Goal: Task Accomplishment & Management: Complete application form

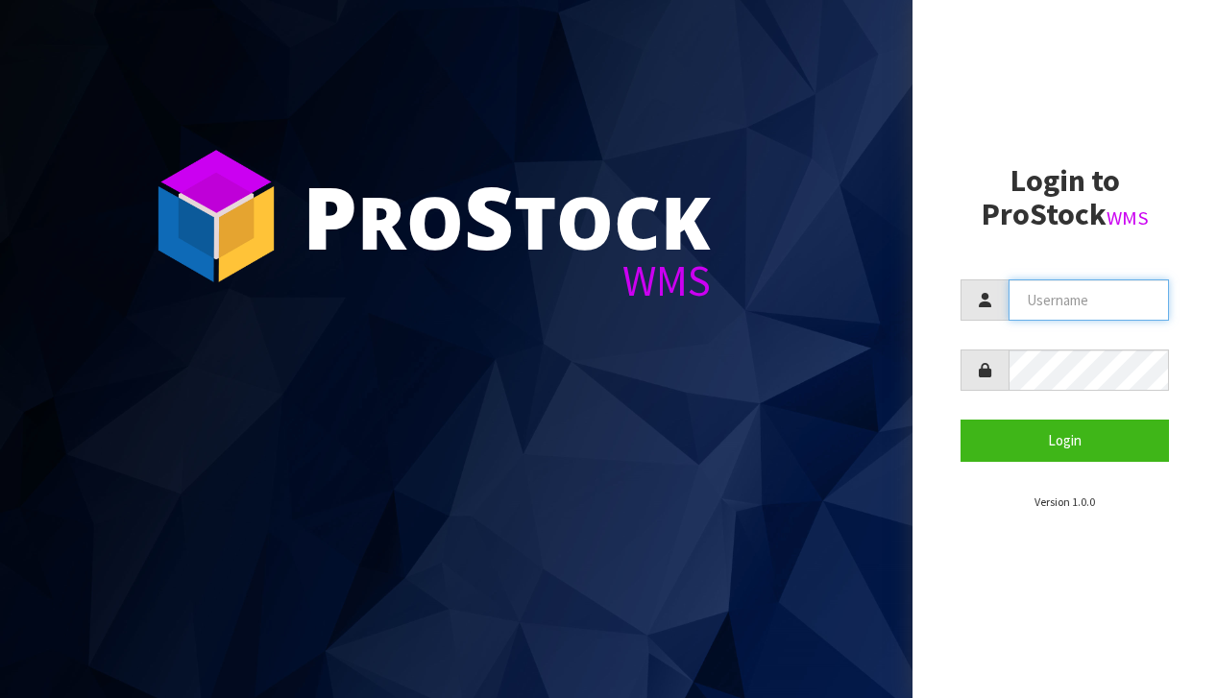
type input "[EMAIL_ADDRESS][DOMAIN_NAME]"
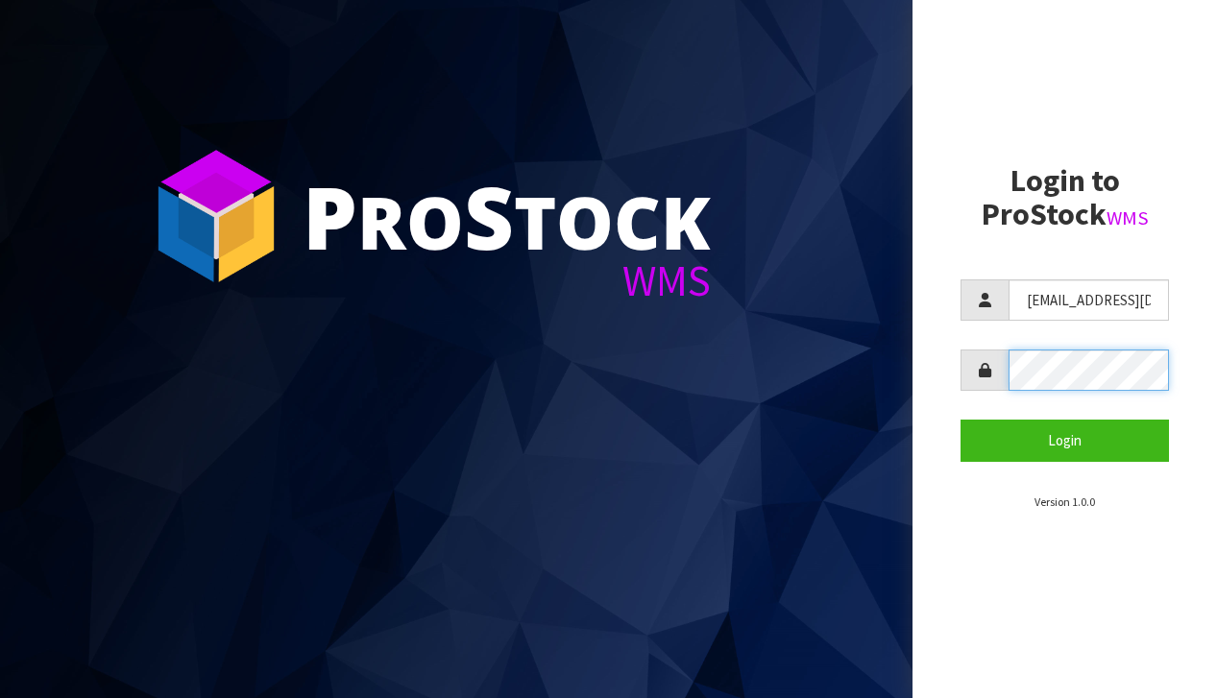
click at [1064, 440] on button "Login" at bounding box center [1064, 440] width 208 height 41
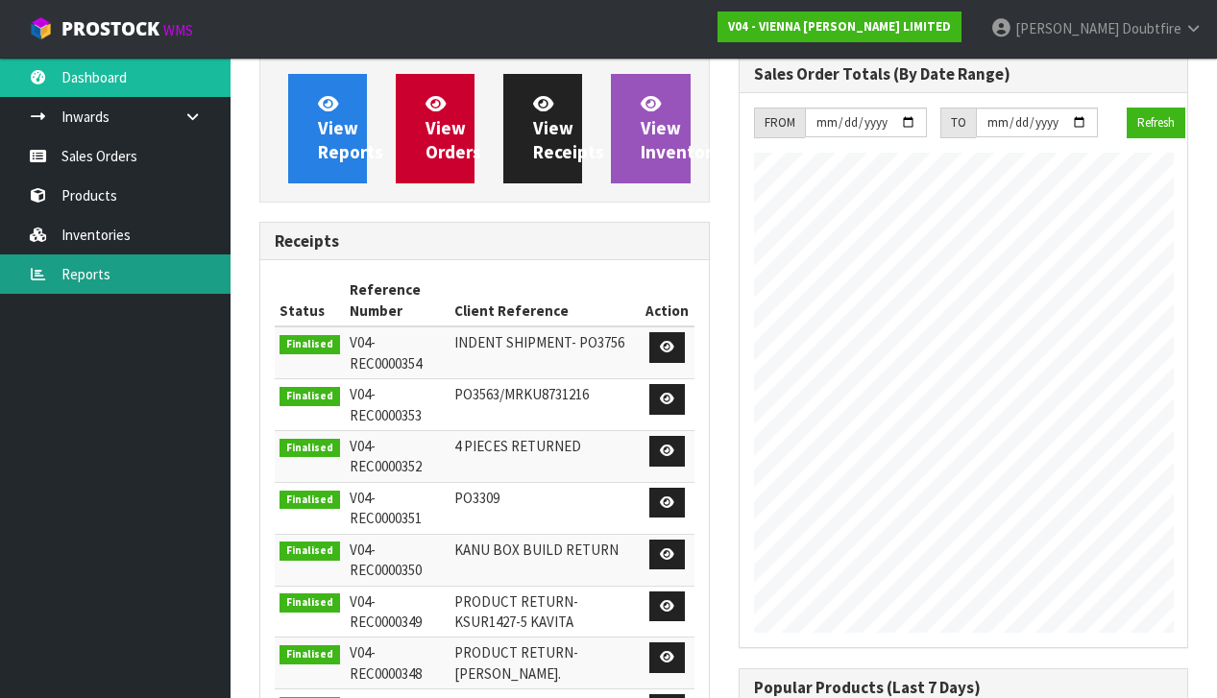
scroll to position [1261, 478]
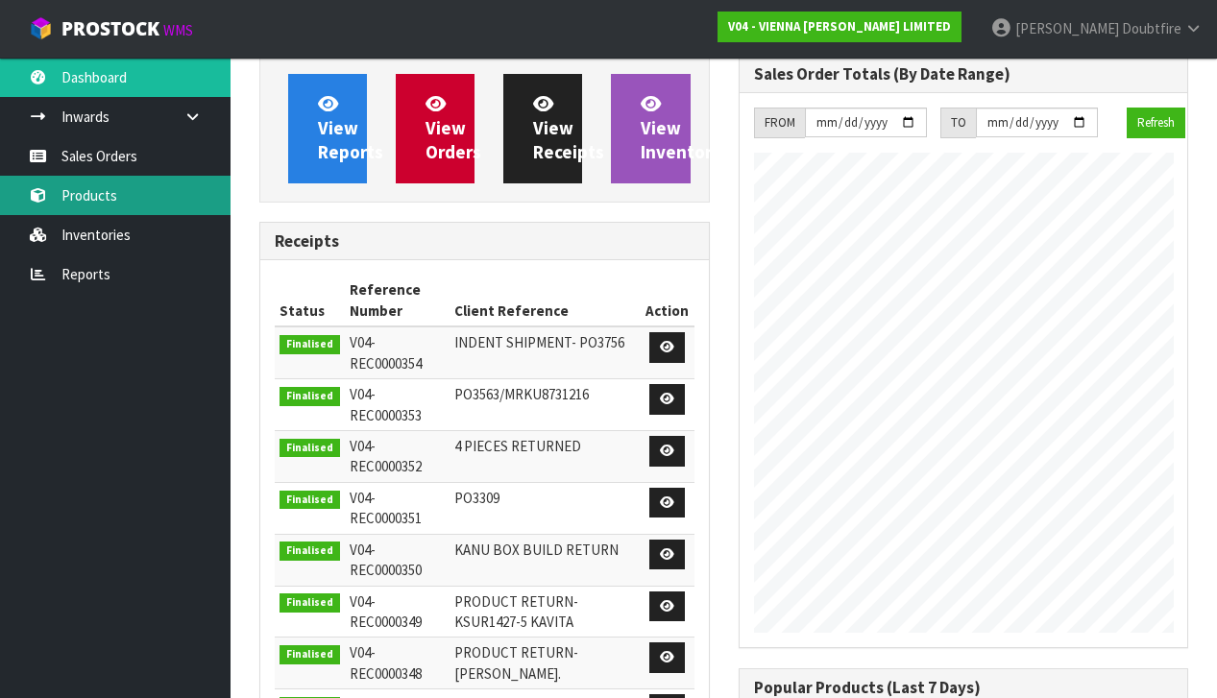
click at [103, 199] on link "Products" at bounding box center [115, 195] width 230 height 39
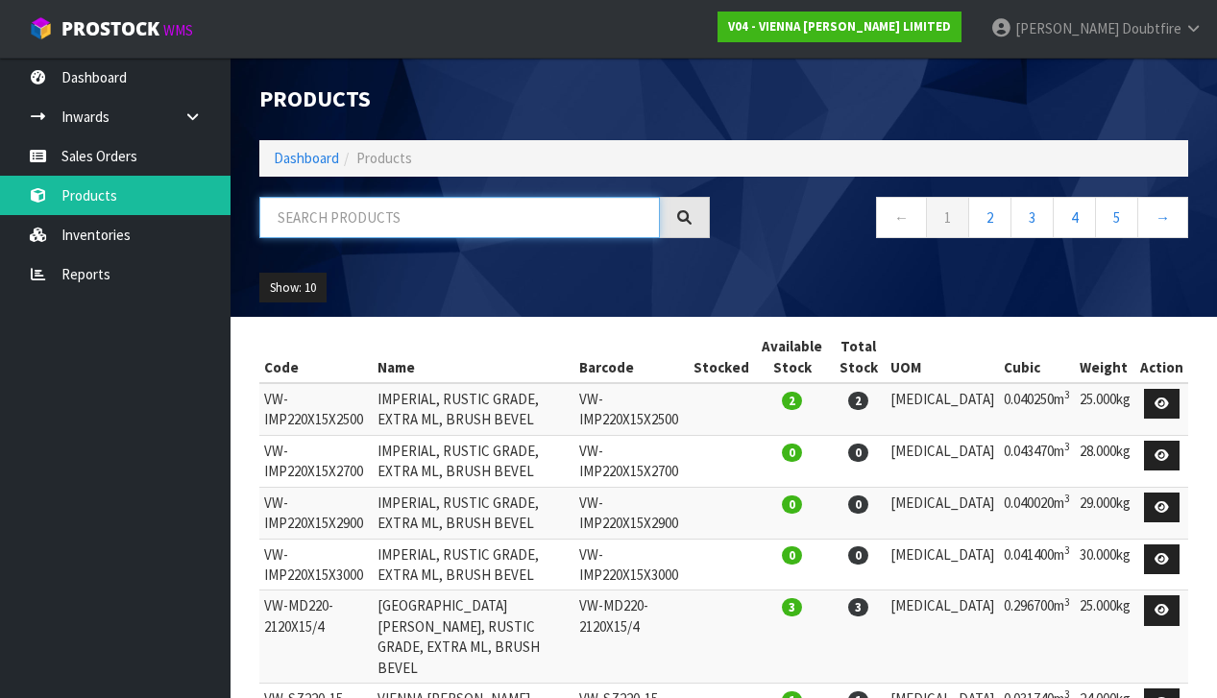
click at [332, 222] on input "text" at bounding box center [459, 217] width 400 height 41
type input "HIGHLAND"
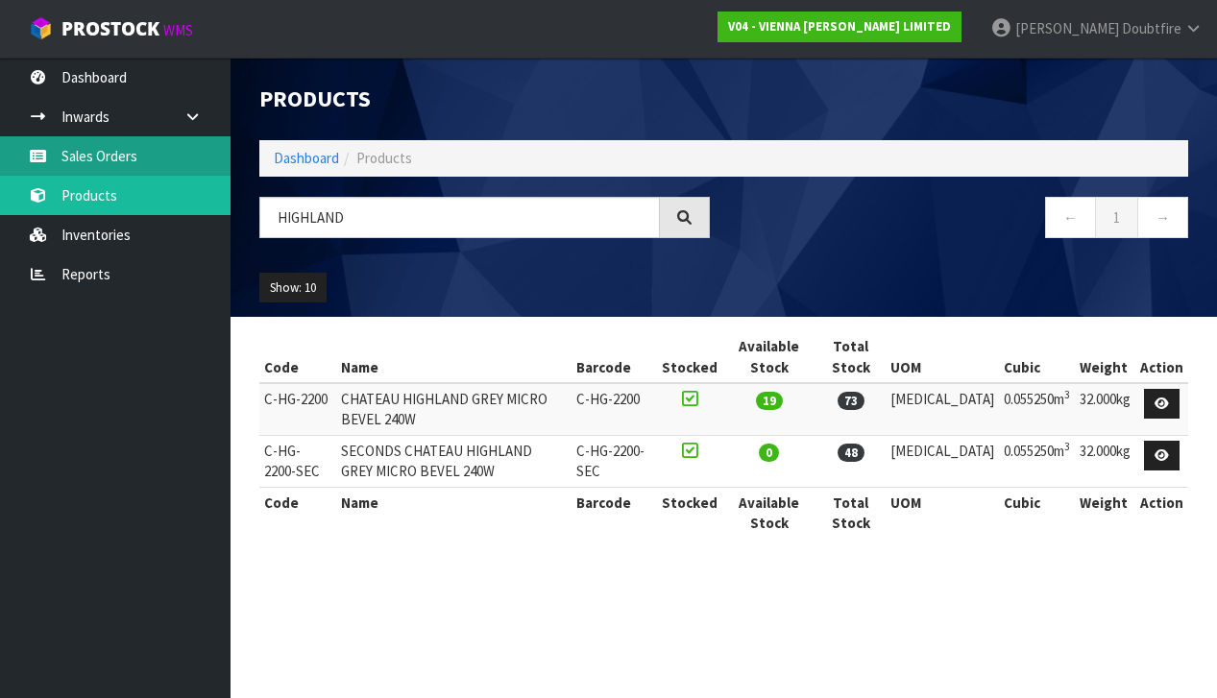
click at [82, 162] on link "Sales Orders" at bounding box center [115, 155] width 230 height 39
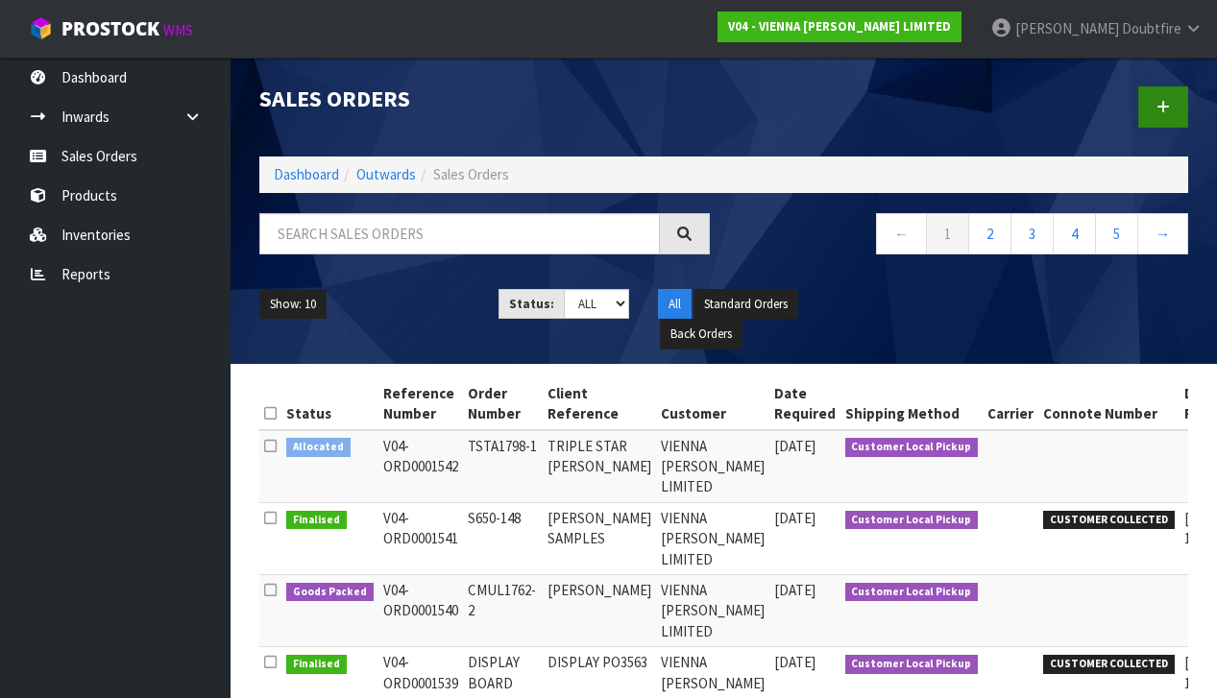
click at [1174, 105] on link at bounding box center [1163, 106] width 50 height 41
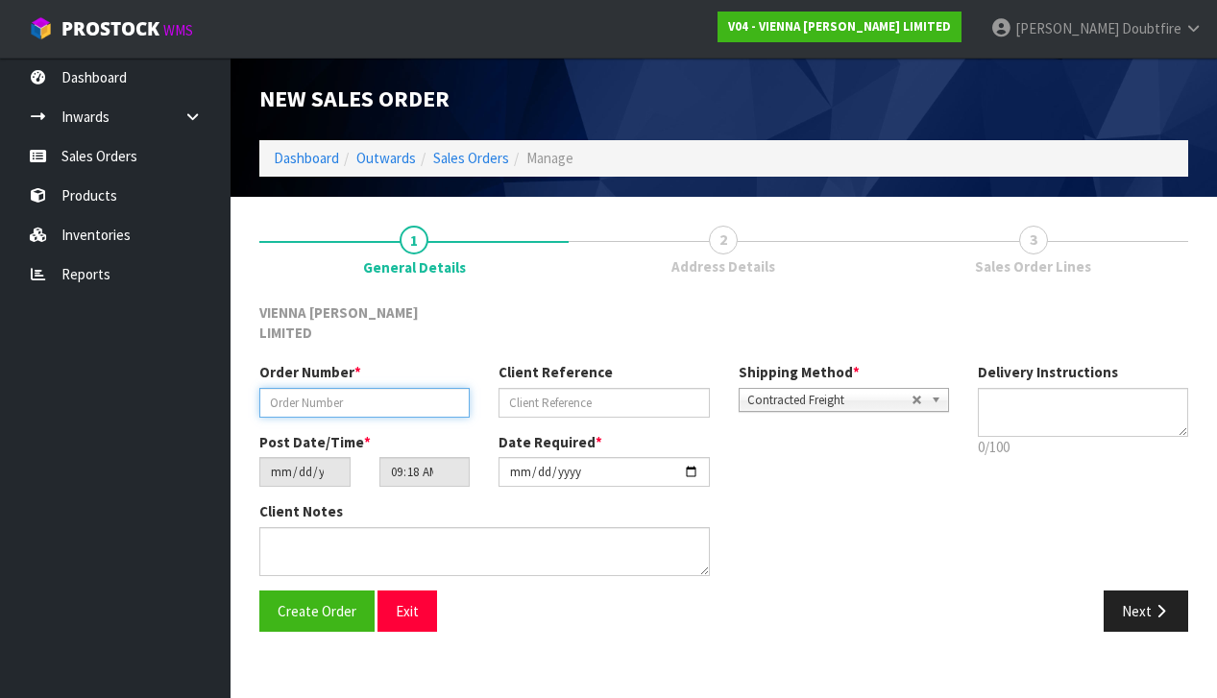
paste input "BBUI707-15"
type input "BBUI707-15"
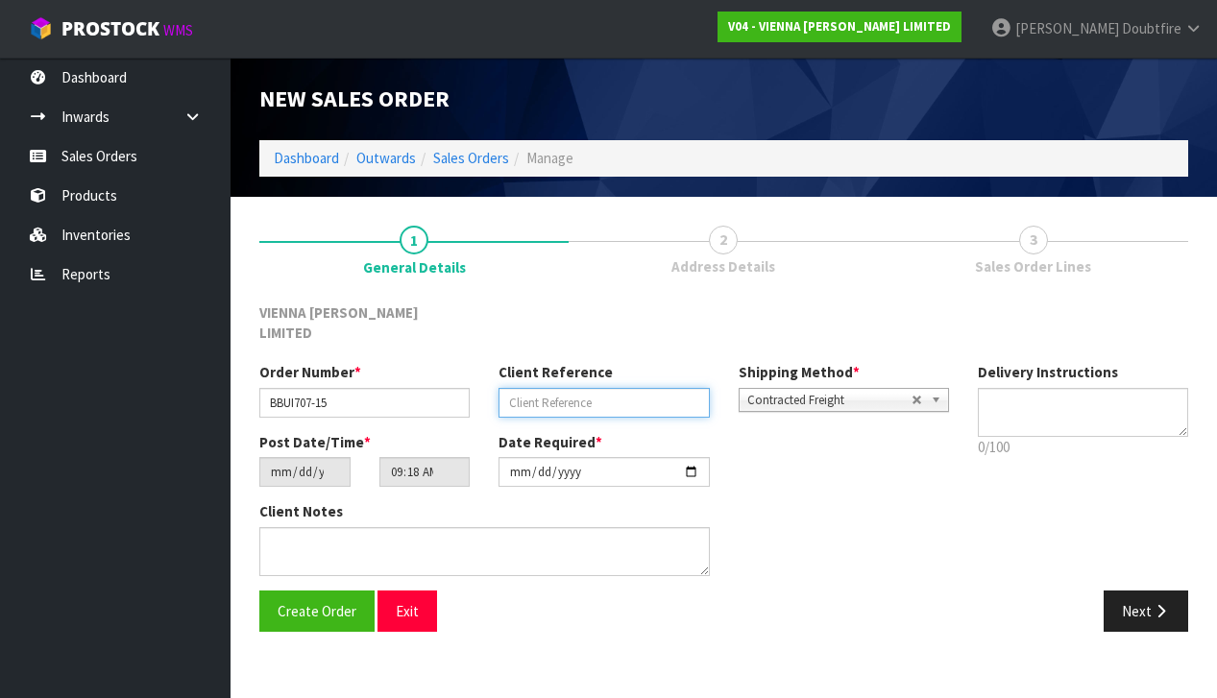
click at [530, 389] on input "text" at bounding box center [603, 403] width 210 height 30
type input "0469 MERA"
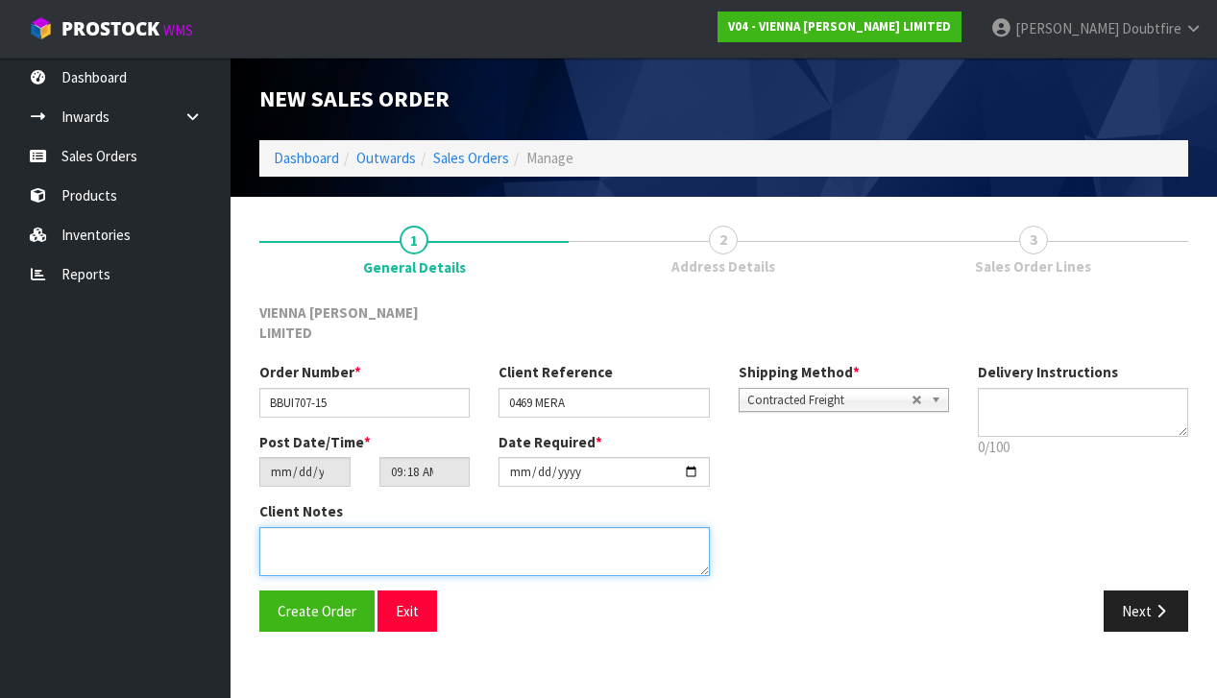
click at [390, 531] on textarea at bounding box center [484, 551] width 450 height 49
type textarea "0469 MERA"
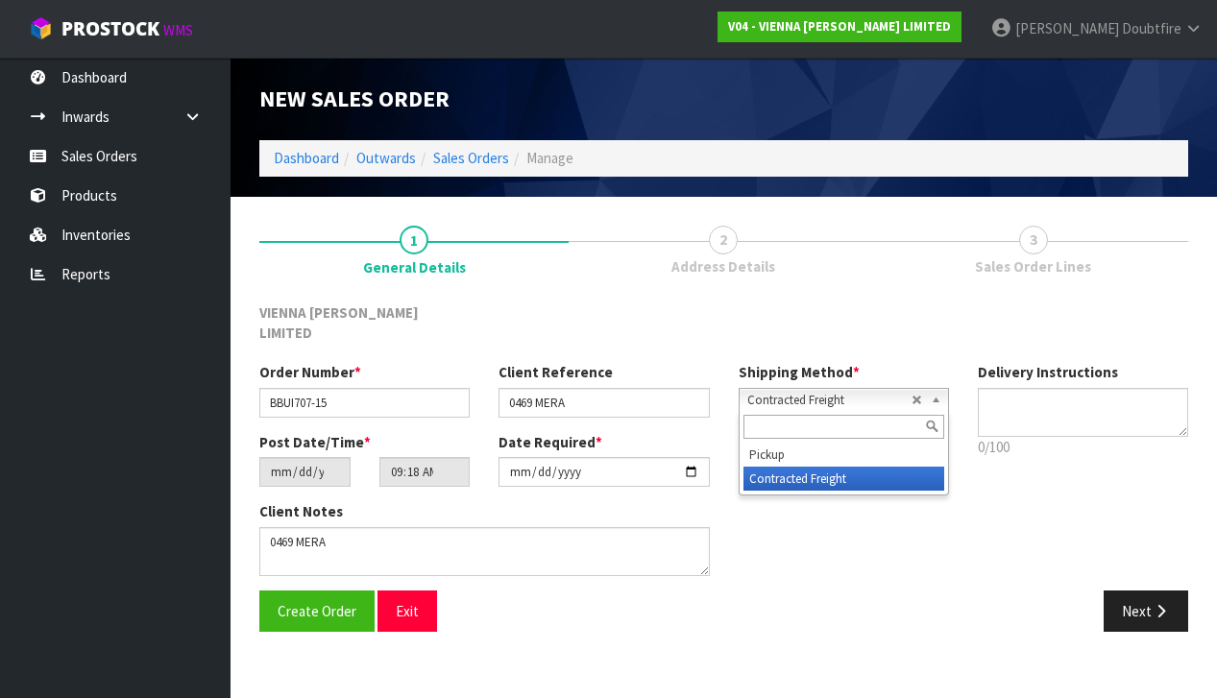
click at [748, 389] on span "Contracted Freight" at bounding box center [829, 400] width 164 height 23
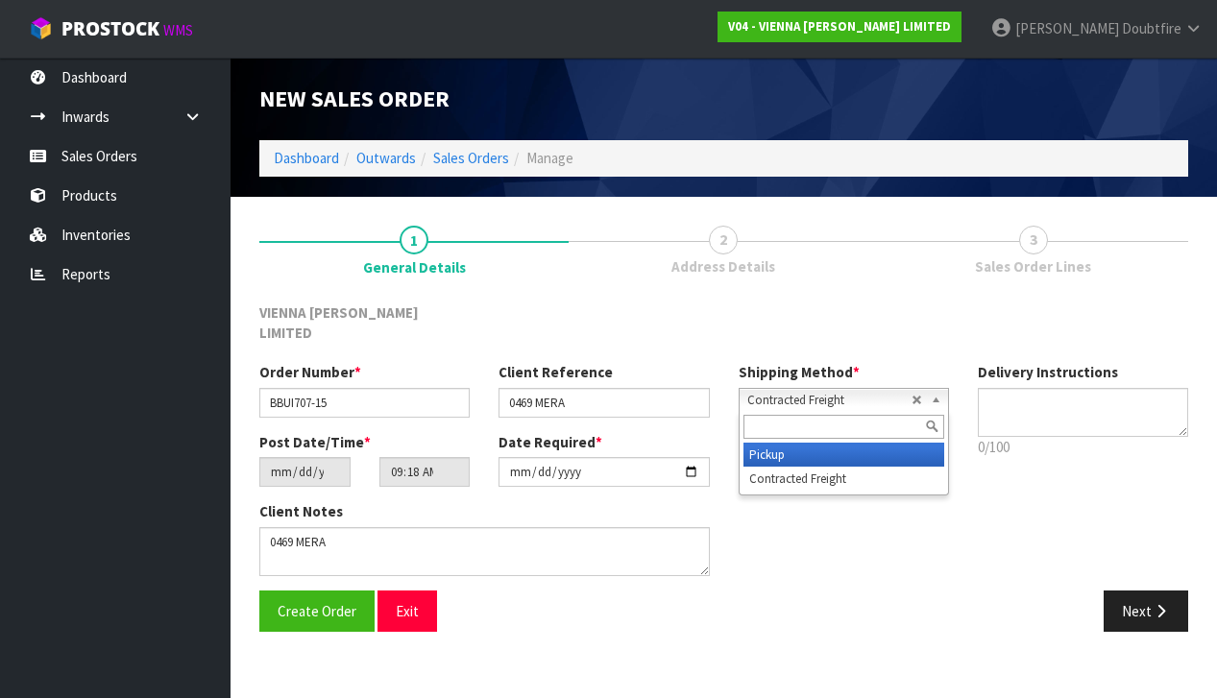
click at [772, 443] on li "Pickup" at bounding box center [843, 455] width 201 height 24
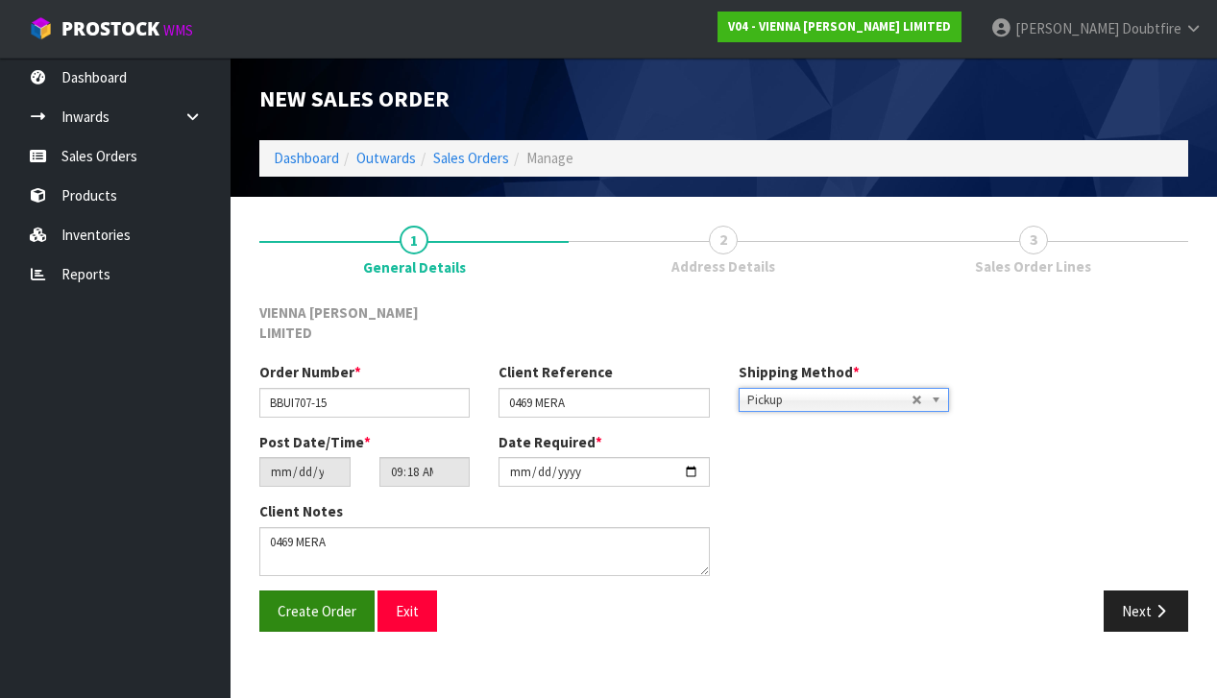
click at [324, 602] on span "Create Order" at bounding box center [316, 611] width 79 height 18
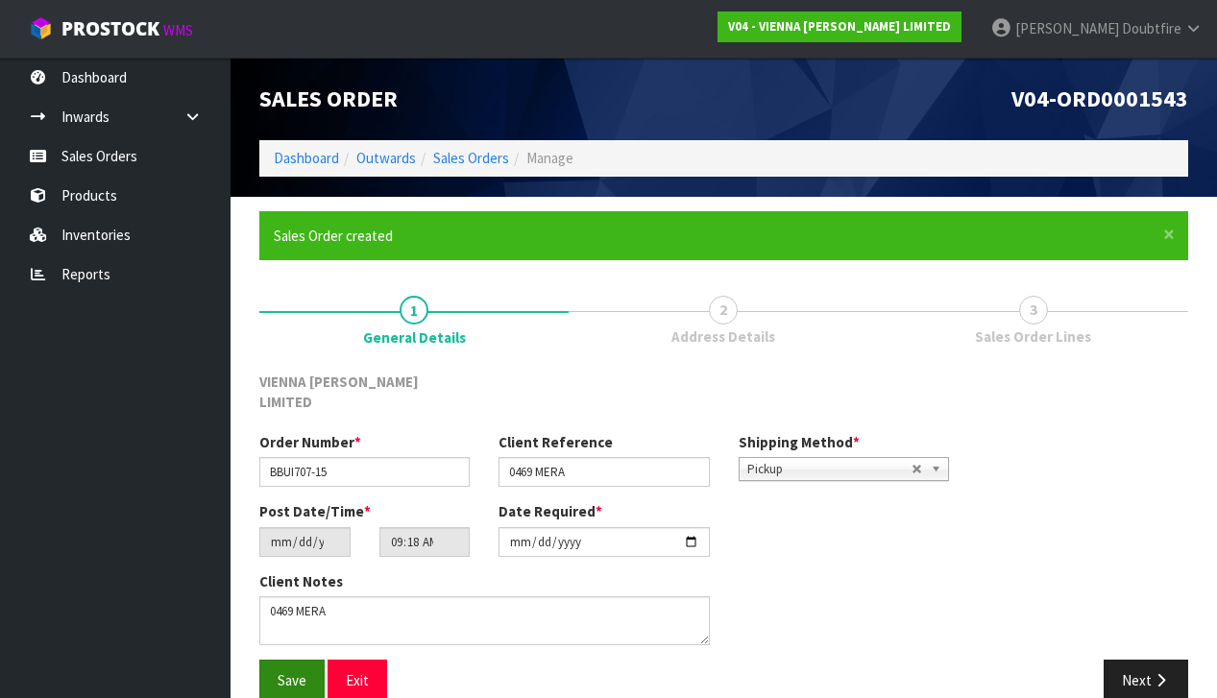
click at [295, 671] on span "Save" at bounding box center [291, 680] width 29 height 18
click at [1162, 673] on icon "button" at bounding box center [1160, 680] width 18 height 14
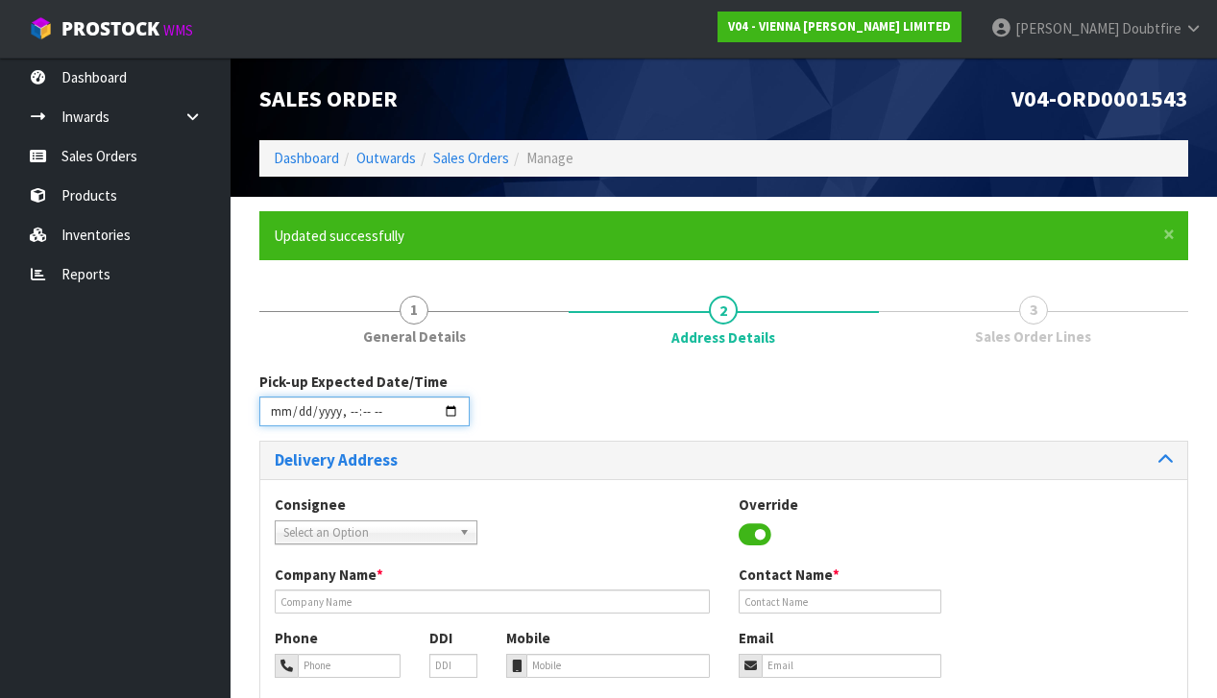
click at [277, 423] on input "datetime-local" at bounding box center [364, 412] width 210 height 30
click at [535, 499] on div "Consignee 000001.BAY MECHANICS - BAY MECHANICS 000001A - BRAKE & TRANSMISSION N…" at bounding box center [723, 529] width 927 height 70
click at [345, 423] on input "datetime-local" at bounding box center [364, 412] width 210 height 30
click at [559, 432] on div "Pick-up Expected Date/Time" at bounding box center [723, 406] width 957 height 69
click at [365, 424] on input "datetime-local" at bounding box center [364, 412] width 210 height 30
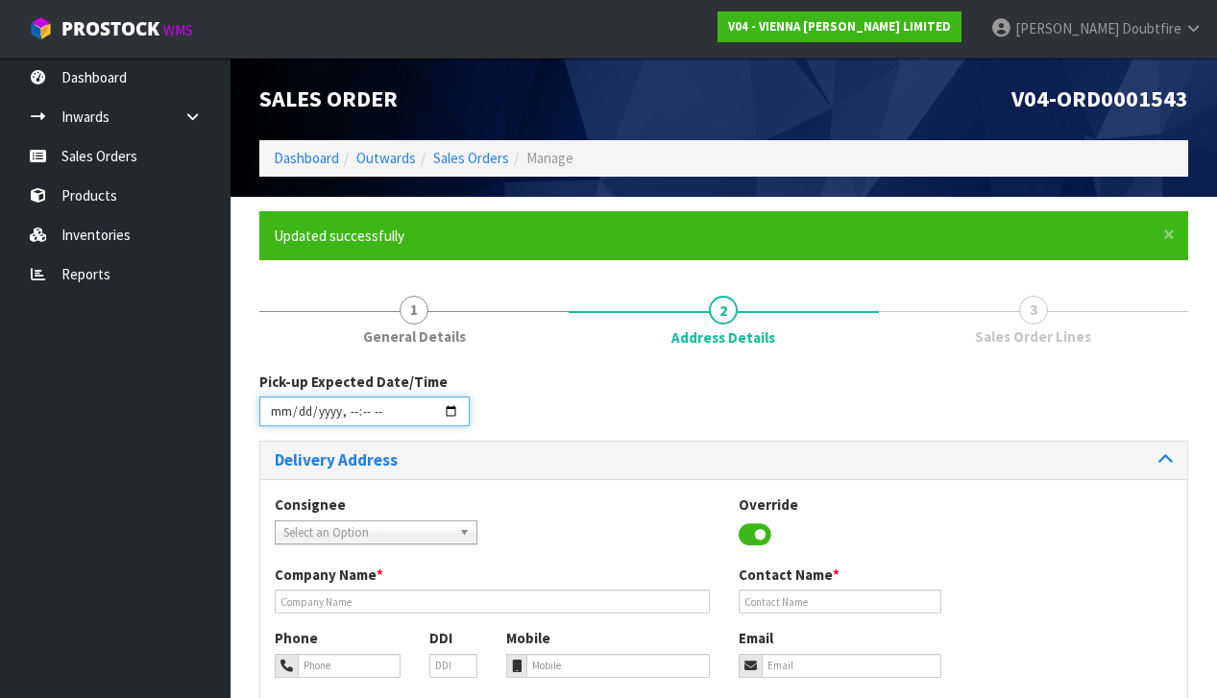
click at [570, 424] on div "Pick-up Expected Date/Time" at bounding box center [723, 406] width 957 height 69
click at [366, 426] on input "datetime-local" at bounding box center [364, 412] width 210 height 30
click at [530, 445] on div "Delivery Address" at bounding box center [723, 460] width 927 height 37
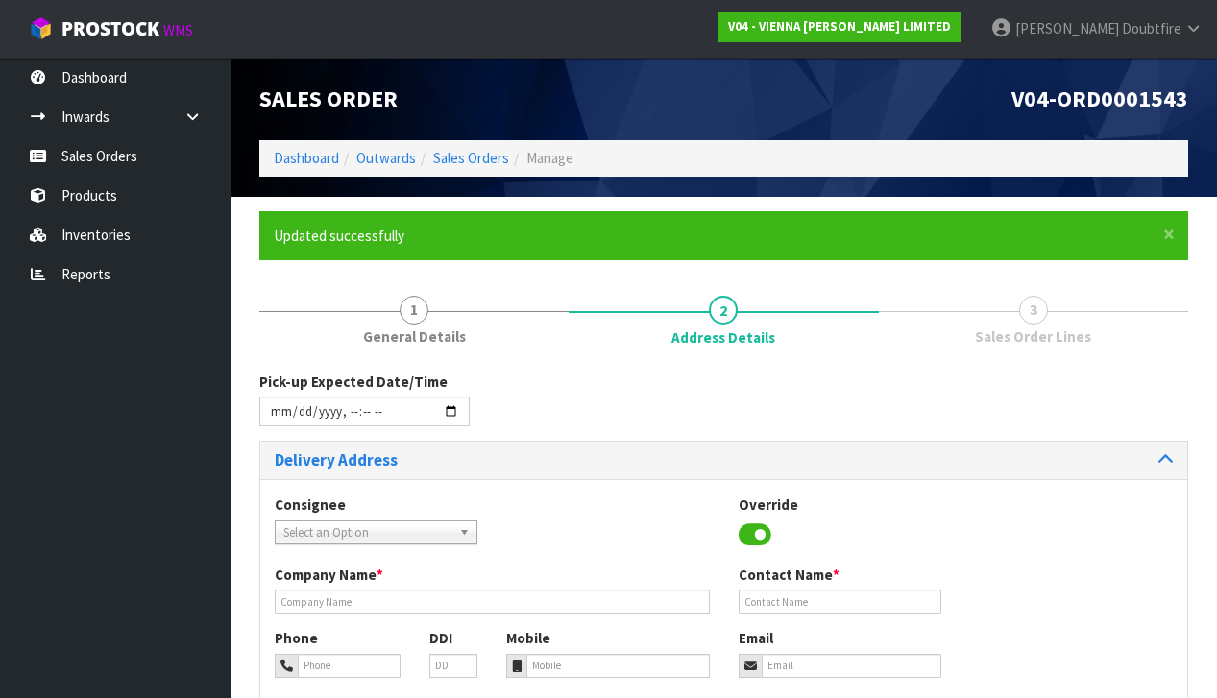
type input "[DATE]T11:30"
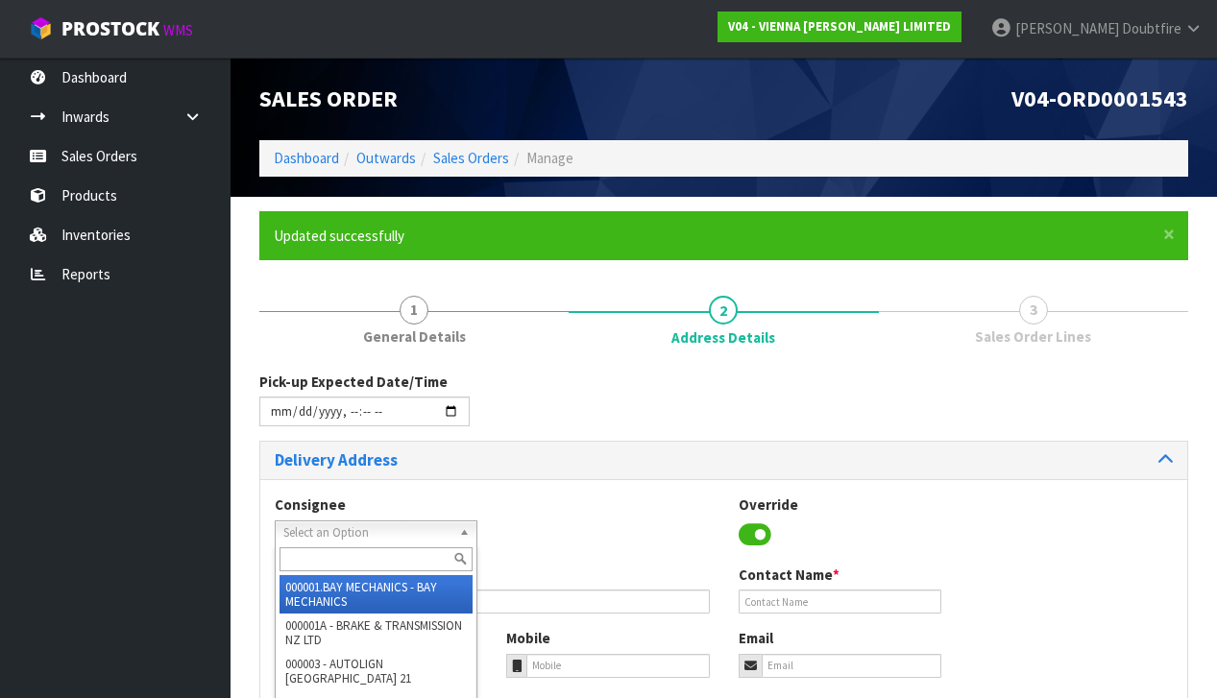
click at [321, 530] on span "Select an Option" at bounding box center [367, 532] width 168 height 23
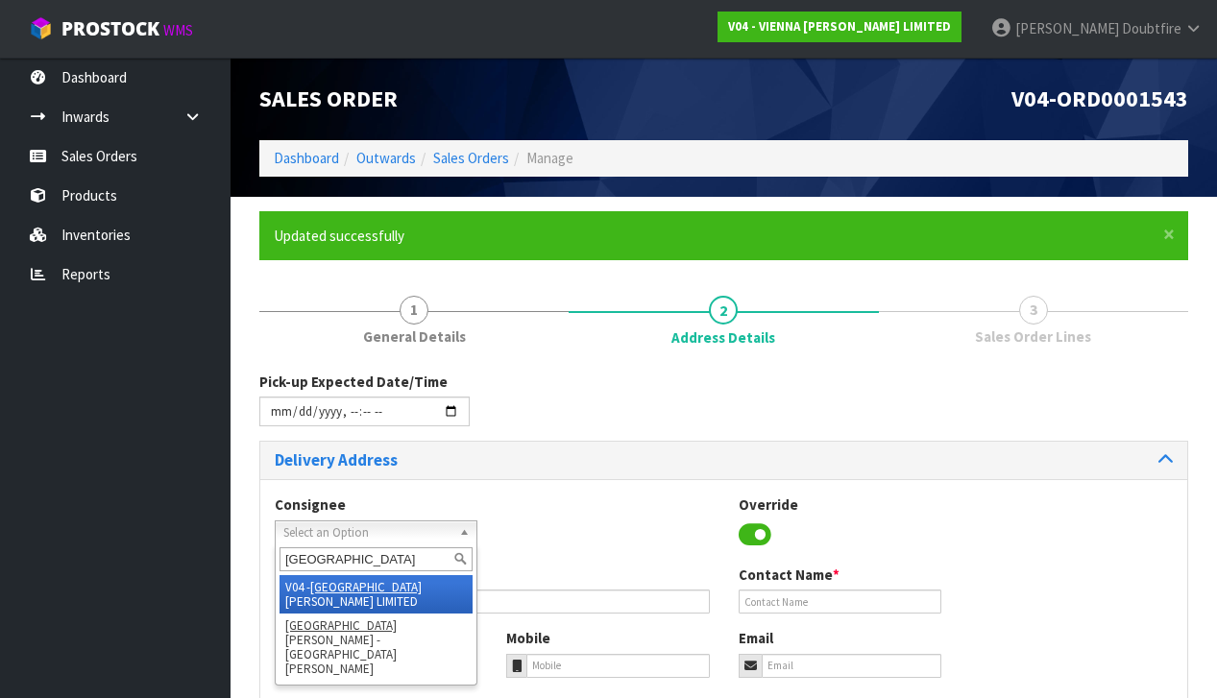
type input "[GEOGRAPHIC_DATA]"
click at [366, 588] on li "V04 - VIENNA [PERSON_NAME] LIMITED" at bounding box center [375, 594] width 193 height 38
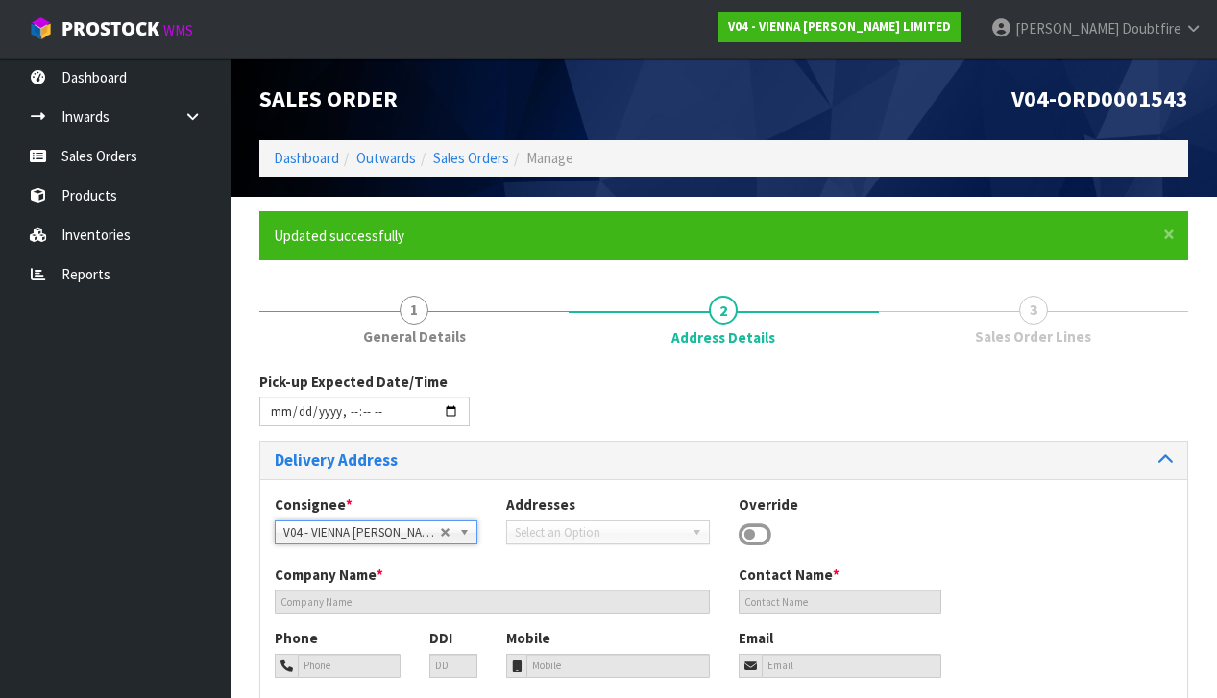
type input "VIENNA [PERSON_NAME] LIMITED"
type input "[PERSON_NAME]"
type input "[PHONE_NUMBER]"
type input "[PERSON_NAME][EMAIL_ADDRESS][DOMAIN_NAME]"
type input "2 ROXBURGH ST"
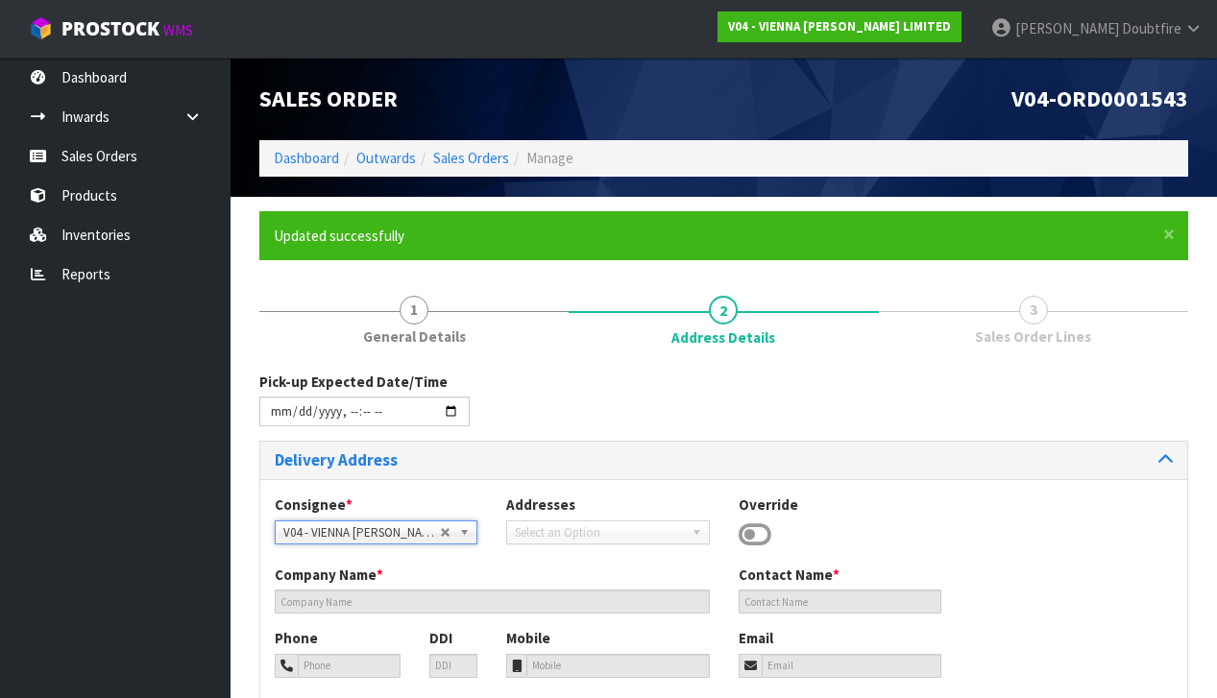
type input "1023"
type input "[GEOGRAPHIC_DATA]"
type input "NEWMARKET"
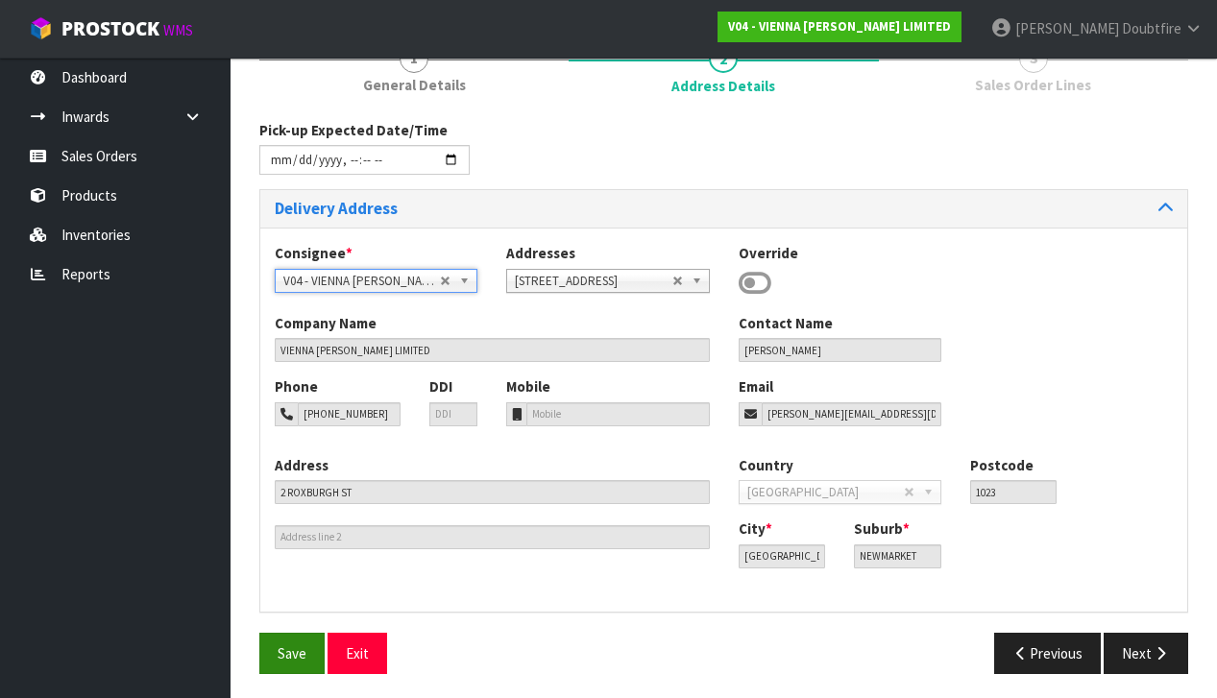
scroll to position [251, 0]
click at [290, 651] on span "Save" at bounding box center [291, 654] width 29 height 18
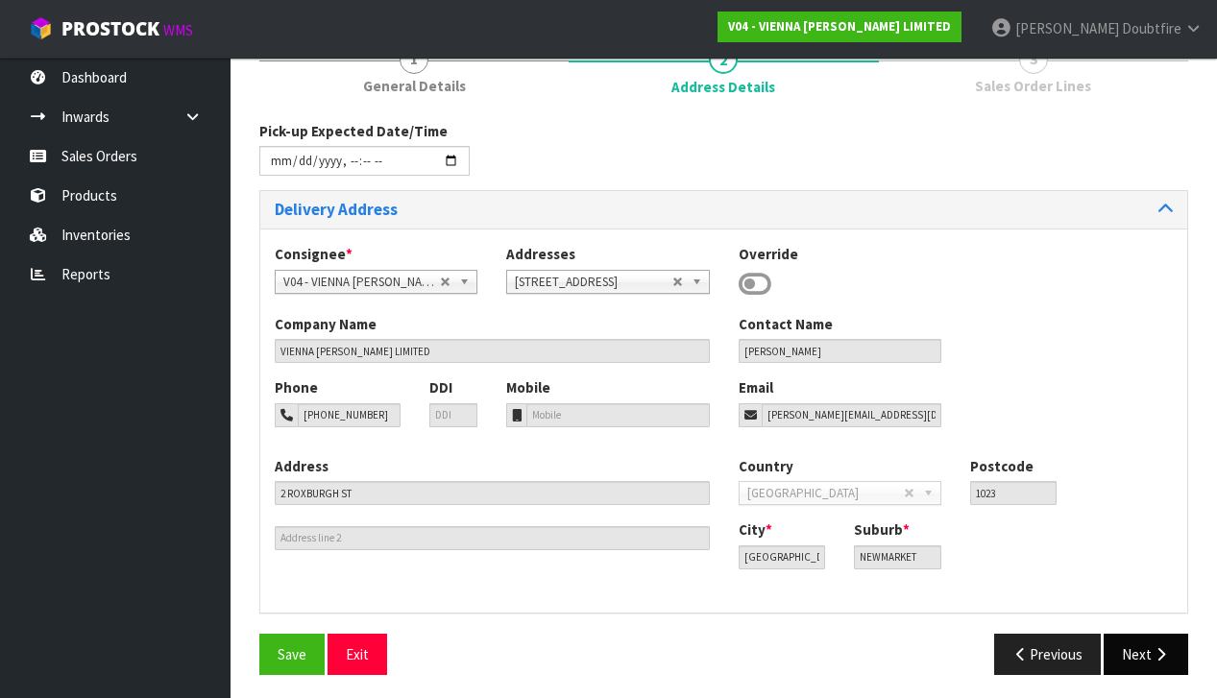
click at [1175, 640] on button "Next" at bounding box center [1145, 654] width 84 height 41
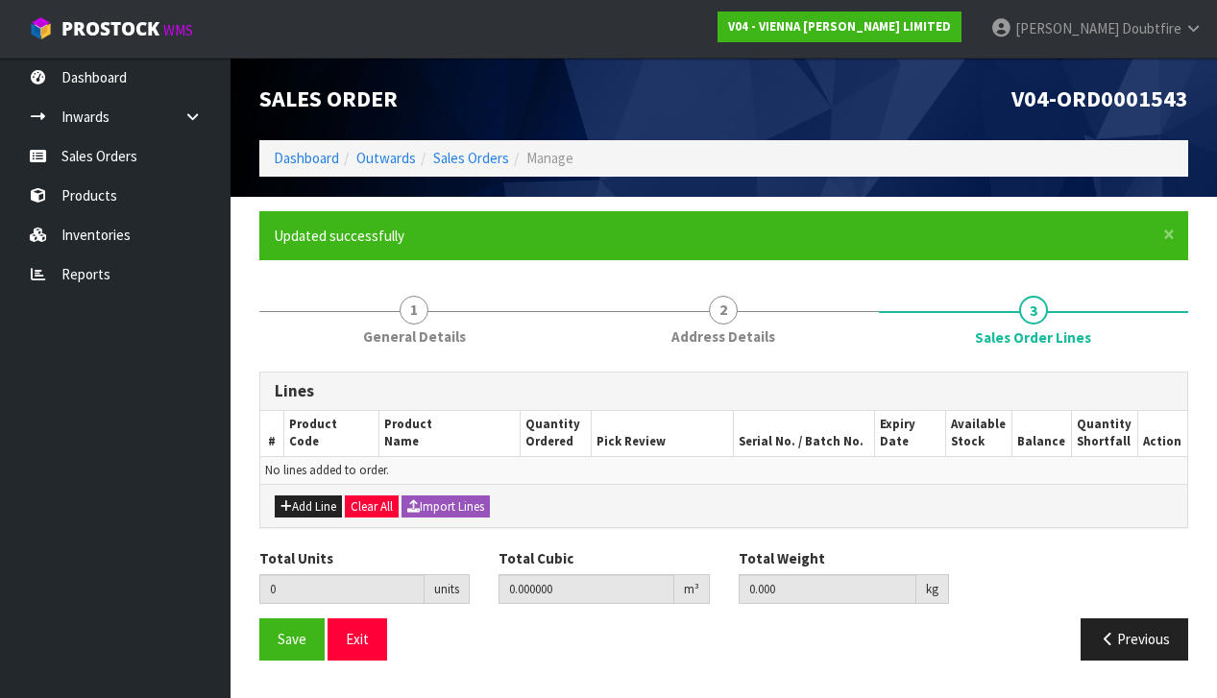
click at [309, 503] on button "Add Line" at bounding box center [308, 506] width 67 height 23
type input "0"
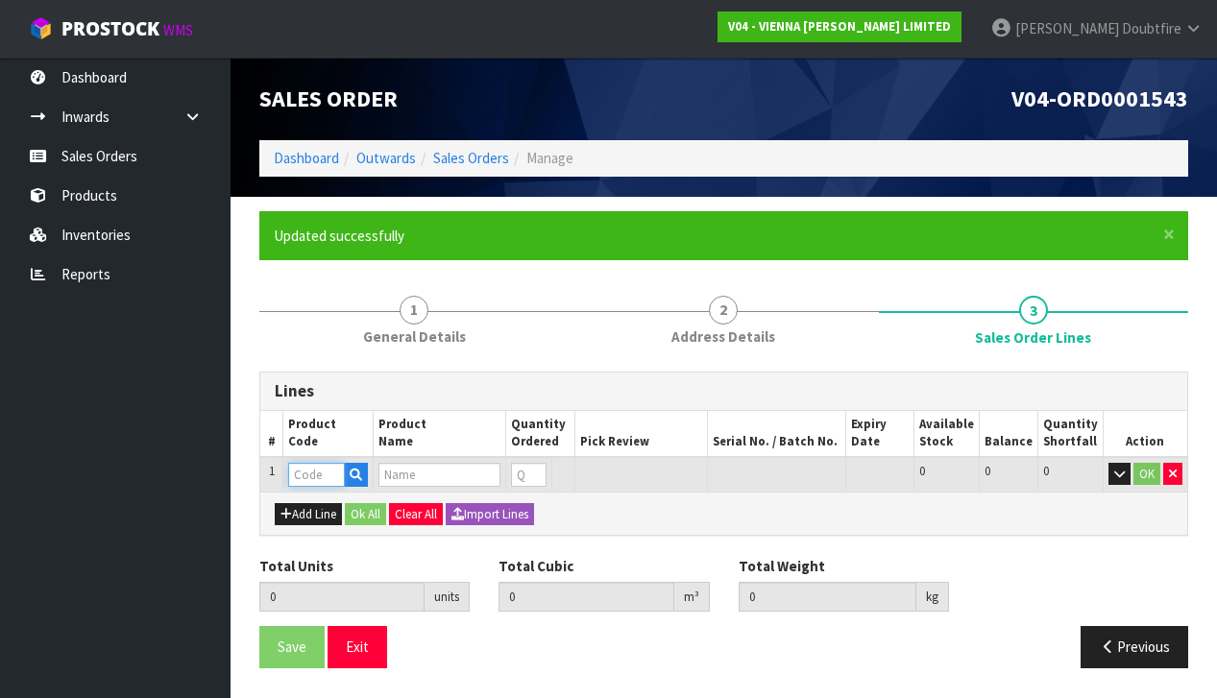
click at [302, 476] on input "text" at bounding box center [316, 475] width 57 height 24
click at [457, 470] on input "text" at bounding box center [439, 475] width 122 height 24
type input "H"
click at [312, 472] on input "text" at bounding box center [316, 475] width 57 height 24
type input "C-HG"
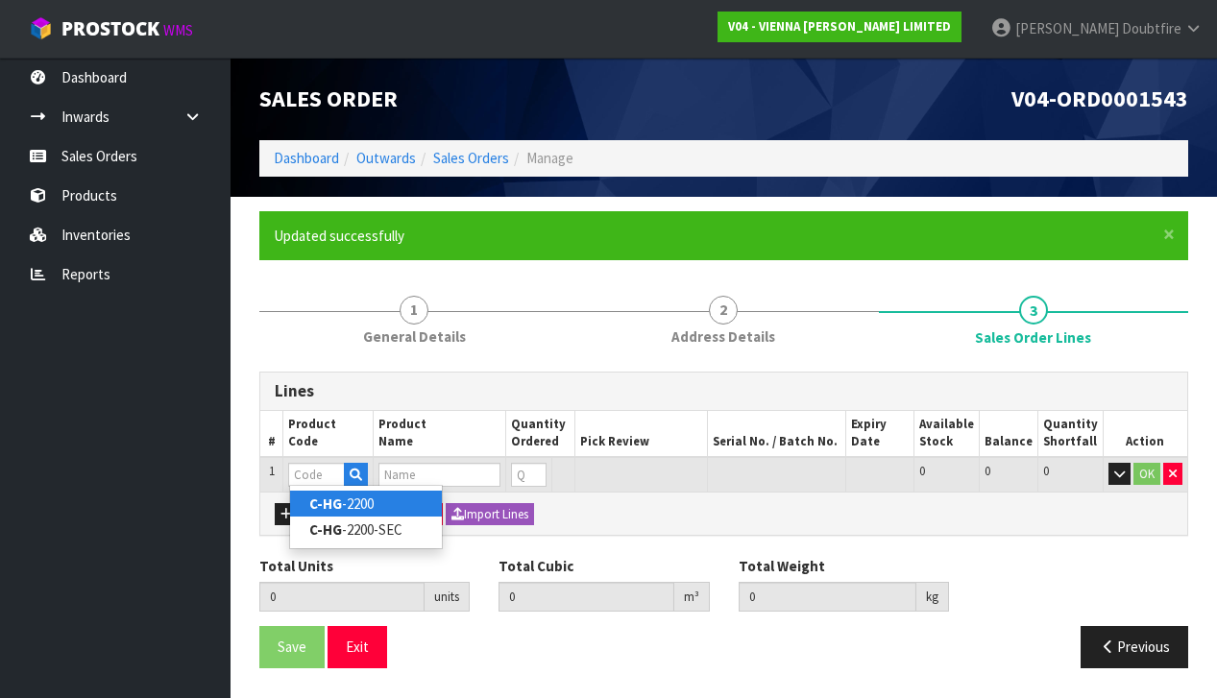
click at [345, 505] on link "C-HG -2200" at bounding box center [366, 504] width 152 height 26
type input "C-HG-2200"
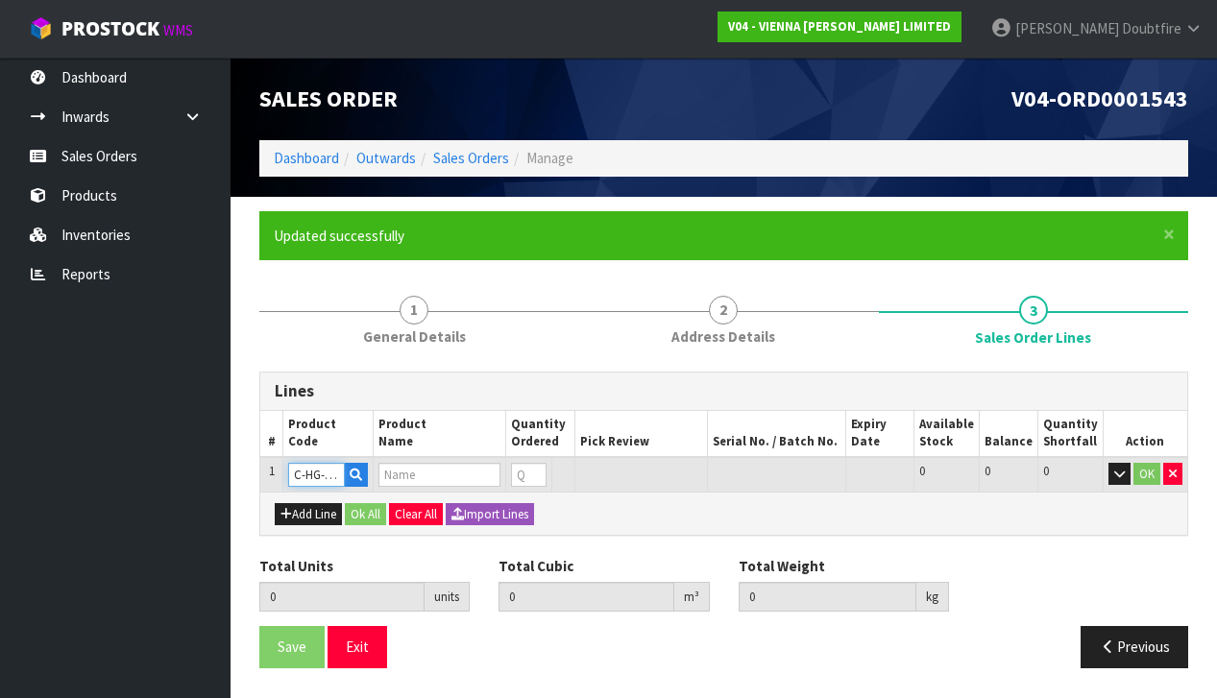
type input "0.000000"
type input "0.000"
type input "CHATEAU HIGHLAND GREY MICRO BEVEL 240W"
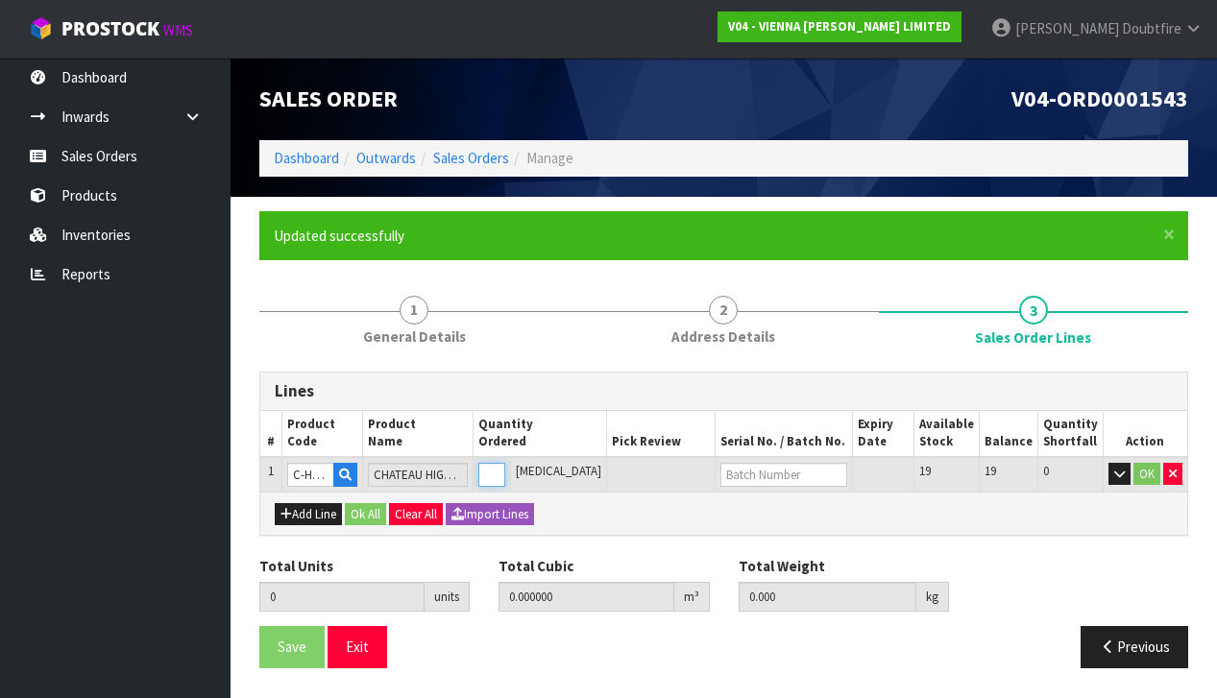
type input "1"
type input "0.05575"
type input "30"
click at [505, 467] on input "1" at bounding box center [491, 475] width 27 height 24
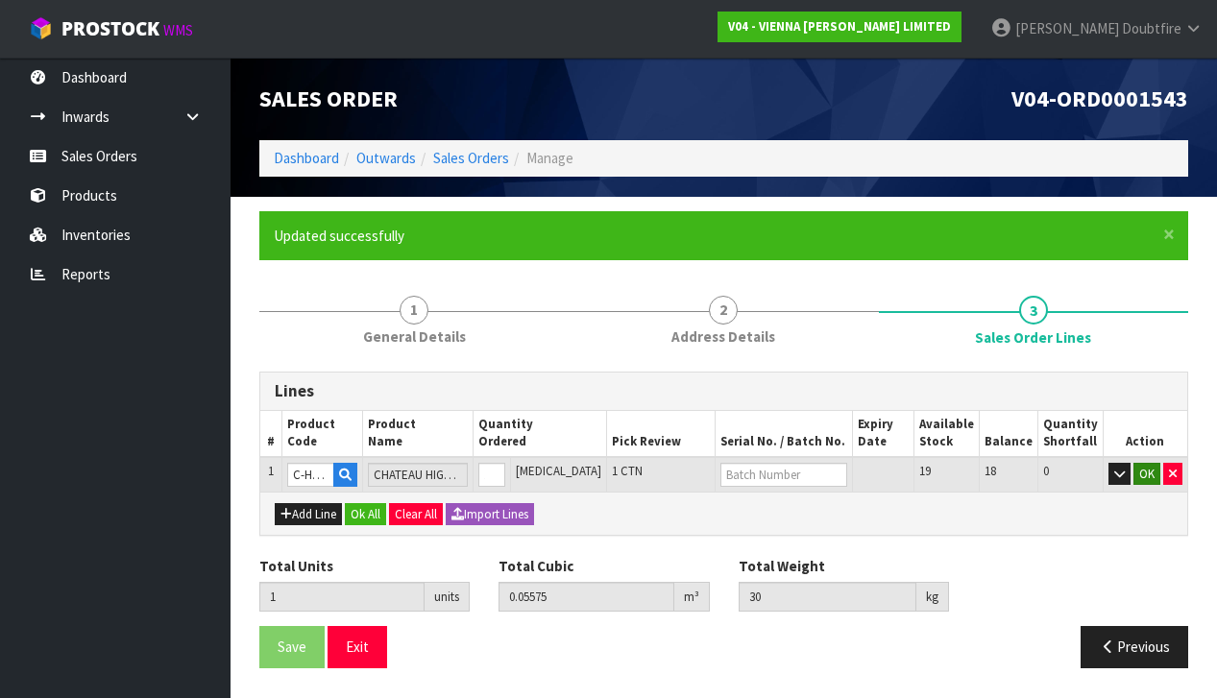
click at [1142, 471] on button "OK" at bounding box center [1146, 474] width 27 height 23
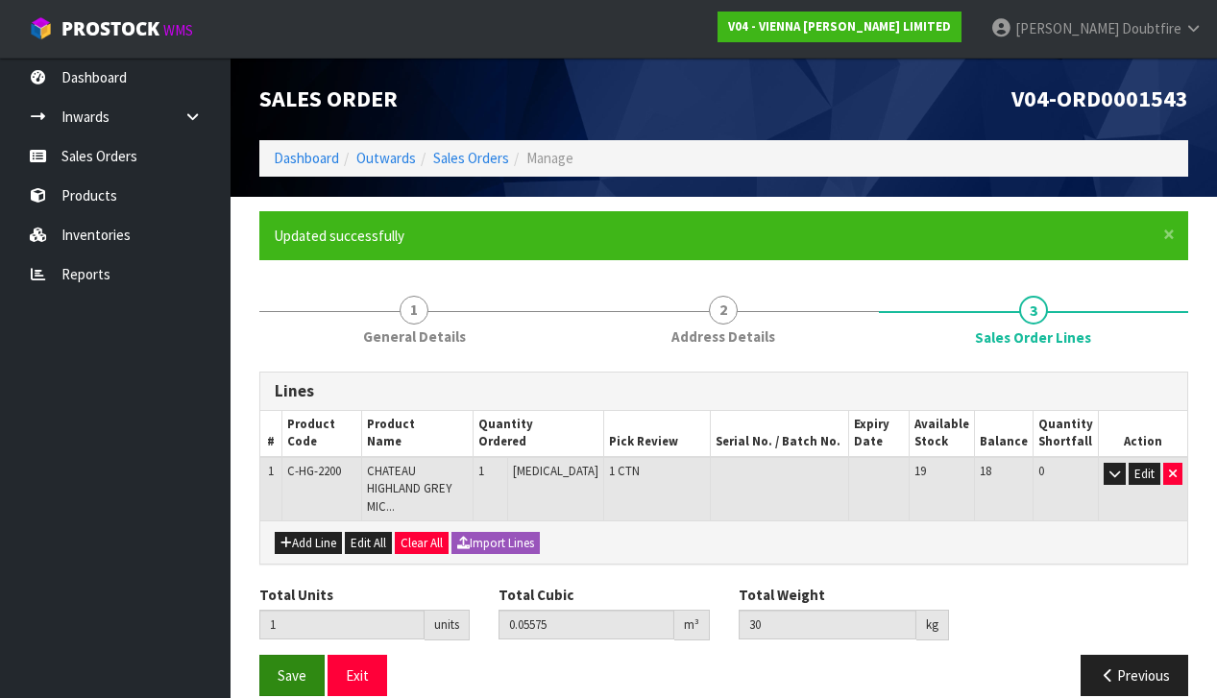
click at [301, 666] on span "Save" at bounding box center [291, 675] width 29 height 18
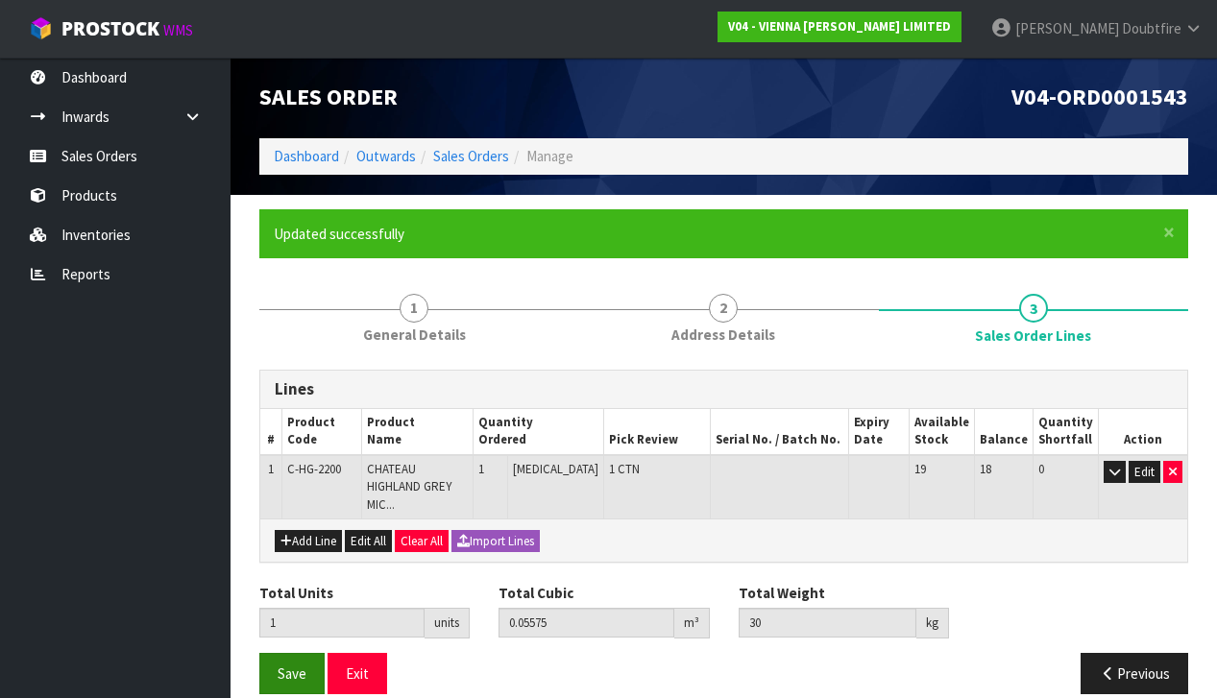
scroll to position [4, 0]
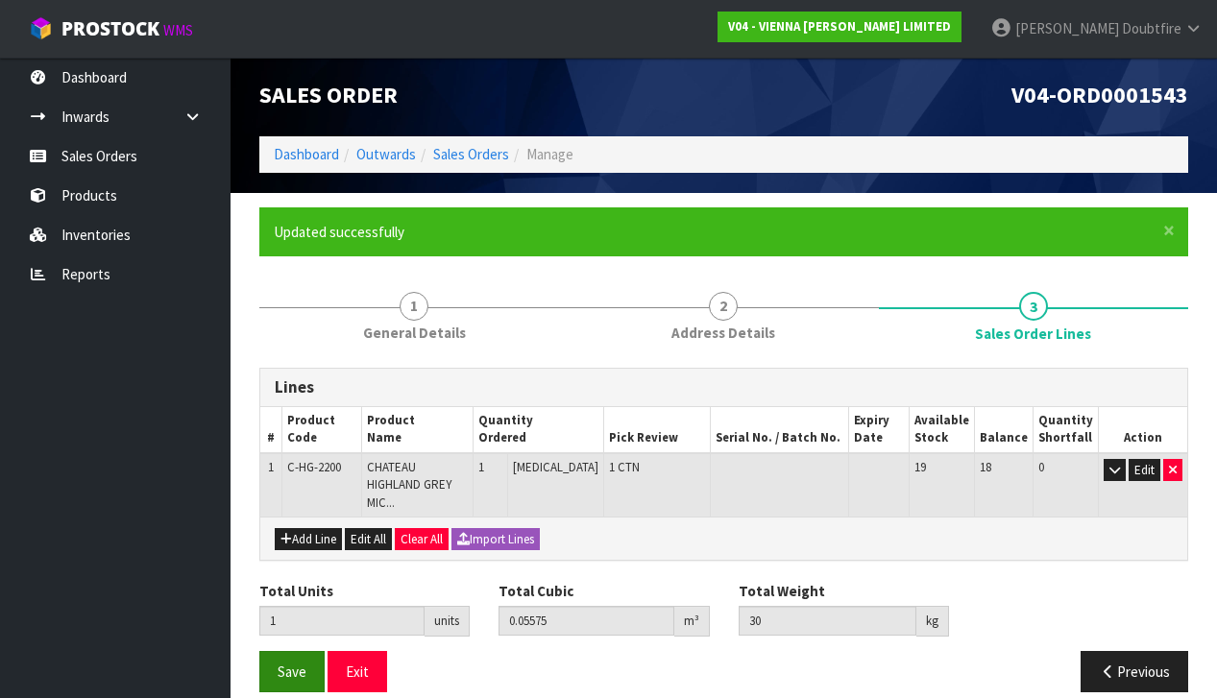
click at [294, 663] on span "Save" at bounding box center [291, 672] width 29 height 18
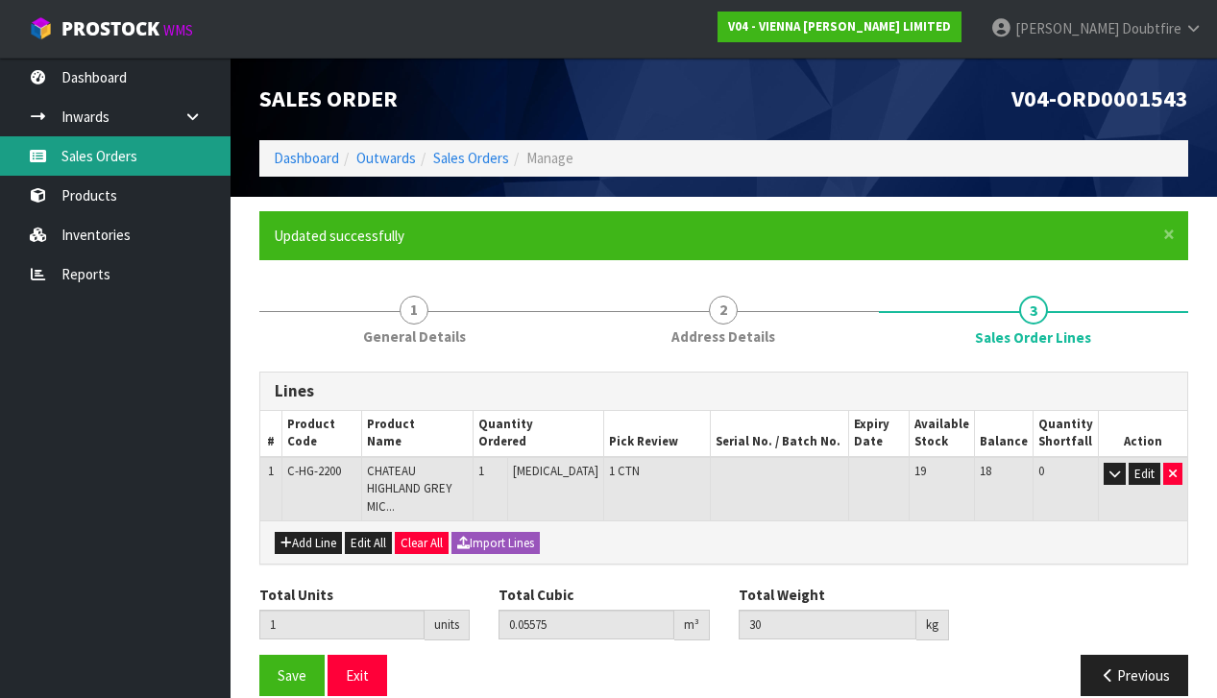
click at [80, 148] on link "Sales Orders" at bounding box center [115, 155] width 230 height 39
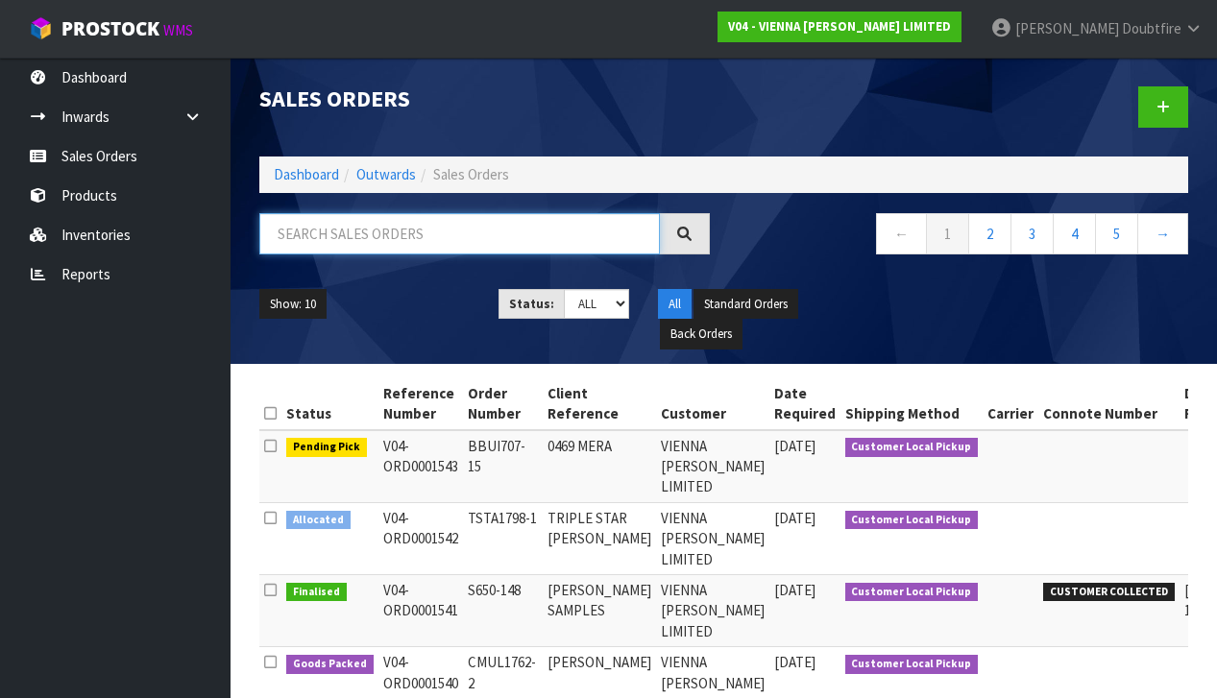
paste input "TSTA1798-1"
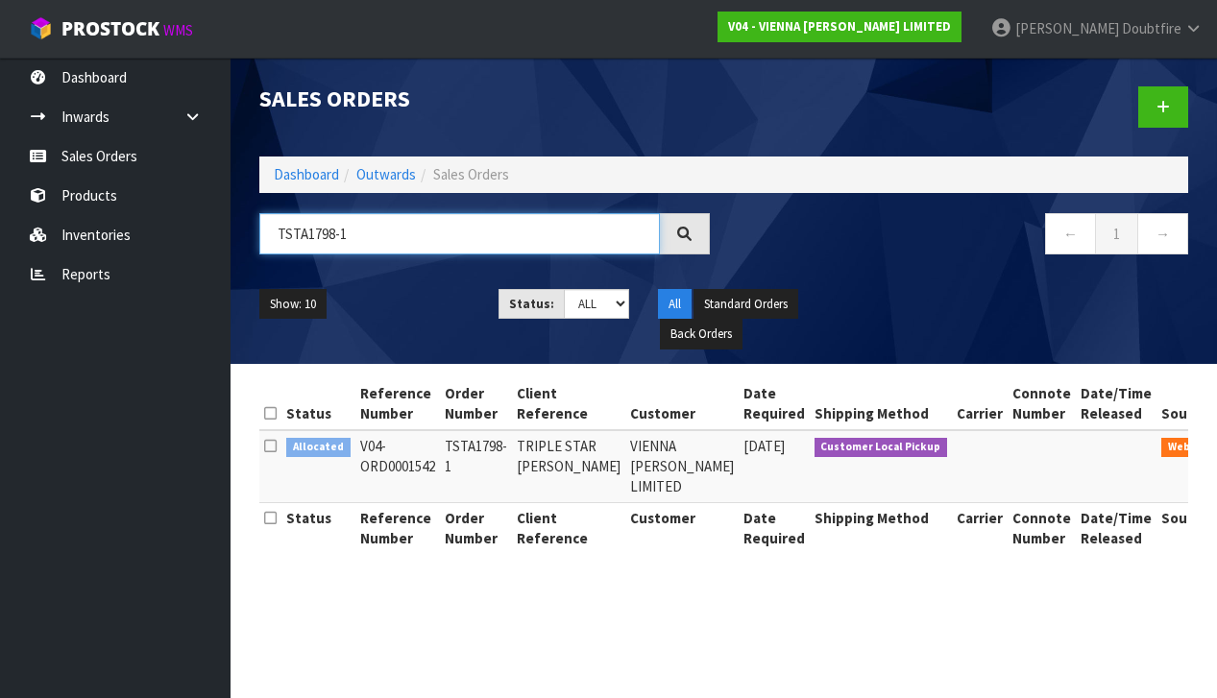
type input "TSTA1798-1"
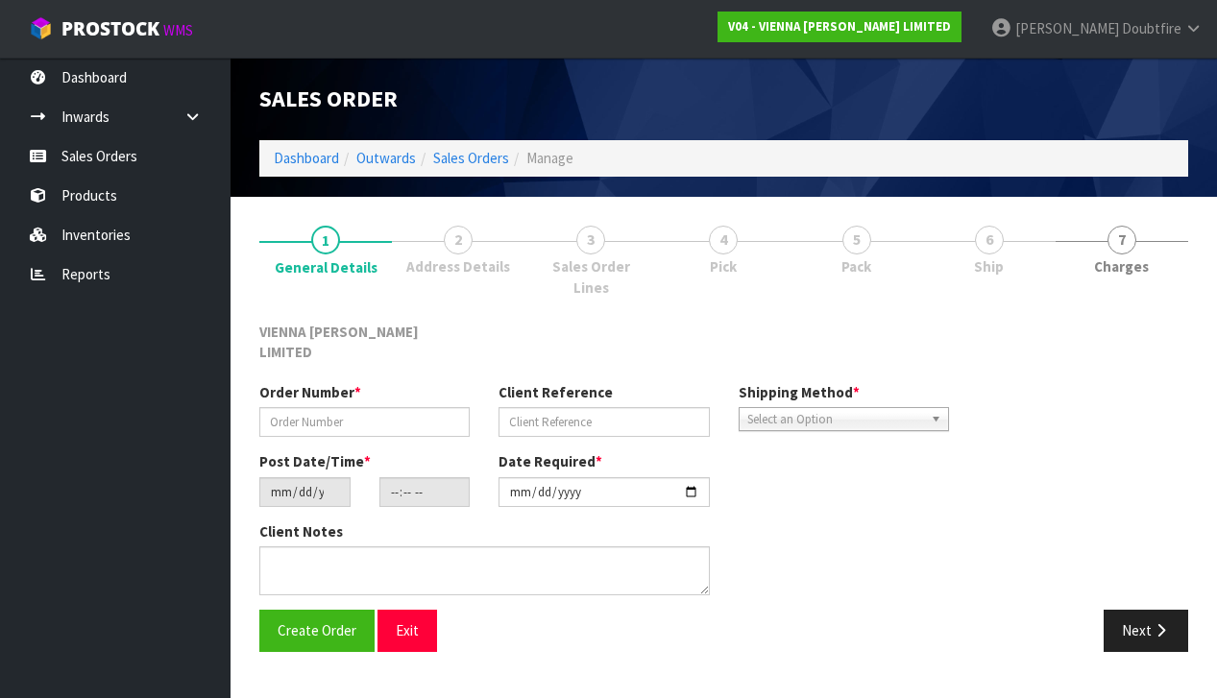
type input "TSTA1798-1"
type input "TRIPLE STAR [PERSON_NAME]"
type input "[DATE]"
type input "15:07:00.000"
type input "[DATE]"
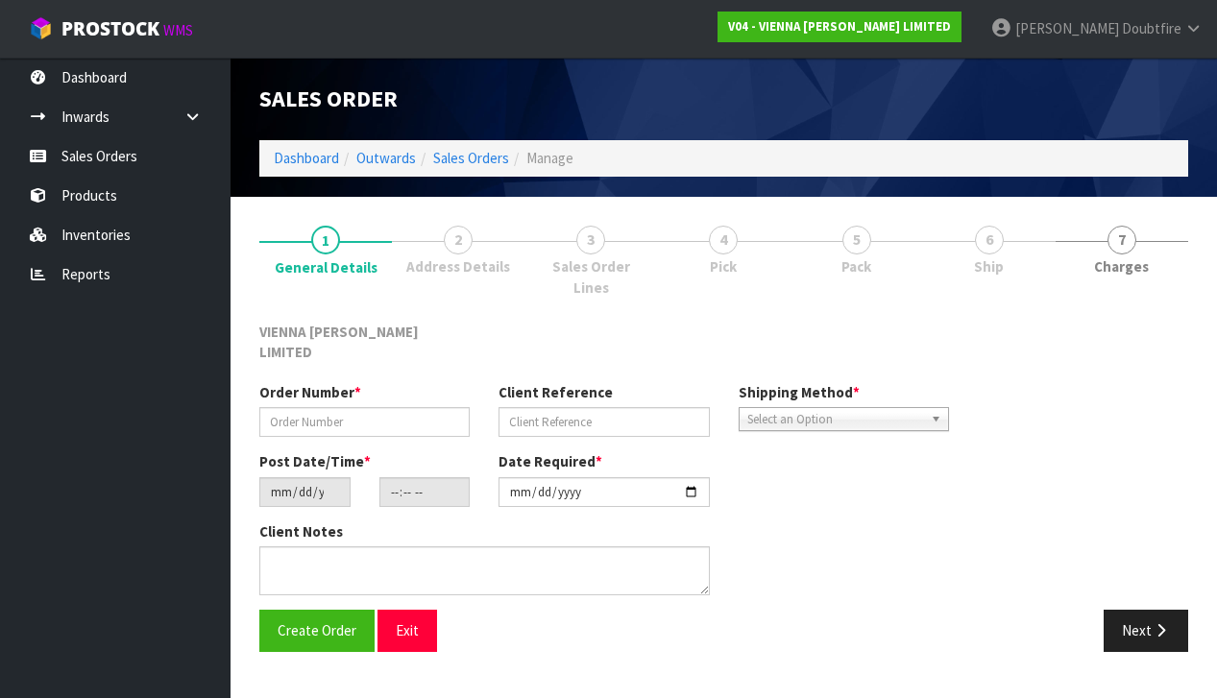
type textarea "TRIPLE STAR [PERSON_NAME]"
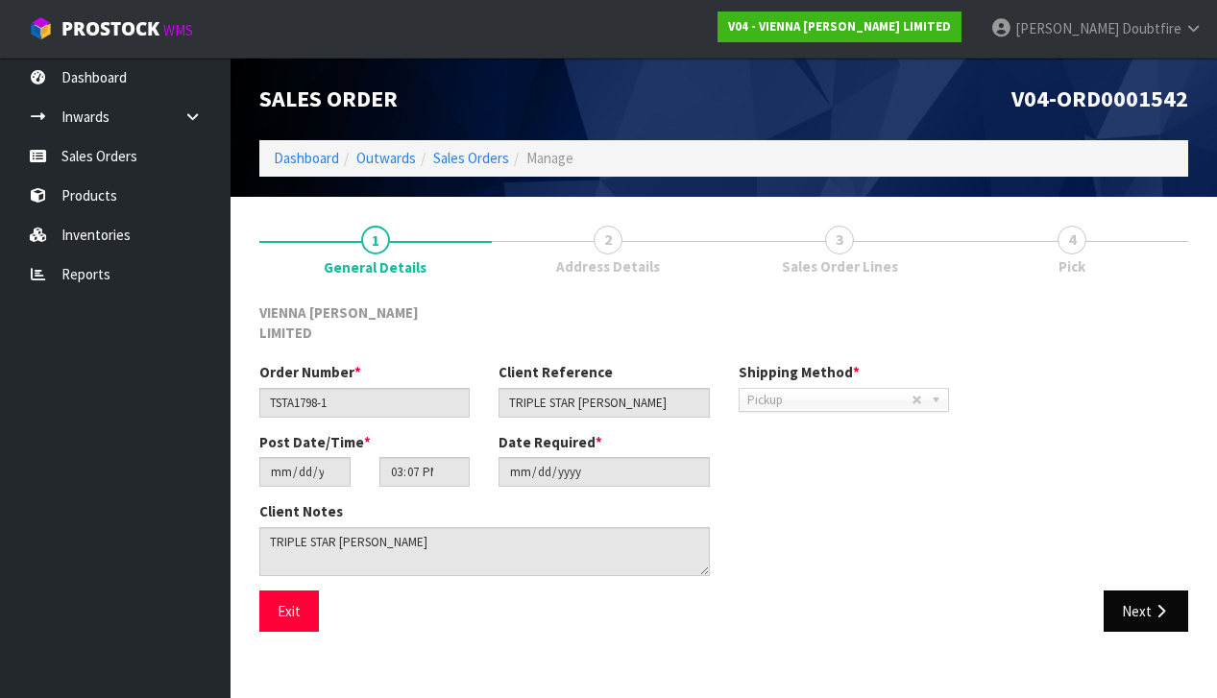
click at [1157, 591] on button "Next" at bounding box center [1145, 611] width 84 height 41
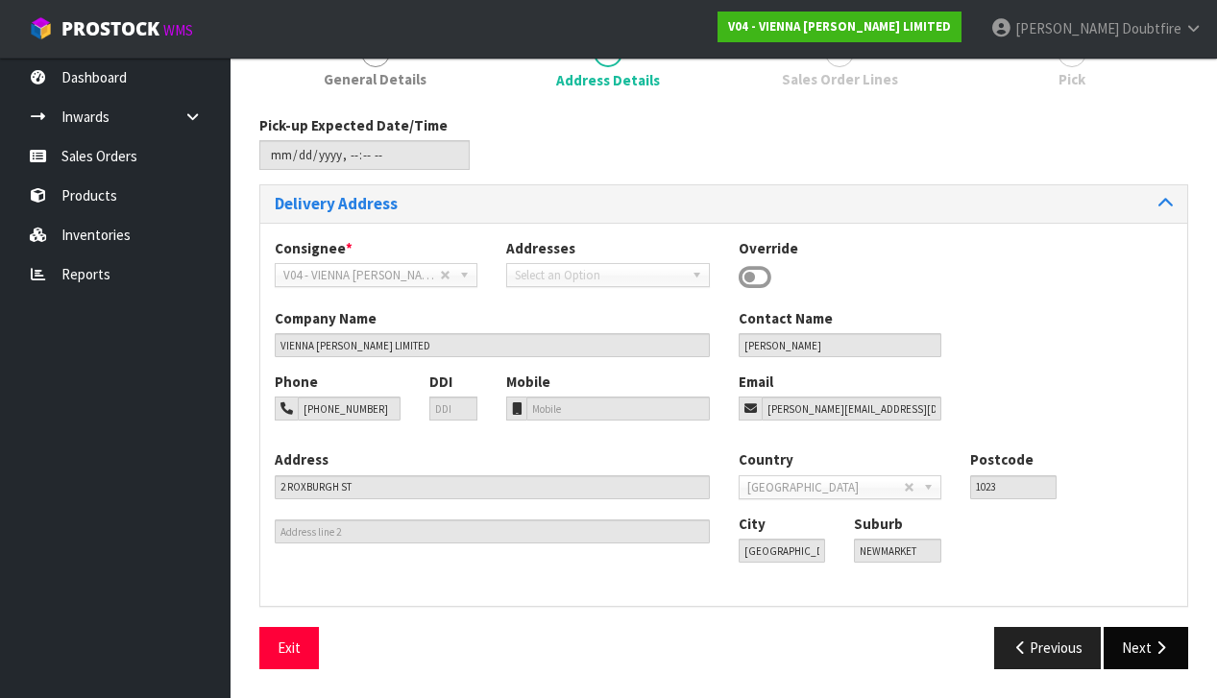
scroll to position [181, 0]
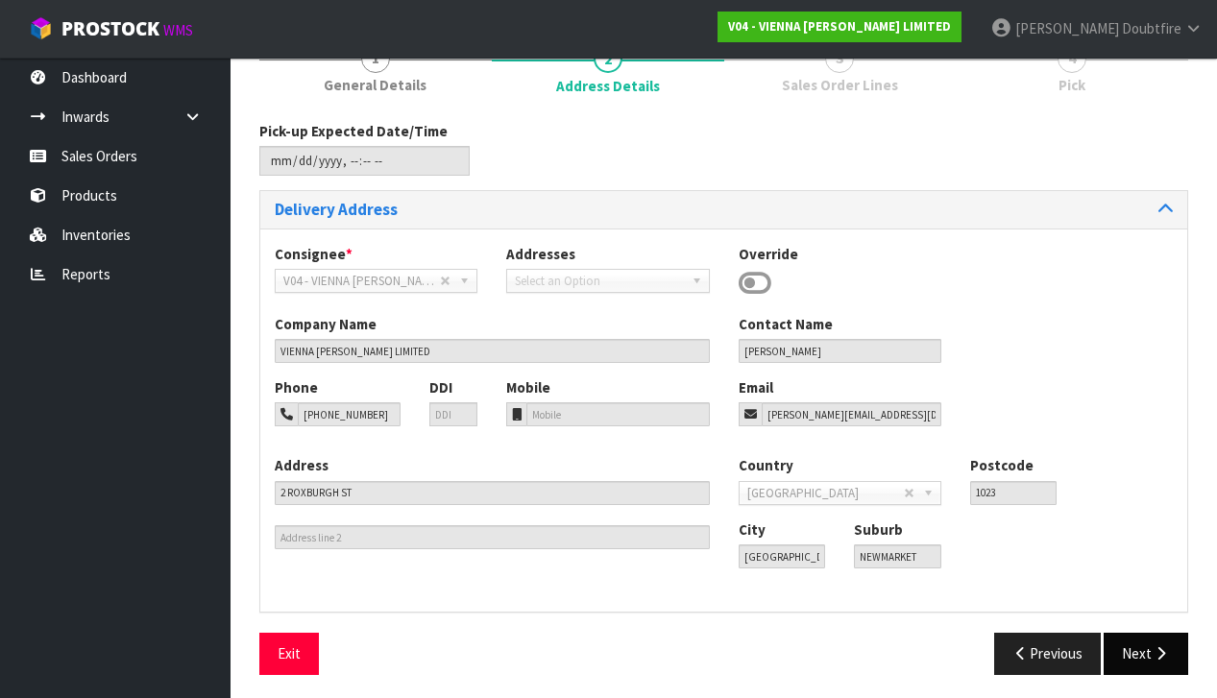
click at [1171, 643] on button "Next" at bounding box center [1145, 653] width 84 height 41
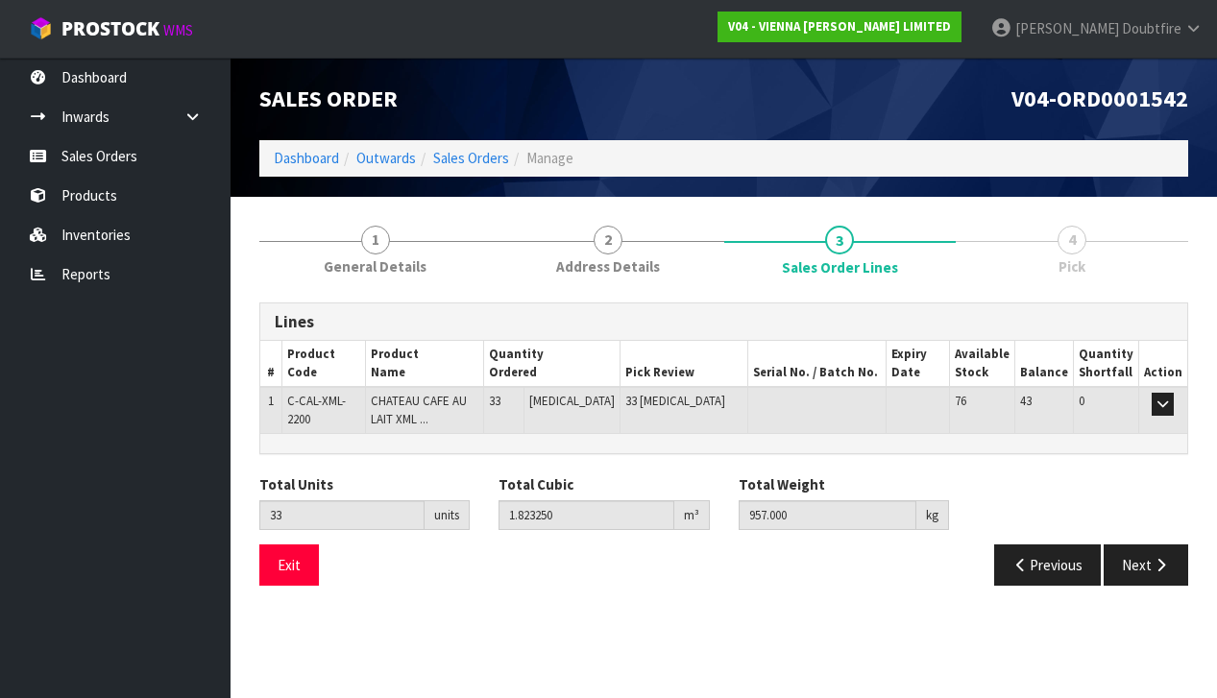
scroll to position [0, 0]
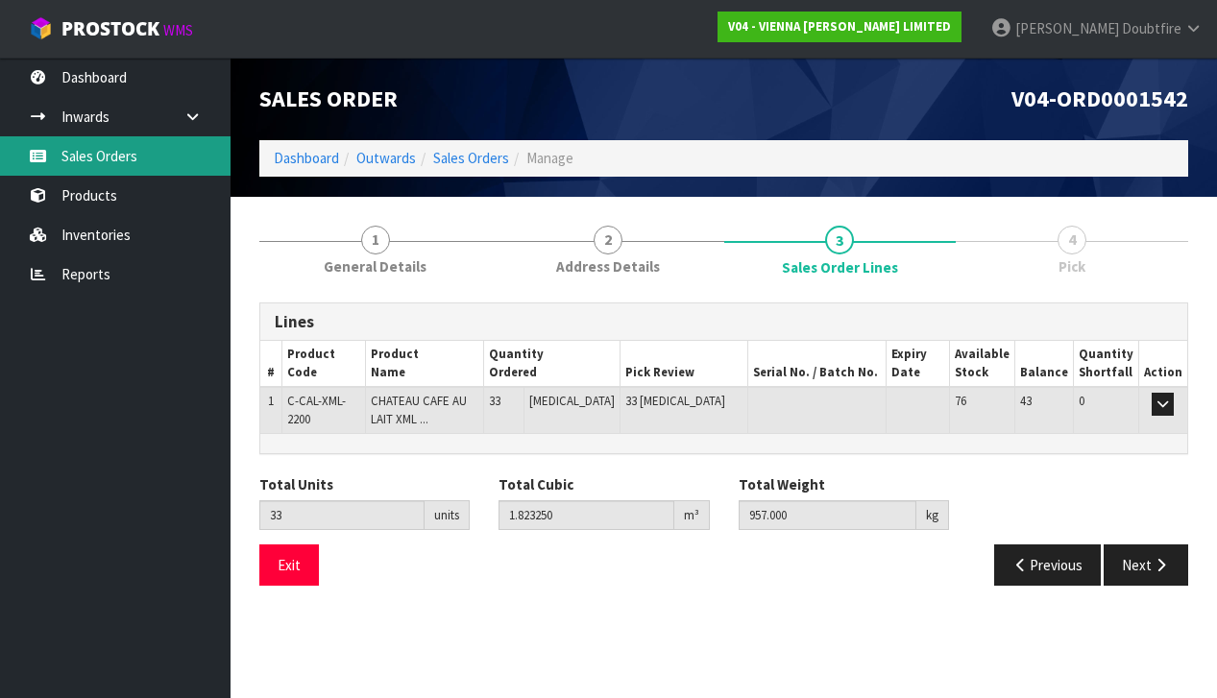
click at [108, 169] on link "Sales Orders" at bounding box center [115, 155] width 230 height 39
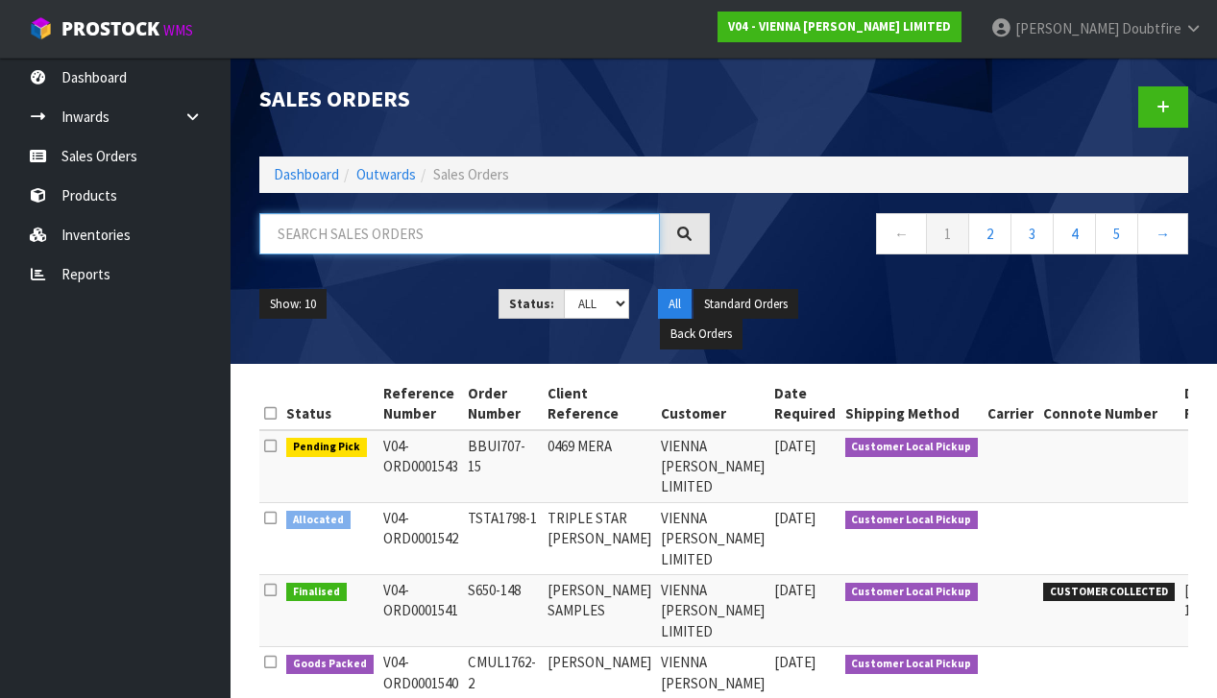
click at [292, 227] on input "text" at bounding box center [459, 233] width 400 height 41
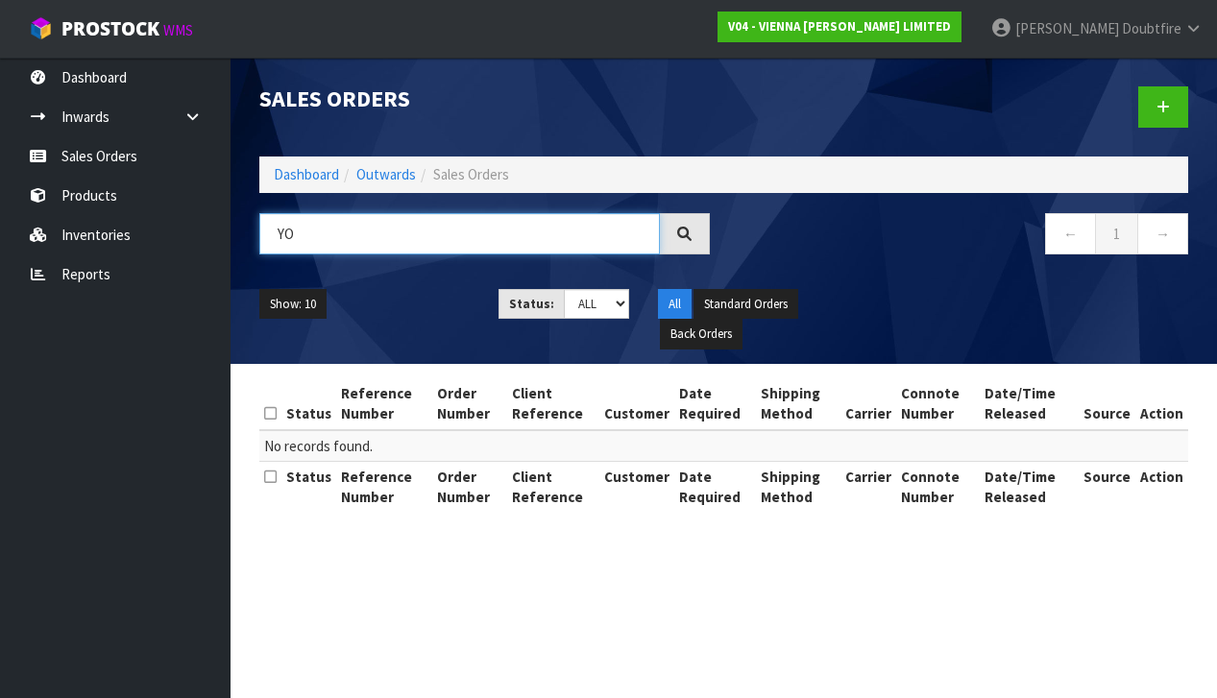
type input "Y"
type input "T"
click at [319, 238] on input "LAURADALY" at bounding box center [459, 233] width 400 height 41
click at [405, 235] on input "[PERSON_NAME]" at bounding box center [459, 233] width 400 height 41
type input "L"
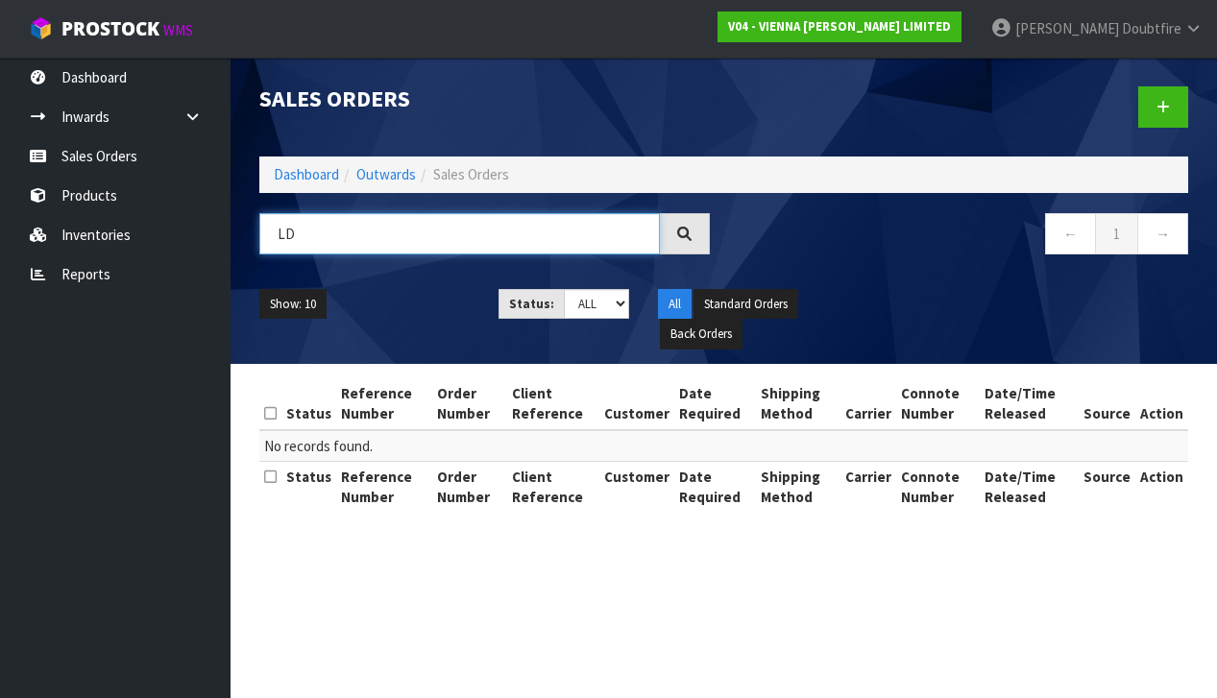
type input "L"
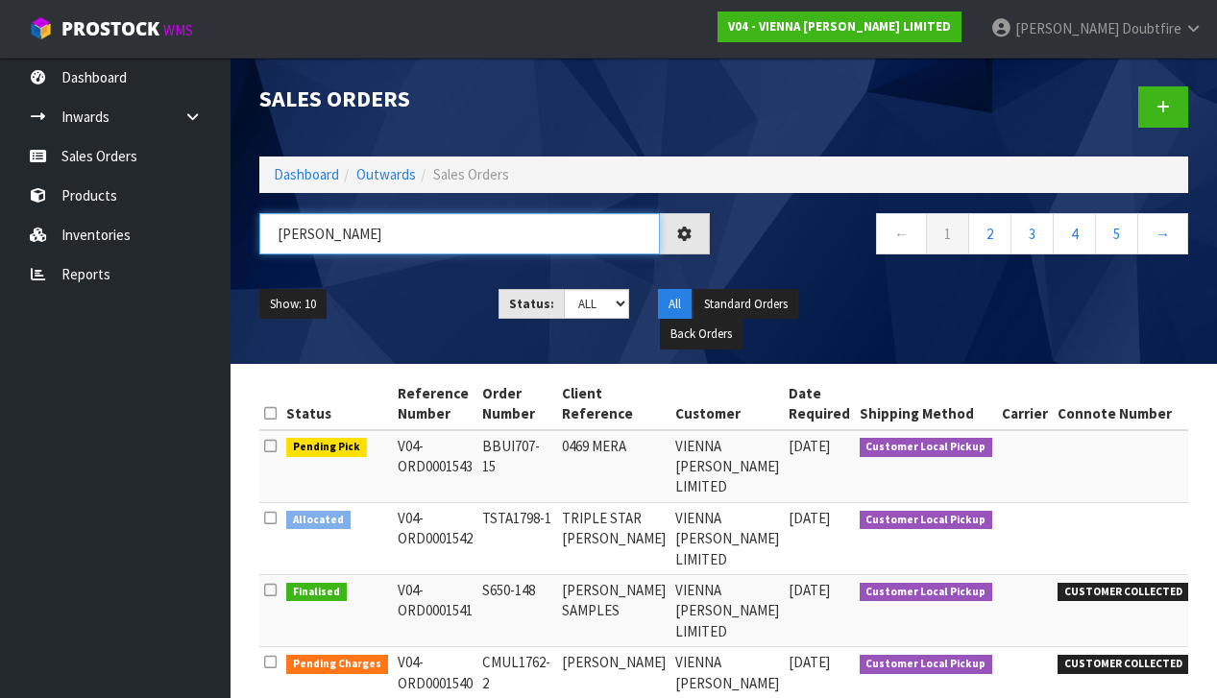
type input "[PERSON_NAME]"
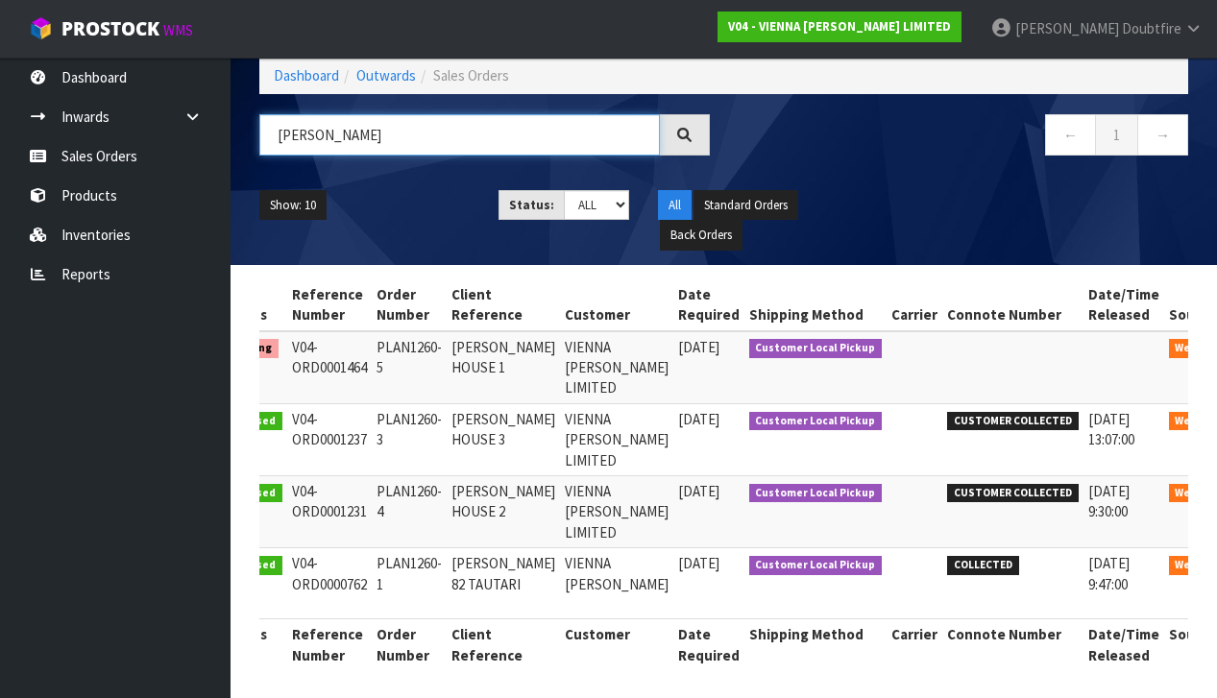
scroll to position [98, 0]
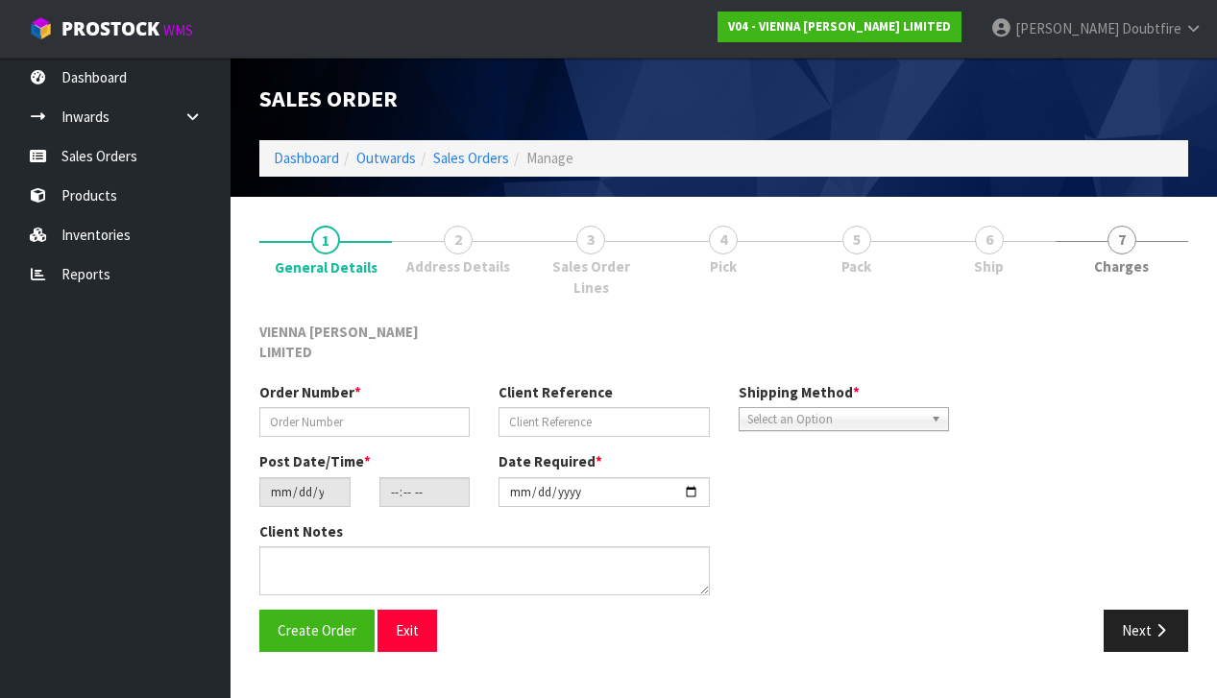
type input "PLAN1260-5"
type input "[PERSON_NAME] HOUSE 1"
type input "[DATE]"
type input "12:56:00.000"
type input "[DATE]"
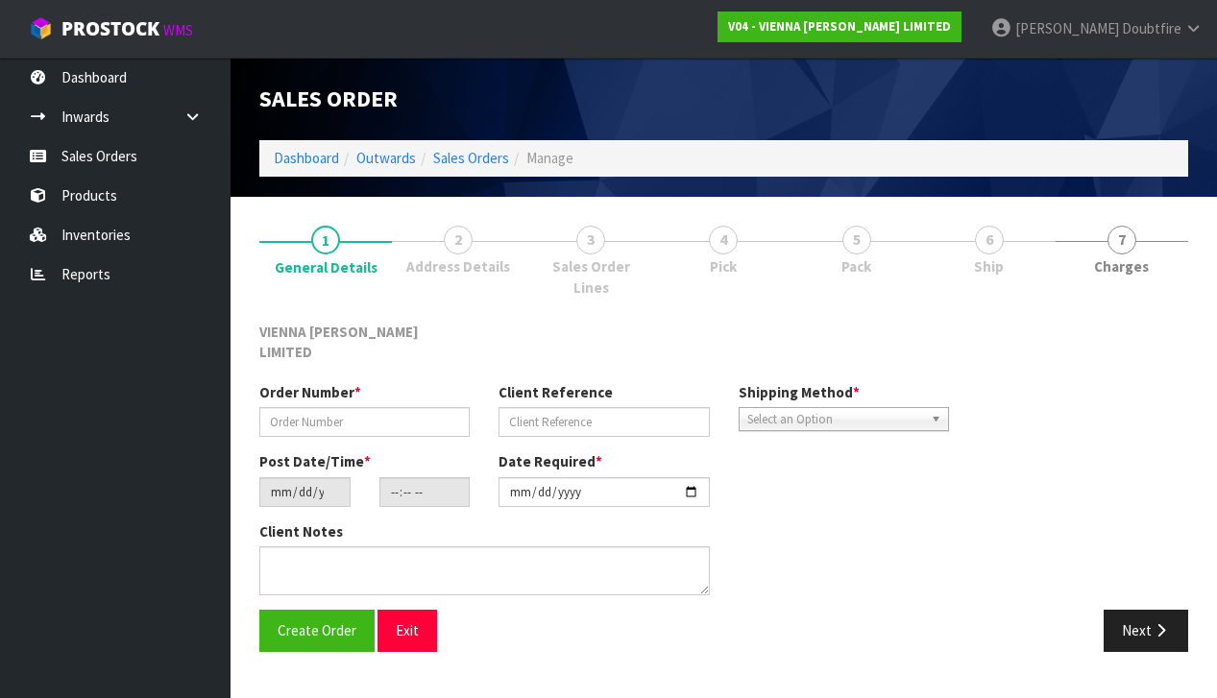
type textarea "[PERSON_NAME] HOUSE 1"
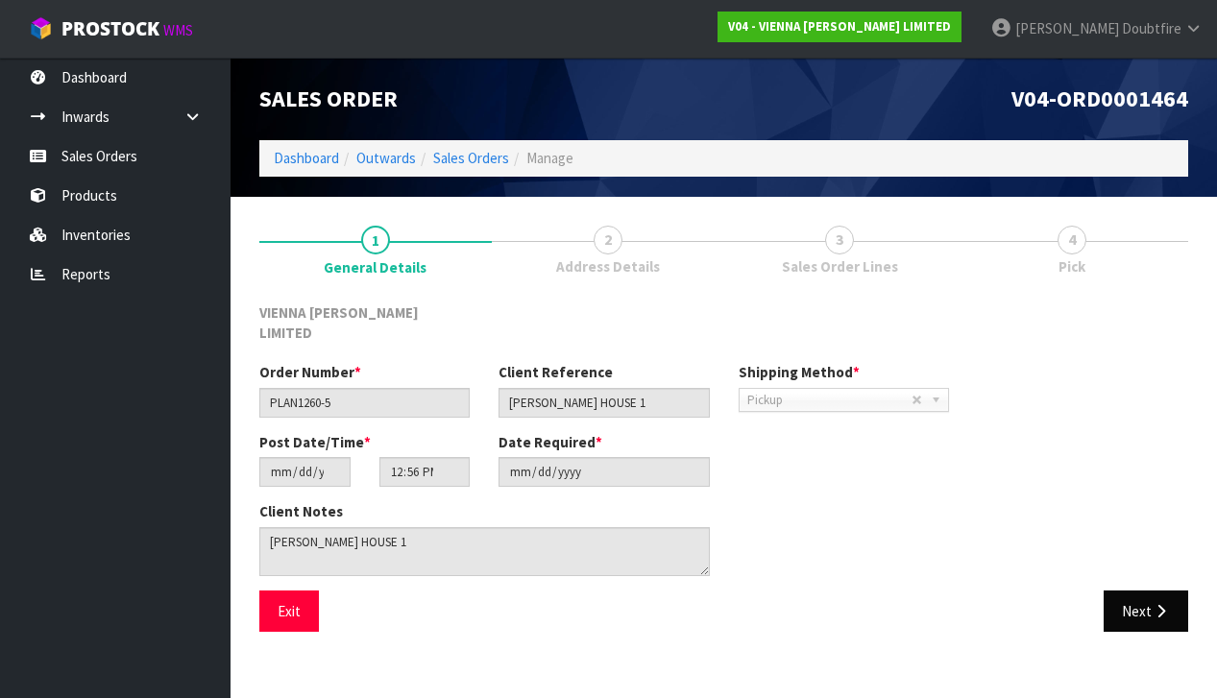
click at [1125, 591] on button "Next" at bounding box center [1145, 611] width 84 height 41
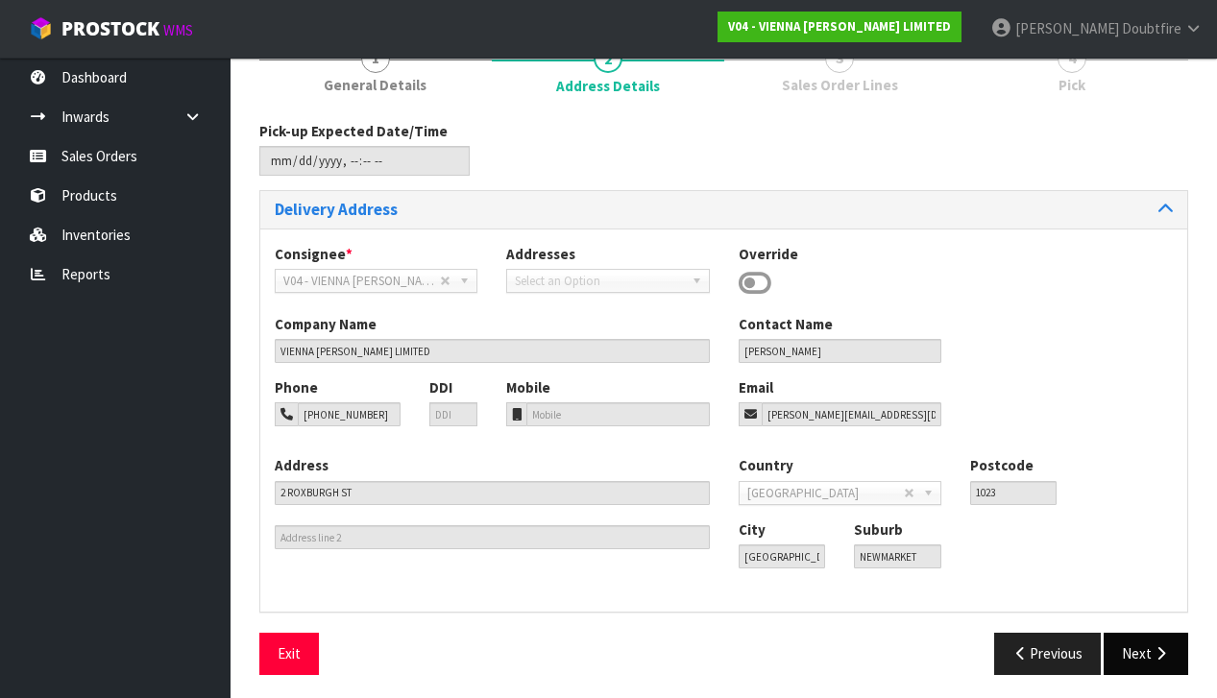
click at [1142, 649] on button "Next" at bounding box center [1145, 653] width 84 height 41
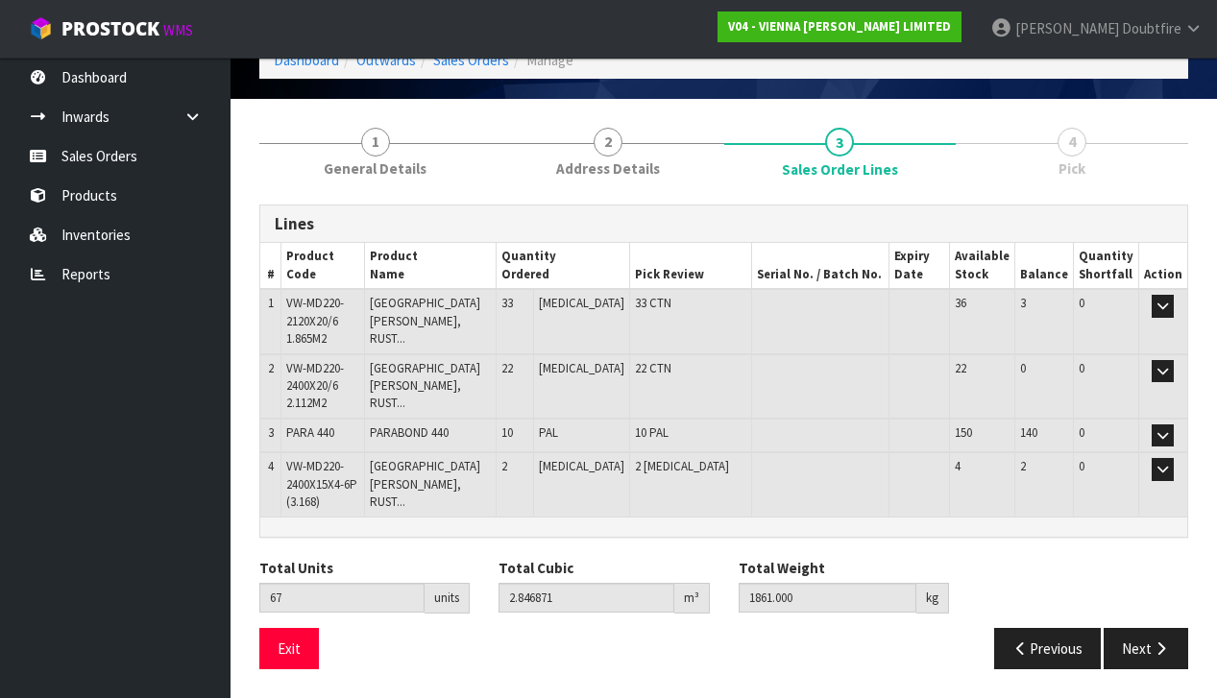
scroll to position [89, 0]
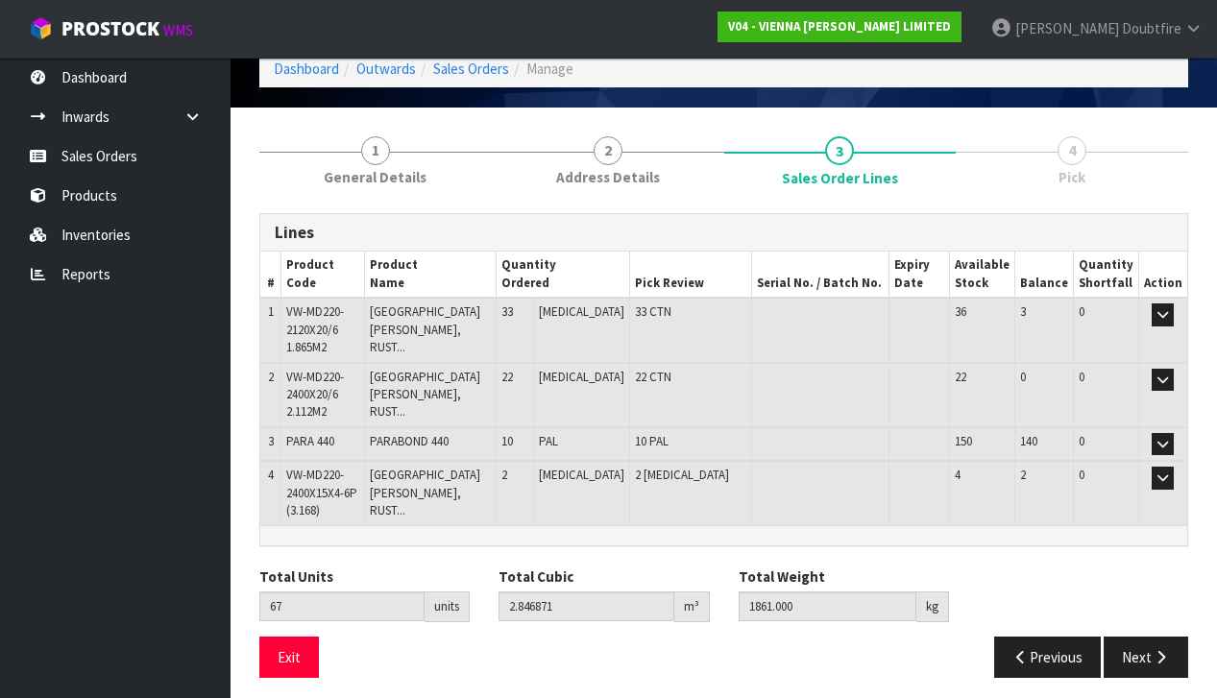
click at [290, 486] on span "VW-MD220-2400X15X4-6P (3.168)" at bounding box center [321, 493] width 71 height 52
drag, startPoint x: 287, startPoint y: 470, endPoint x: 312, endPoint y: 491, distance: 32.1
click at [359, 502] on td "VW-MD220-2400X15X4-6P (3.168)" at bounding box center [323, 492] width 84 height 63
copy span "VW-MD220-2400X15X4-6P (3.168)"
drag, startPoint x: 788, startPoint y: 487, endPoint x: 500, endPoint y: 488, distance: 288.1
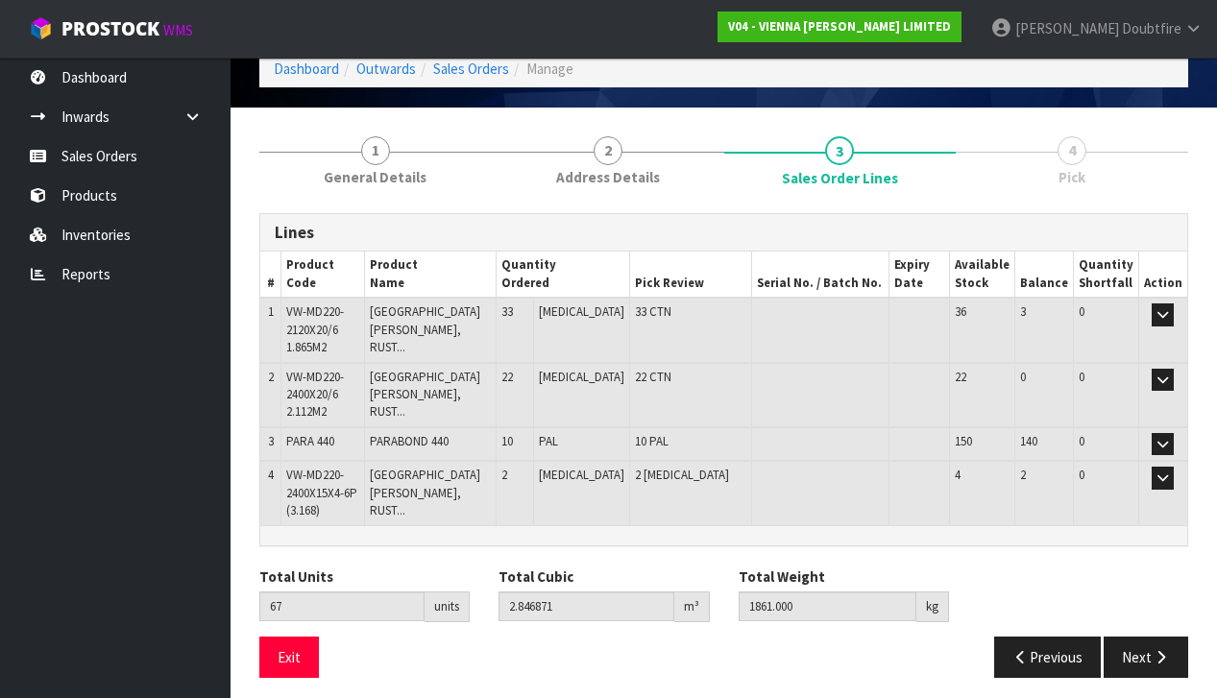
click at [787, 486] on td at bounding box center [819, 492] width 137 height 63
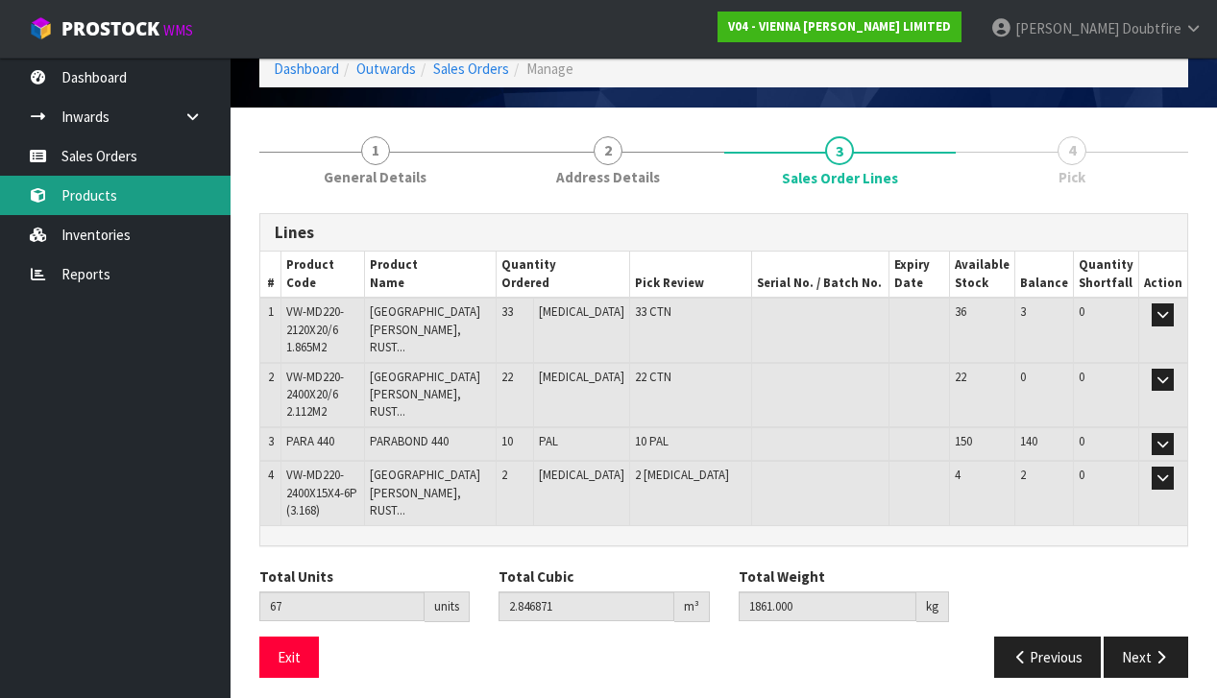
click at [97, 197] on link "Products" at bounding box center [115, 195] width 230 height 39
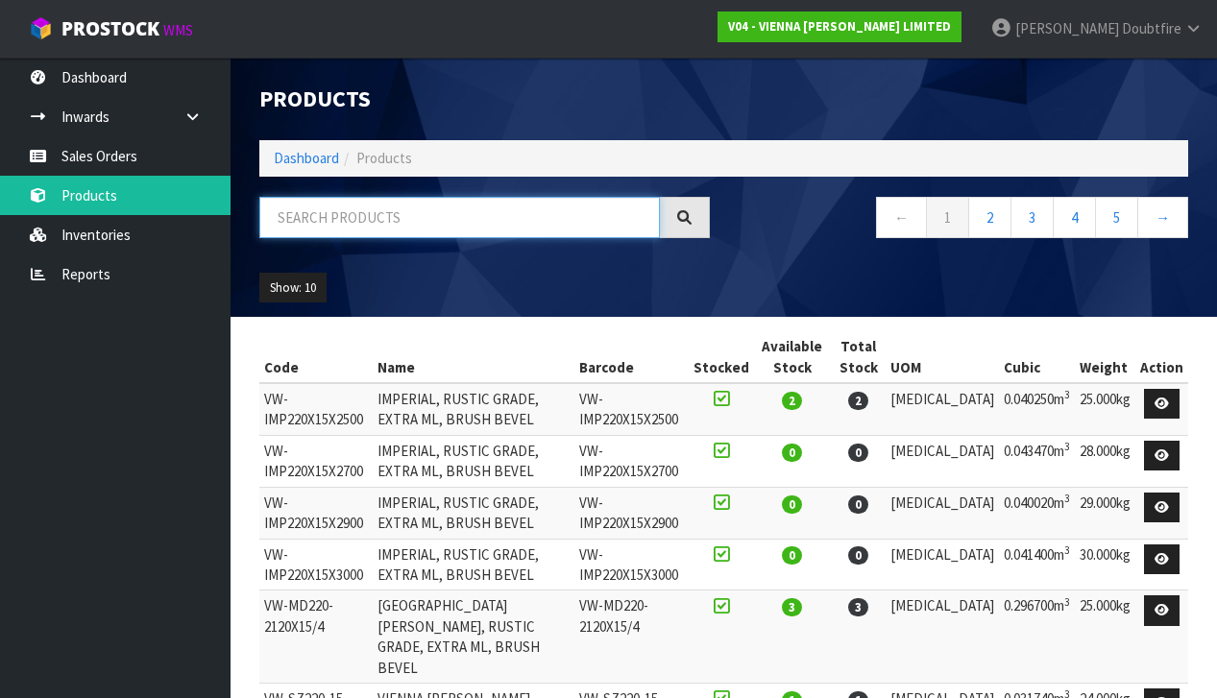
click at [325, 216] on input "text" at bounding box center [459, 217] width 400 height 41
type input "[GEOGRAPHIC_DATA]"
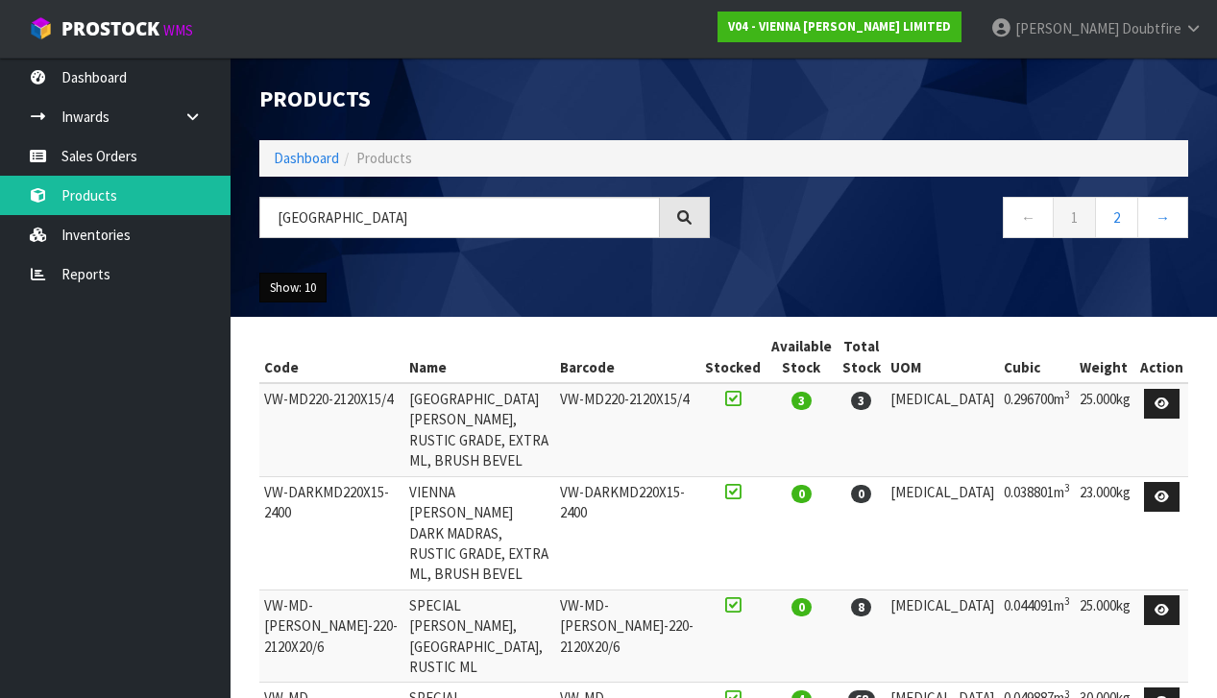
click at [319, 278] on button "Show: 10" at bounding box center [292, 288] width 67 height 31
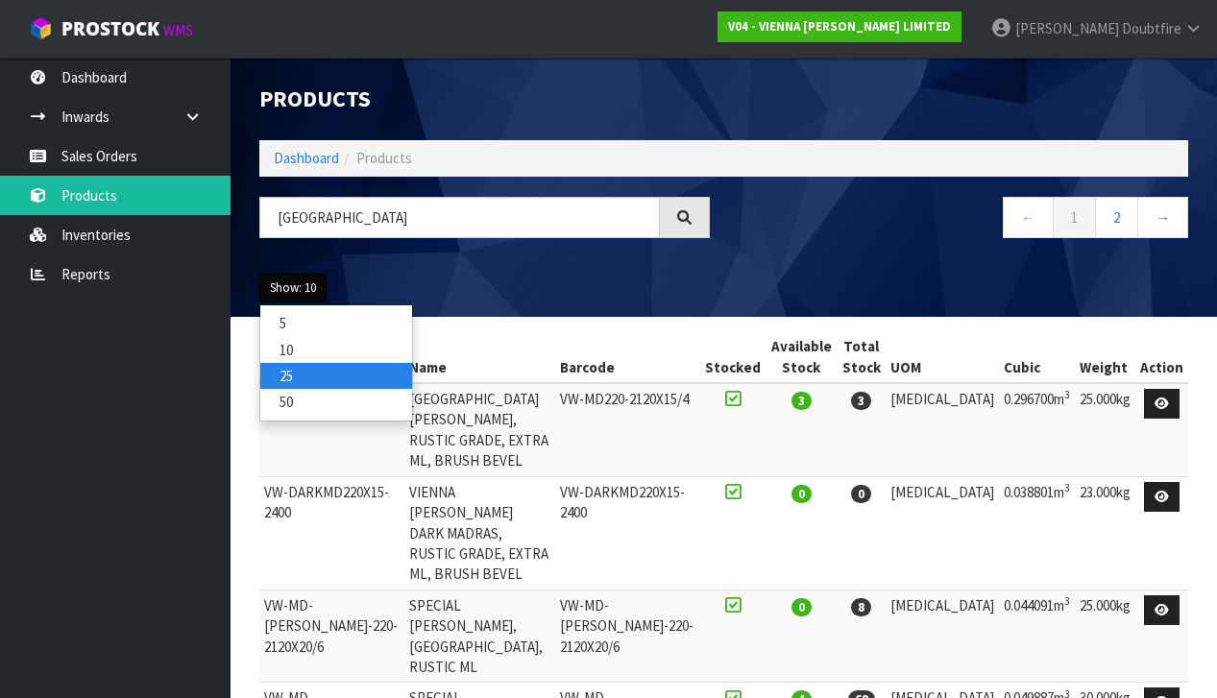
click at [309, 376] on link "25" at bounding box center [336, 376] width 152 height 26
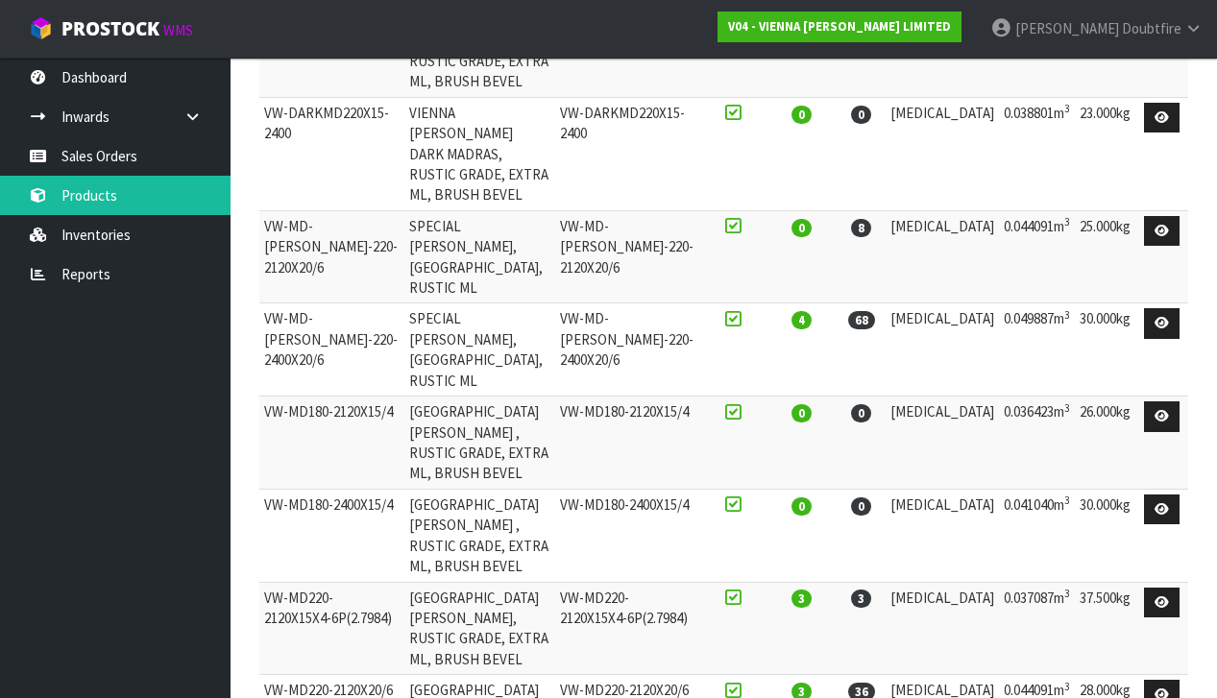
scroll to position [371, 0]
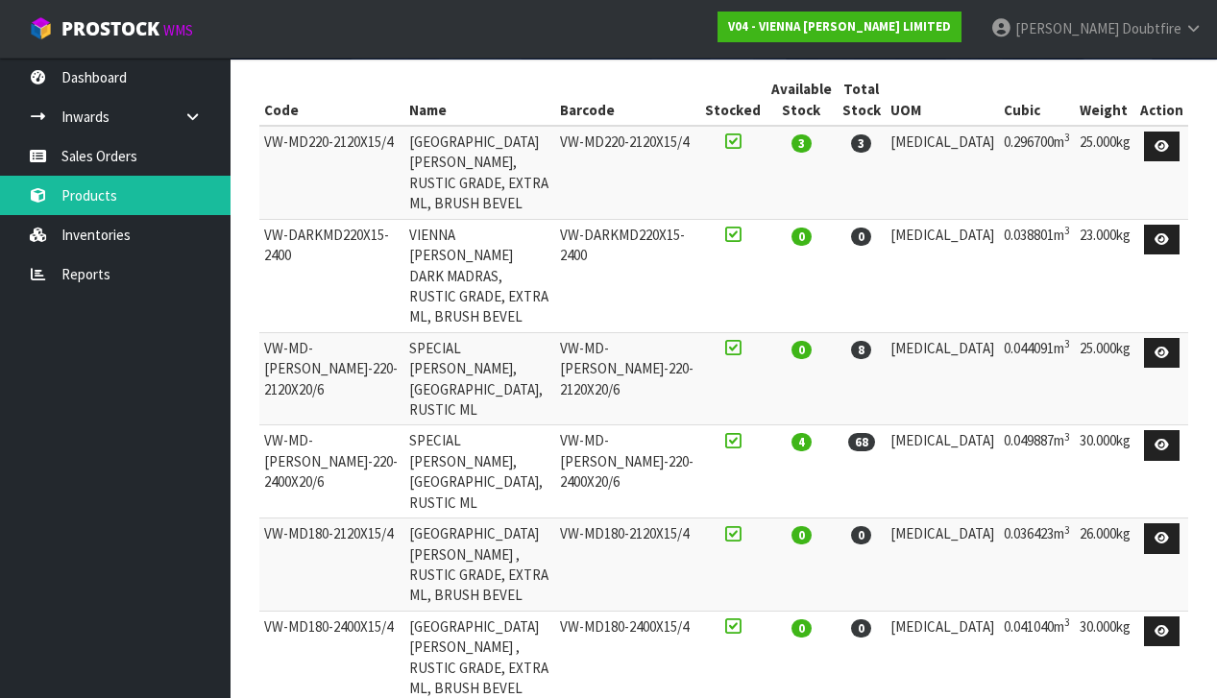
scroll to position [258, 0]
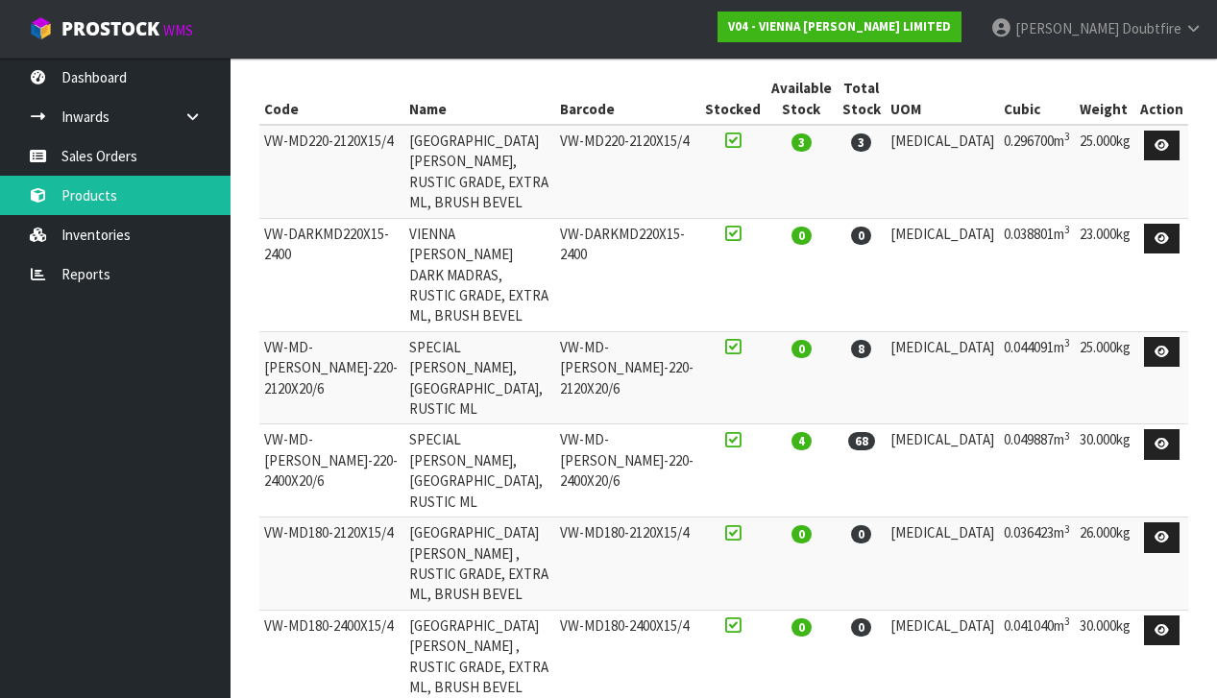
click at [266, 424] on td "VW-MD-[PERSON_NAME]-220-2400X20/6" at bounding box center [331, 470] width 145 height 93
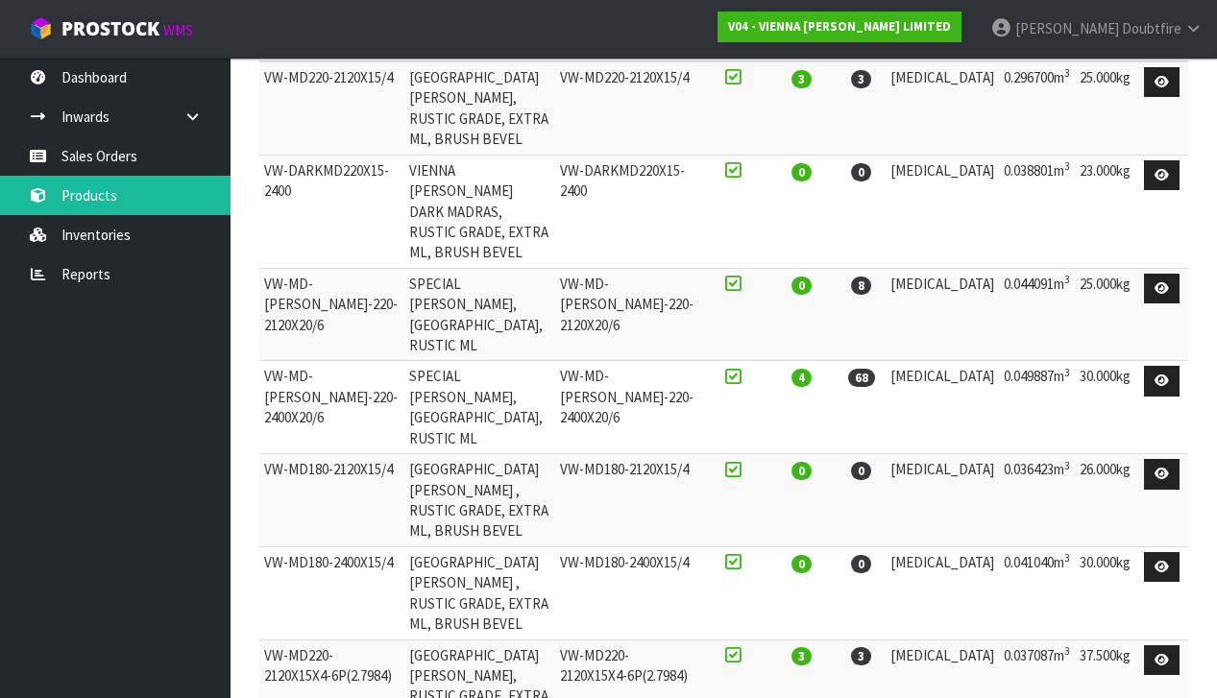
scroll to position [324, 0]
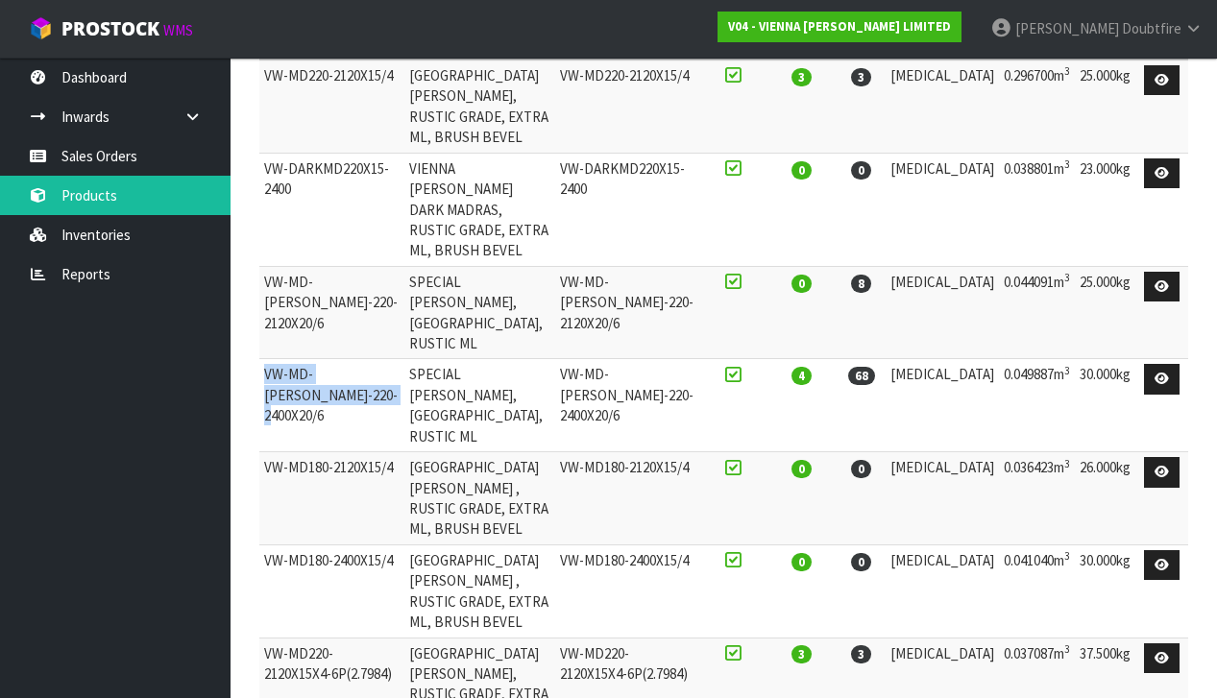
drag, startPoint x: 265, startPoint y: 246, endPoint x: 380, endPoint y: 260, distance: 116.1
click at [380, 359] on td "VW-MD-[PERSON_NAME]-220-2400X20/6" at bounding box center [331, 405] width 145 height 93
copy td "VW-MD-[PERSON_NAME]-220-2400X20/6"
click at [372, 359] on td "VW-MD-[PERSON_NAME]-220-2400X20/6" at bounding box center [331, 405] width 145 height 93
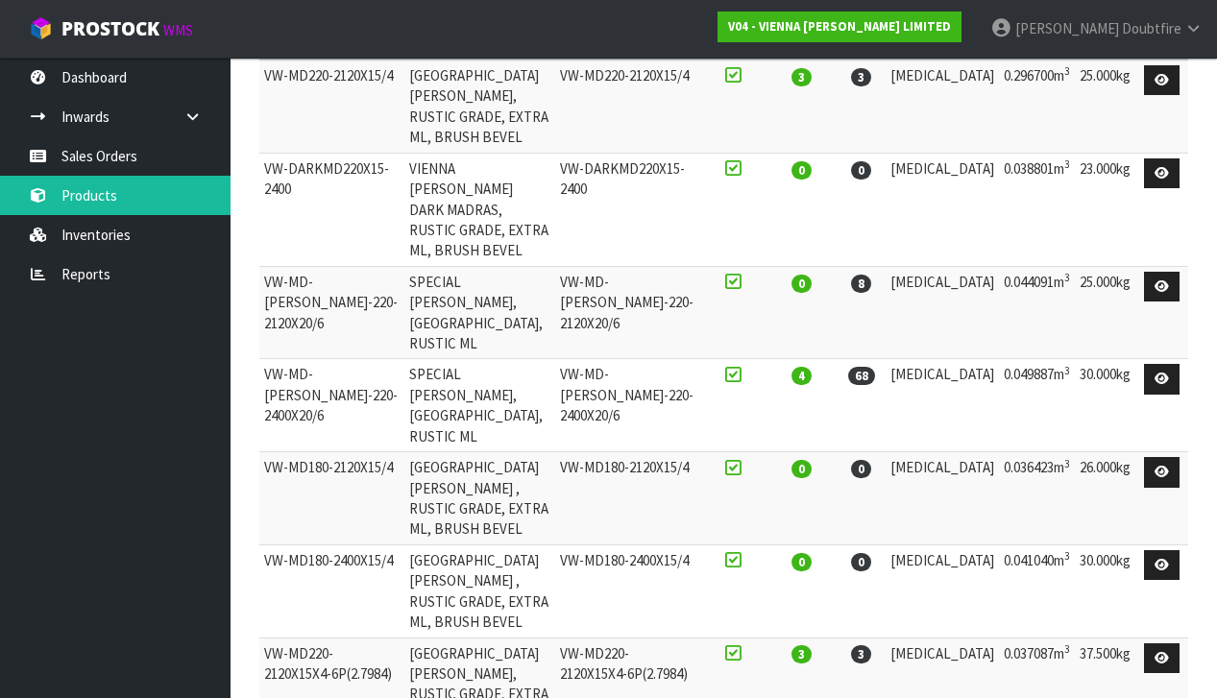
click at [372, 359] on td "VW-MD-[PERSON_NAME]-220-2400X20/6" at bounding box center [331, 405] width 145 height 93
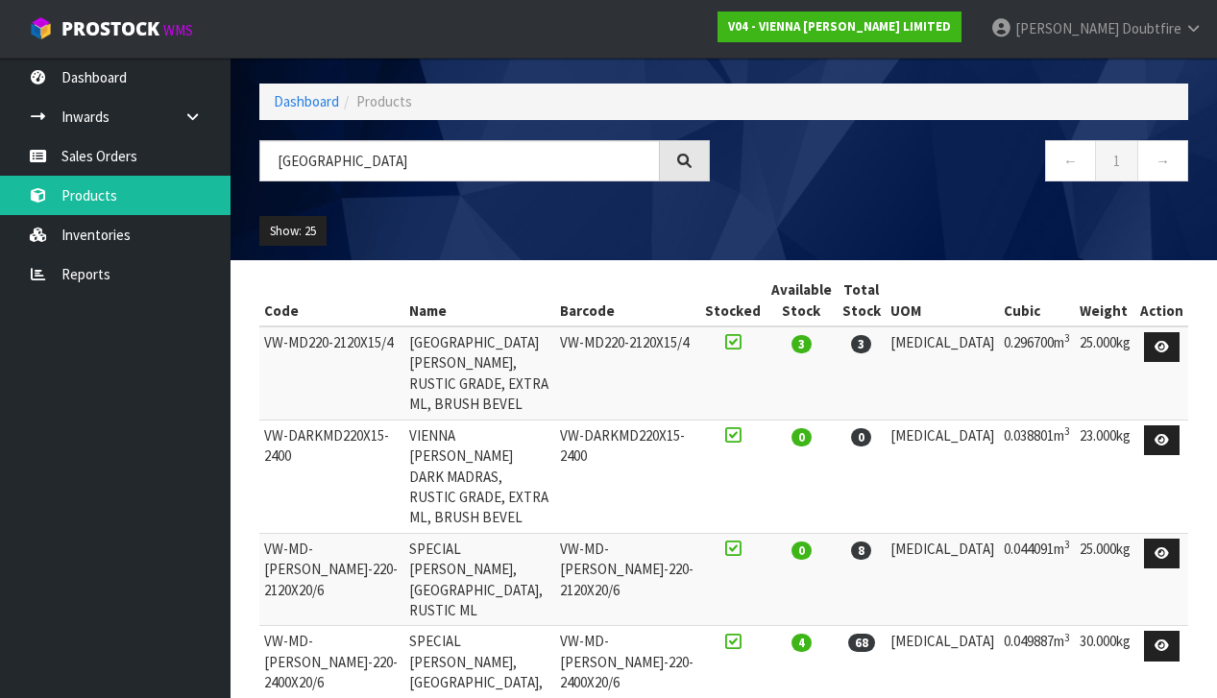
scroll to position [59, 0]
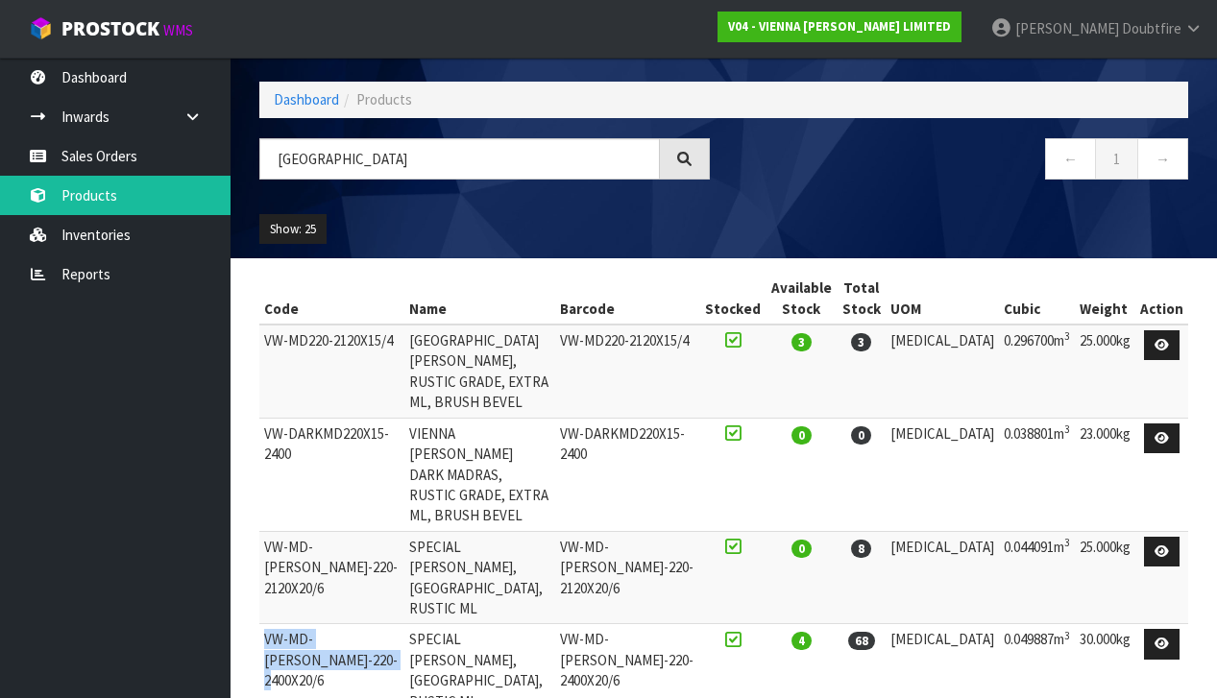
drag, startPoint x: 266, startPoint y: 509, endPoint x: 385, endPoint y: 530, distance: 120.9
click at [385, 624] on td "VW-MD-[PERSON_NAME]-220-2400X20/6" at bounding box center [331, 670] width 145 height 93
copy td "VW-MD-[PERSON_NAME]-220-2400X20/6"
click at [322, 358] on td "VW-MD220-2120X15/4" at bounding box center [331, 371] width 145 height 93
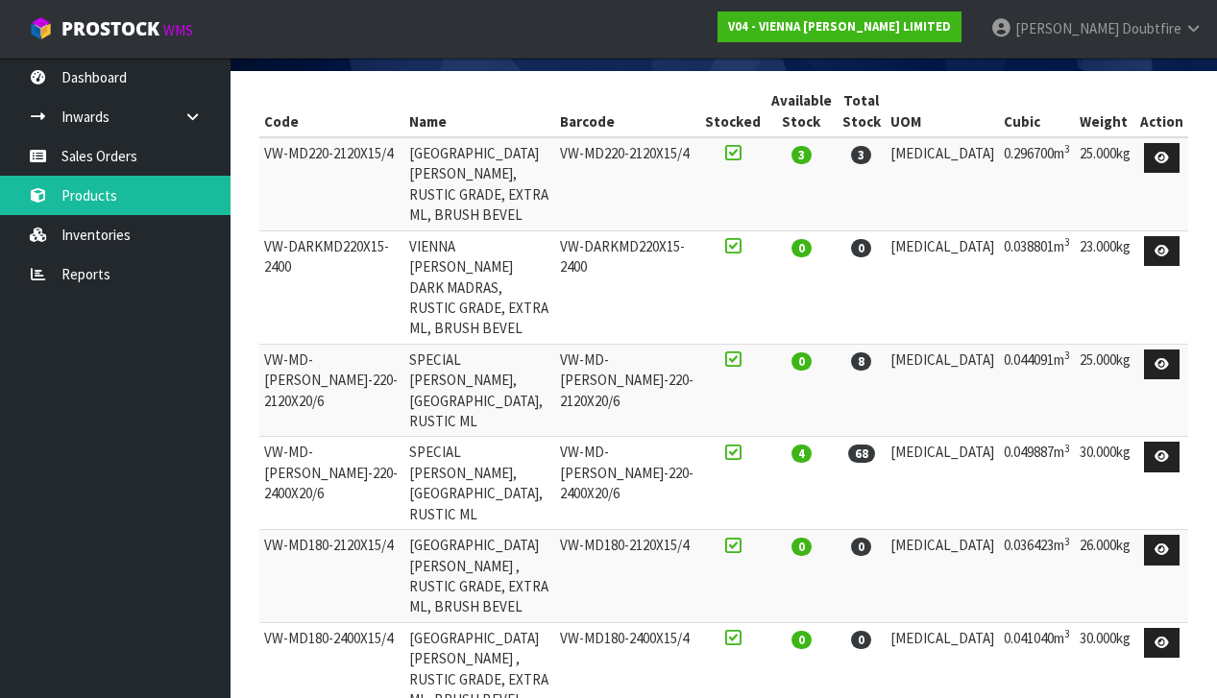
scroll to position [244, 0]
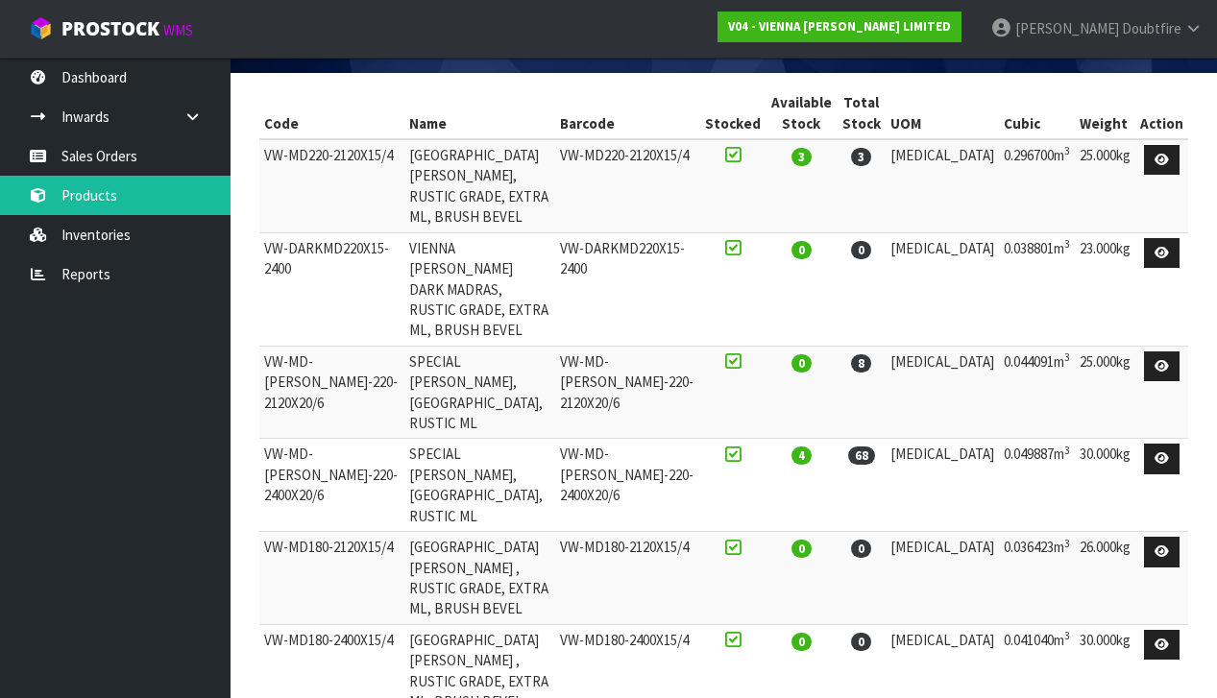
drag, startPoint x: 265, startPoint y: 530, endPoint x: 394, endPoint y: 545, distance: 129.6
copy td "VW-MD220-2120X20/6 1.865M2"
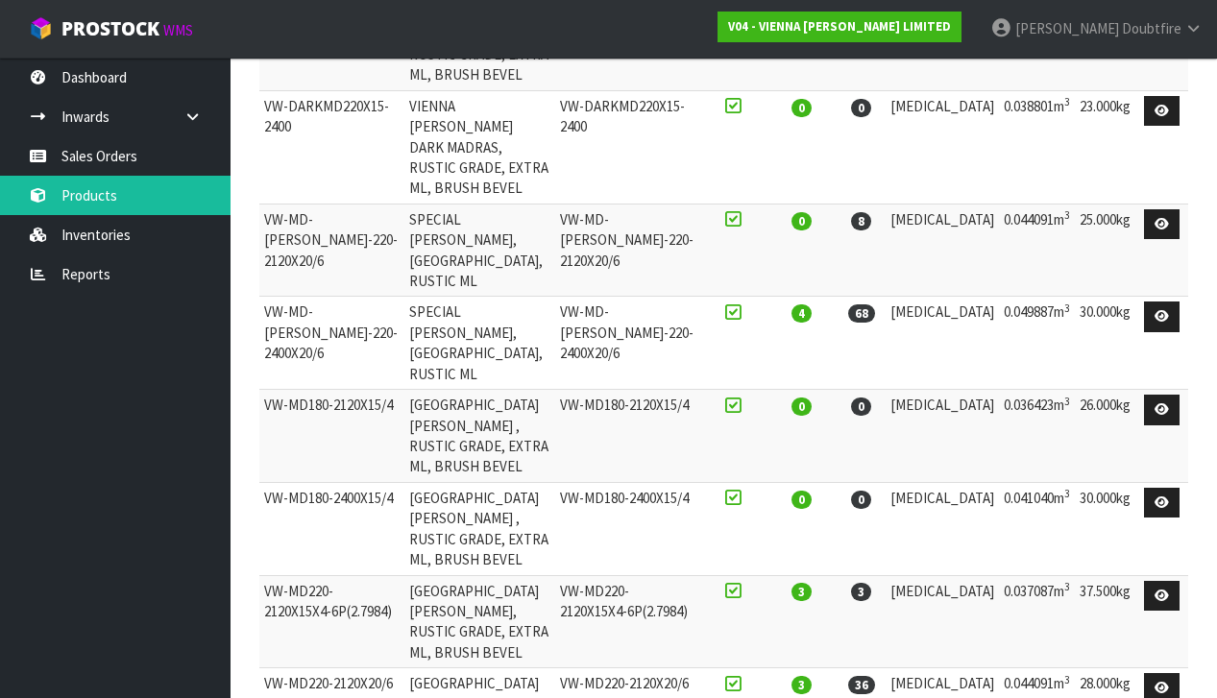
scroll to position [374, 0]
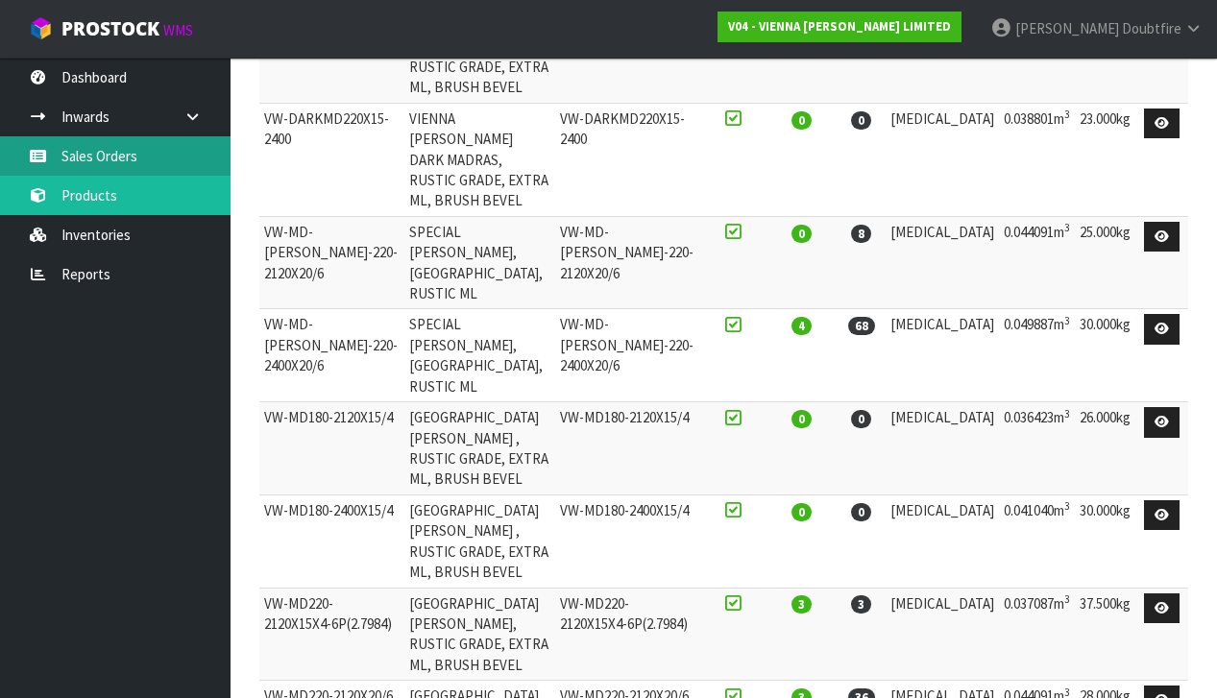
click at [126, 148] on link "Sales Orders" at bounding box center [115, 155] width 230 height 39
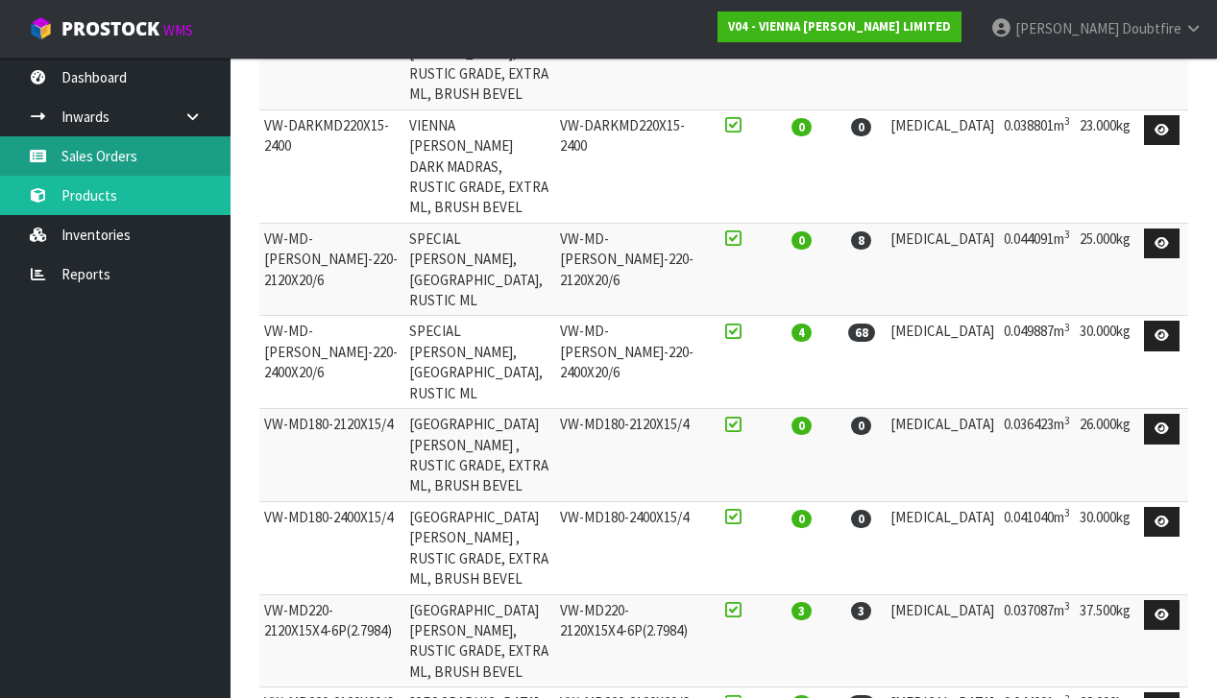
scroll to position [367, 0]
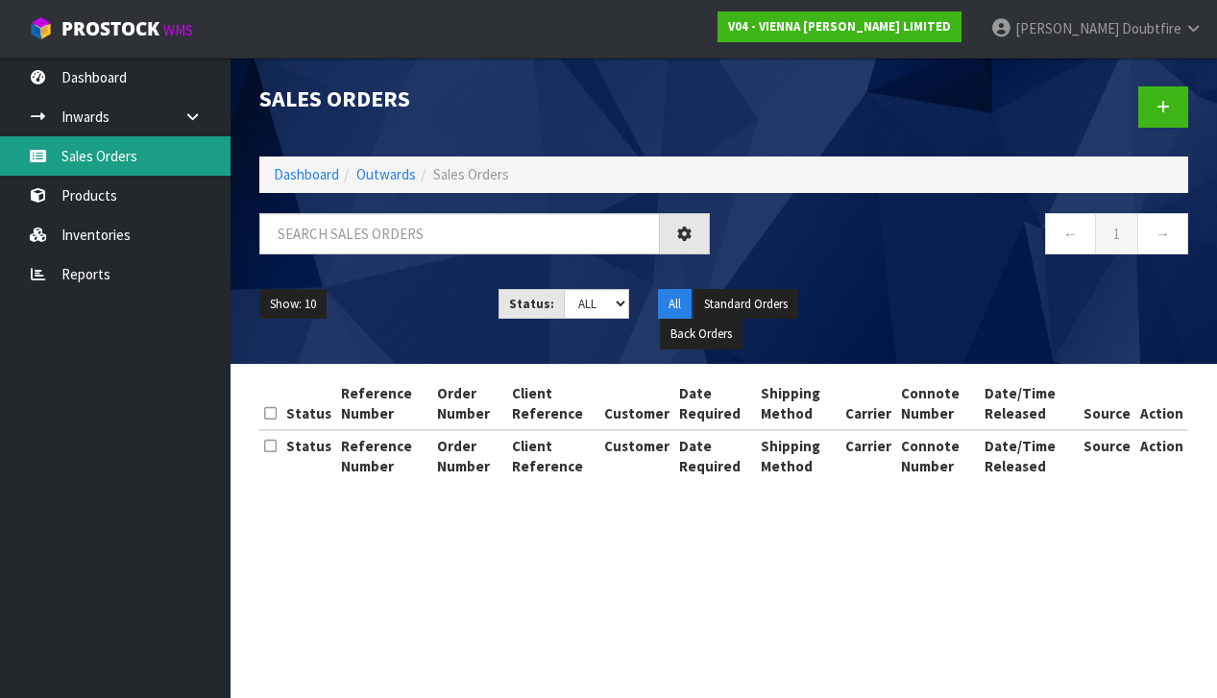
click at [117, 158] on div "Sales Orders Dashboard Outwards Sales Orders ← 1 → Show: 10 5 10 25 50 Status: …" at bounding box center [608, 258] width 1217 height 516
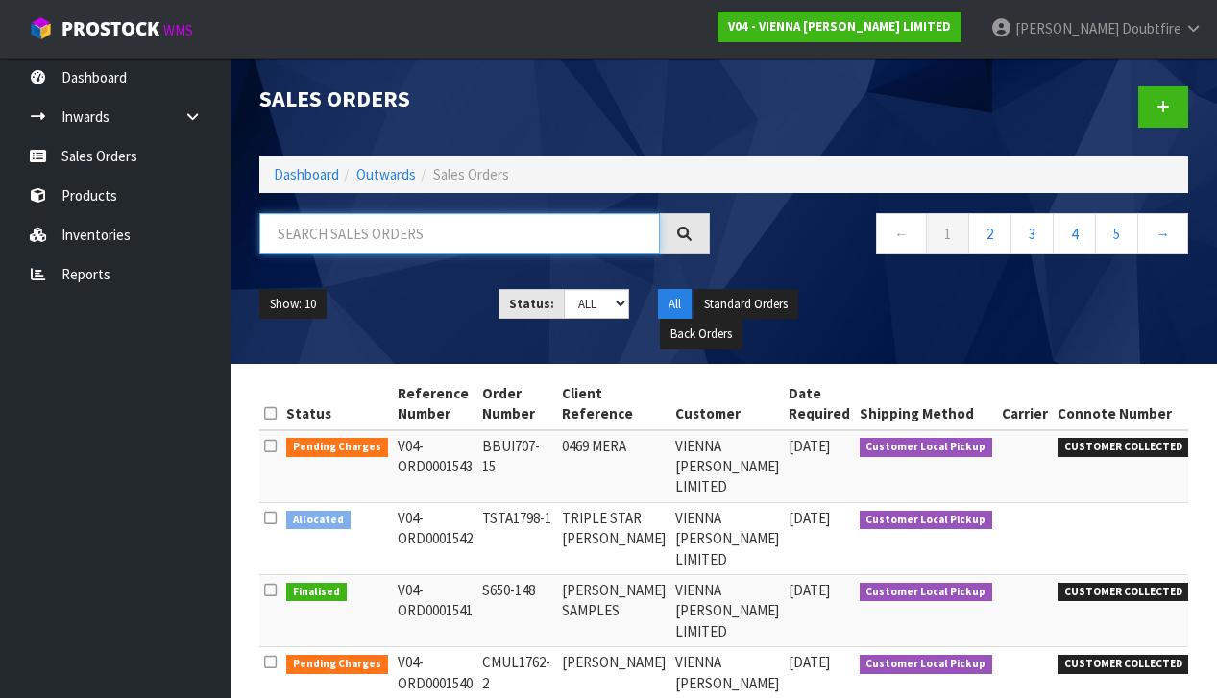
click at [350, 235] on input "text" at bounding box center [459, 233] width 400 height 41
type input "[PERSON_NAME]"
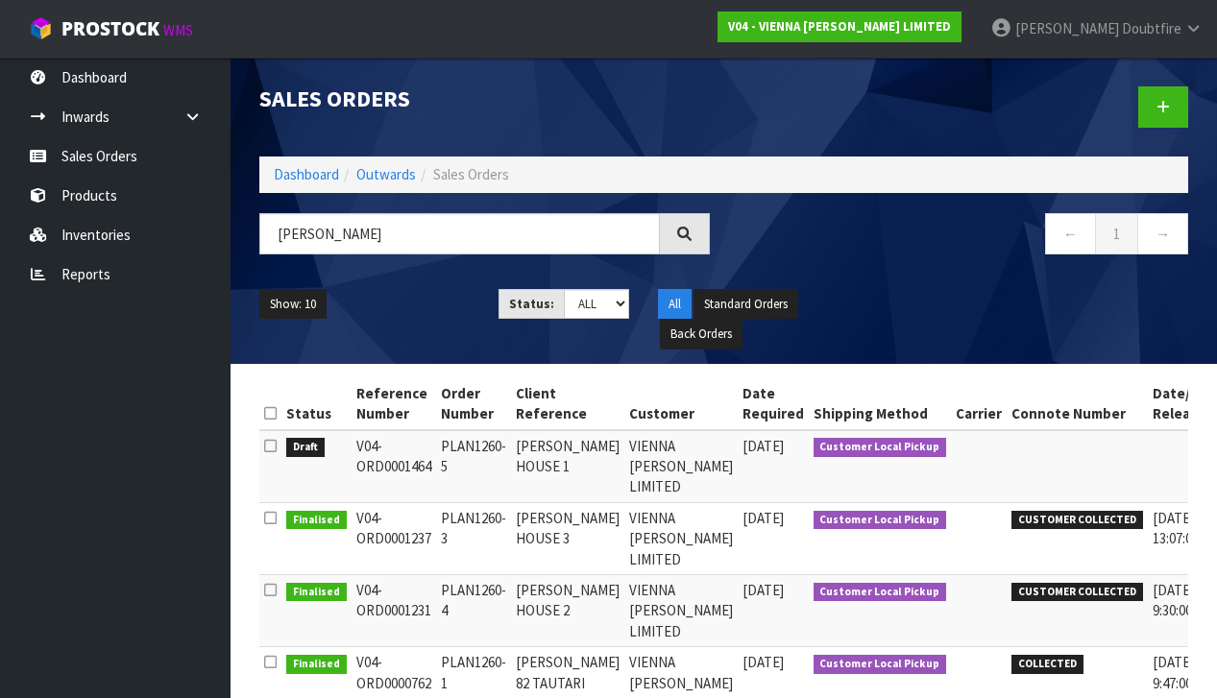
click at [421, 308] on ul "Show: 10 5 10 25 50" at bounding box center [364, 304] width 210 height 31
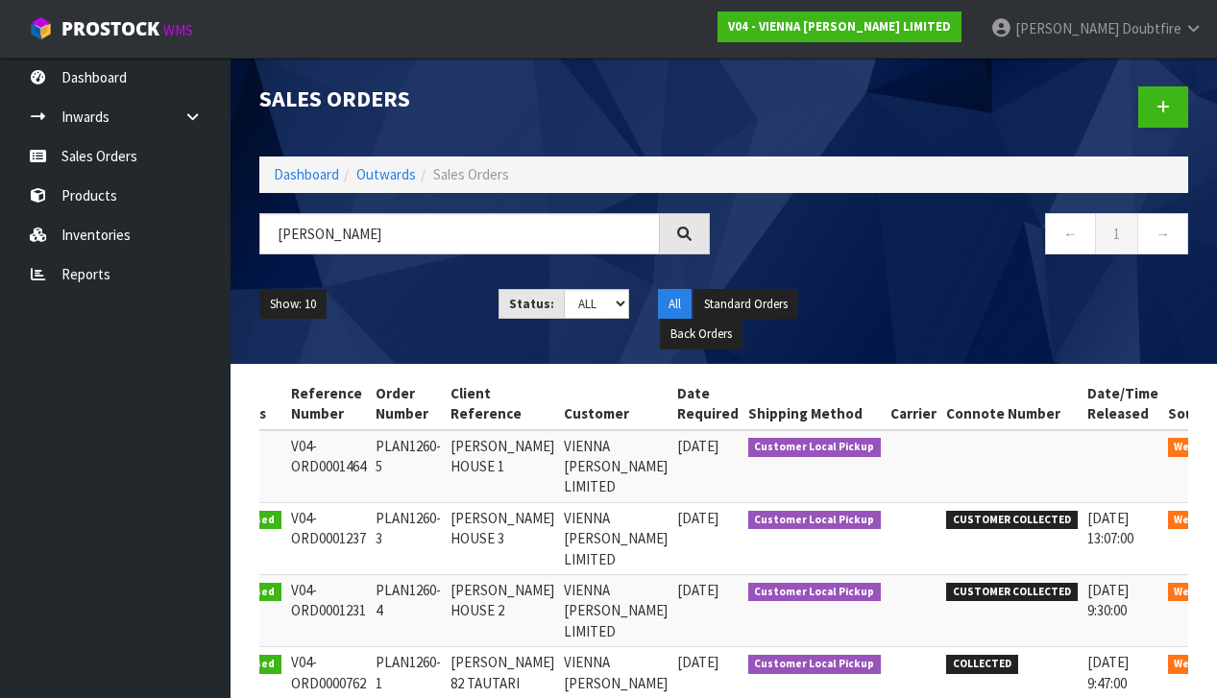
scroll to position [0, 64]
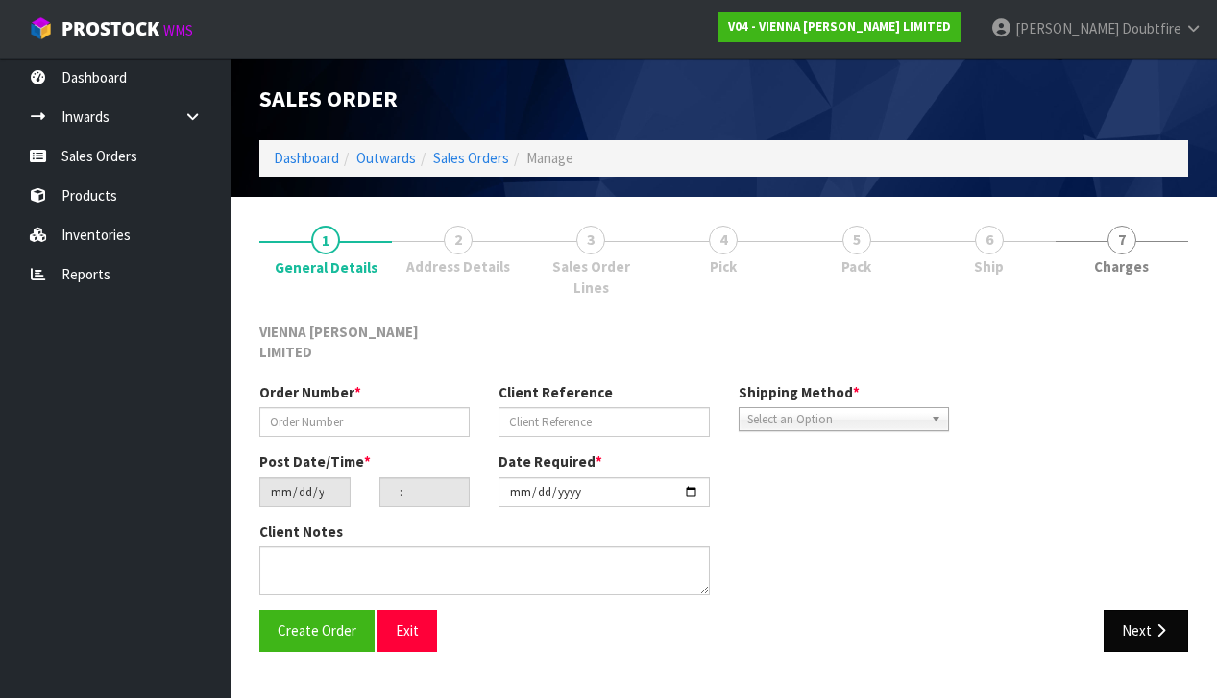
click at [1147, 610] on button "Next" at bounding box center [1145, 630] width 84 height 41
type input "PLAN1260-5"
type input "[PERSON_NAME] HOUSE 1"
type input "[DATE]"
type input "12:56:00.000"
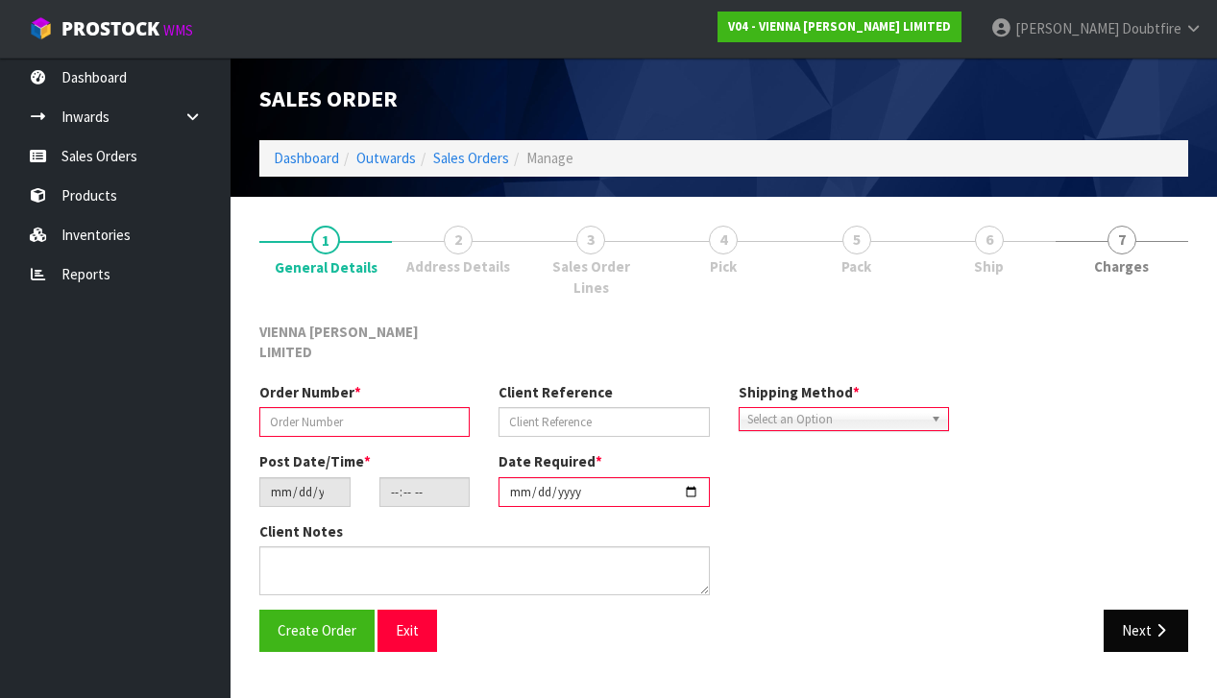
type input "[DATE]"
type textarea "[PERSON_NAME] HOUSE 1"
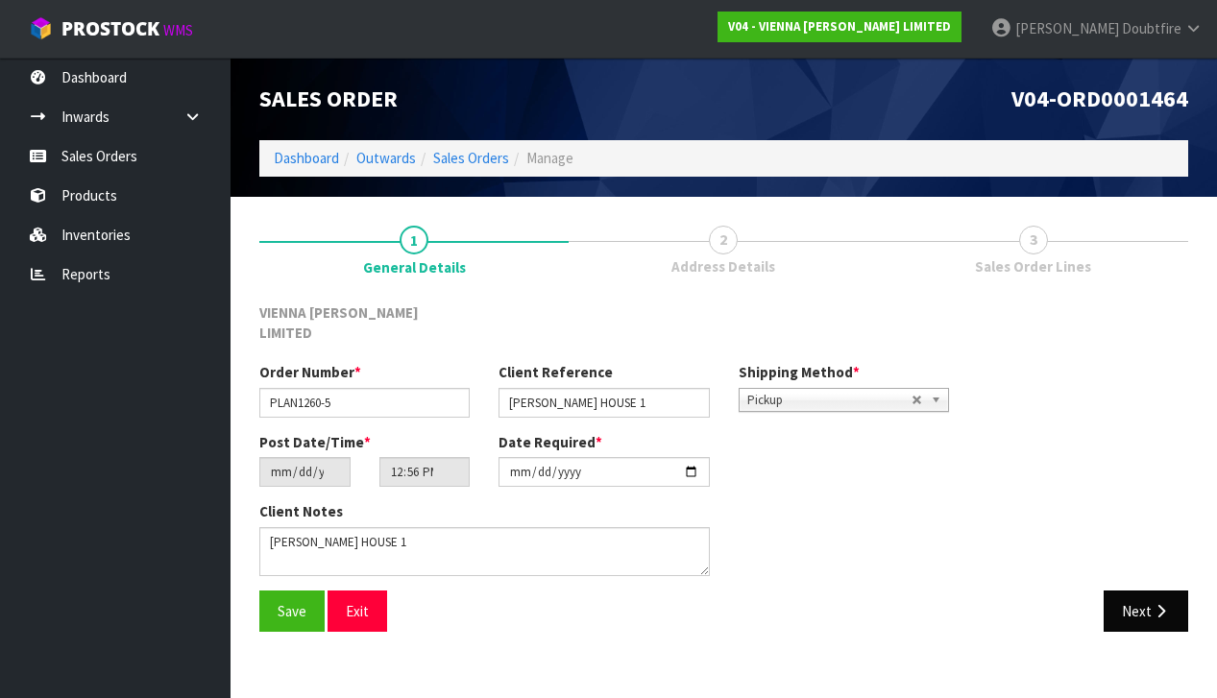
click at [1140, 591] on button "Next" at bounding box center [1145, 611] width 84 height 41
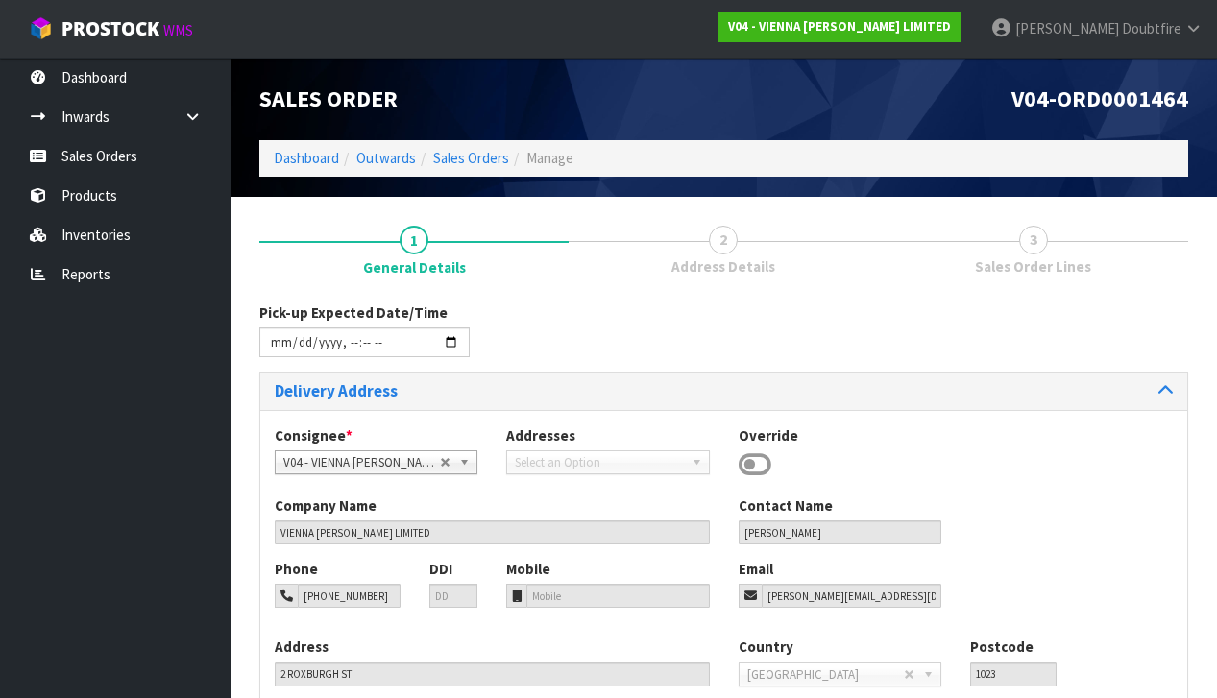
scroll to position [0, 0]
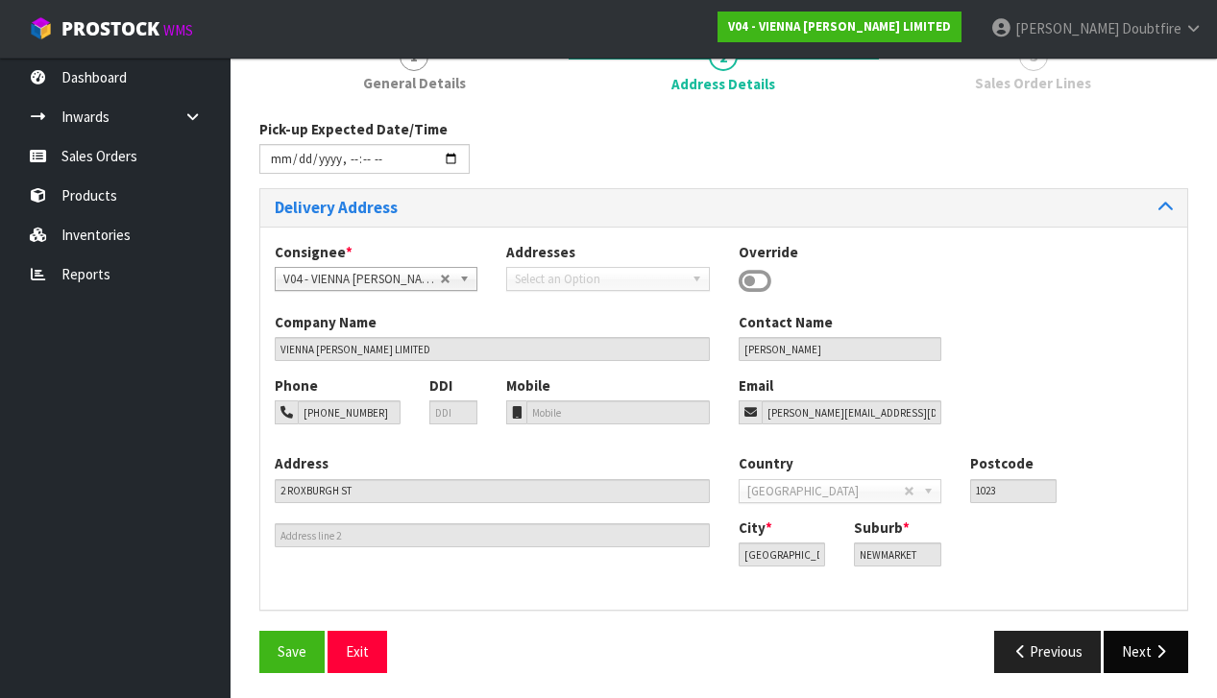
click at [1143, 649] on button "Next" at bounding box center [1145, 651] width 84 height 41
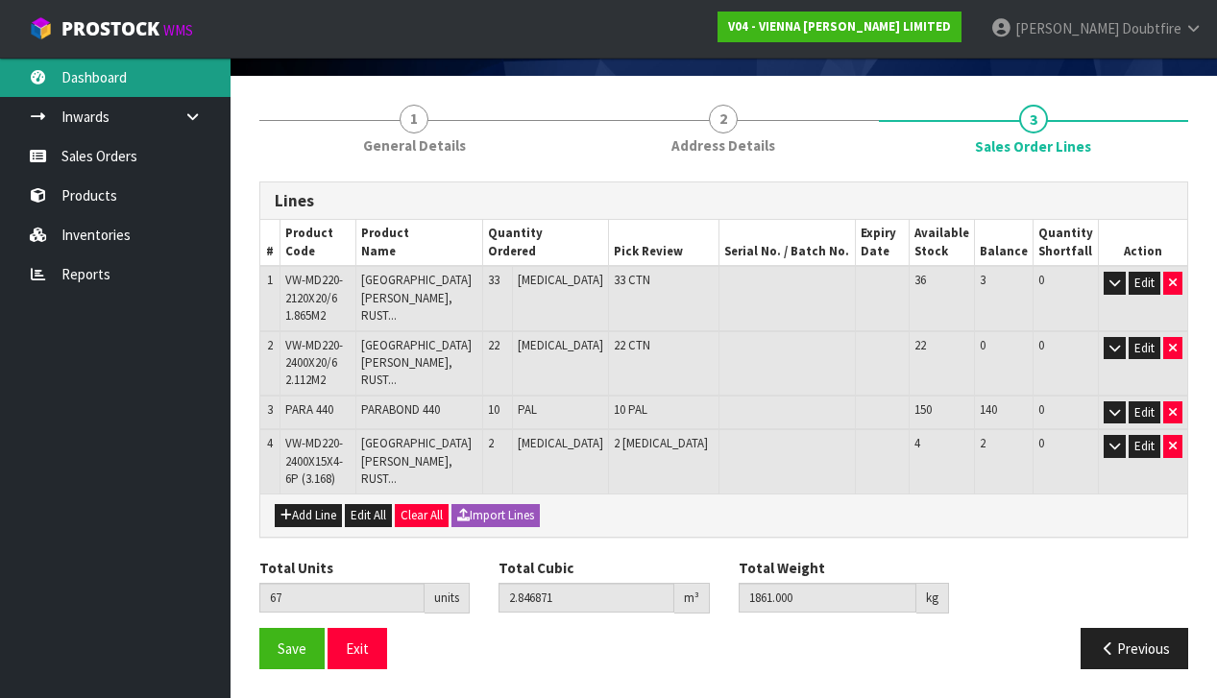
click at [92, 84] on link "Dashboard" at bounding box center [115, 77] width 230 height 39
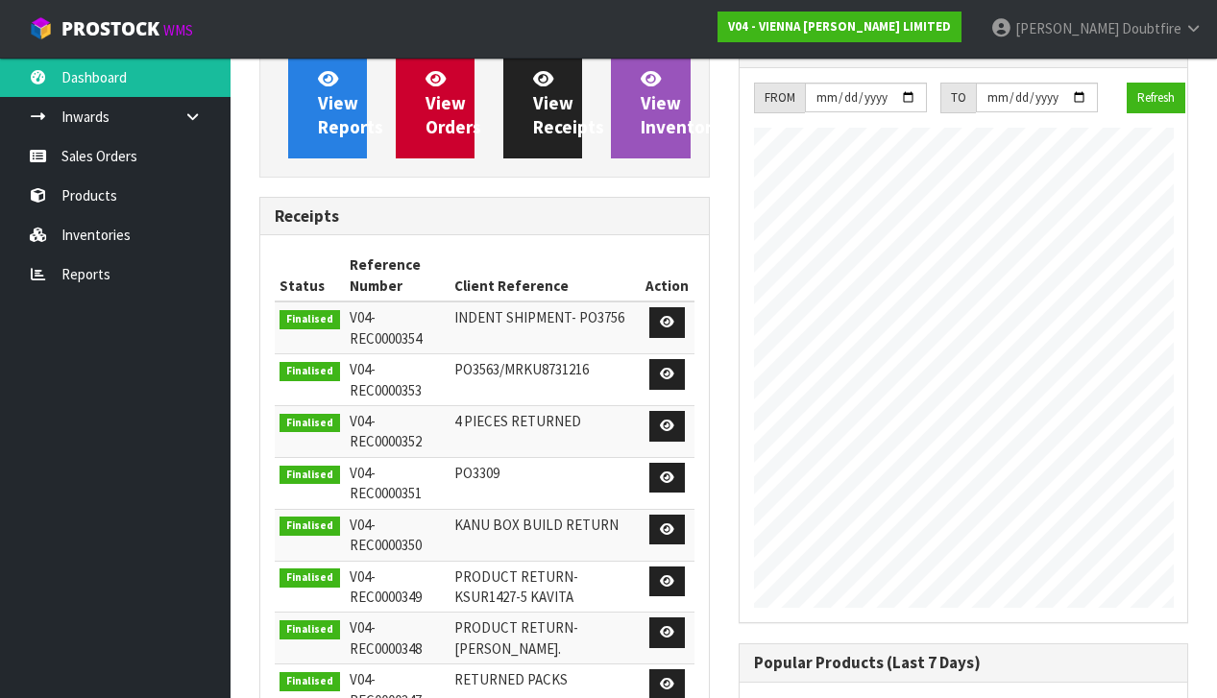
scroll to position [1261, 478]
click at [102, 92] on link "Dashboard" at bounding box center [115, 77] width 230 height 39
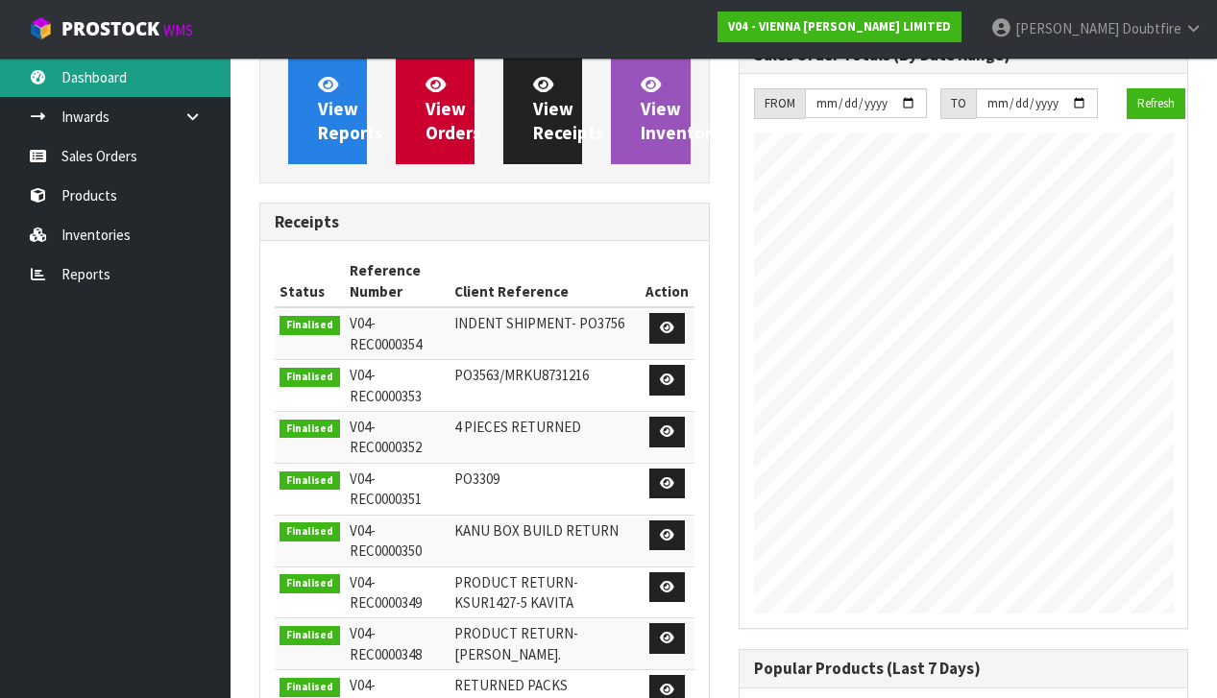
click at [98, 90] on link "Dashboard" at bounding box center [115, 77] width 230 height 39
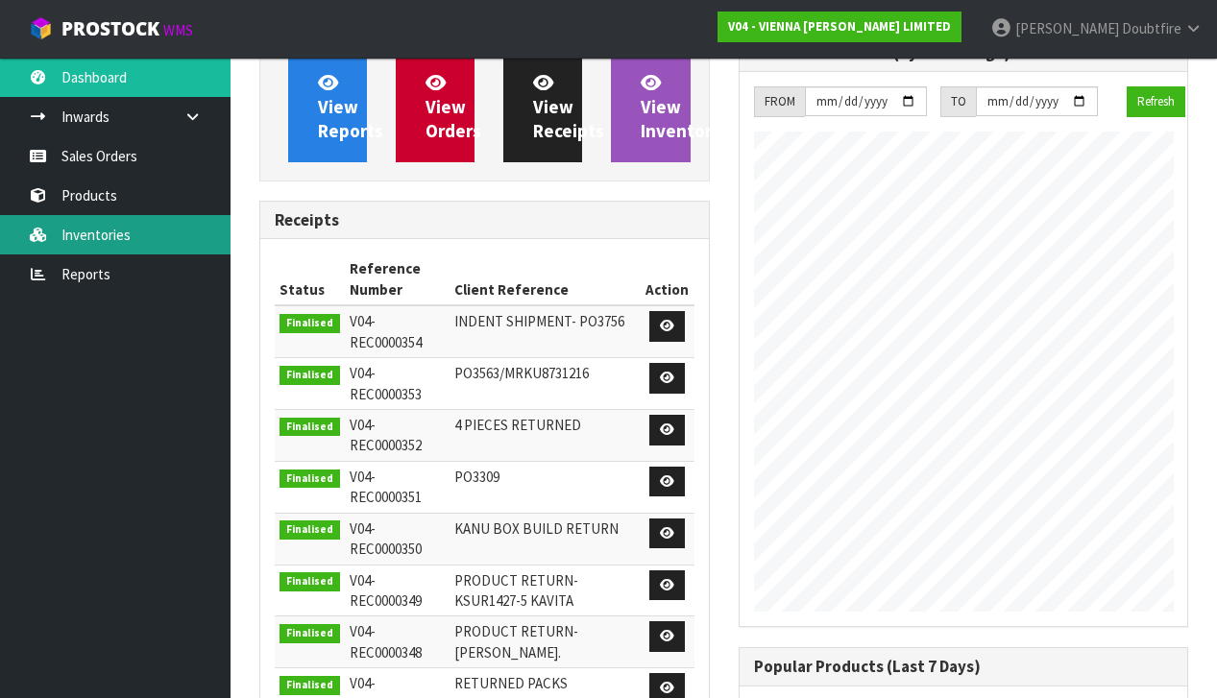
scroll to position [182, 0]
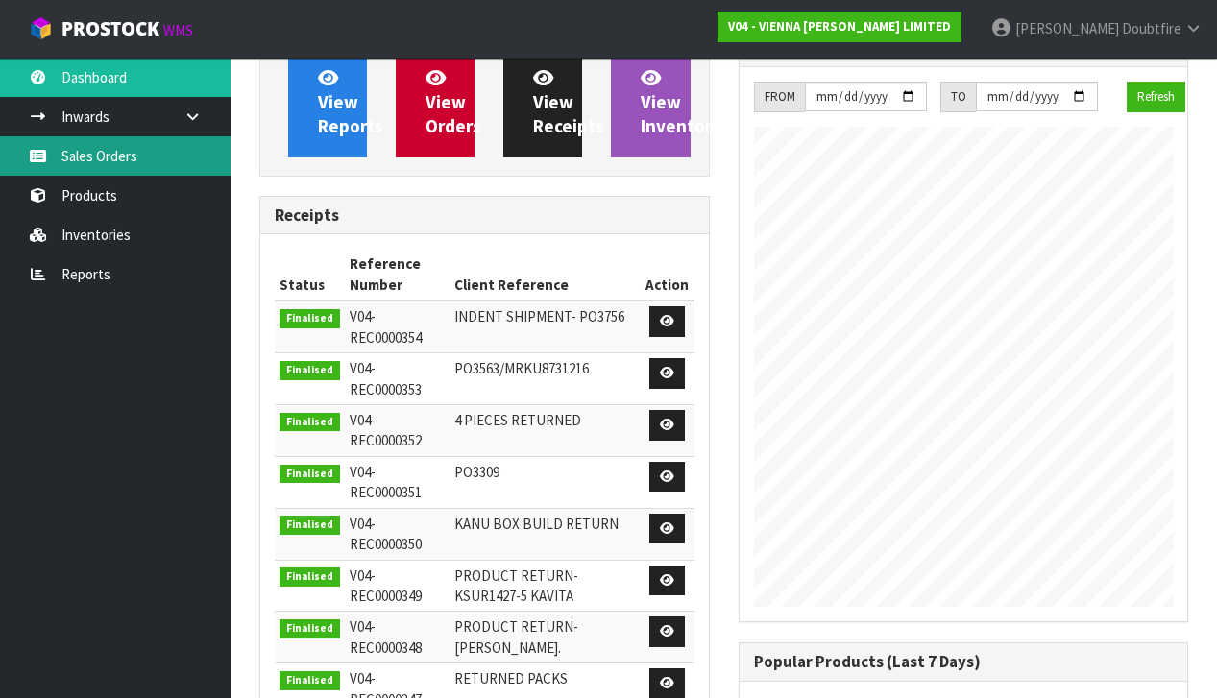
click at [109, 154] on link "Sales Orders" at bounding box center [115, 155] width 230 height 39
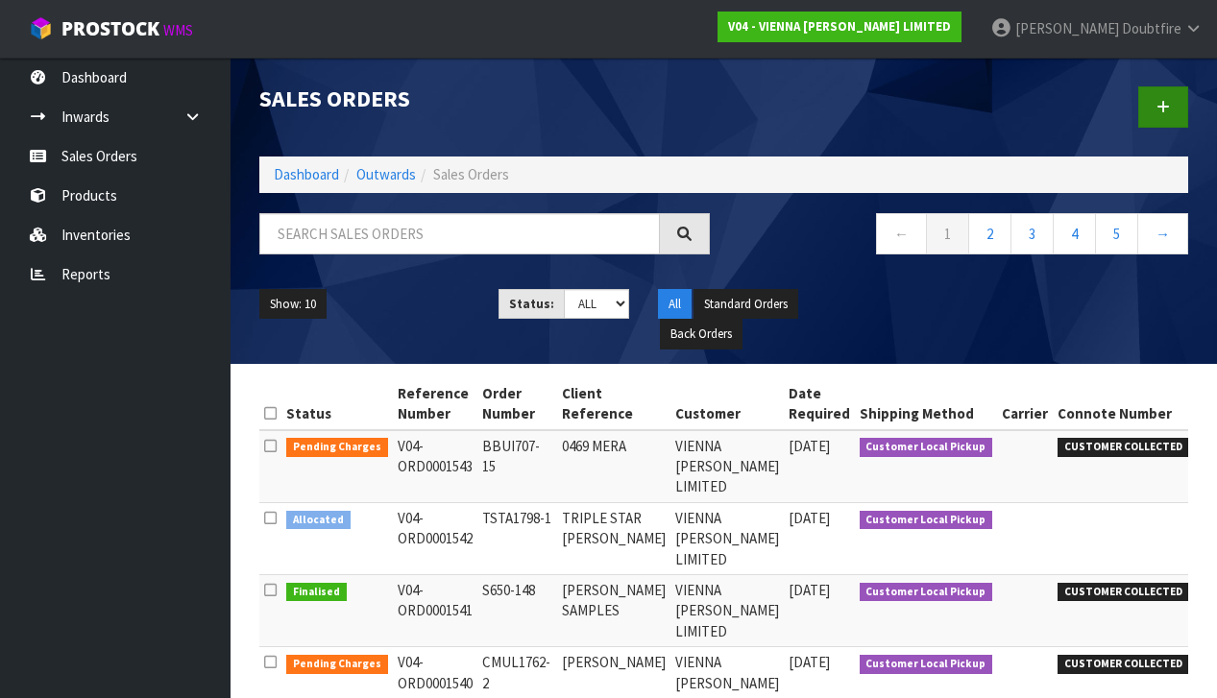
click at [1159, 108] on icon at bounding box center [1162, 107] width 13 height 14
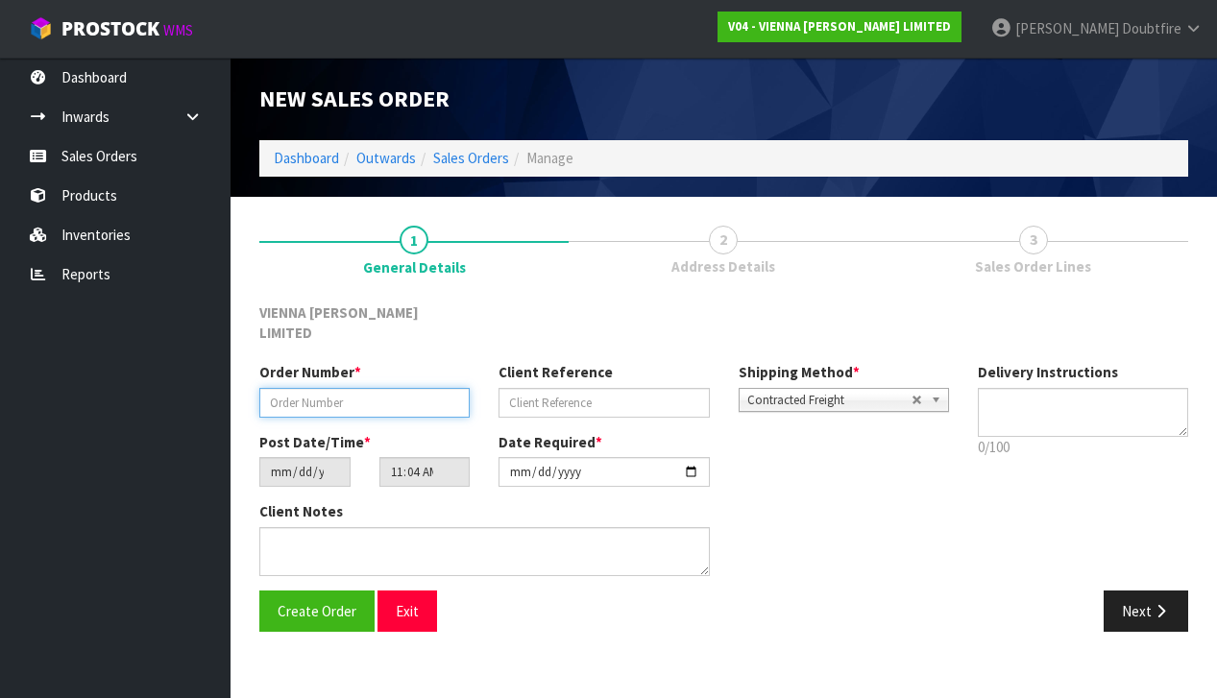
paste input "LDAL1564-1"
type input "LDAL1564-1"
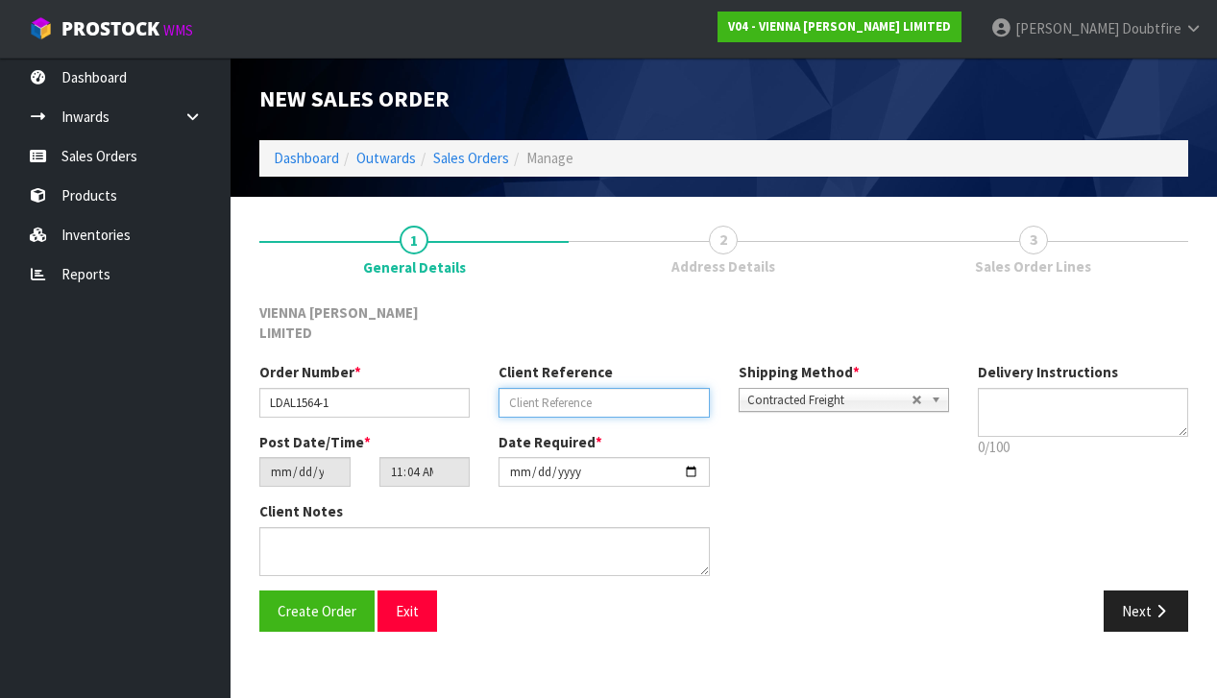
click at [571, 388] on input "text" at bounding box center [603, 403] width 210 height 30
type input "[PERSON_NAME] 7 KESTRAL"
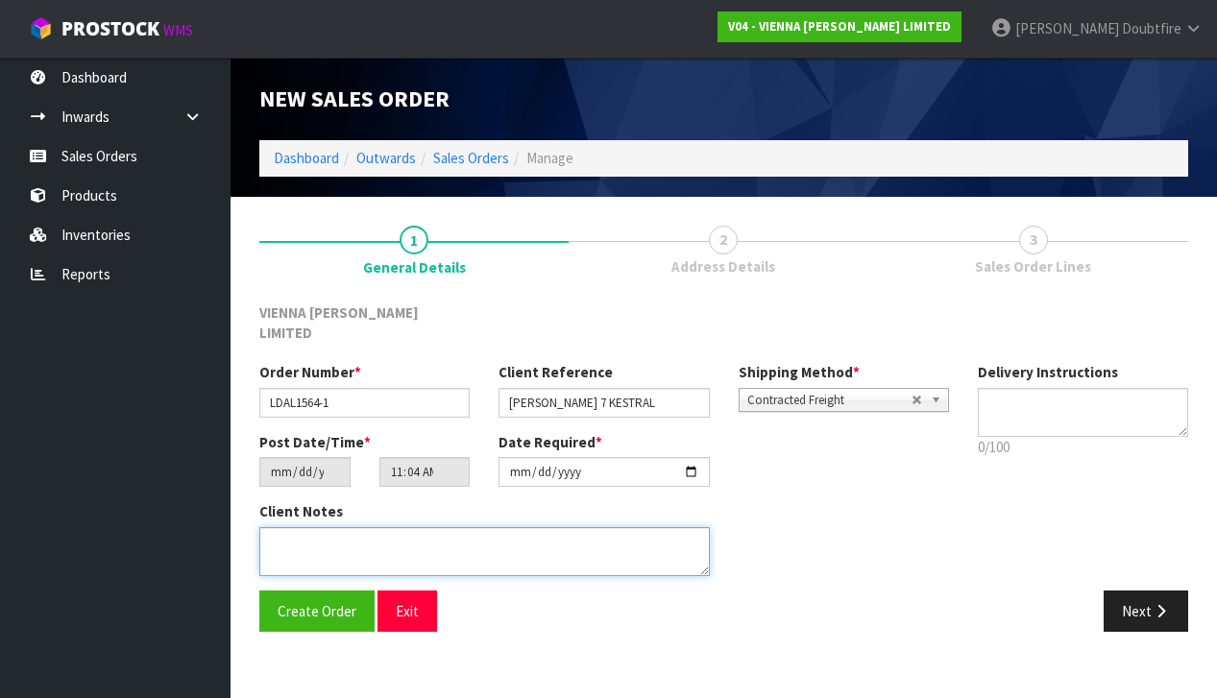
click at [343, 527] on textarea at bounding box center [484, 551] width 450 height 49
type textarea "[PERSON_NAME]"
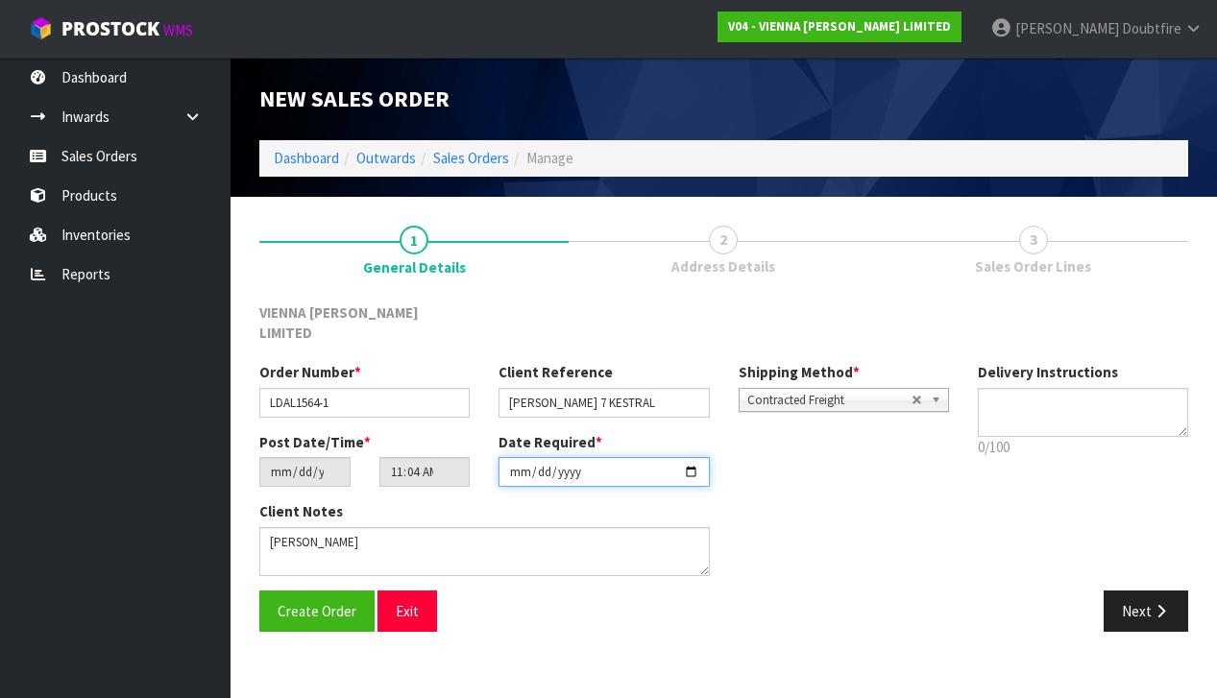
click at [517, 466] on input "[DATE]" at bounding box center [603, 472] width 210 height 30
type input "[DATE]"
click at [494, 639] on section "New Sales Order Dashboard Outwards Sales Orders Manage New Sales Order Dashboar…" at bounding box center [608, 349] width 1217 height 698
click at [776, 389] on span "Contracted Freight" at bounding box center [829, 400] width 164 height 23
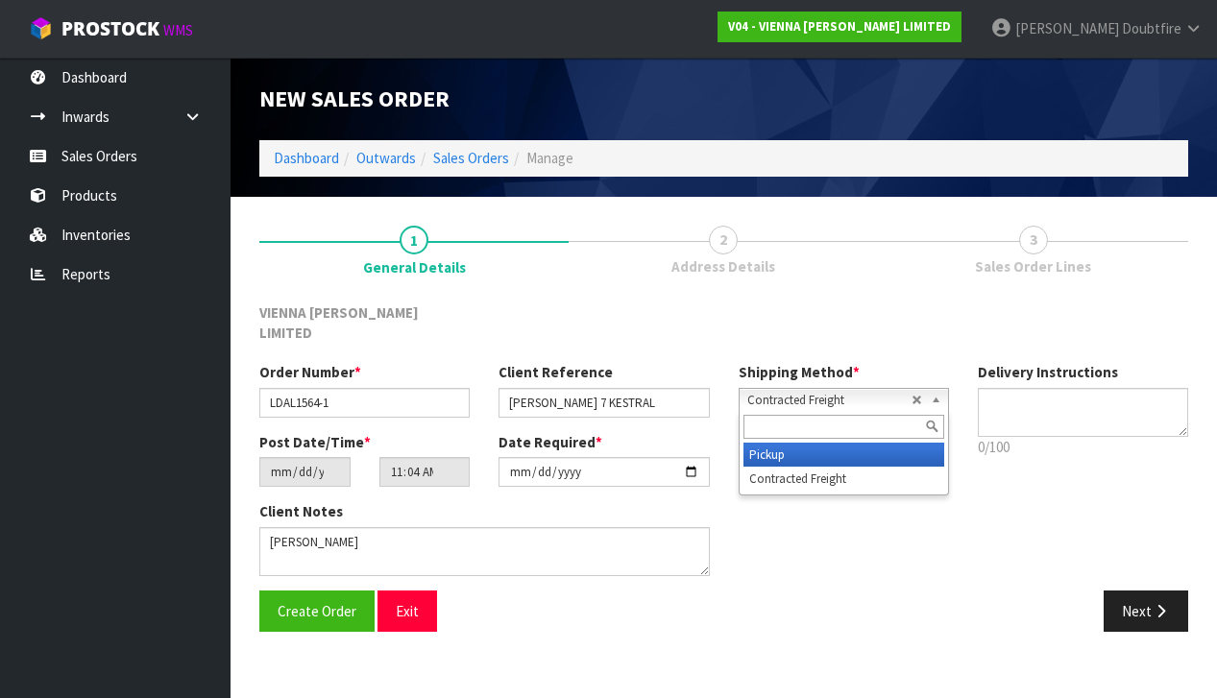
click at [767, 443] on li "Pickup" at bounding box center [843, 455] width 201 height 24
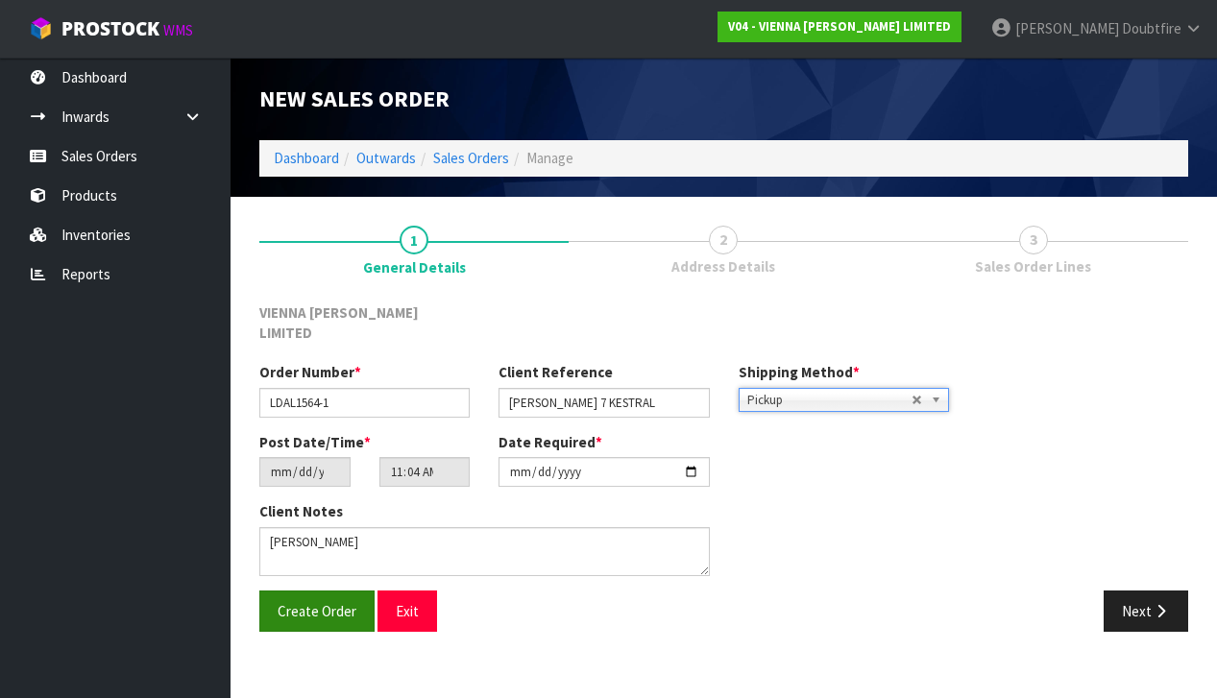
click at [302, 595] on button "Create Order" at bounding box center [316, 611] width 115 height 41
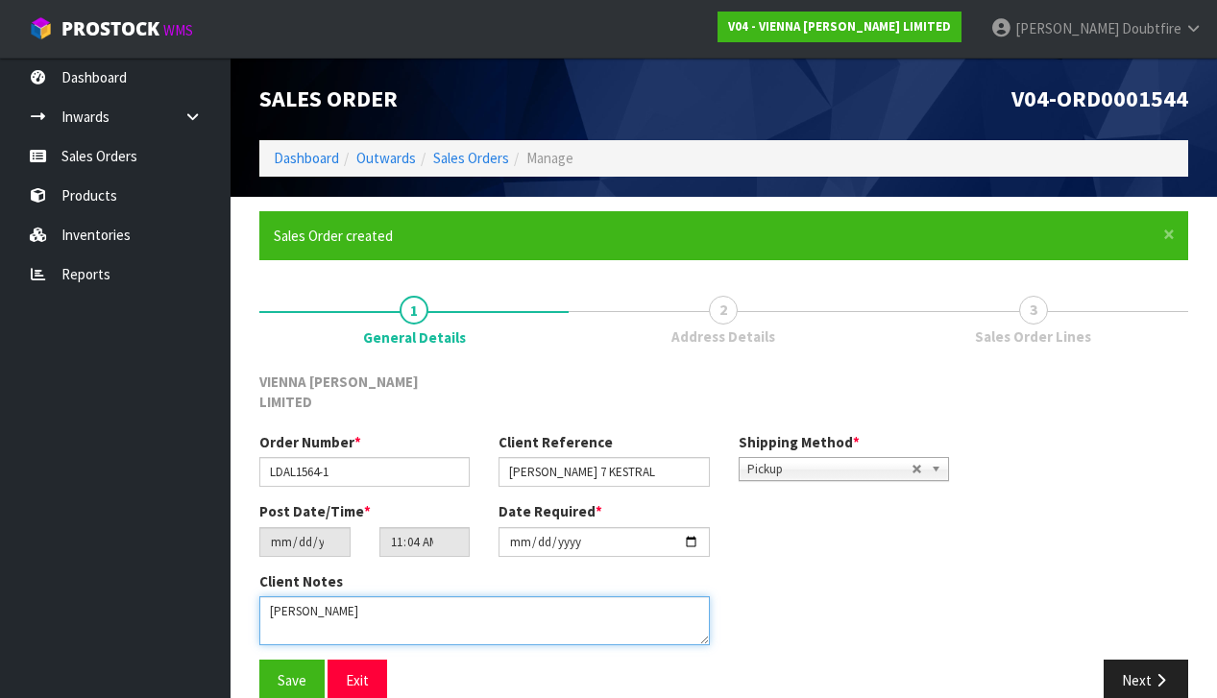
click at [335, 596] on textarea at bounding box center [484, 620] width 450 height 49
type textarea "[PERSON_NAME] 7 KESTRAL"
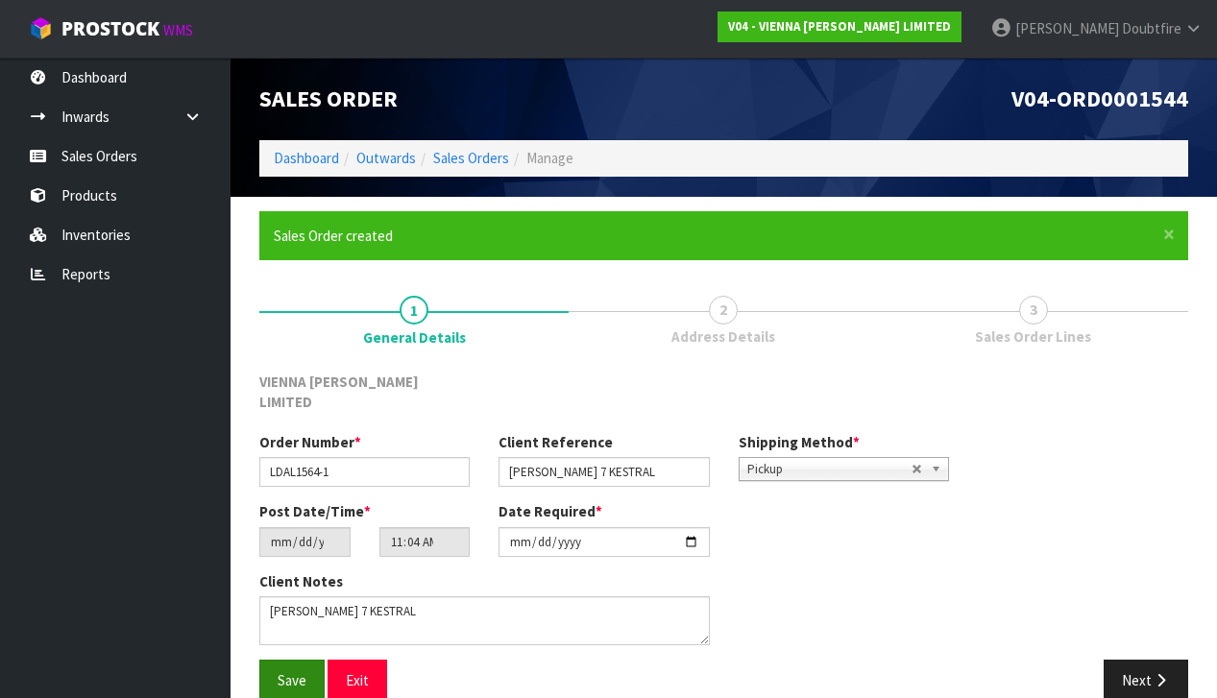
click at [294, 671] on span "Save" at bounding box center [291, 680] width 29 height 18
click at [1134, 660] on button "Next" at bounding box center [1145, 680] width 84 height 41
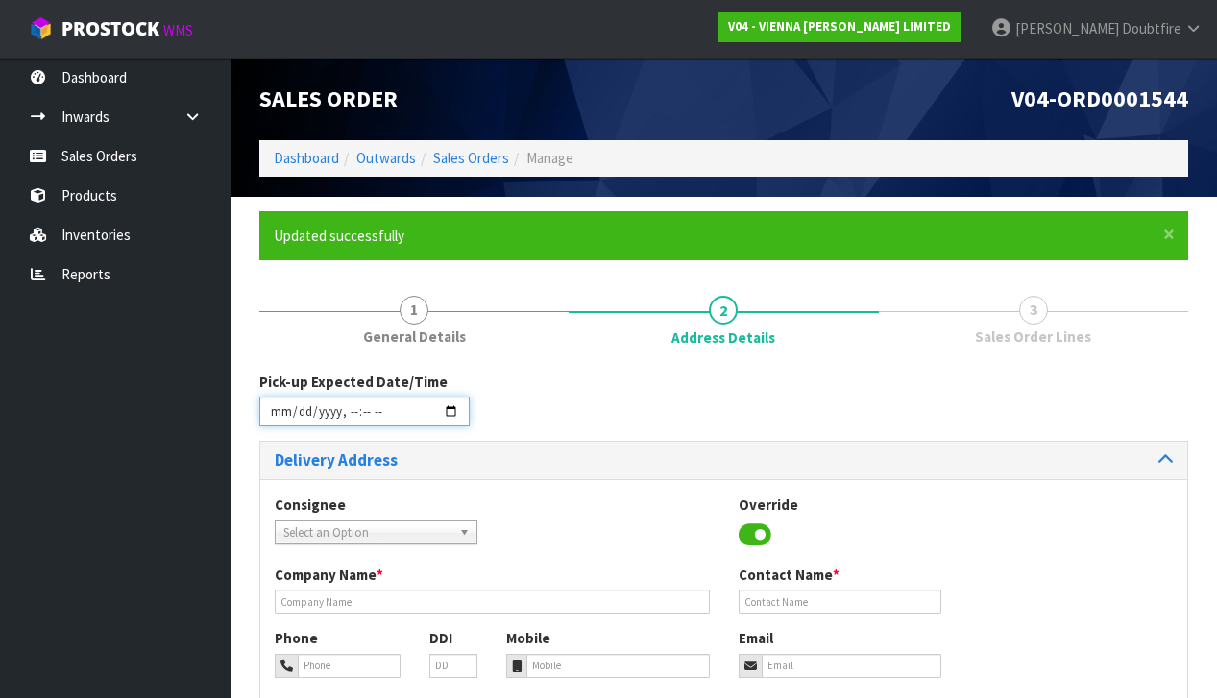
click at [280, 421] on input "datetime-local" at bounding box center [364, 412] width 210 height 30
type input "[DATE]T11:05"
click at [530, 488] on div "Consignee 000001.BAY MECHANICS - BAY MECHANICS 000001A - BRAKE & TRANSMISSION N…" at bounding box center [723, 671] width 927 height 384
click at [294, 527] on span "Select an Option" at bounding box center [367, 532] width 168 height 23
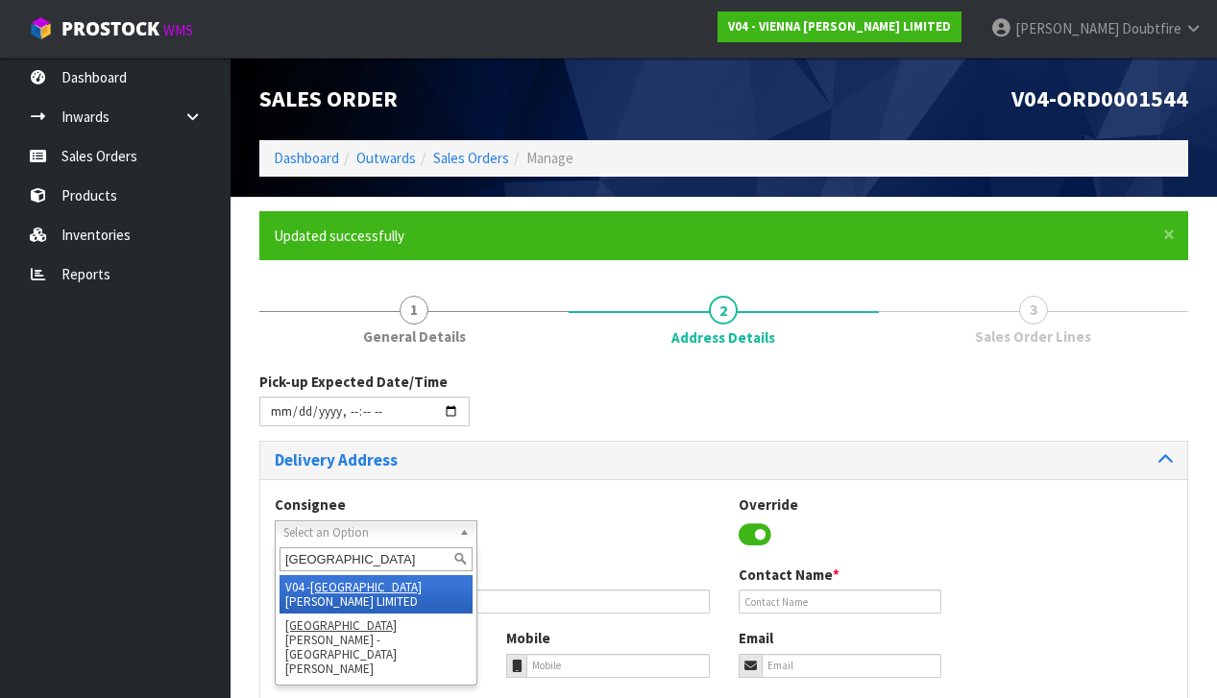
type input "[GEOGRAPHIC_DATA]"
click at [357, 579] on li "V04 - VIENNA [PERSON_NAME] LIMITED" at bounding box center [375, 594] width 193 height 38
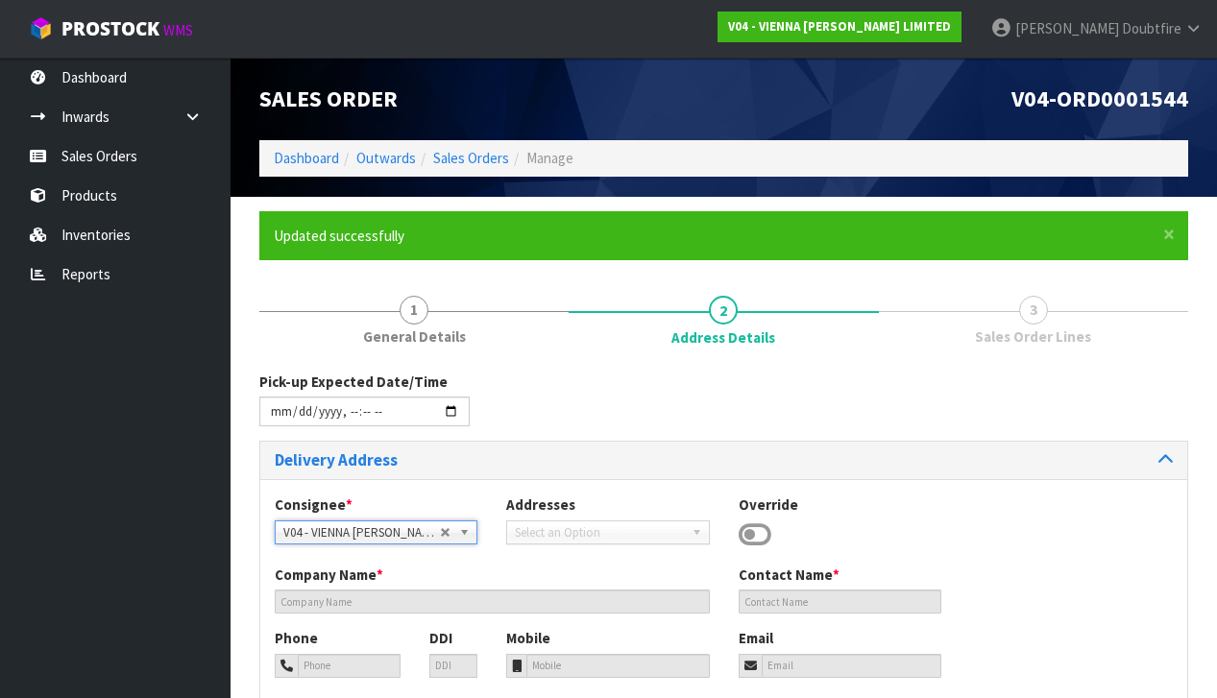
type input "VIENNA [PERSON_NAME] LIMITED"
type input "[PERSON_NAME]"
type input "[PHONE_NUMBER]"
type input "[PERSON_NAME][EMAIL_ADDRESS][DOMAIN_NAME]"
type input "2 ROXBURGH ST"
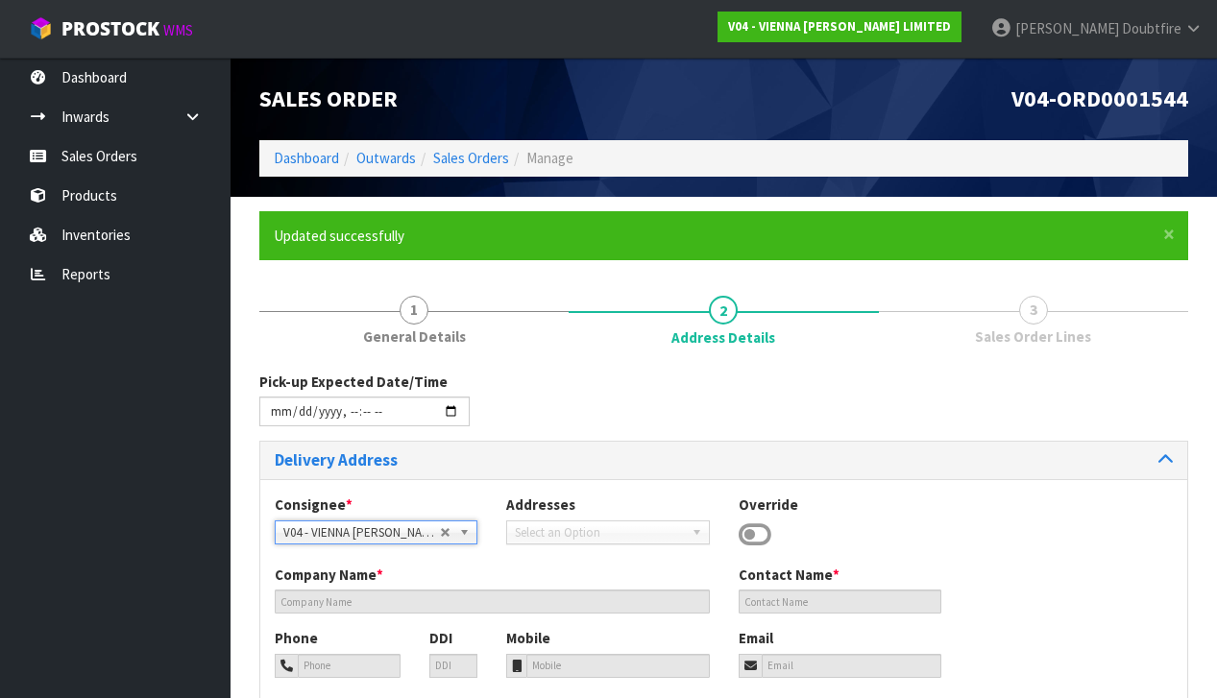
type input "1023"
type input "[GEOGRAPHIC_DATA]"
type input "NEWMARKET"
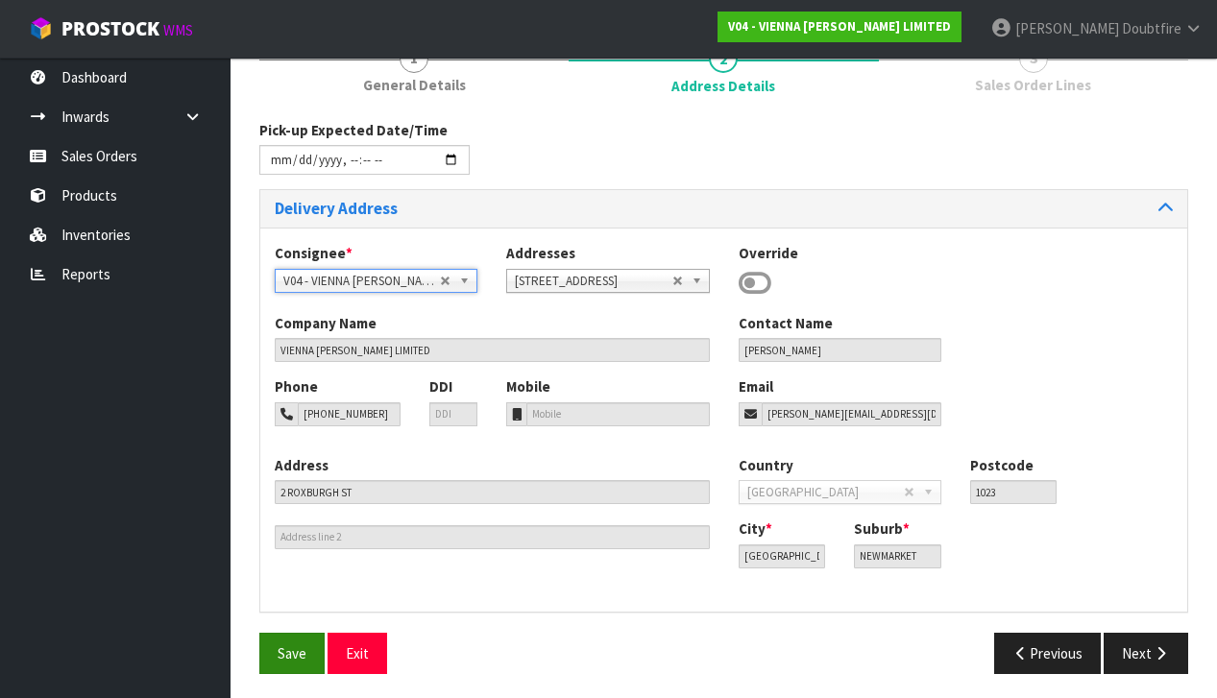
scroll to position [251, 0]
click at [311, 634] on button "Save" at bounding box center [291, 654] width 65 height 41
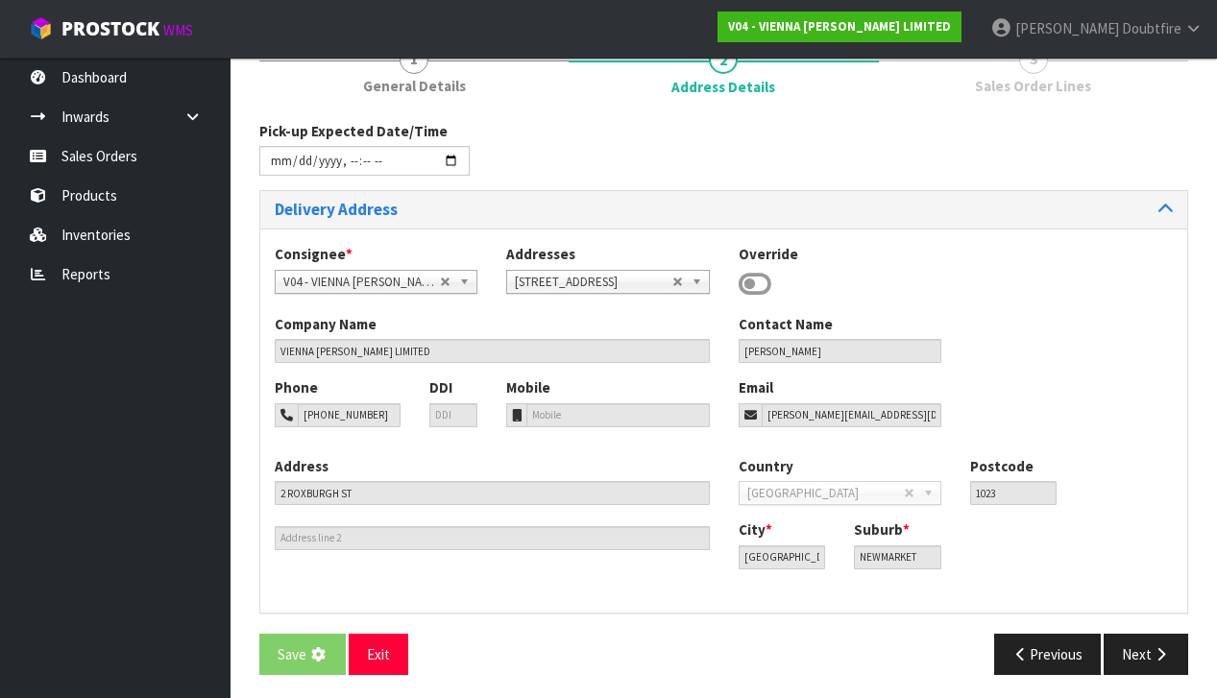
scroll to position [0, 0]
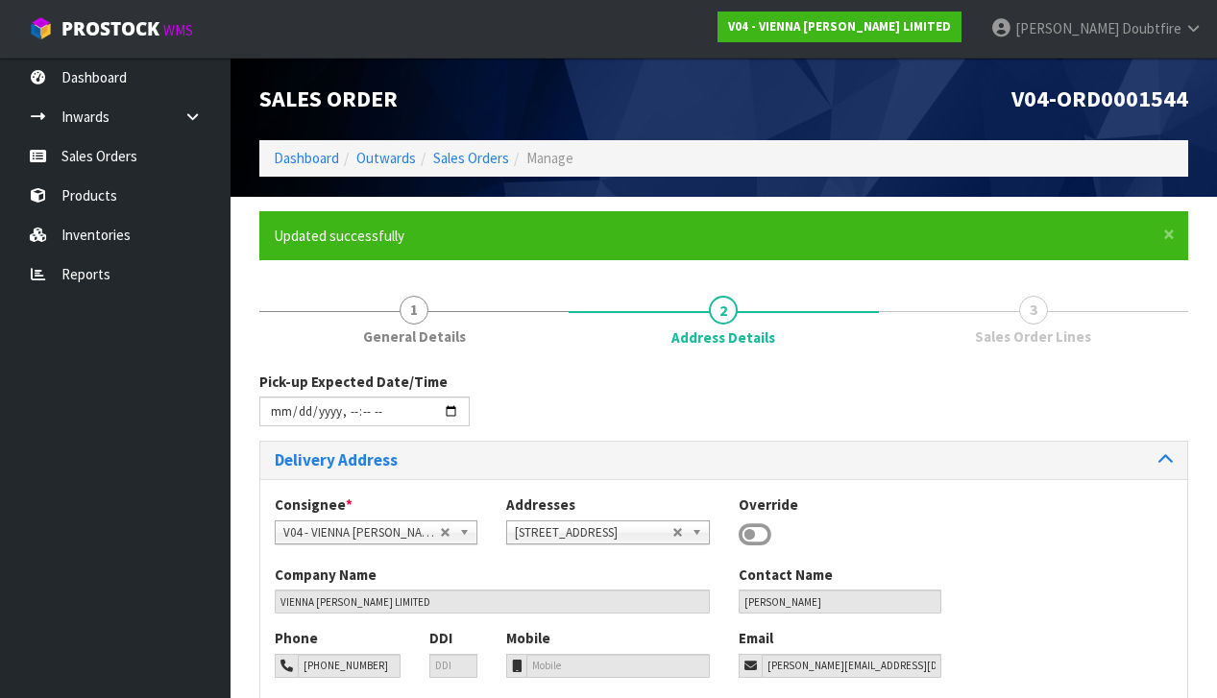
type input "[DATE]T11:05"
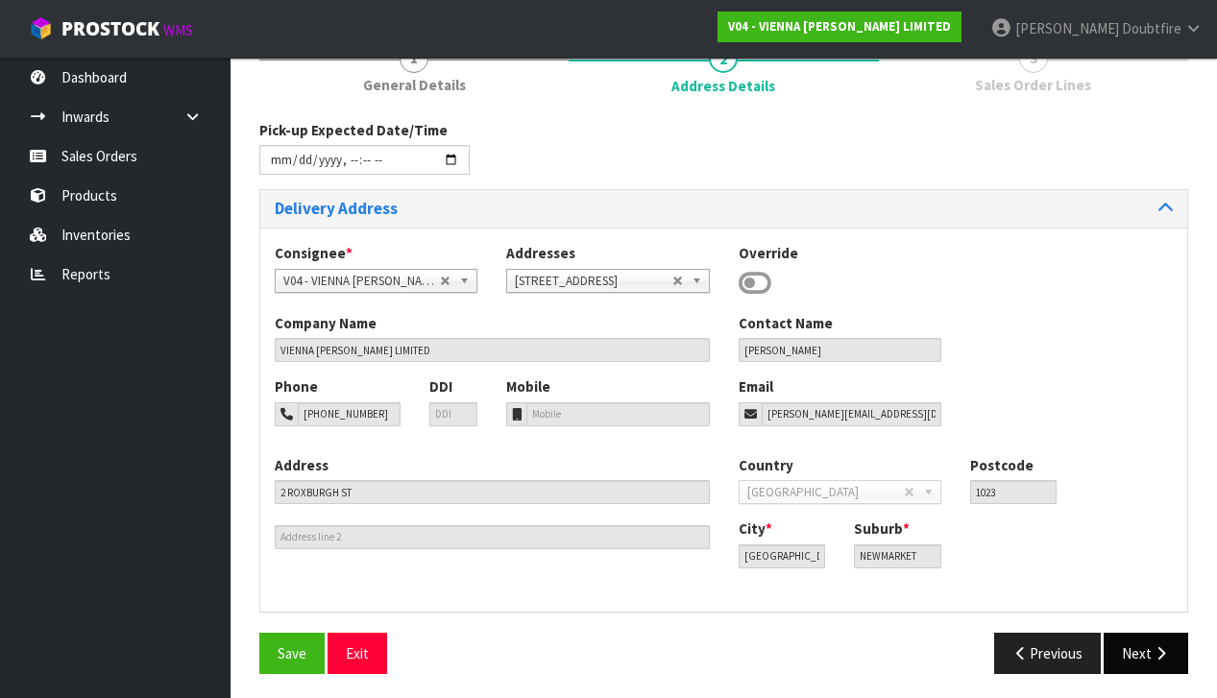
scroll to position [251, 0]
click at [1132, 658] on button "Next" at bounding box center [1145, 654] width 84 height 41
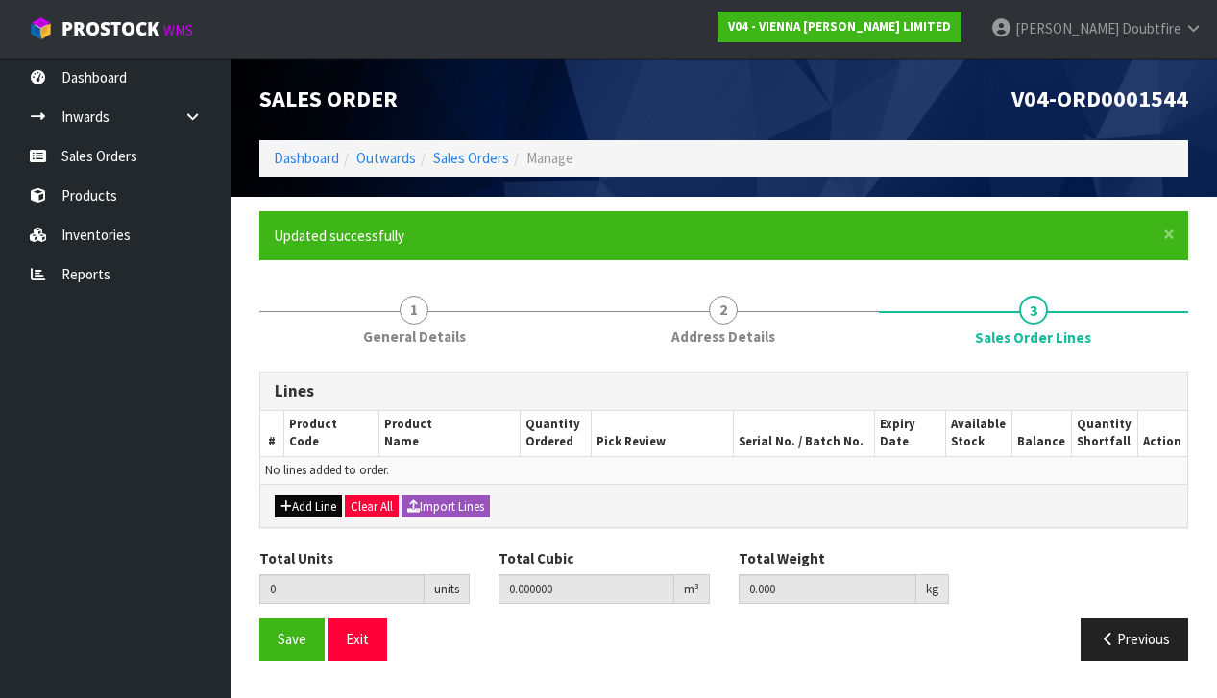
click at [298, 499] on button "Add Line" at bounding box center [308, 506] width 67 height 23
type input "0"
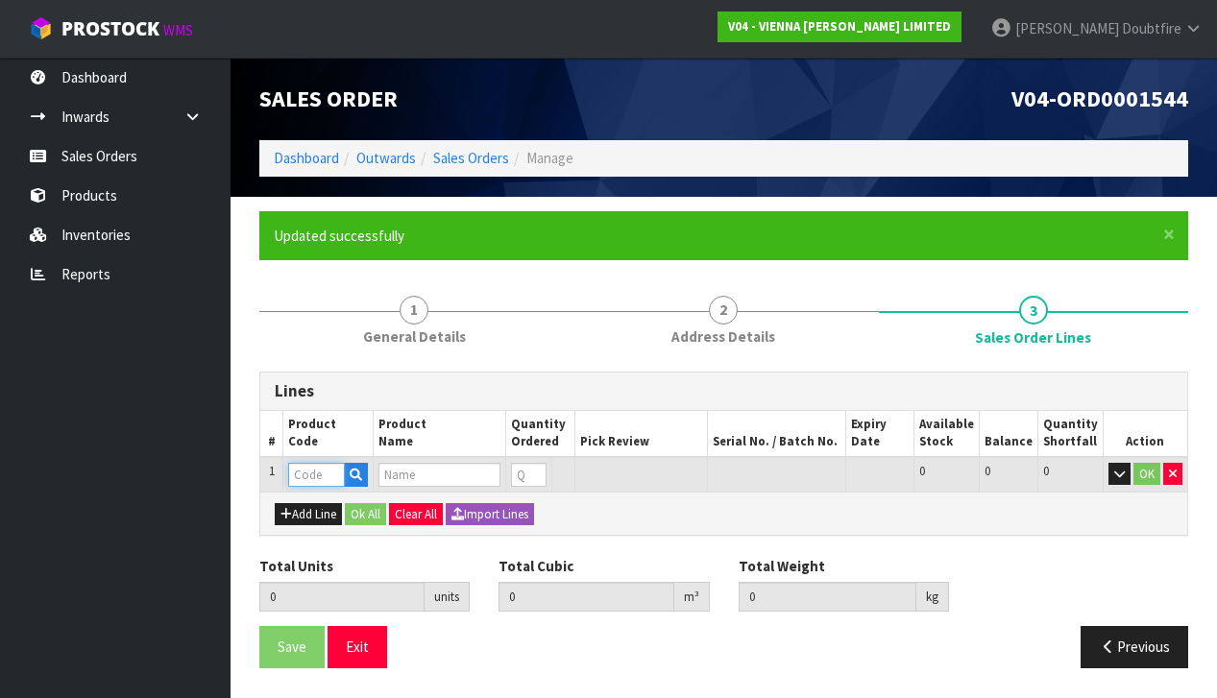
click at [301, 471] on input "text" at bounding box center [316, 475] width 57 height 24
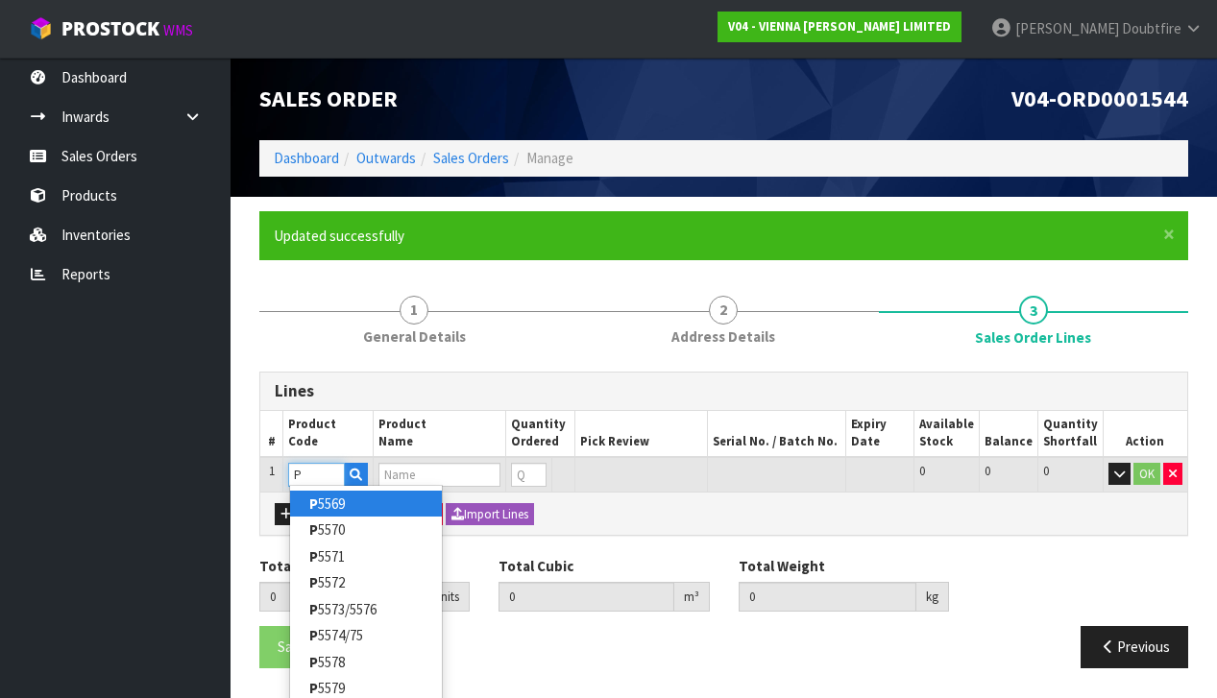
type input "PC"
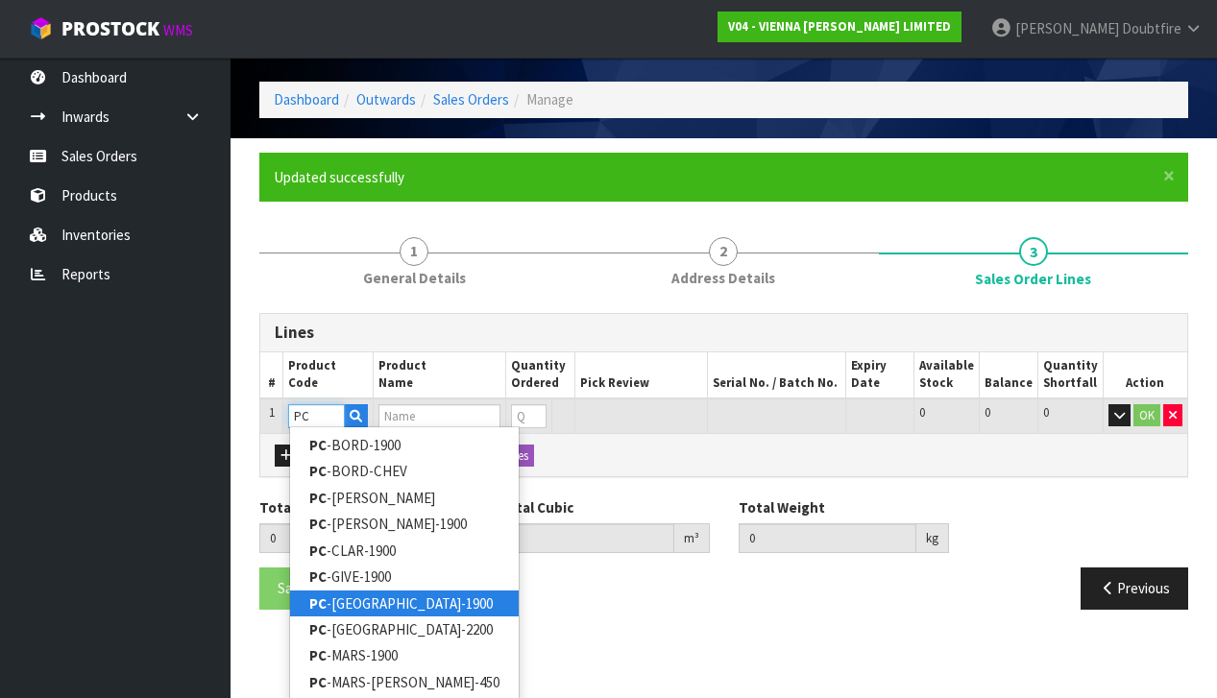
scroll to position [58, 0]
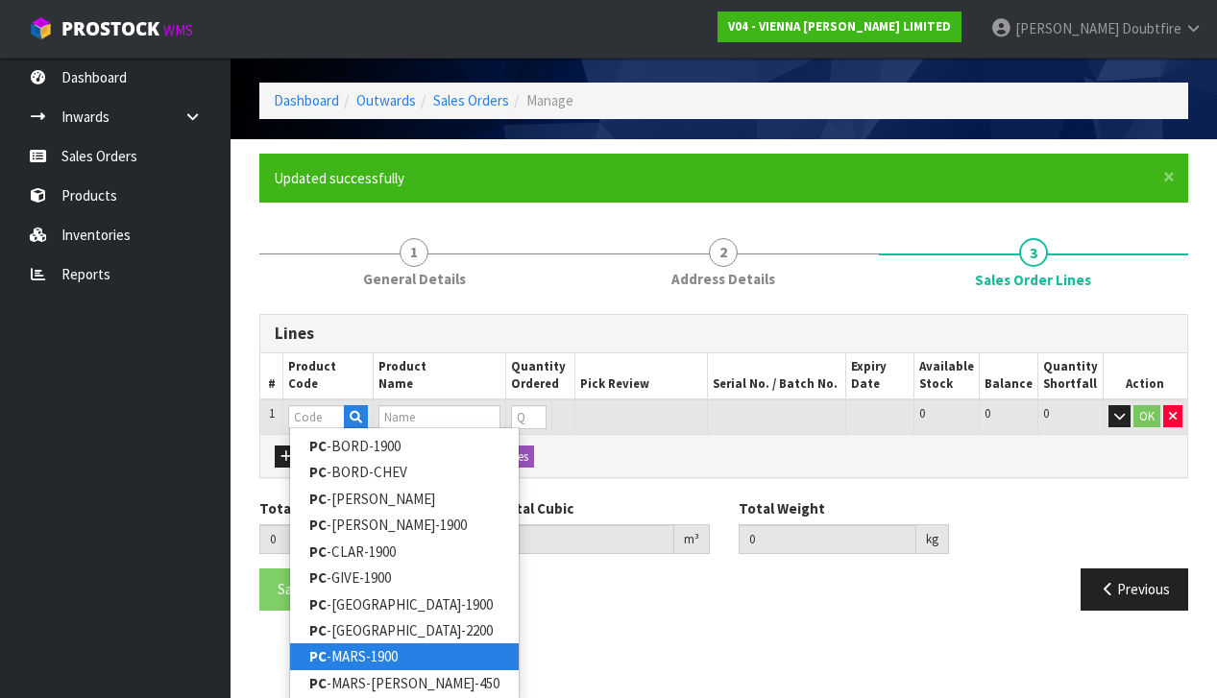
click at [348, 652] on link "PC -MARS-1900" at bounding box center [404, 656] width 229 height 26
type input "PC-MARS-1900"
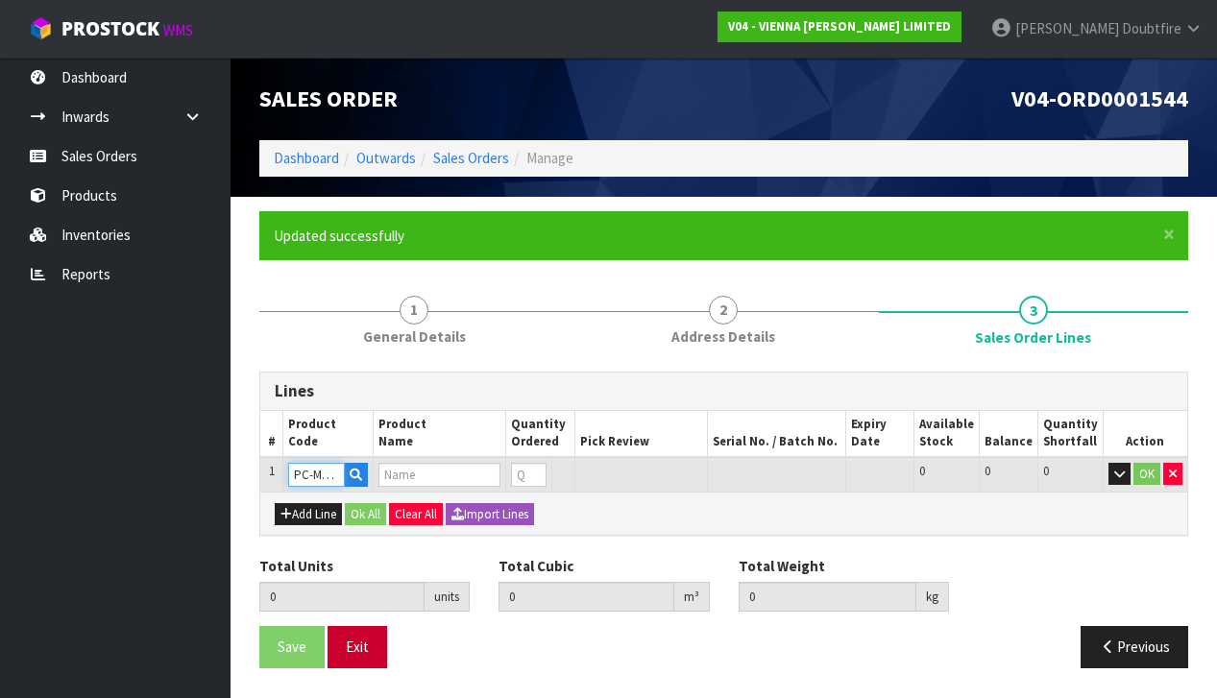
scroll to position [0, 0]
type input "0.000000"
type input "0.000"
type input "PETIT CHATEAU MARSEILLES 1900X190X15/4"
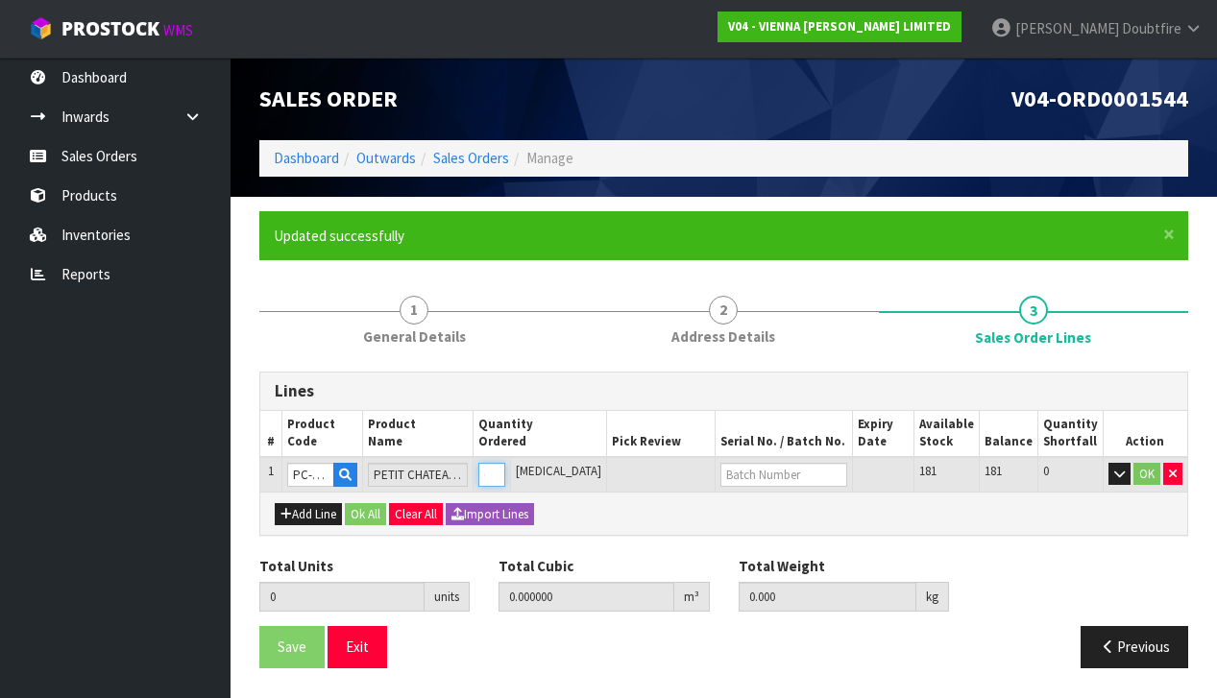
type input "1"
type input "0.0382"
type input "22"
click at [505, 465] on input "1" at bounding box center [491, 475] width 27 height 24
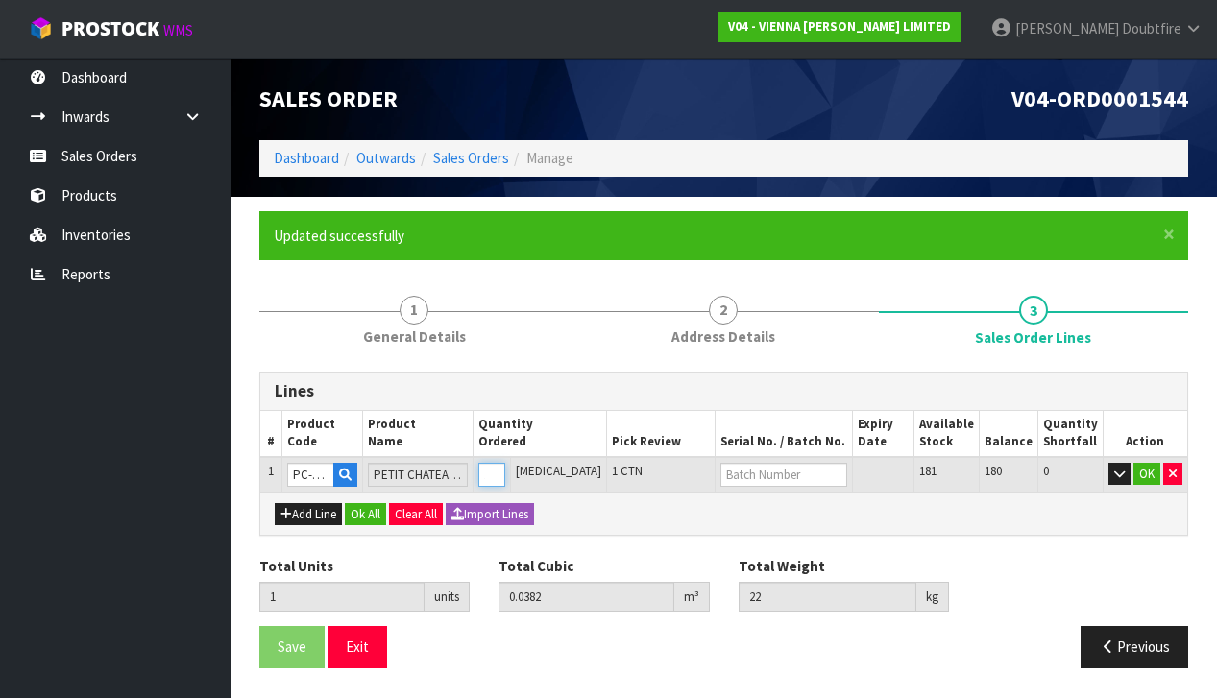
type input "0"
type input "9"
type input "0.3438"
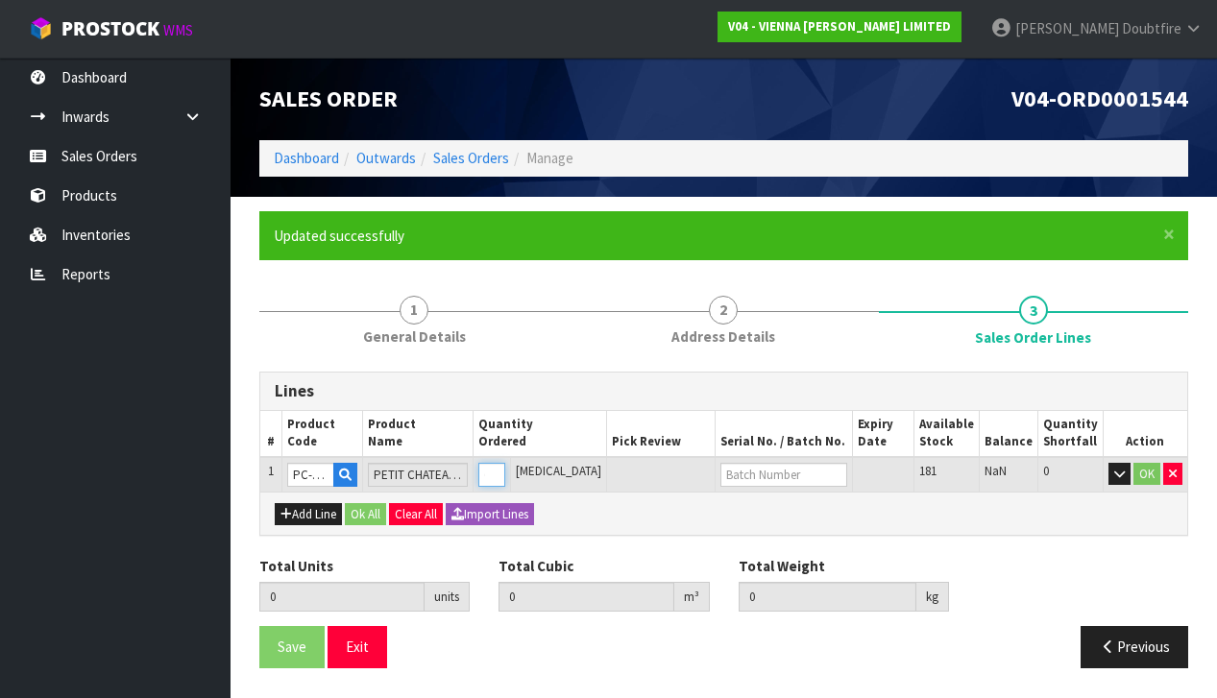
type input "198"
type input "9"
type input "93"
type input "3.5526"
type input "2046"
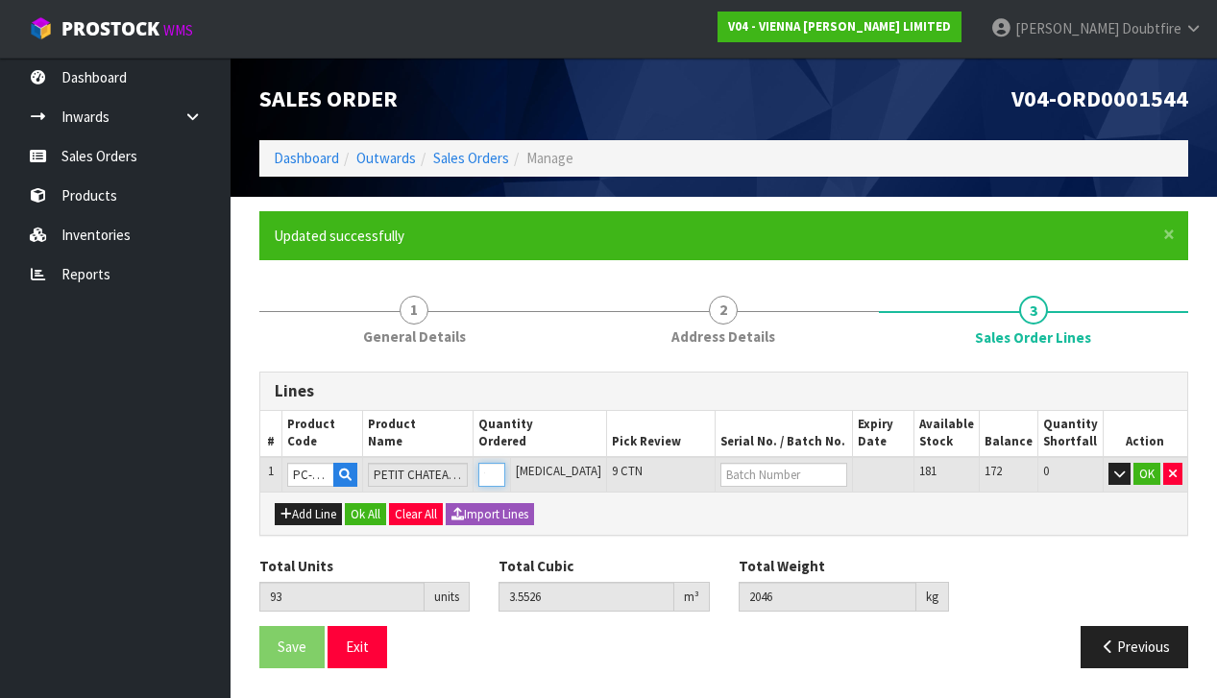
type input "93"
click at [1141, 475] on button "OK" at bounding box center [1146, 474] width 27 height 23
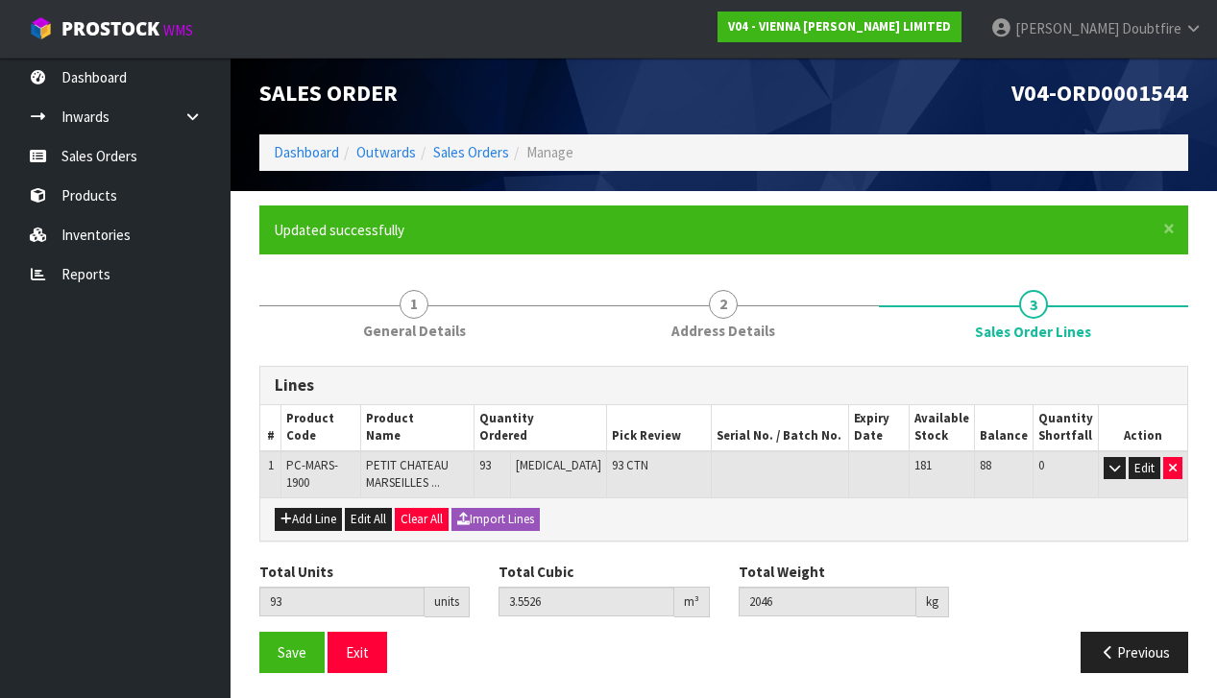
scroll to position [4, 0]
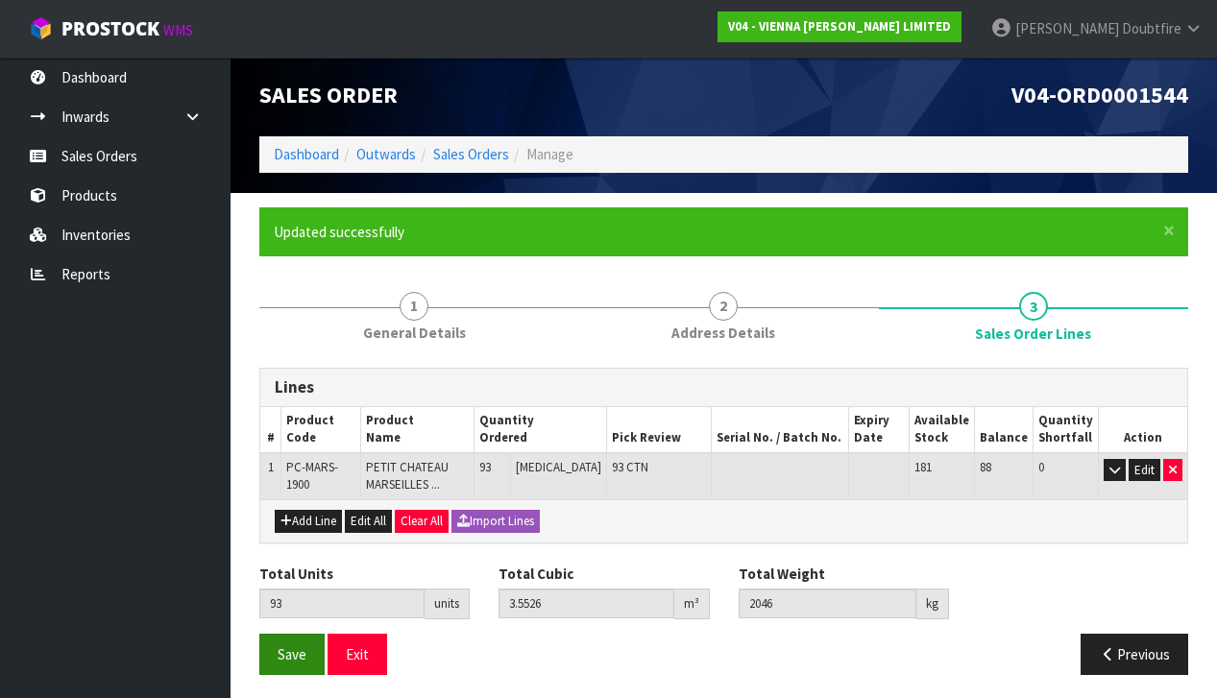
click at [299, 662] on button "Save" at bounding box center [291, 654] width 65 height 41
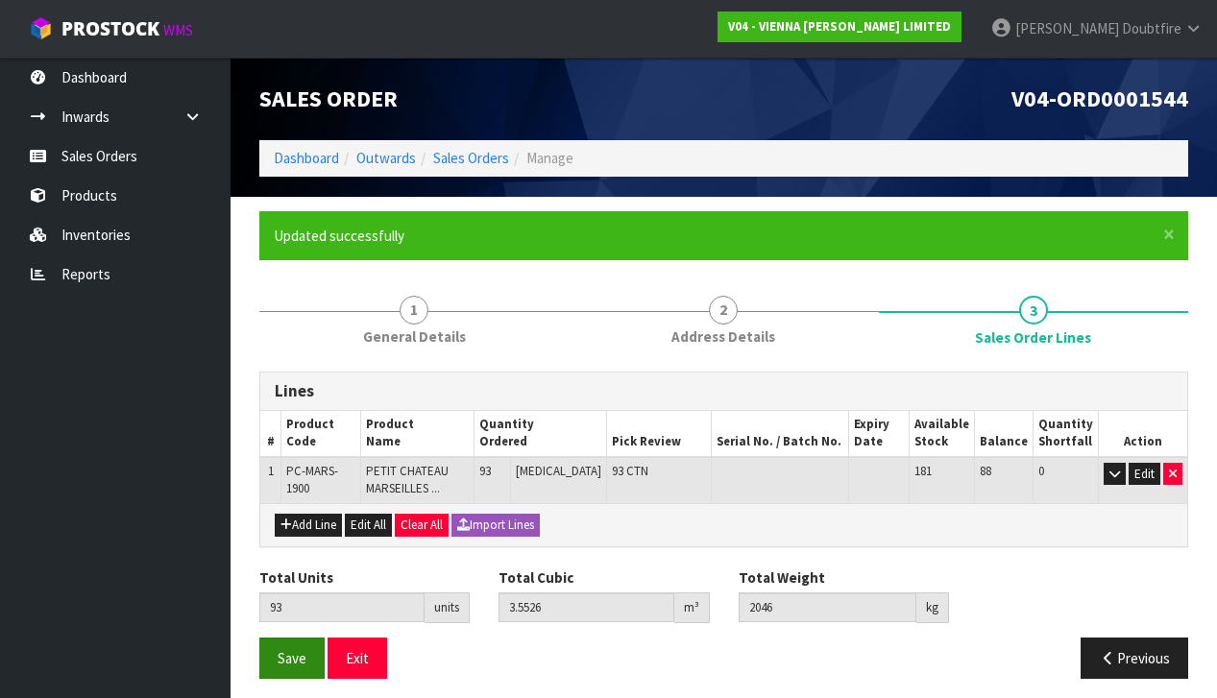
click at [295, 657] on span "Save" at bounding box center [291, 658] width 29 height 18
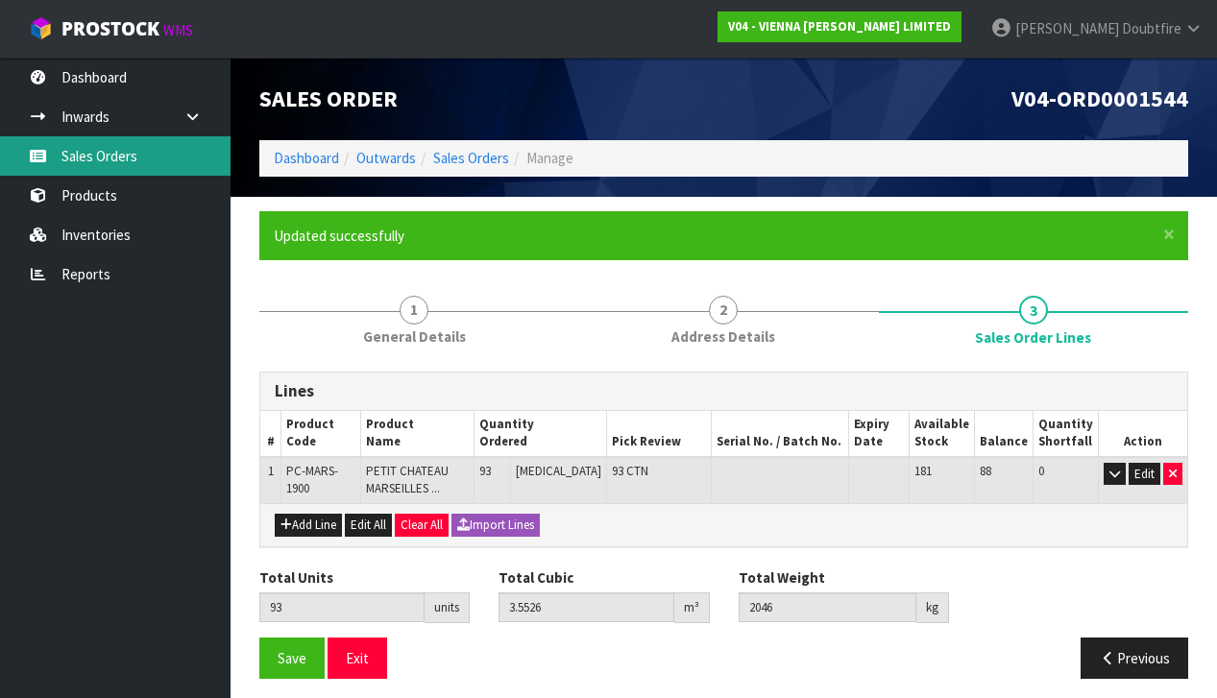
click at [98, 163] on link "Sales Orders" at bounding box center [115, 155] width 230 height 39
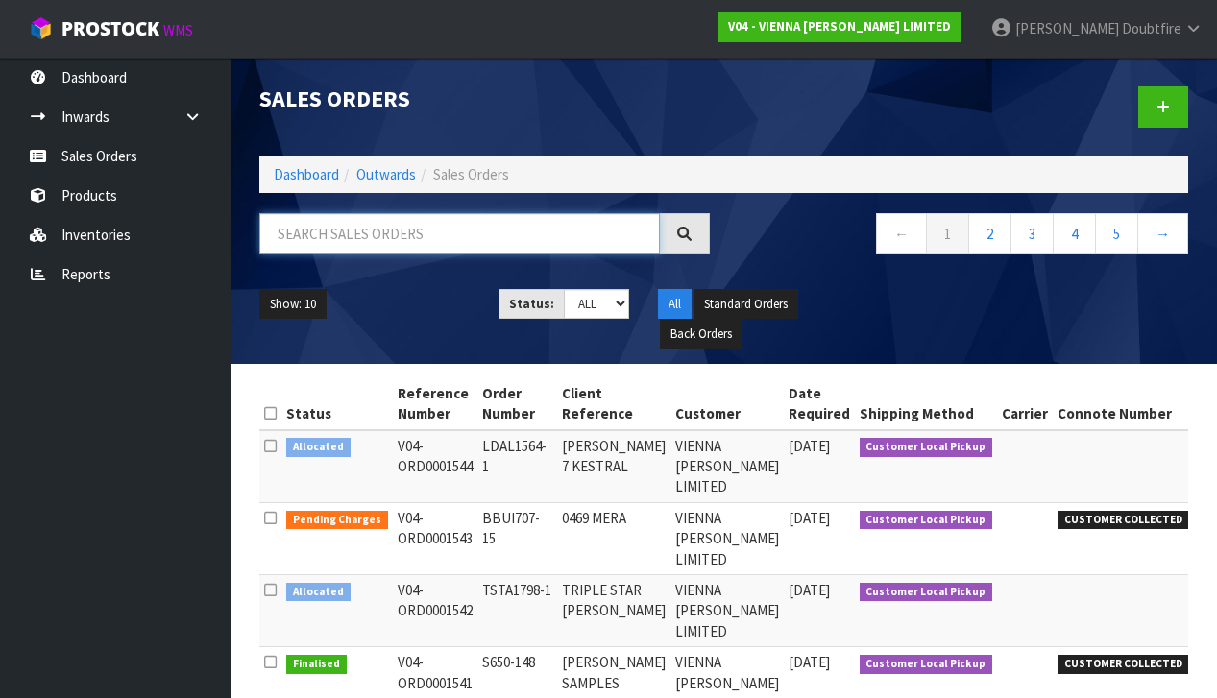
click at [306, 239] on input "text" at bounding box center [459, 233] width 400 height 41
type input "1464"
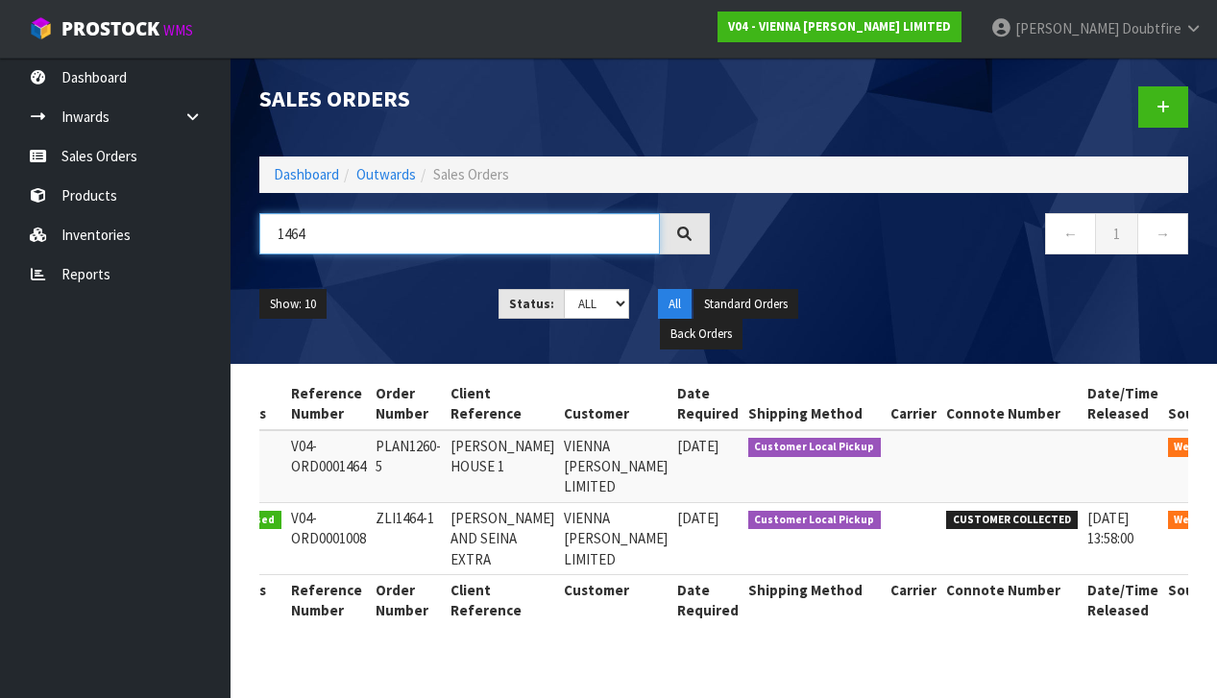
scroll to position [0, 64]
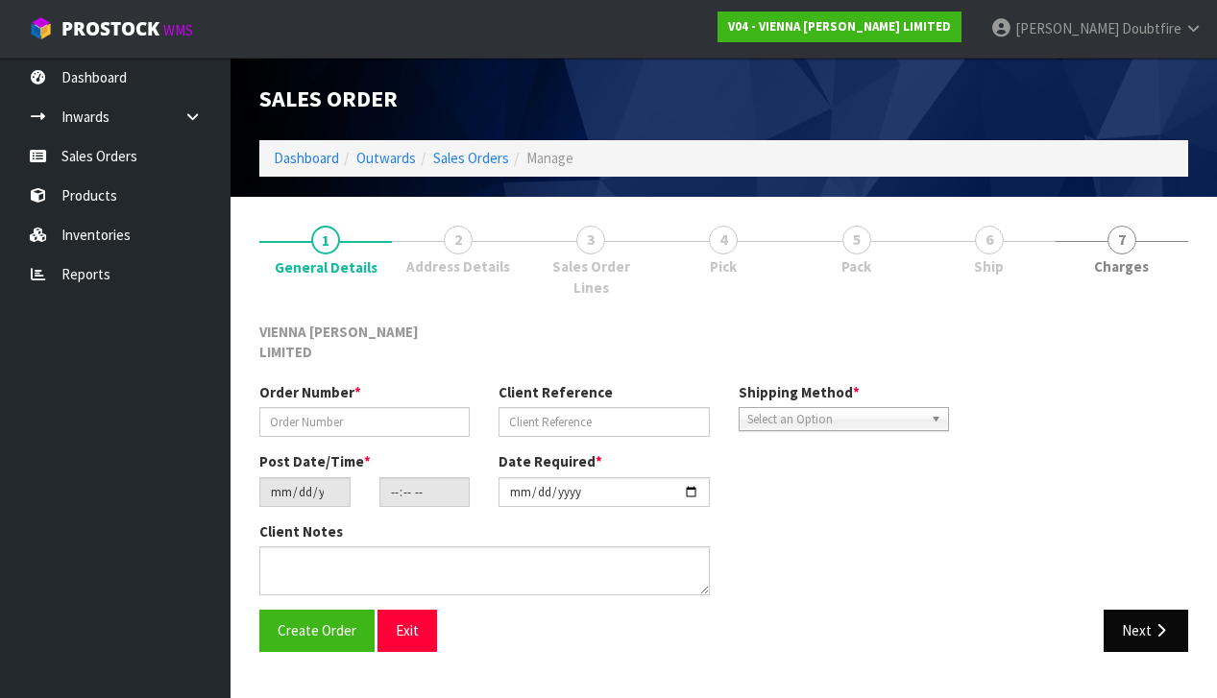
click at [1137, 610] on button "Next" at bounding box center [1145, 630] width 84 height 41
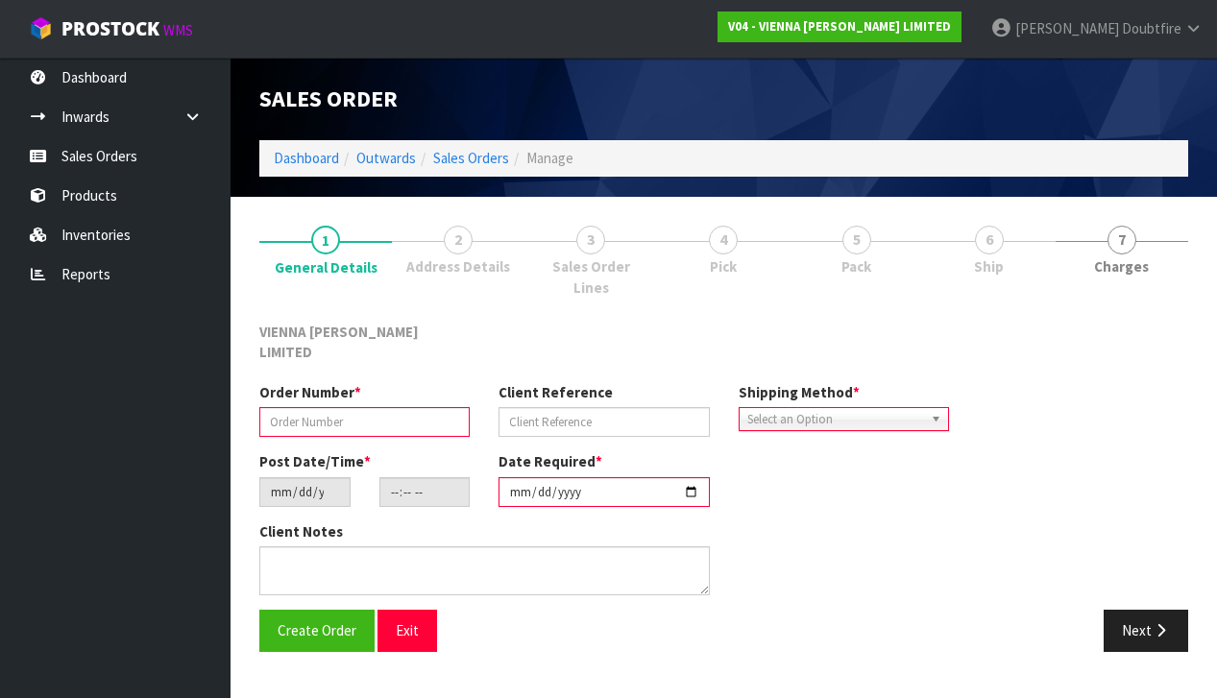
type input "PLAN1260-5"
type input "[PERSON_NAME] HOUSE 1"
type input "[DATE]"
type input "12:56:00.000"
type input "[DATE]"
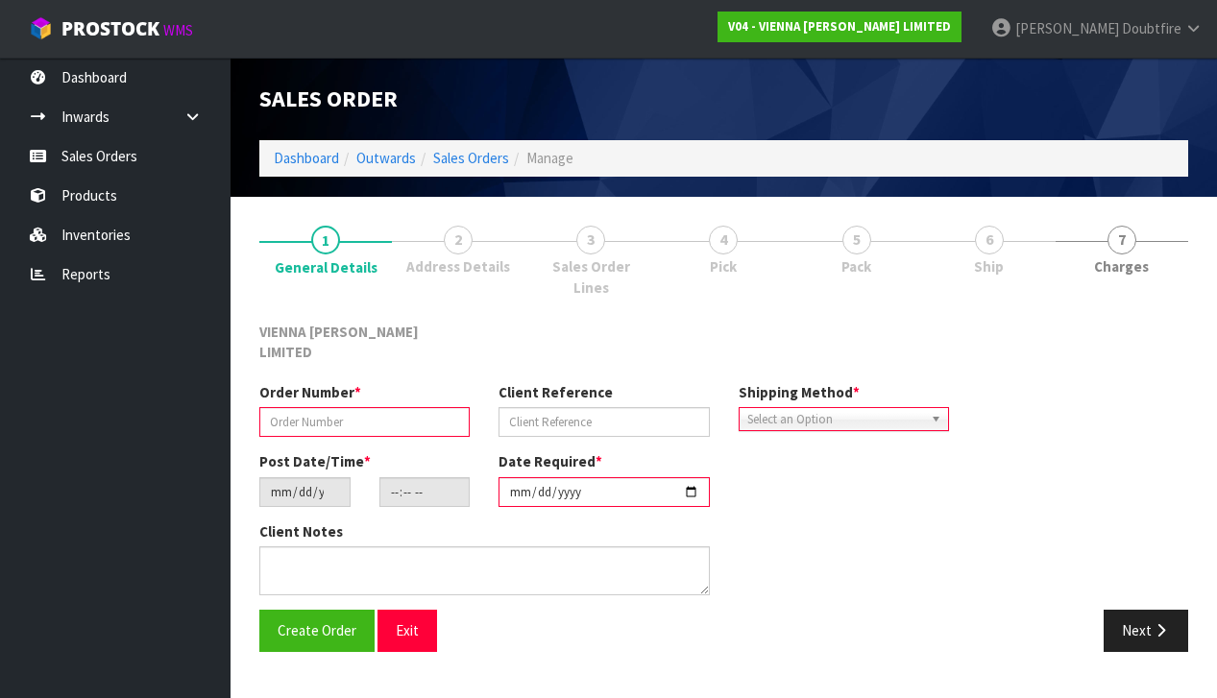
type textarea "[PERSON_NAME] HOUSE 1"
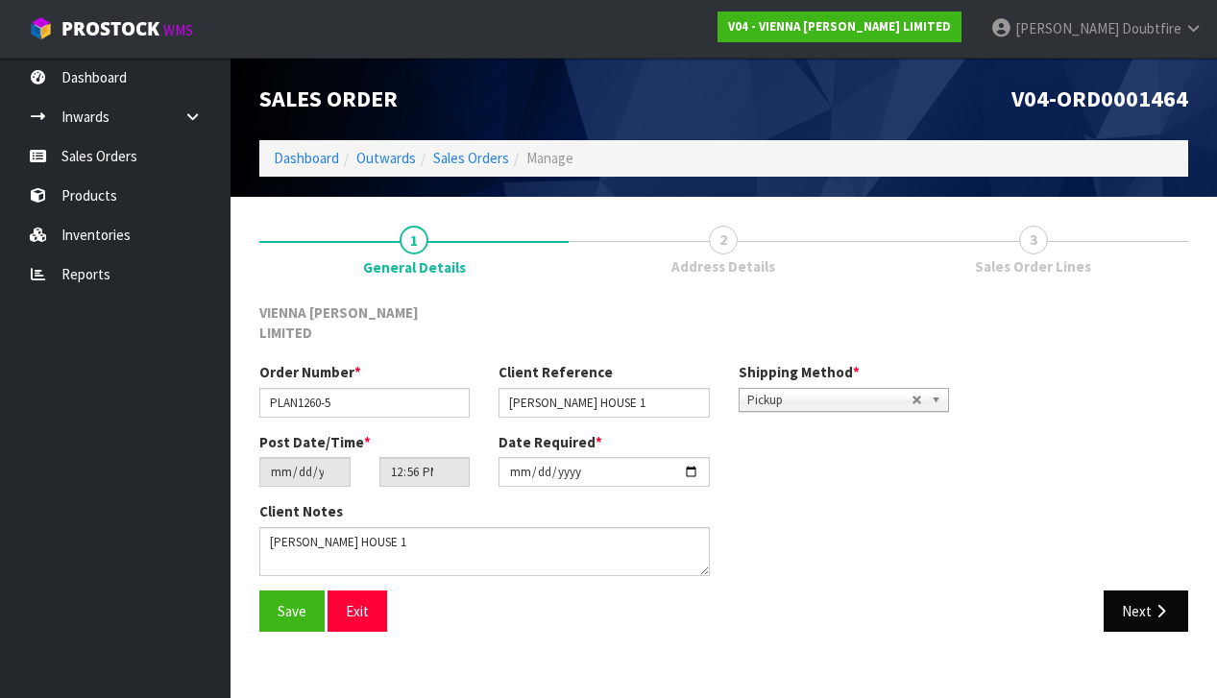
click at [1152, 594] on button "Next" at bounding box center [1145, 611] width 84 height 41
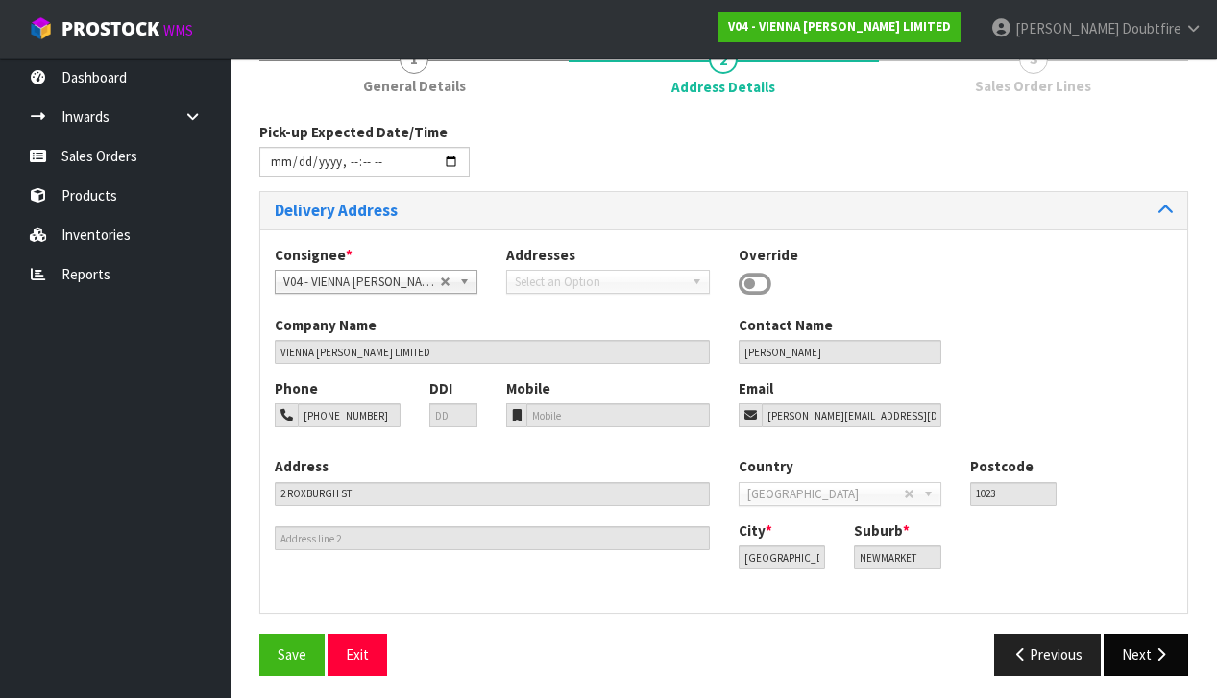
click at [1142, 646] on button "Next" at bounding box center [1145, 654] width 84 height 41
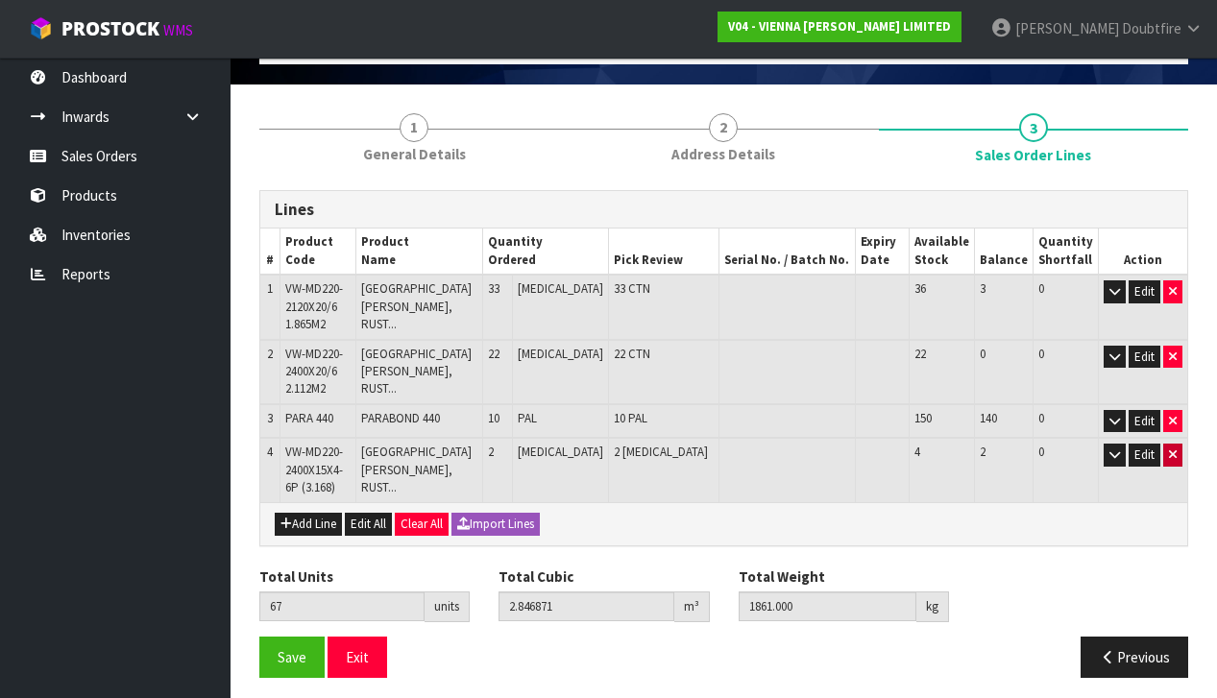
click at [1169, 449] on icon "button" at bounding box center [1173, 454] width 8 height 12
type input "65"
type input "2.764071"
type input "1786"
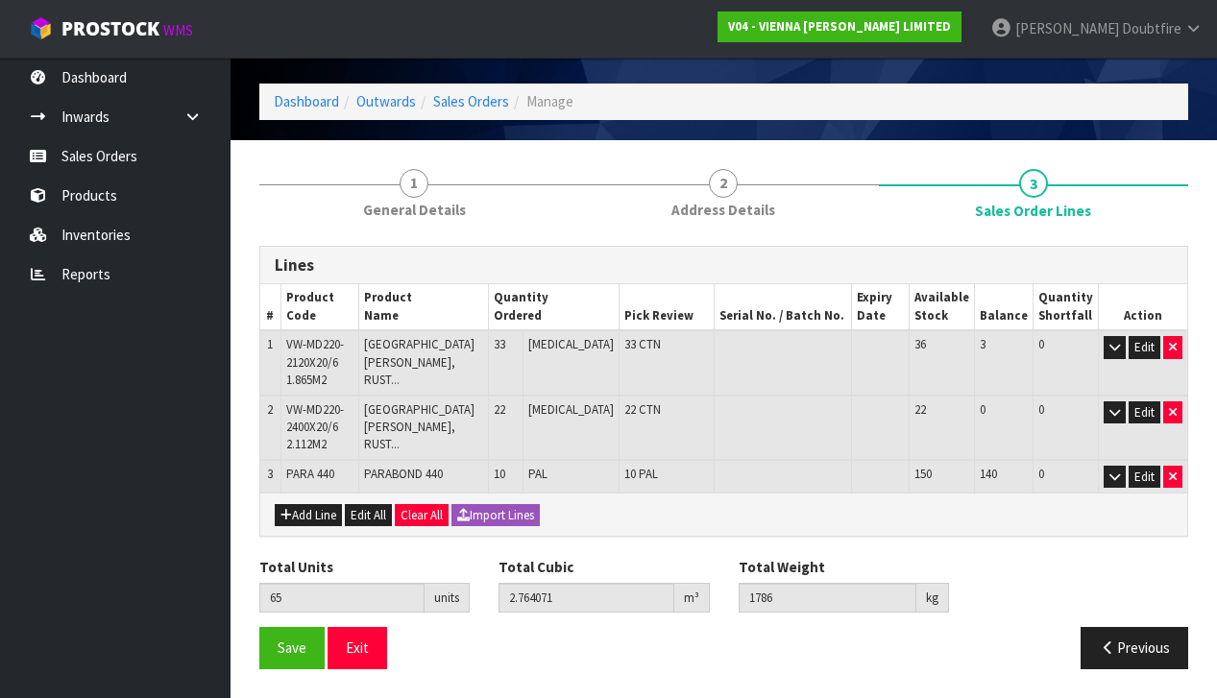
scroll to position [50, 0]
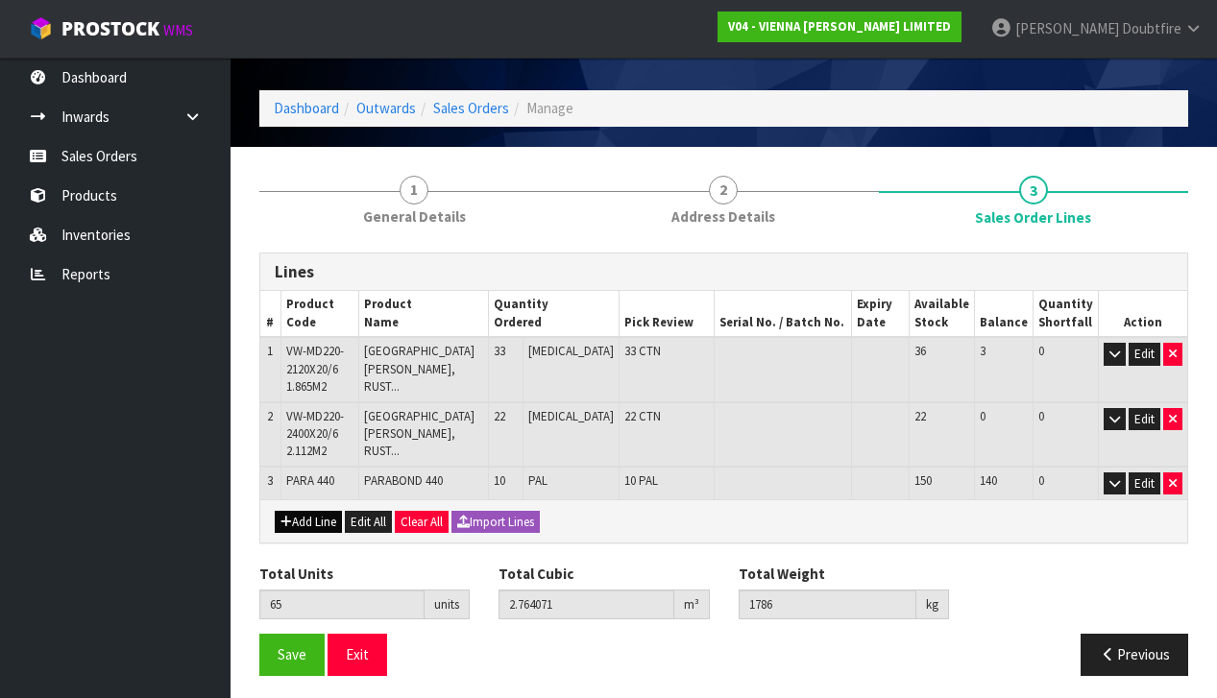
click at [312, 520] on button "Add Line" at bounding box center [308, 522] width 67 height 23
type input "0"
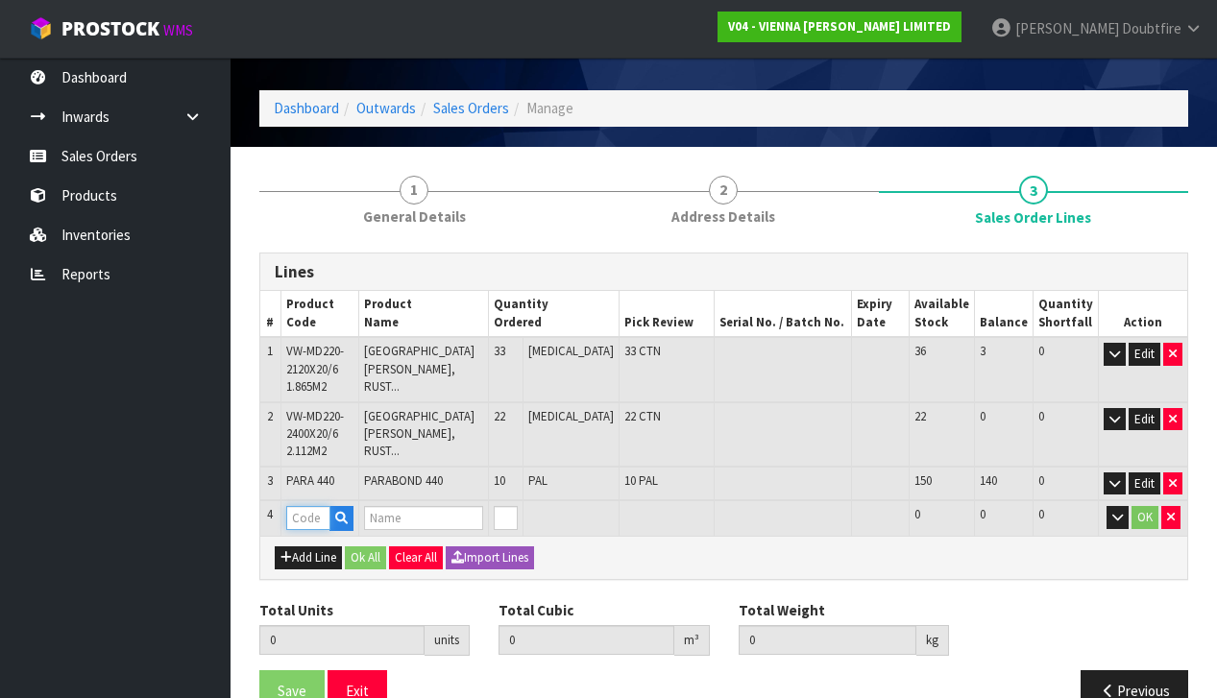
click at [305, 516] on input "text" at bounding box center [308, 518] width 44 height 24
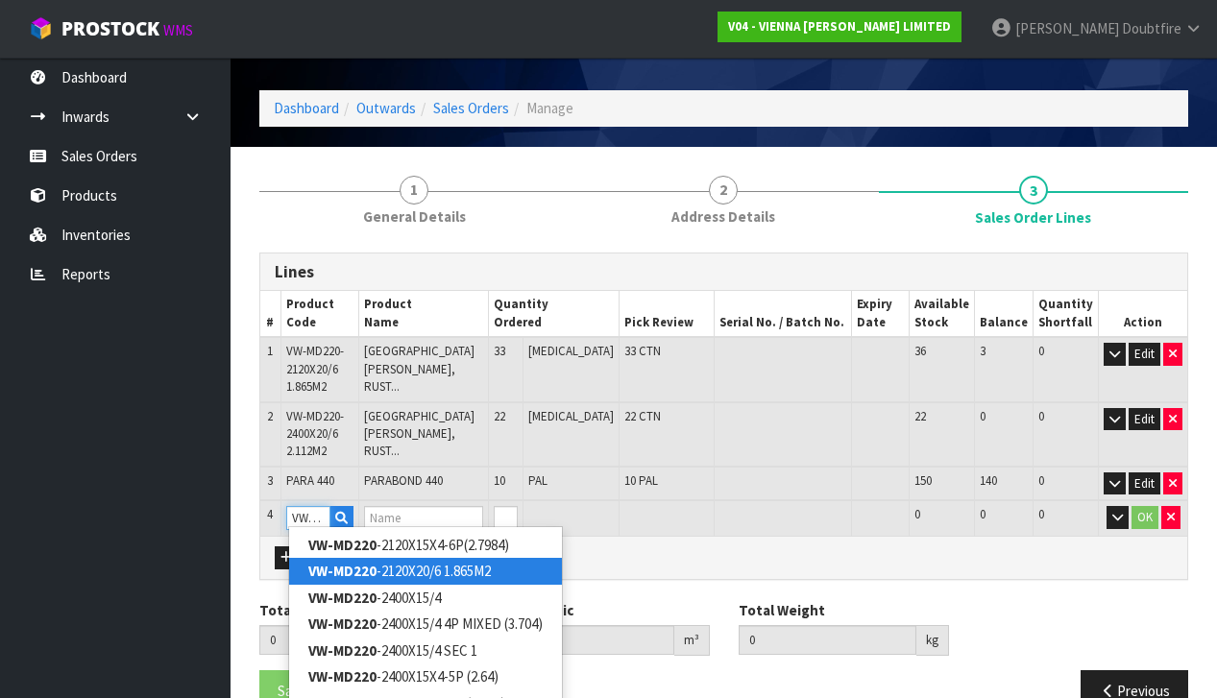
type input "VW-MD220"
click at [354, 573] on strong "VW-MD220" at bounding box center [342, 571] width 68 height 18
type input "VW-MD220-2120X20/6 1.865M2"
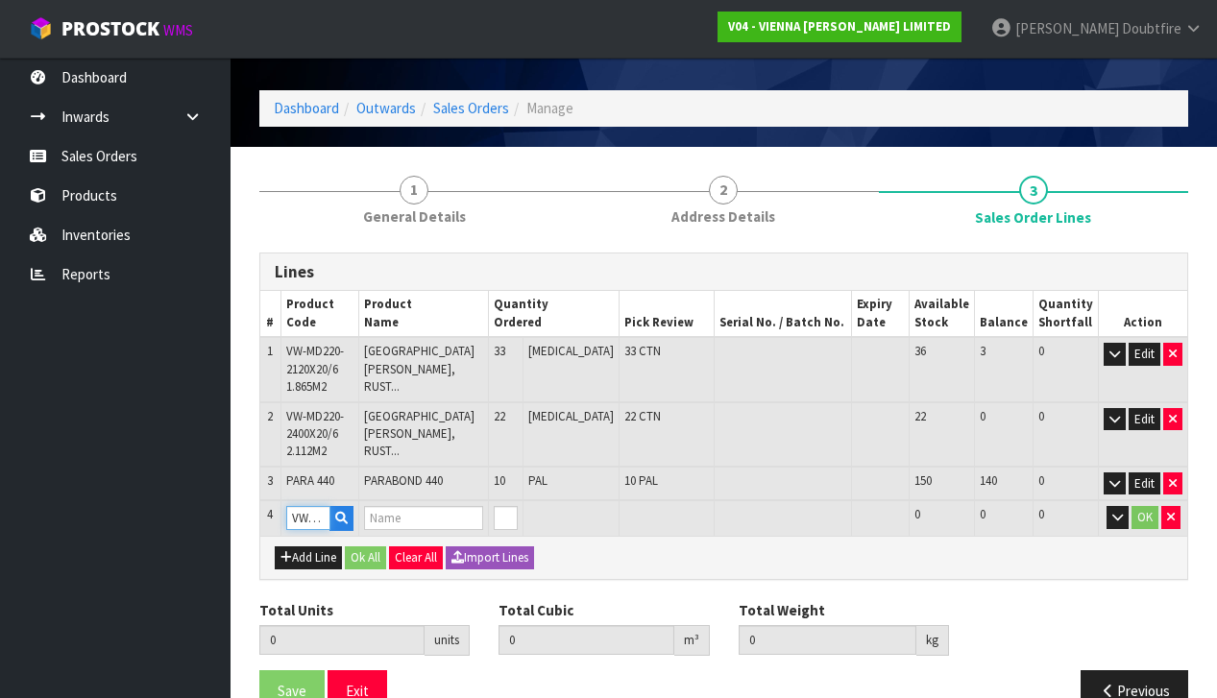
type input "65"
type input "2.764071"
type input "1786"
type input "[GEOGRAPHIC_DATA][PERSON_NAME], RUSTIC GRADE, EXTRA ML, BRUSH BEVEL"
type input "0"
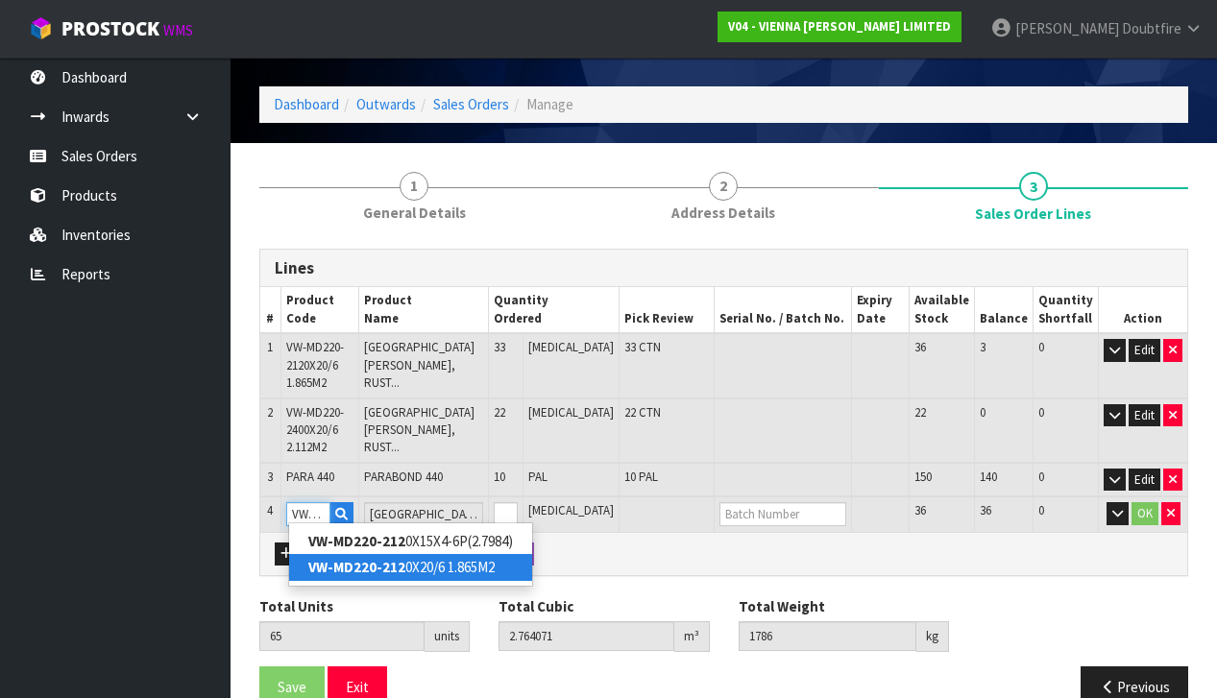
scroll to position [56, 0]
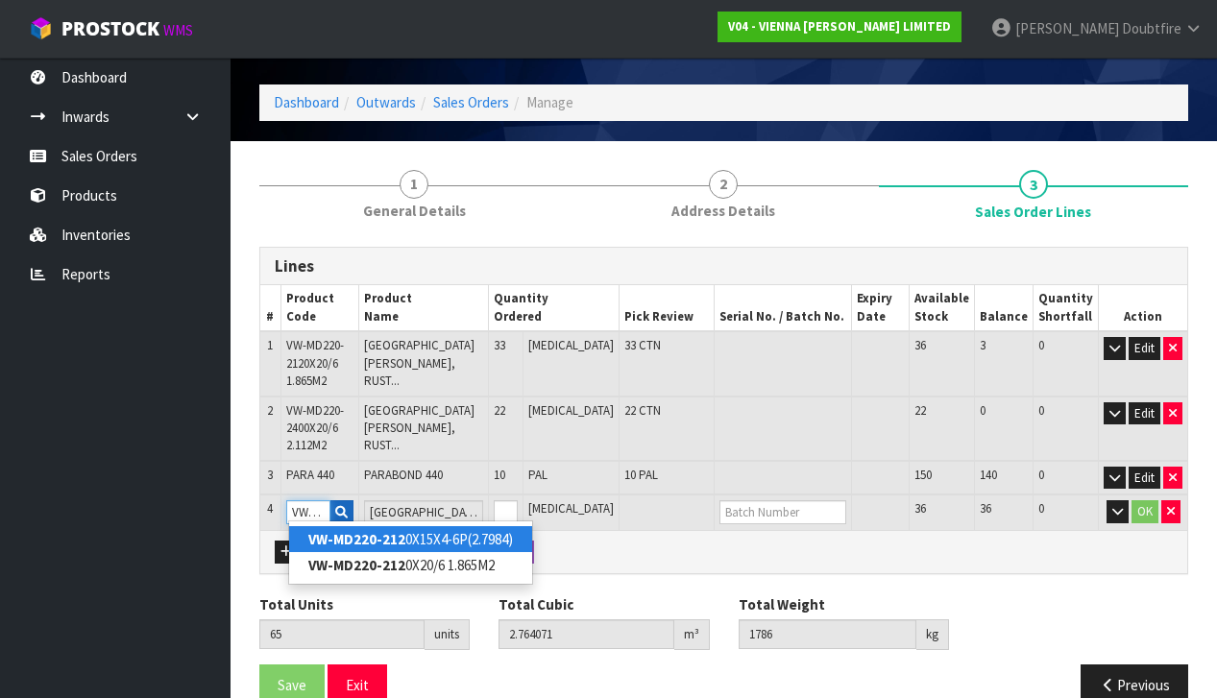
type input "VW-MD220-212"
type input "0"
click at [348, 509] on icon "button" at bounding box center [341, 512] width 12 height 12
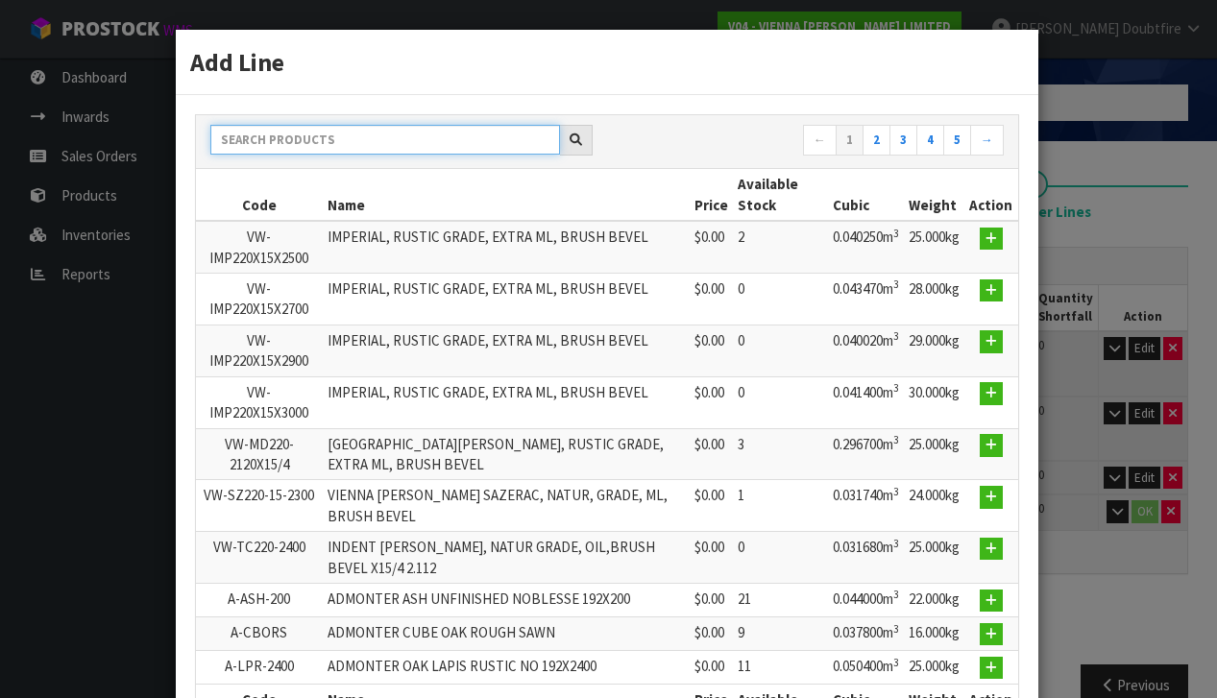
click at [288, 137] on input "text" at bounding box center [385, 140] width 350 height 30
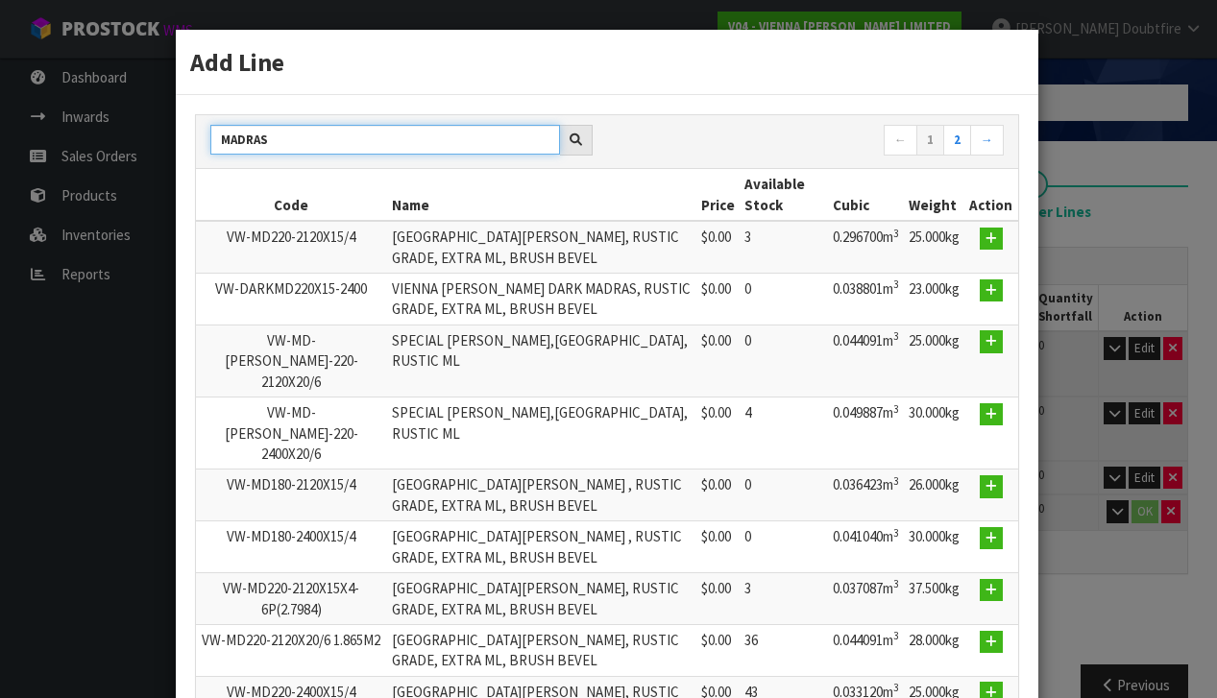
type input "[GEOGRAPHIC_DATA]"
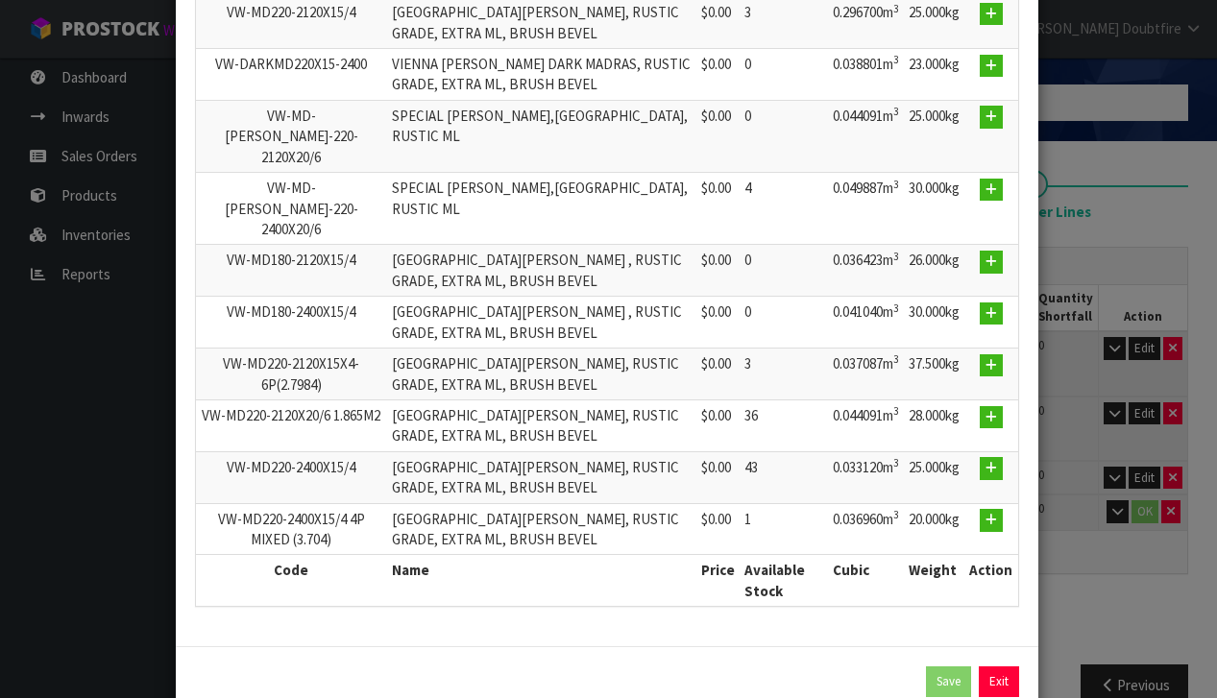
scroll to position [220, 0]
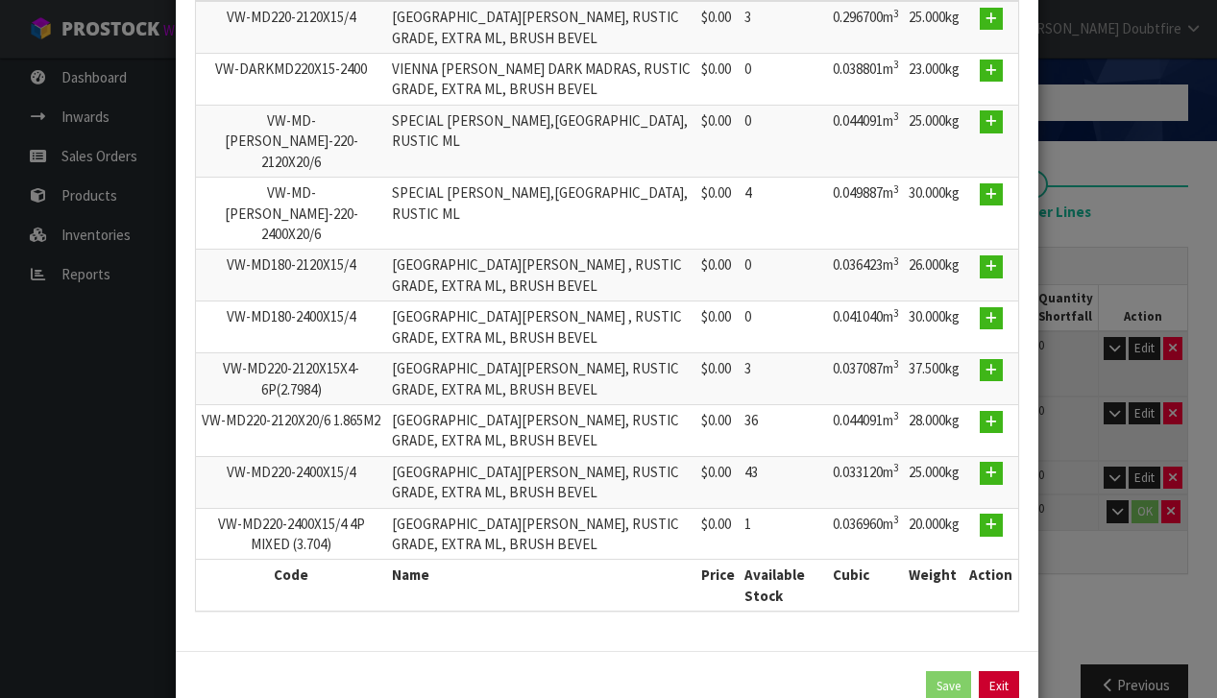
click at [1002, 671] on link "Exit" at bounding box center [998, 686] width 40 height 31
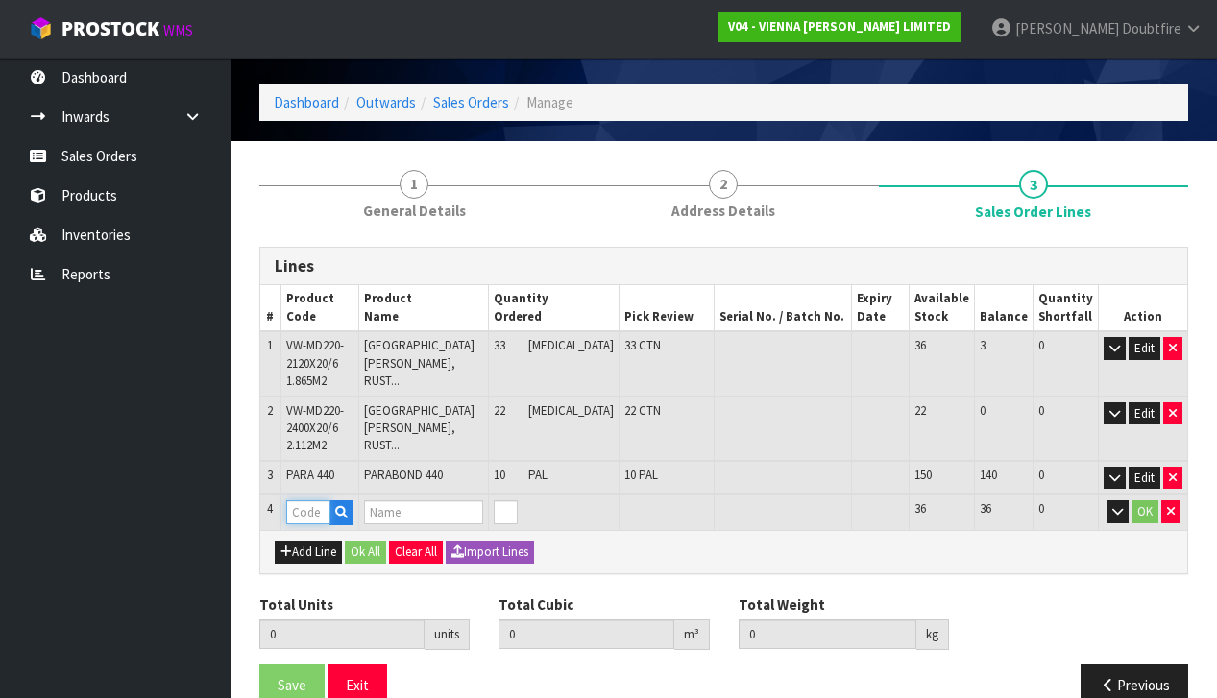
click at [305, 510] on input "text" at bounding box center [308, 512] width 44 height 24
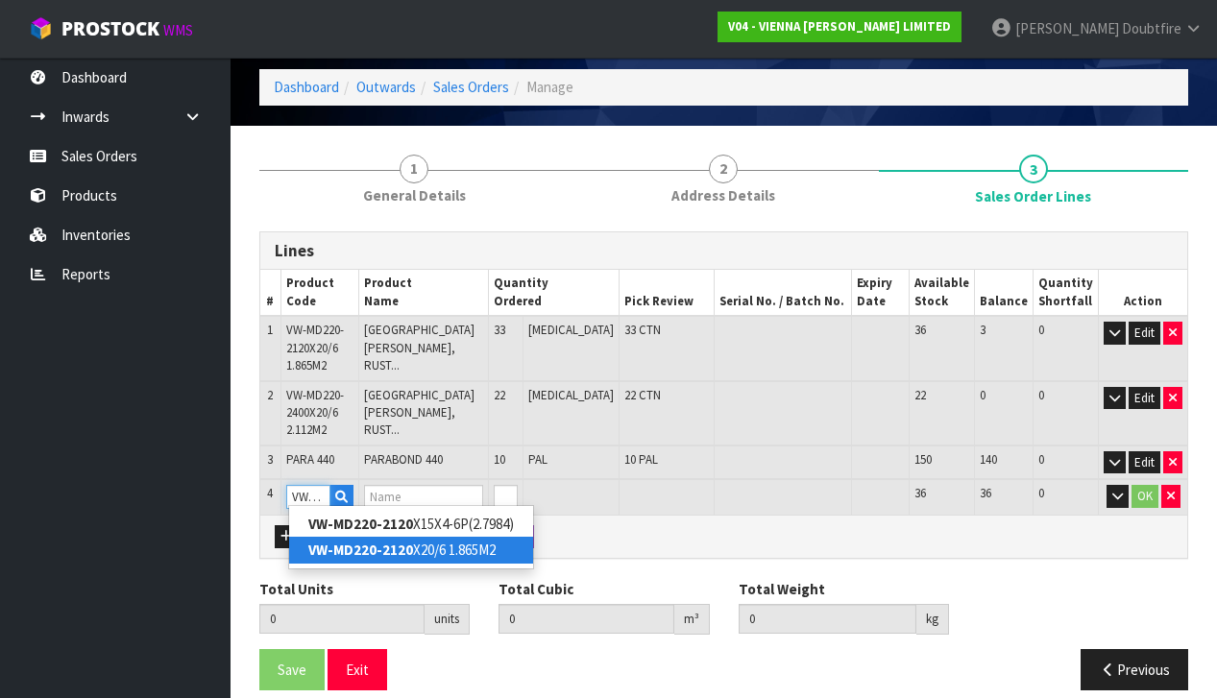
scroll to position [66, 0]
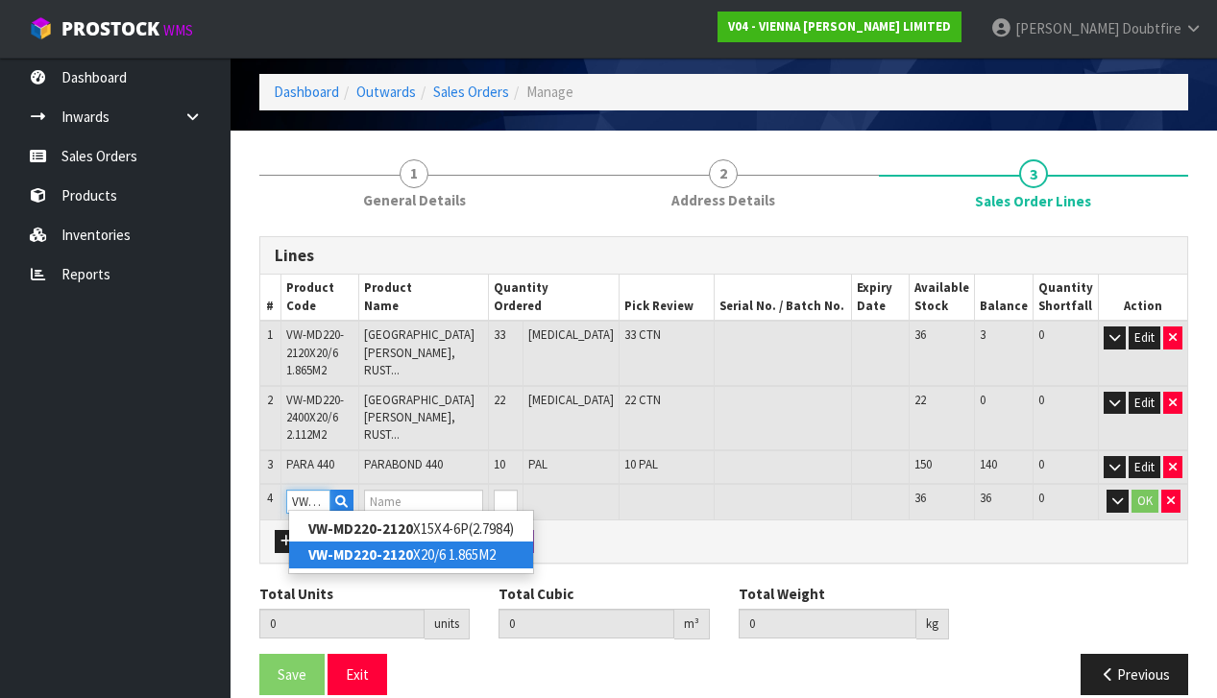
type input "VW-MD220-2120"
click at [337, 559] on strong "VW-MD220-2120" at bounding box center [360, 554] width 105 height 18
type input "VW-MD220-2120X20/6 1.865M2"
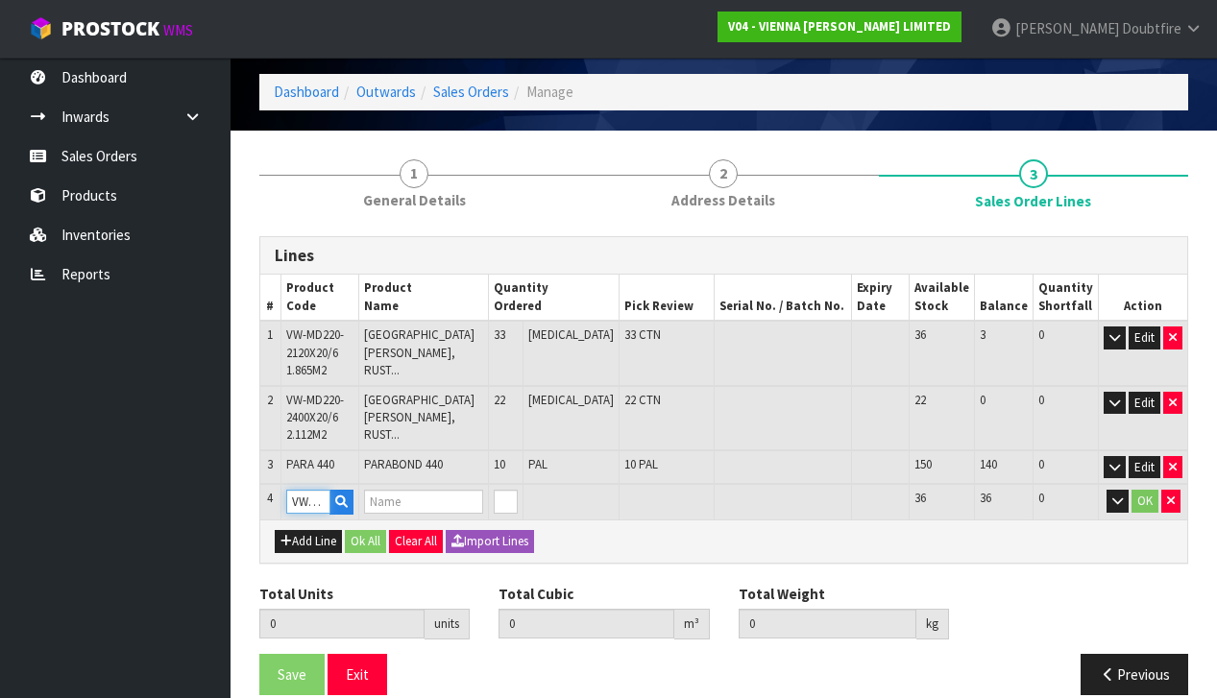
type input "65"
type input "2.764071"
type input "1786"
type input "[GEOGRAPHIC_DATA][PERSON_NAME], RUSTIC GRADE, EXTRA ML, BRUSH BEVEL"
type input "0"
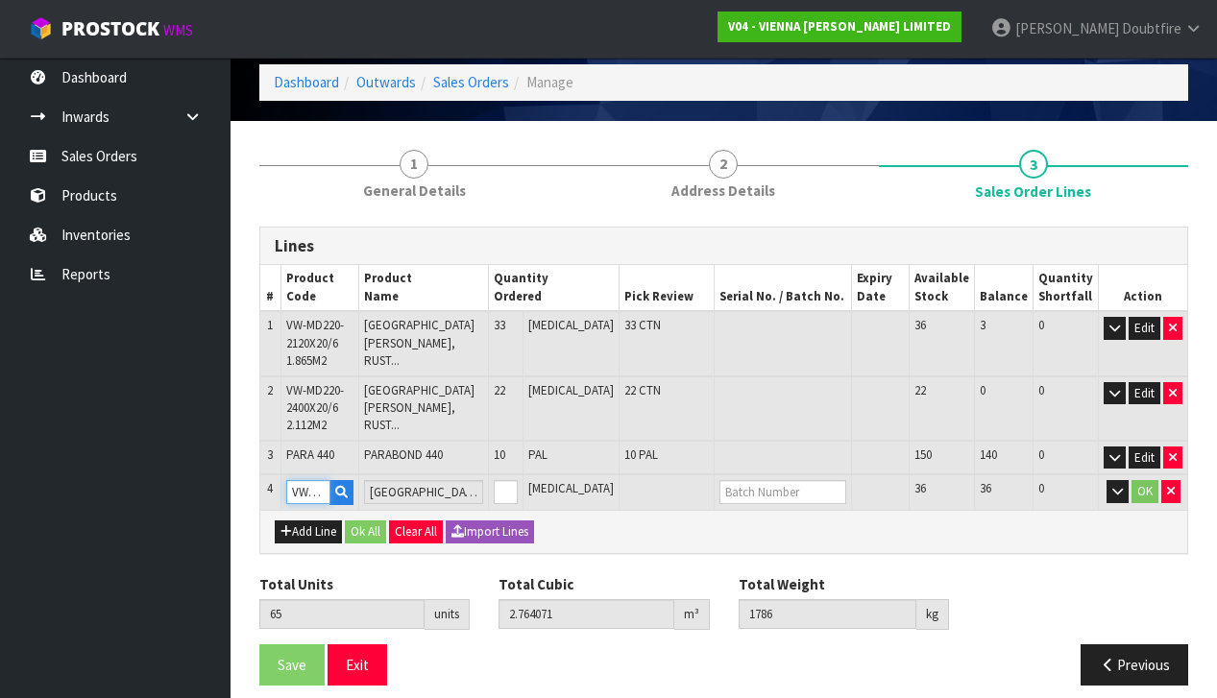
scroll to position [78, 0]
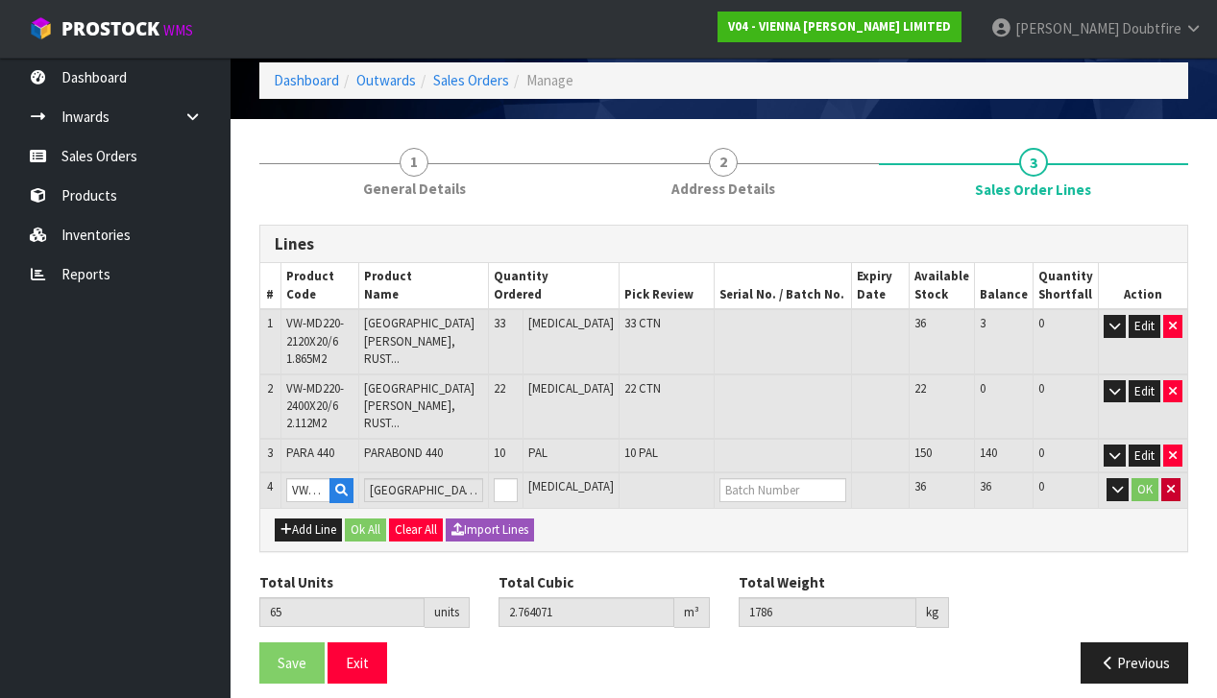
click at [1169, 483] on icon "button" at bounding box center [1171, 489] width 8 height 12
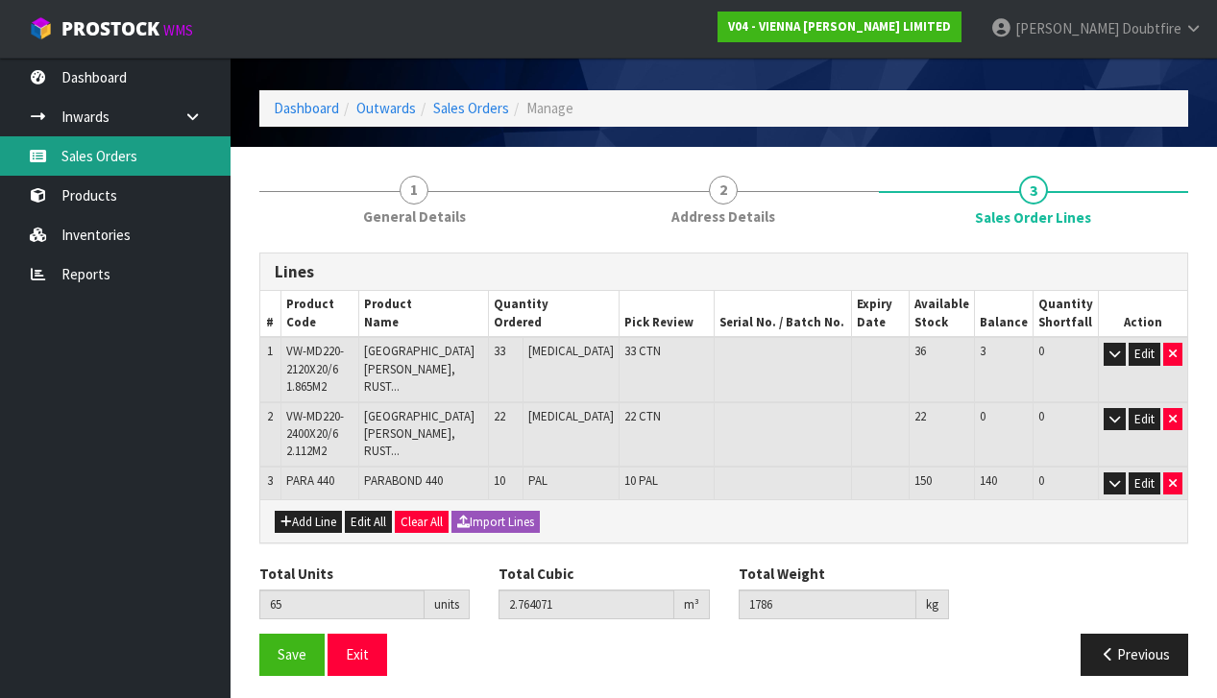
click at [84, 158] on link "Sales Orders" at bounding box center [115, 155] width 230 height 39
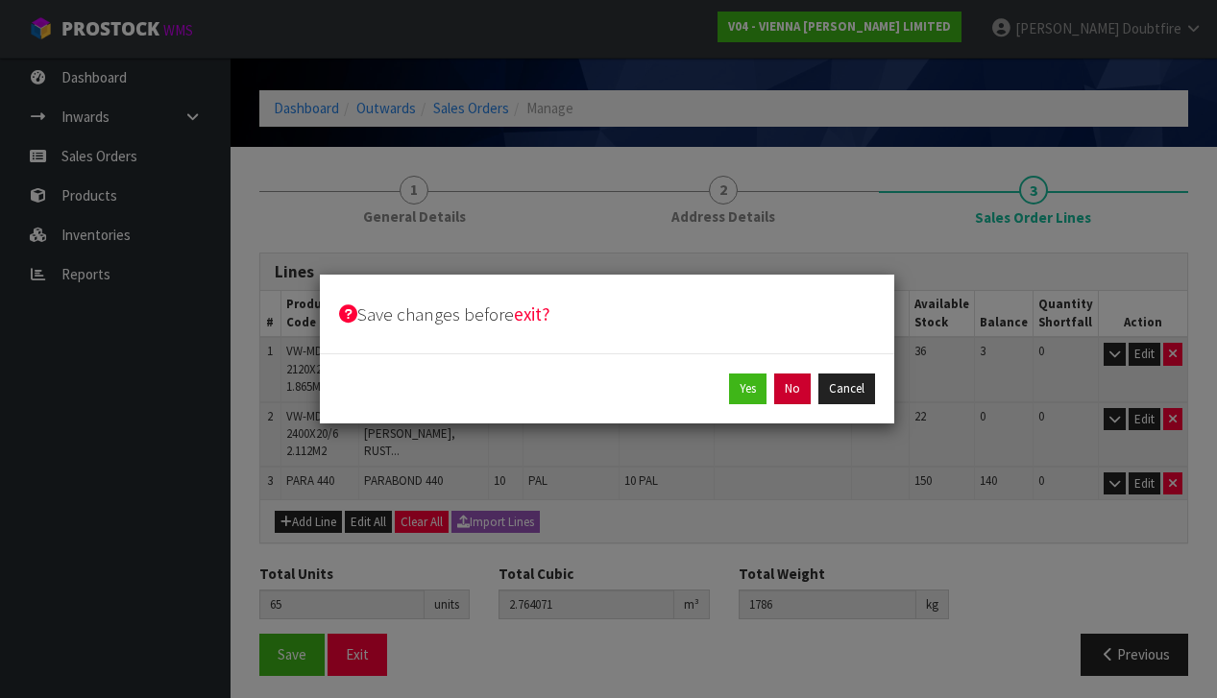
click at [797, 392] on button "No" at bounding box center [792, 389] width 36 height 31
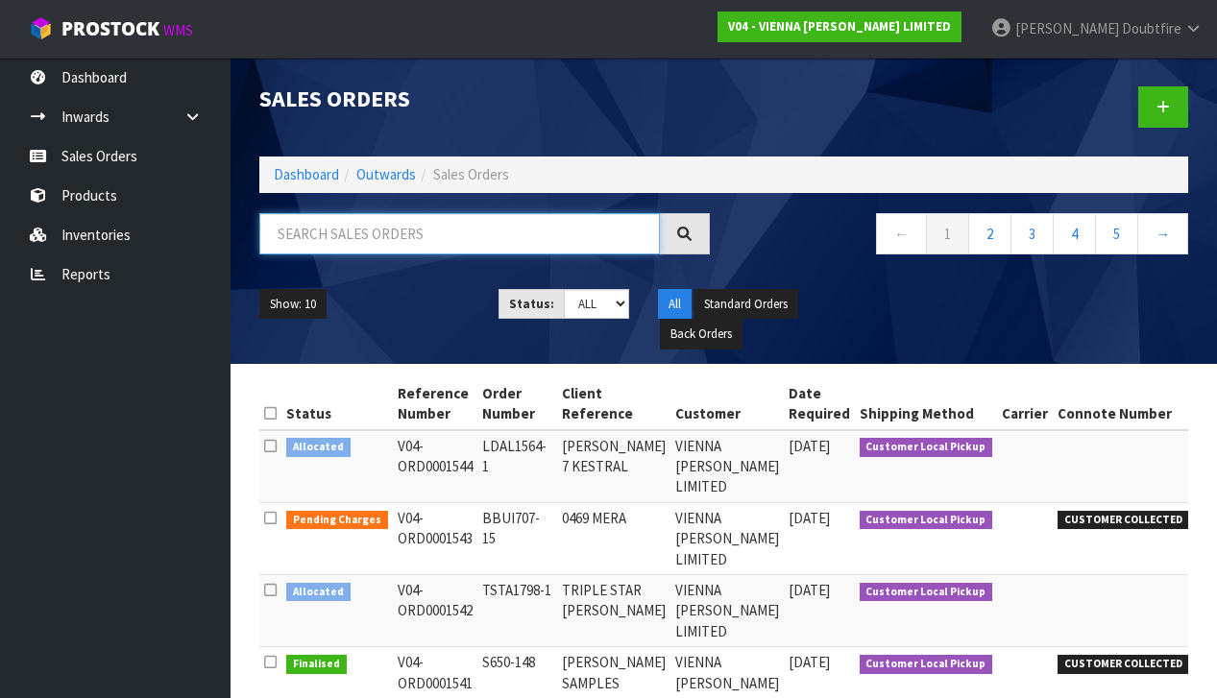
click at [313, 237] on input "text" at bounding box center [459, 233] width 400 height 41
type input "[PERSON_NAME]"
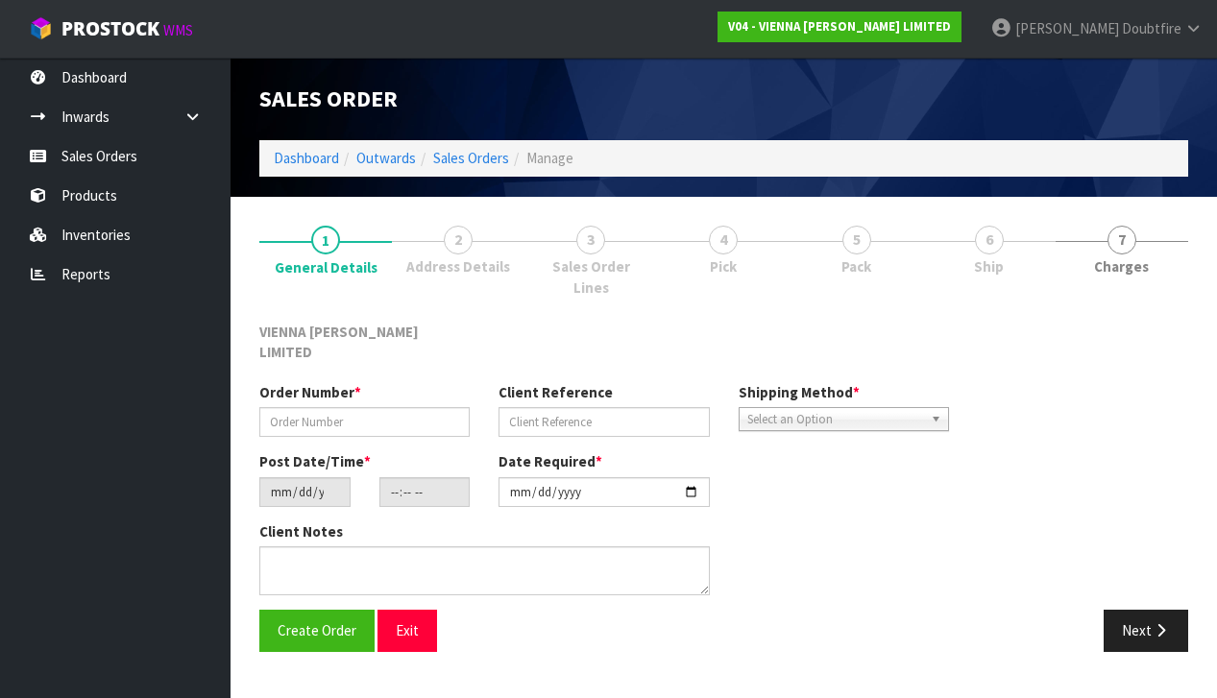
type input "BGAU1679-1"
type input "[PERSON_NAME] - 1449- TBC"
type input "[DATE]"
type input "10:03:00.000"
type input "[DATE]"
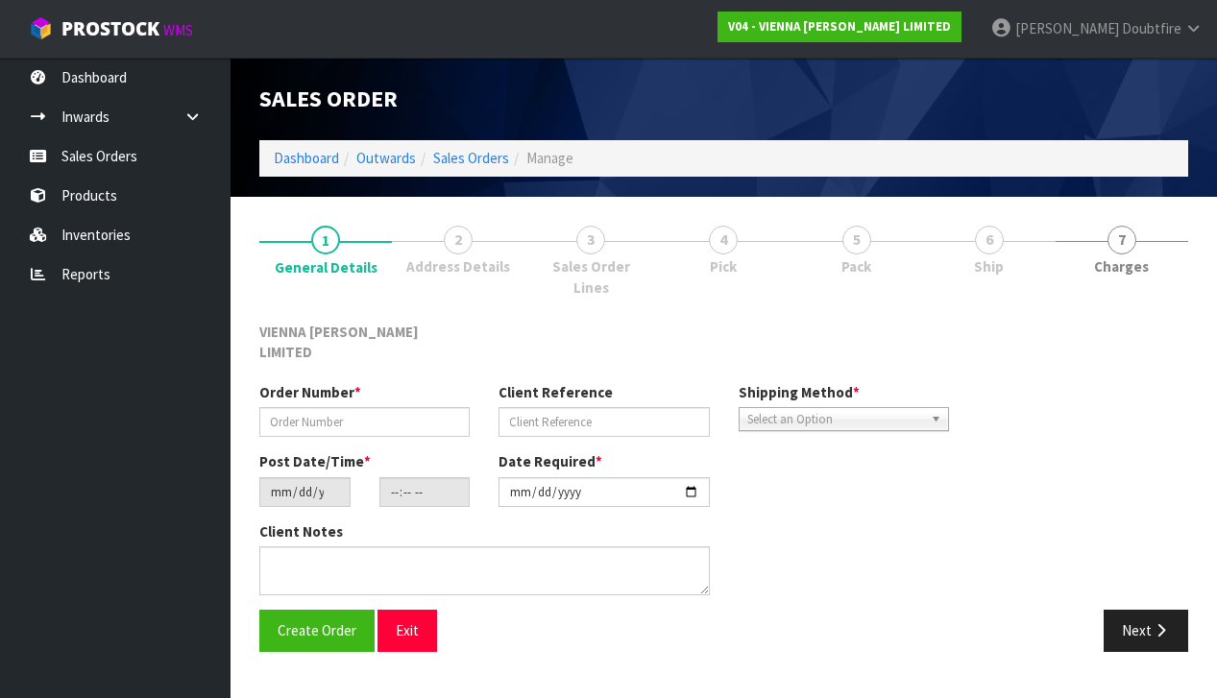
type textarea "[PERSON_NAME]"
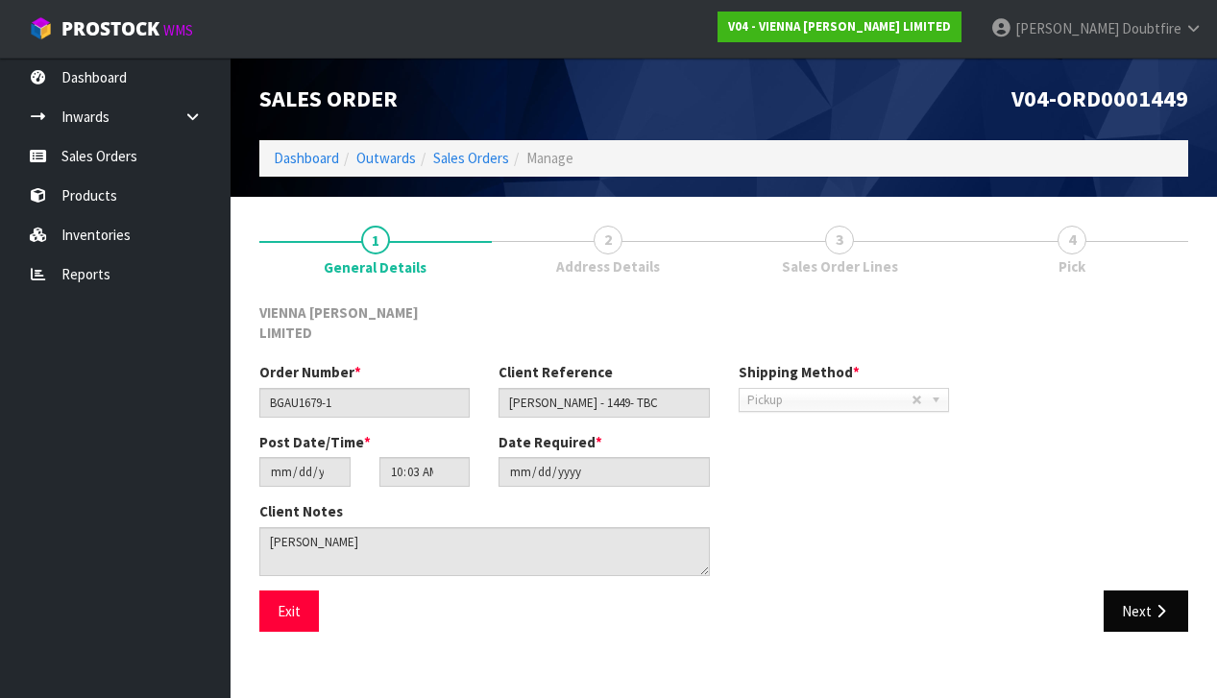
click at [1147, 591] on button "Next" at bounding box center [1145, 611] width 84 height 41
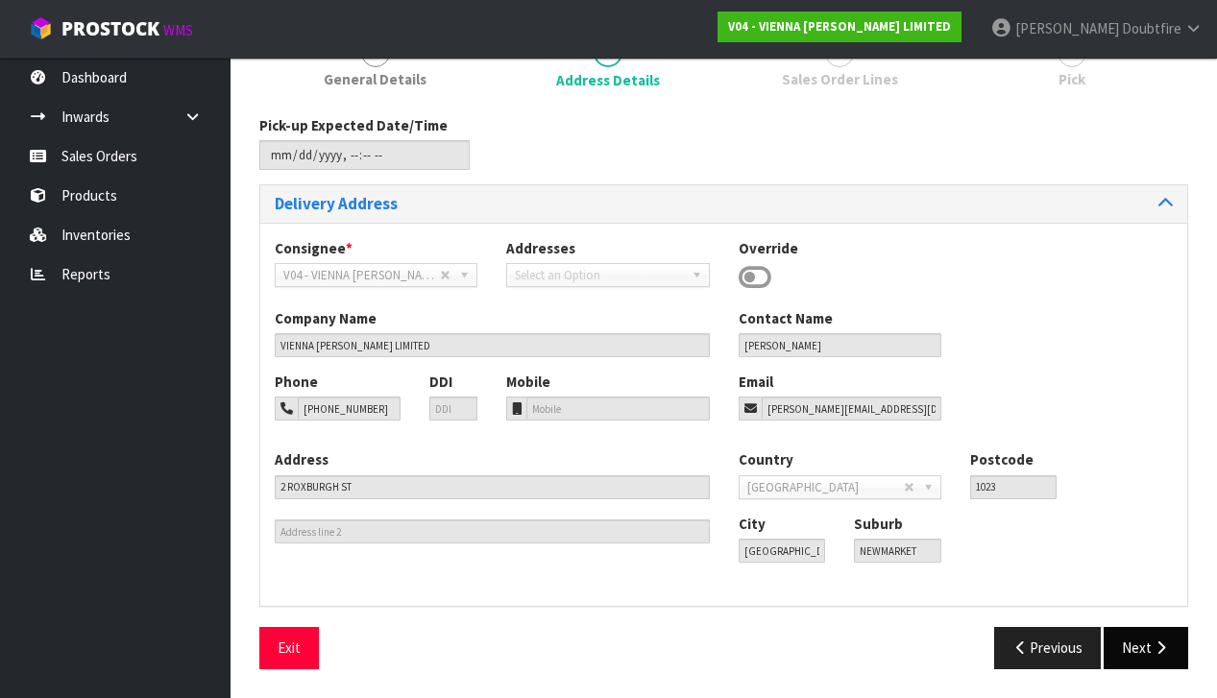
scroll to position [181, 0]
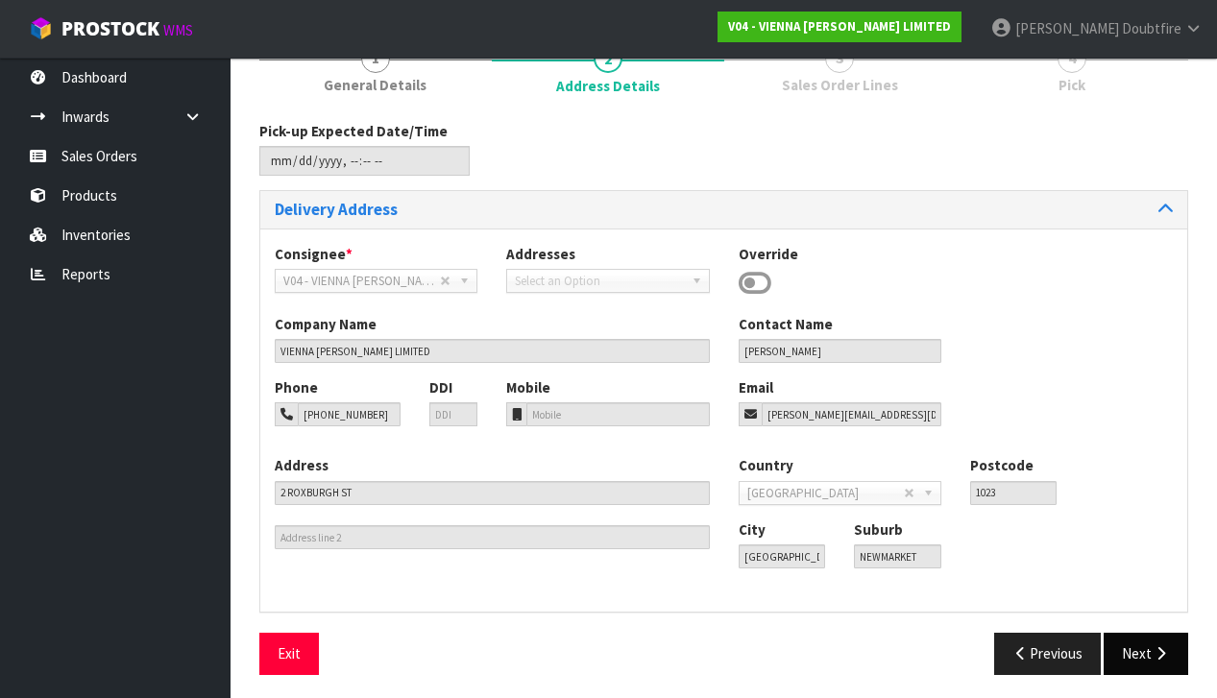
click at [1146, 649] on button "Next" at bounding box center [1145, 653] width 84 height 41
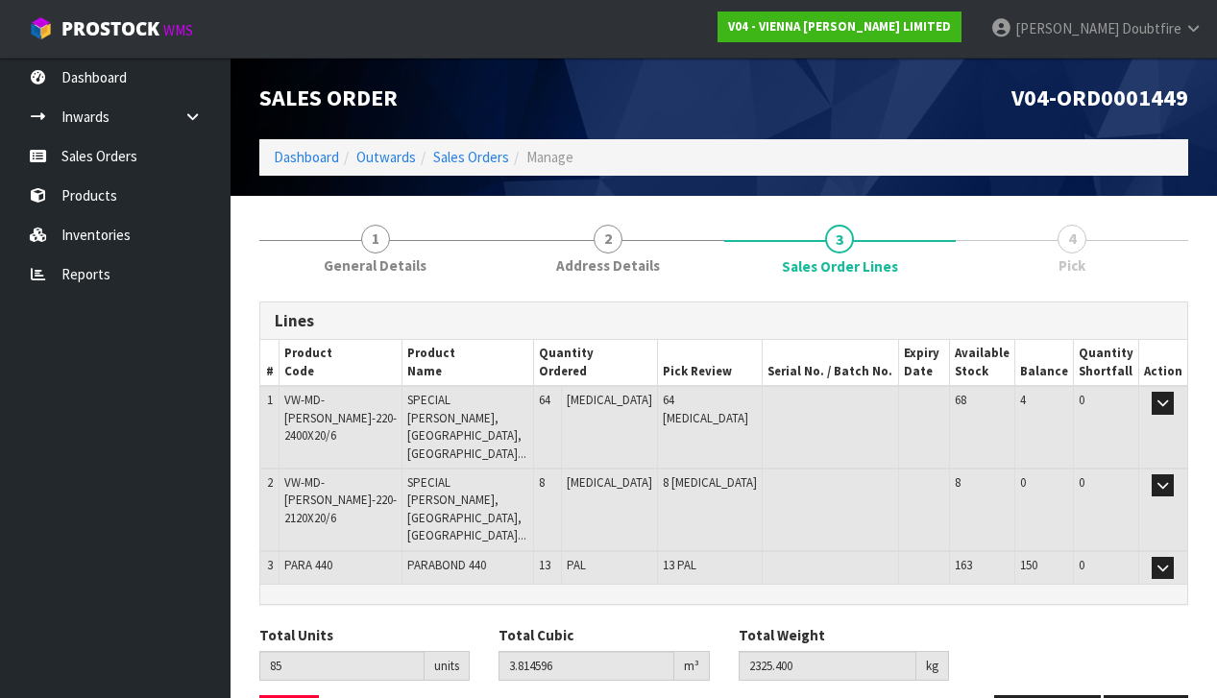
scroll to position [0, 0]
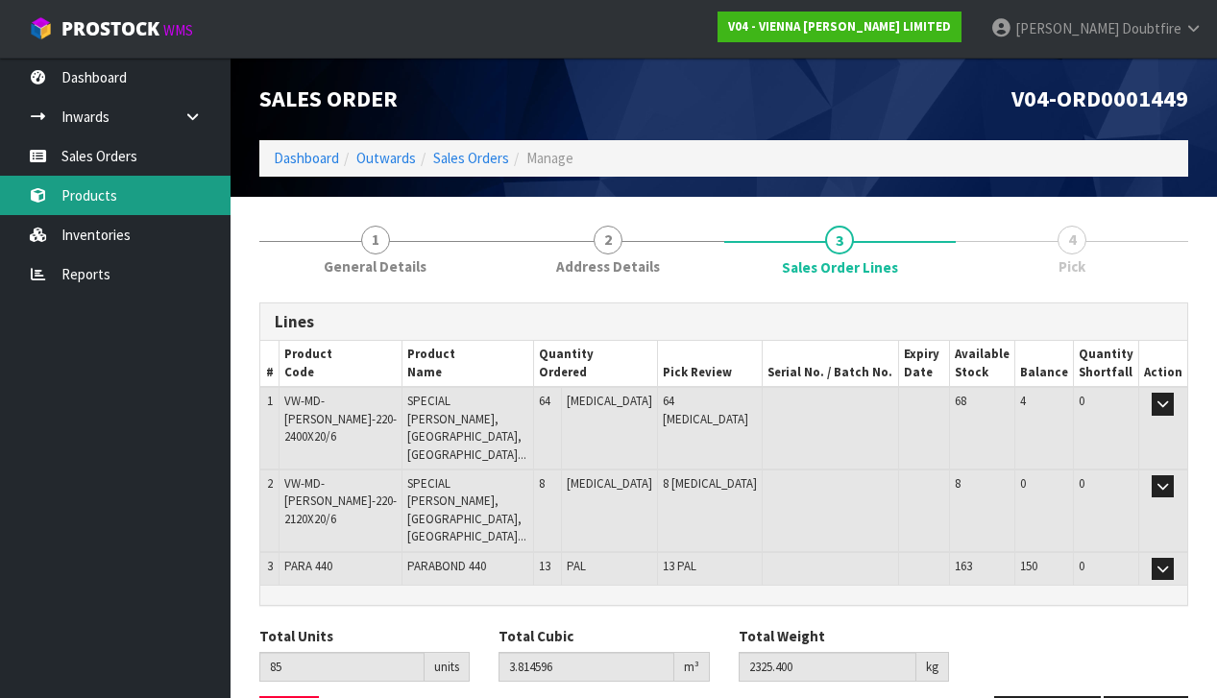
click at [91, 192] on link "Products" at bounding box center [115, 195] width 230 height 39
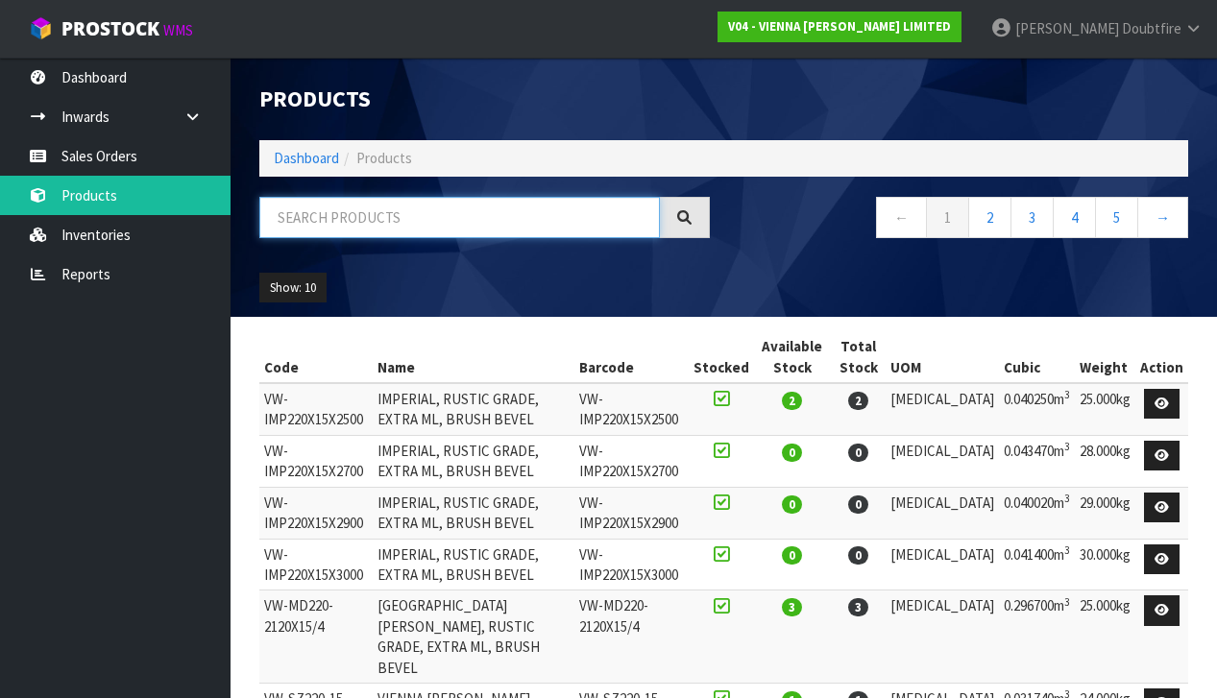
click at [377, 229] on input "text" at bounding box center [459, 217] width 400 height 41
type input "[GEOGRAPHIC_DATA]"
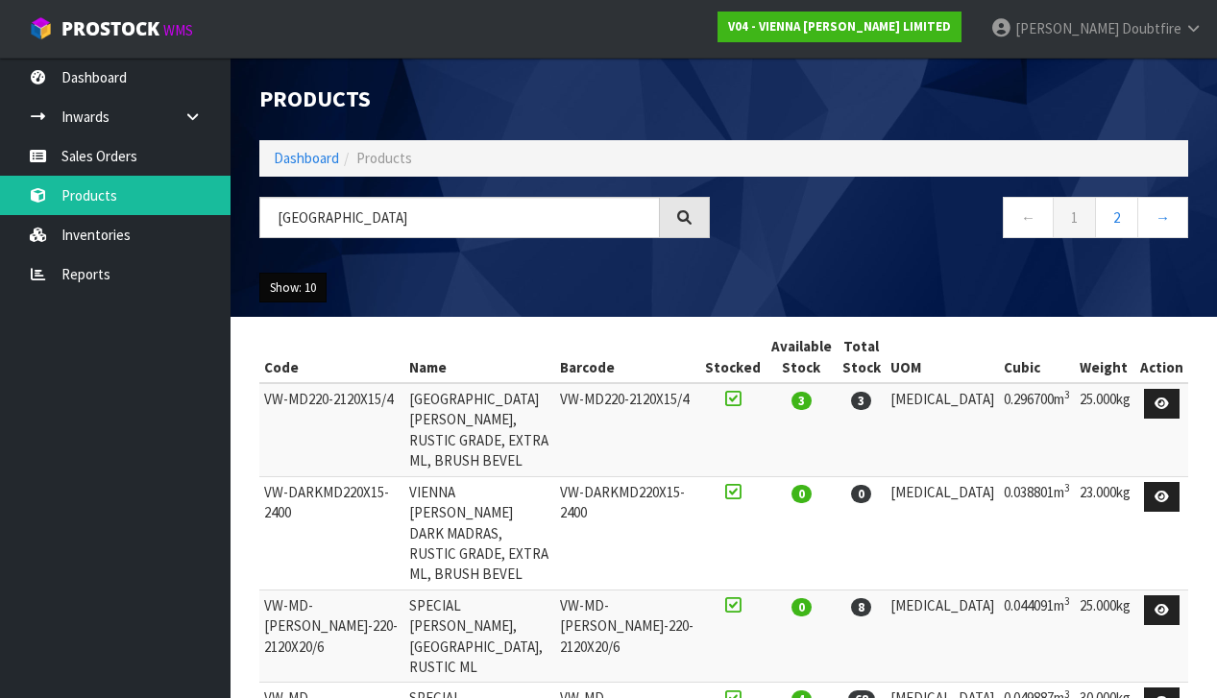
click at [324, 288] on button "Show: 10" at bounding box center [292, 288] width 67 height 31
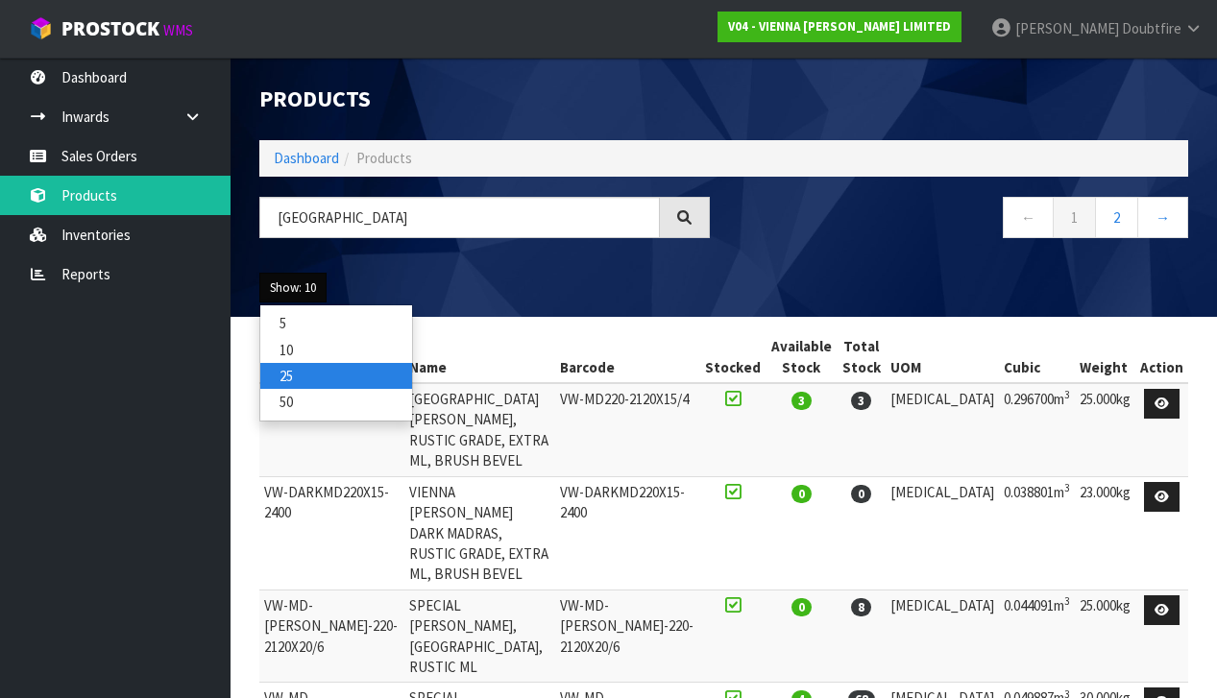
click at [304, 374] on link "25" at bounding box center [336, 376] width 152 height 26
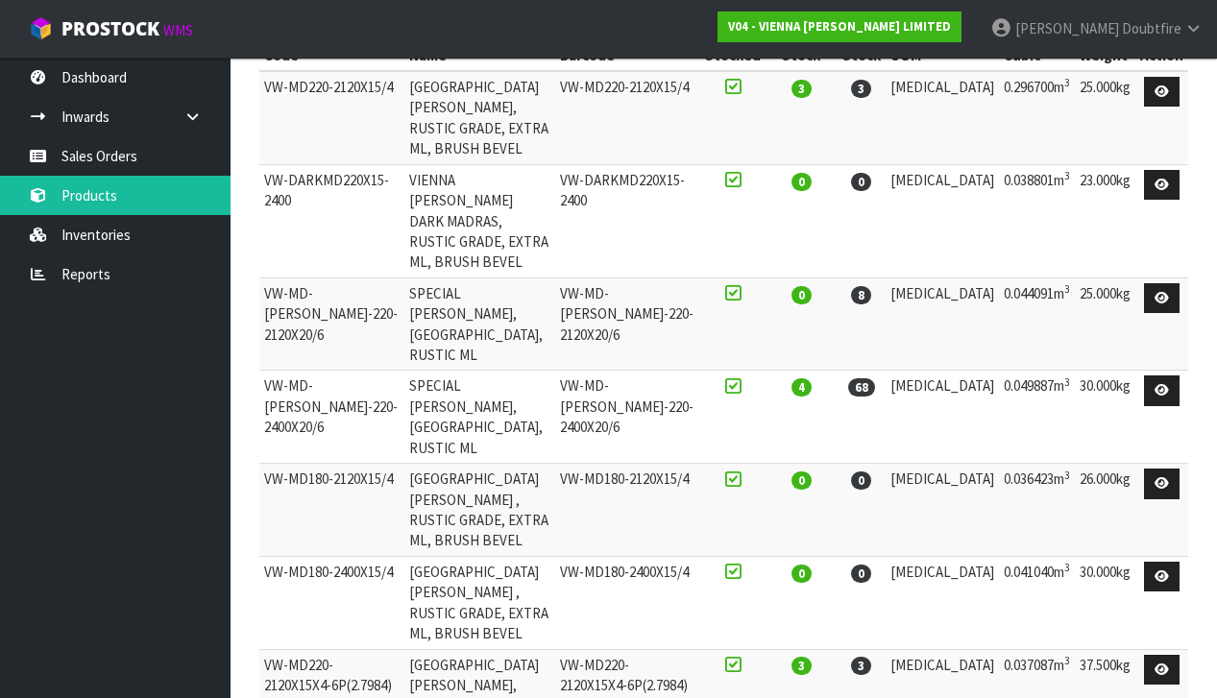
scroll to position [301, 0]
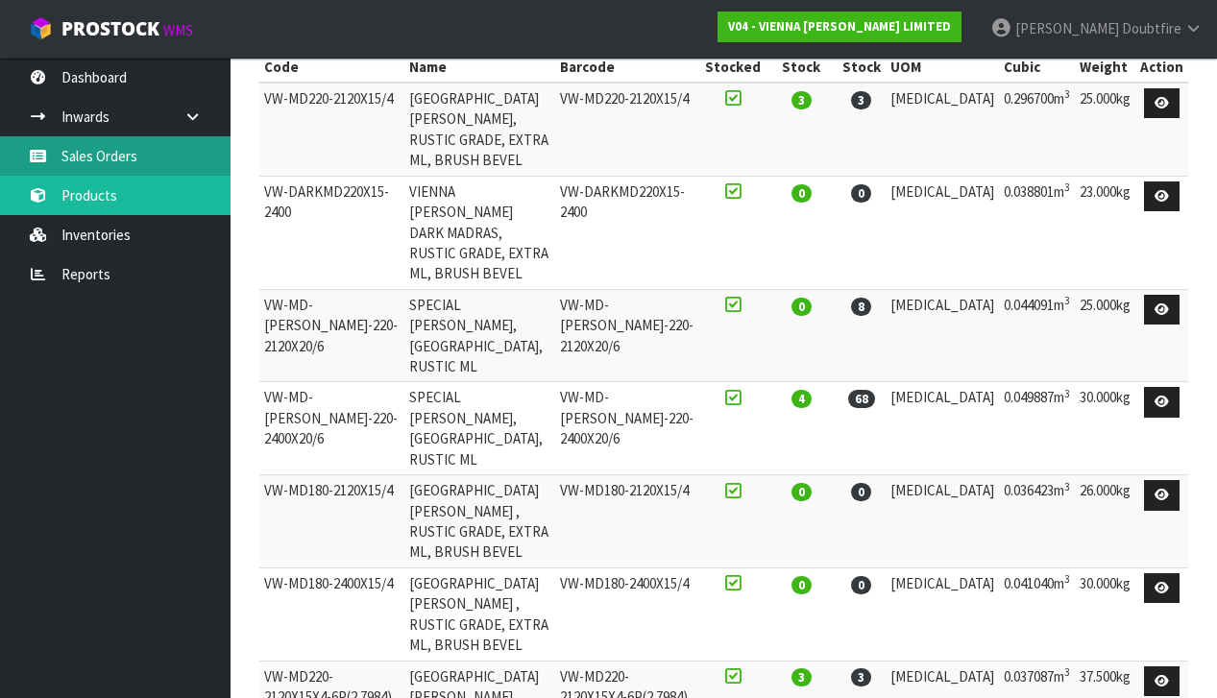
click at [107, 161] on link "Sales Orders" at bounding box center [115, 155] width 230 height 39
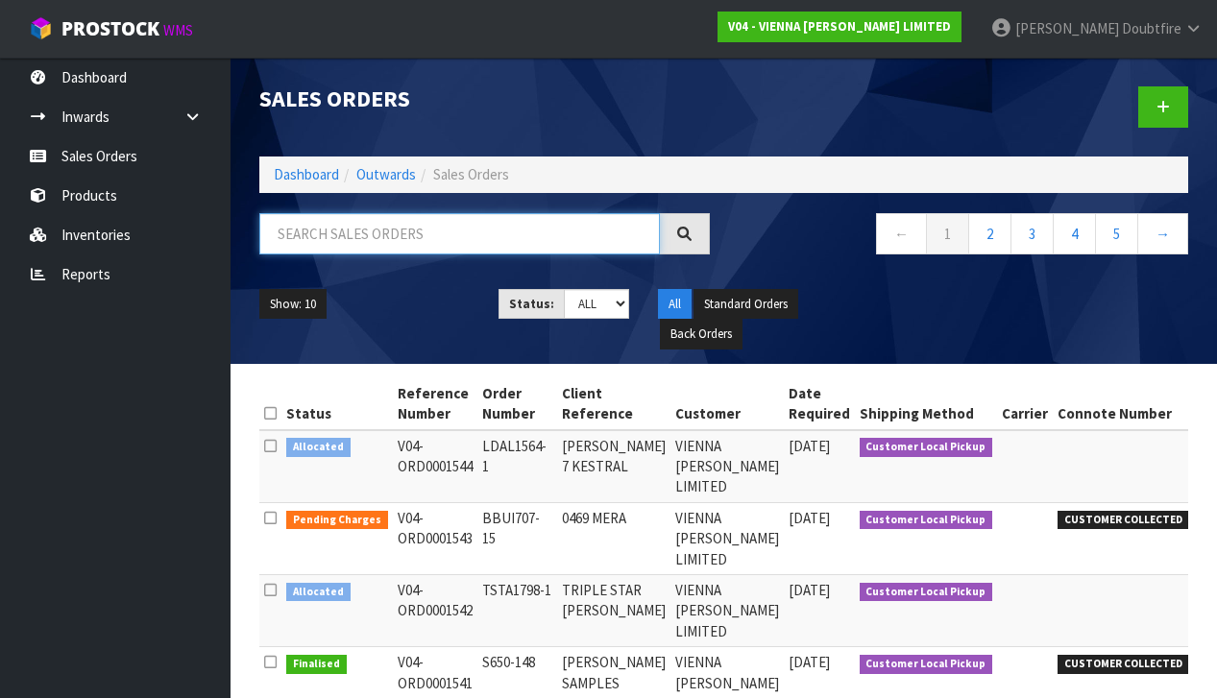
click at [294, 225] on input "text" at bounding box center [459, 233] width 400 height 41
type input "1464"
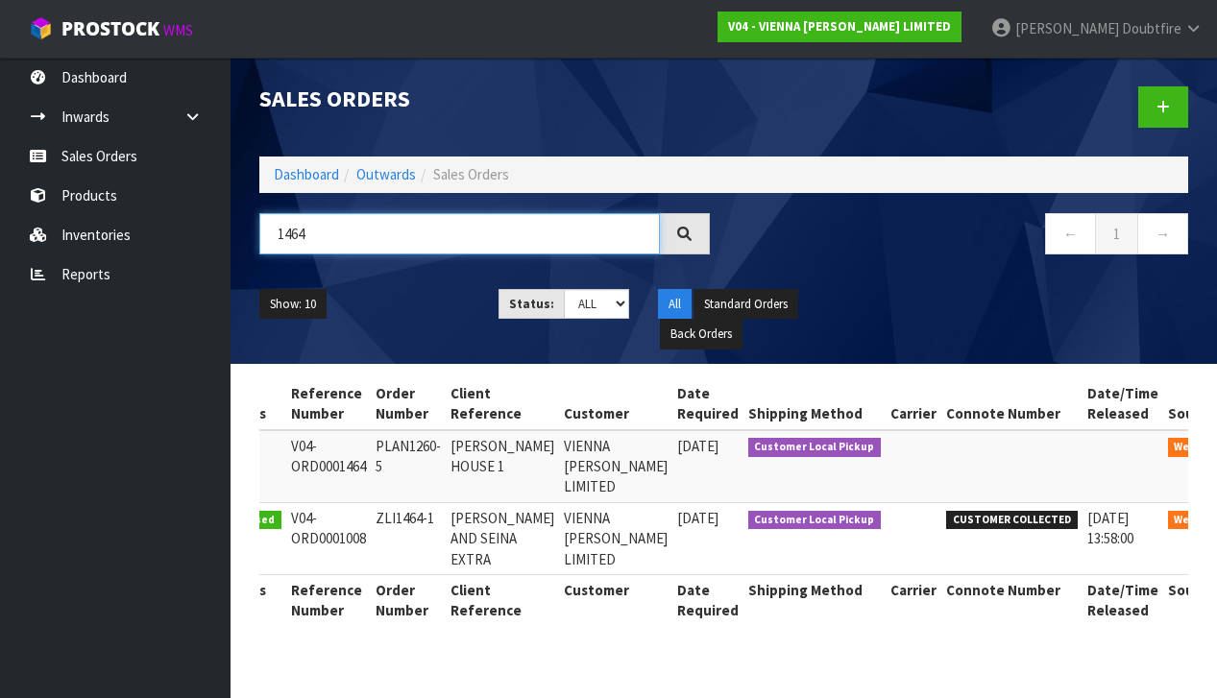
scroll to position [0, 64]
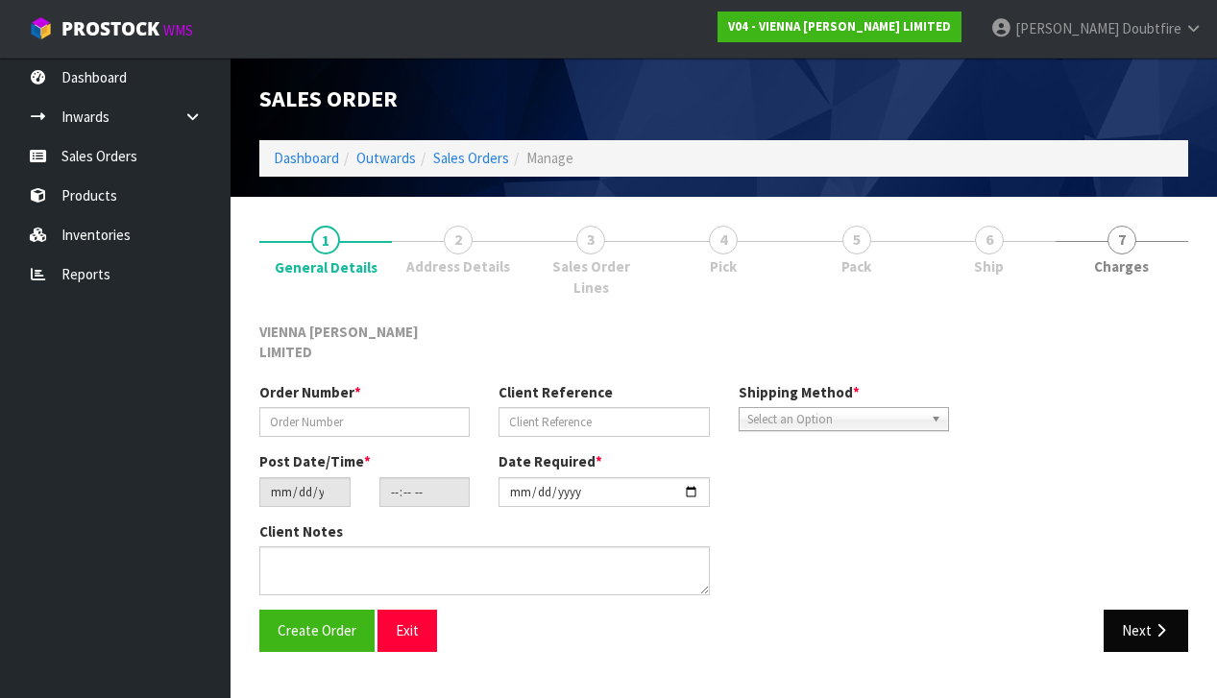
click at [1147, 610] on button "Next" at bounding box center [1145, 630] width 84 height 41
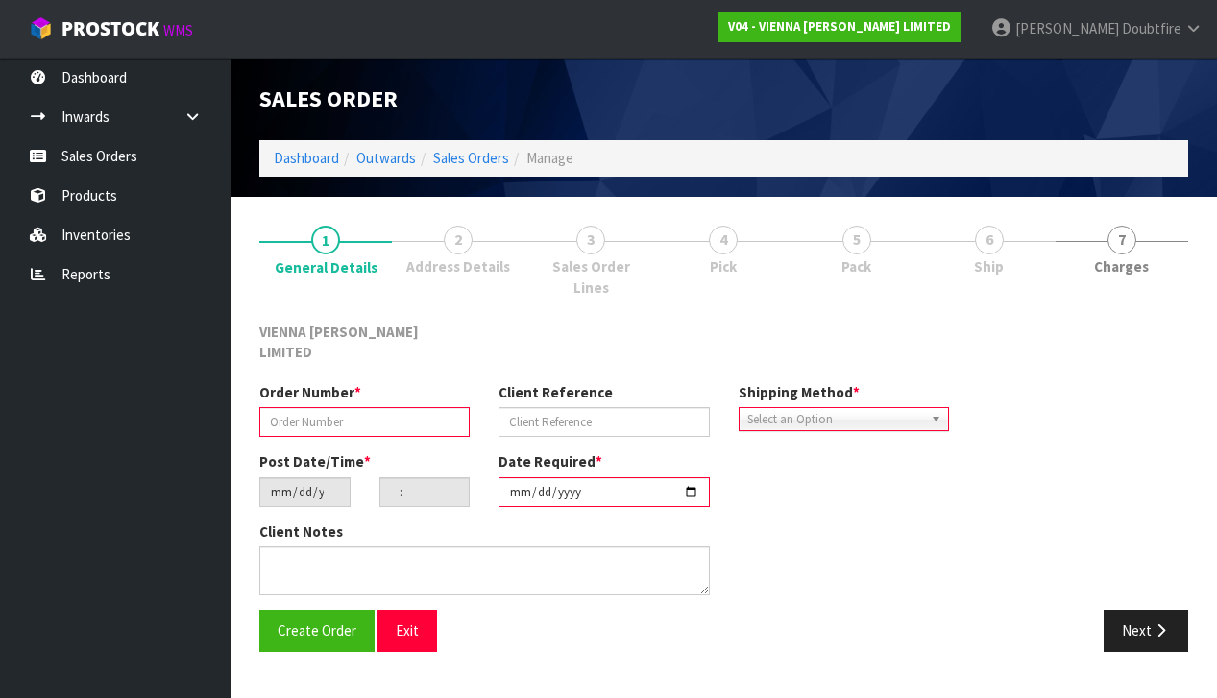
type input "PLAN1260-5"
type input "[PERSON_NAME] HOUSE 1"
type input "[DATE]"
type input "12:56:00.000"
type input "[DATE]"
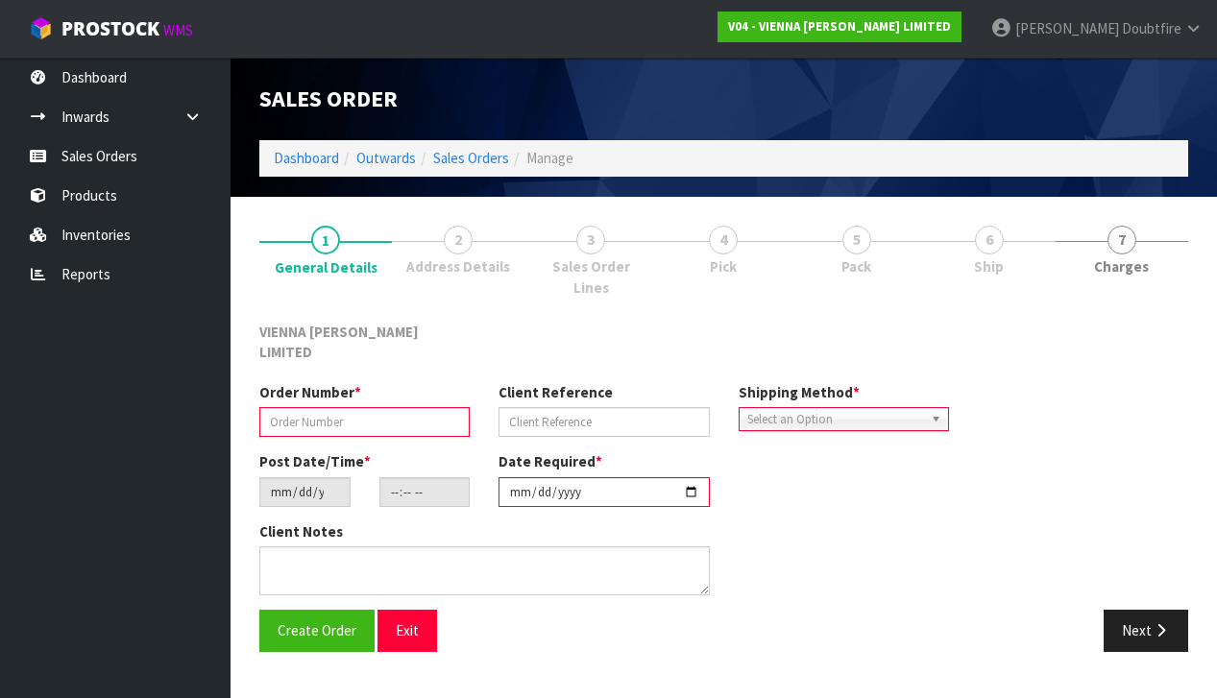
type textarea "[PERSON_NAME] HOUSE 1"
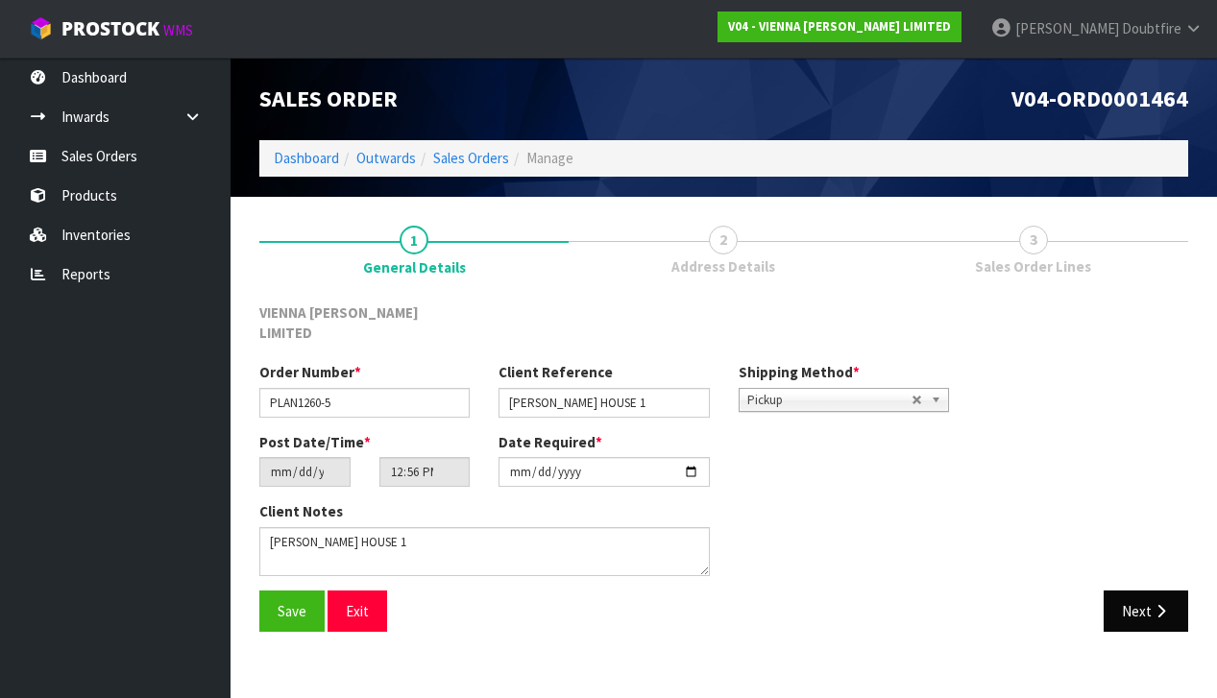
click at [1129, 591] on button "Next" at bounding box center [1145, 611] width 84 height 41
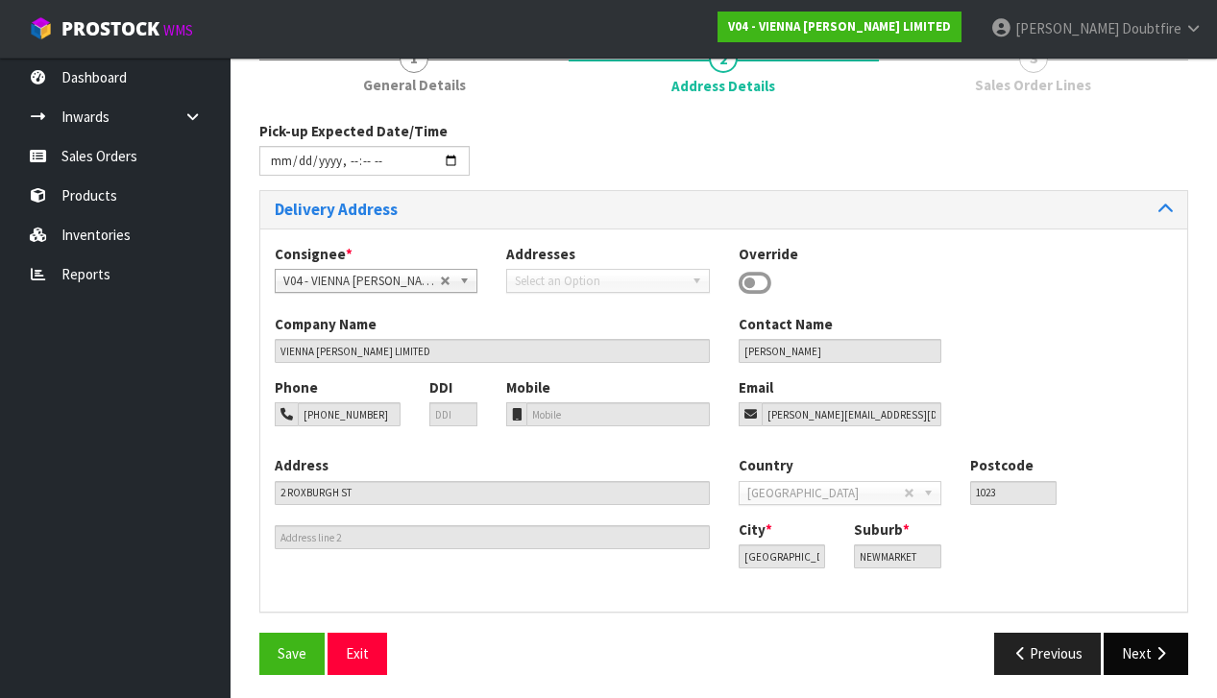
click at [1135, 643] on button "Next" at bounding box center [1145, 653] width 84 height 41
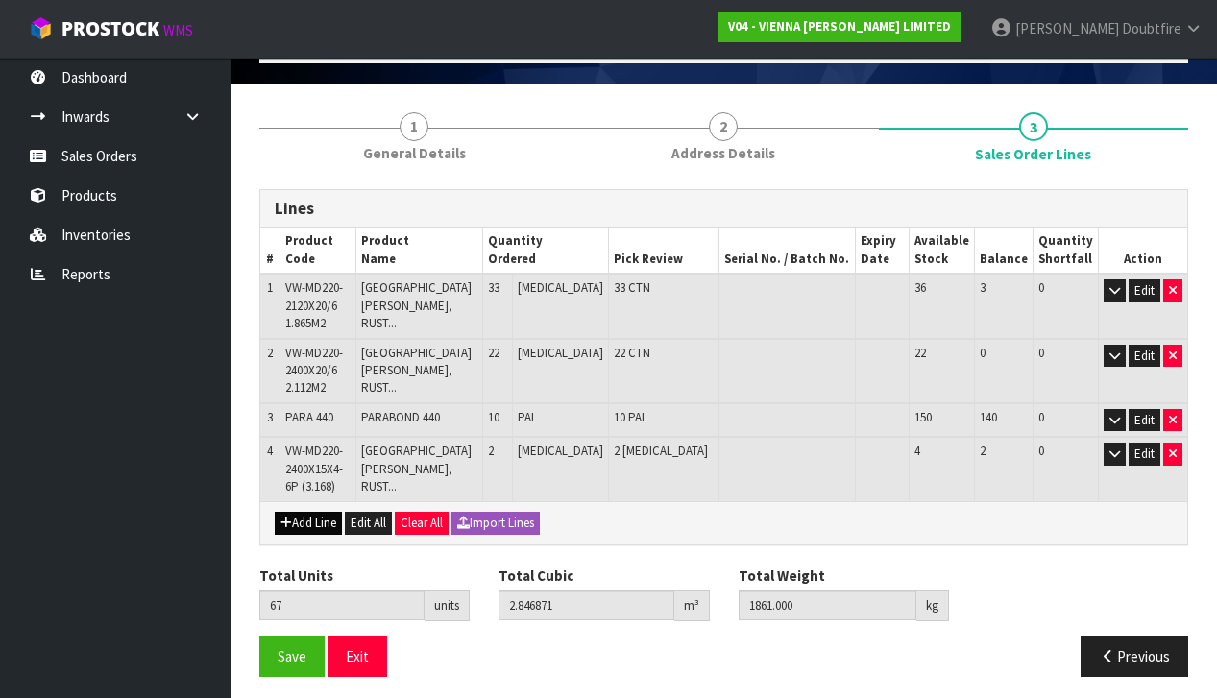
scroll to position [112, 0]
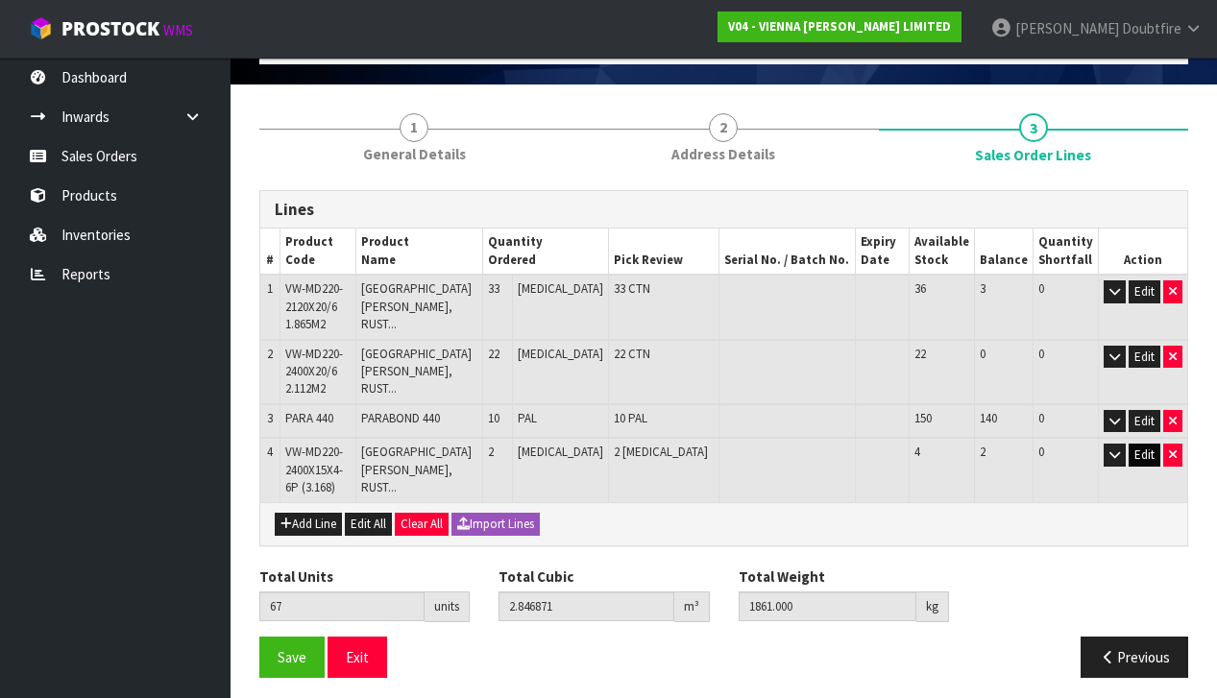
click at [1145, 449] on button "Edit" at bounding box center [1144, 455] width 32 height 23
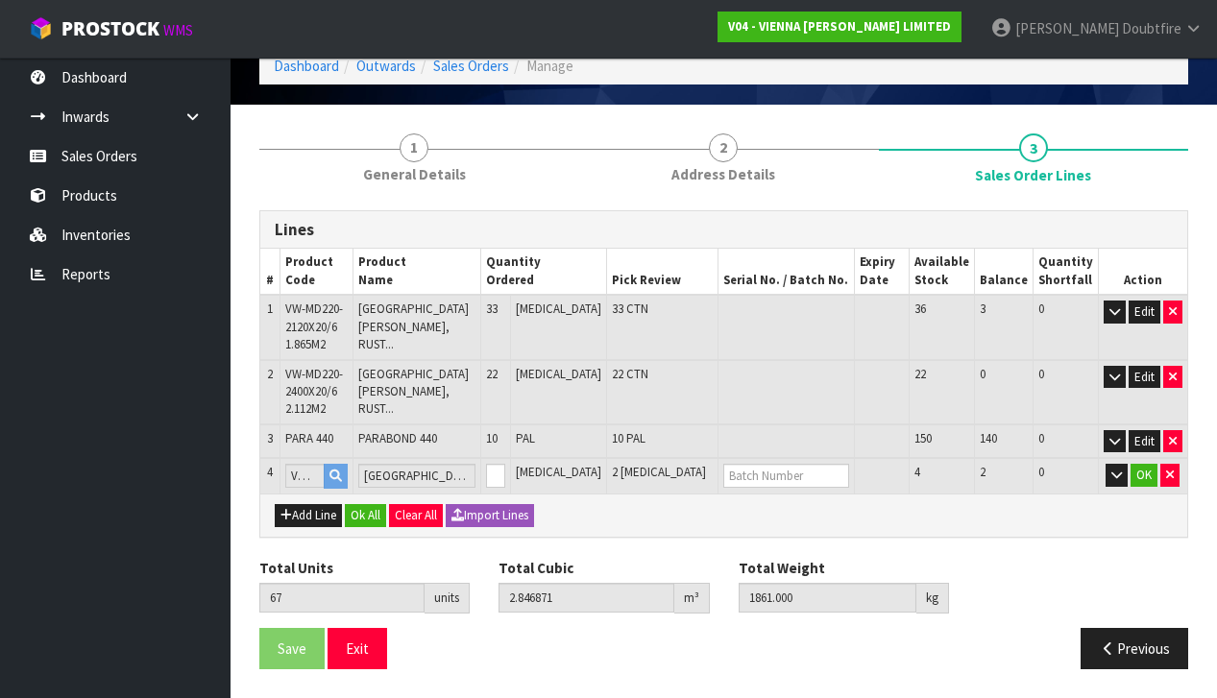
scroll to position [84, 0]
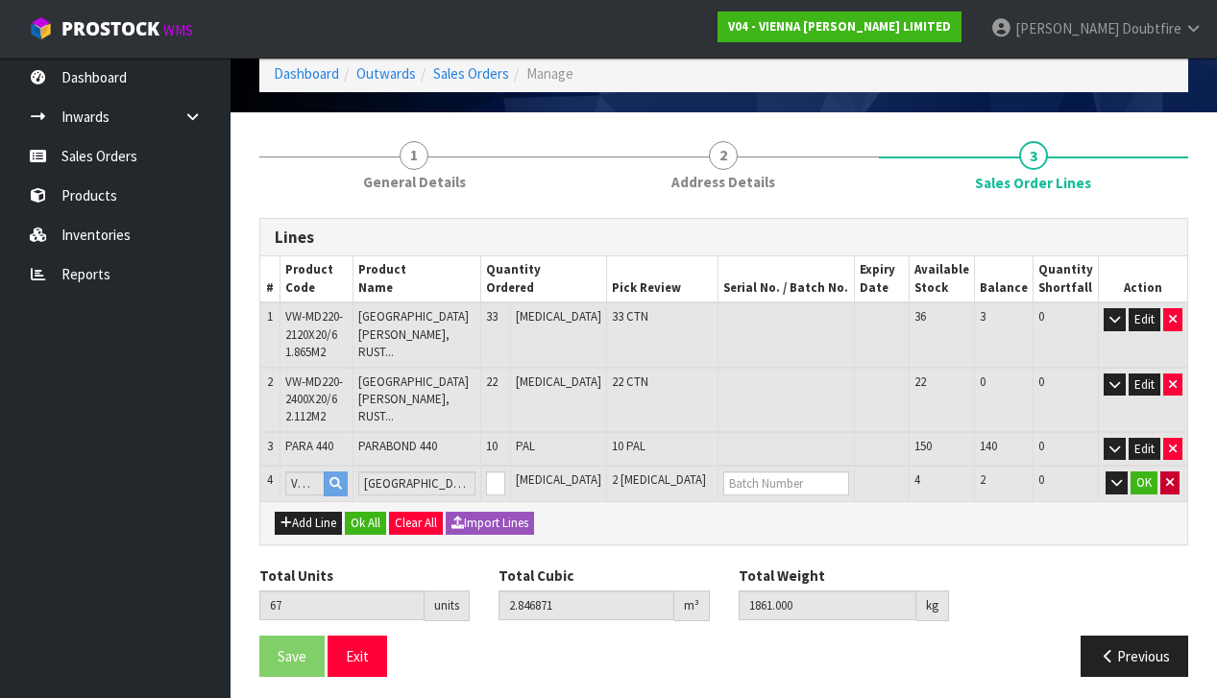
click at [1172, 476] on icon "button" at bounding box center [1170, 482] width 8 height 12
type input "65"
type input "2.764071"
type input "1786"
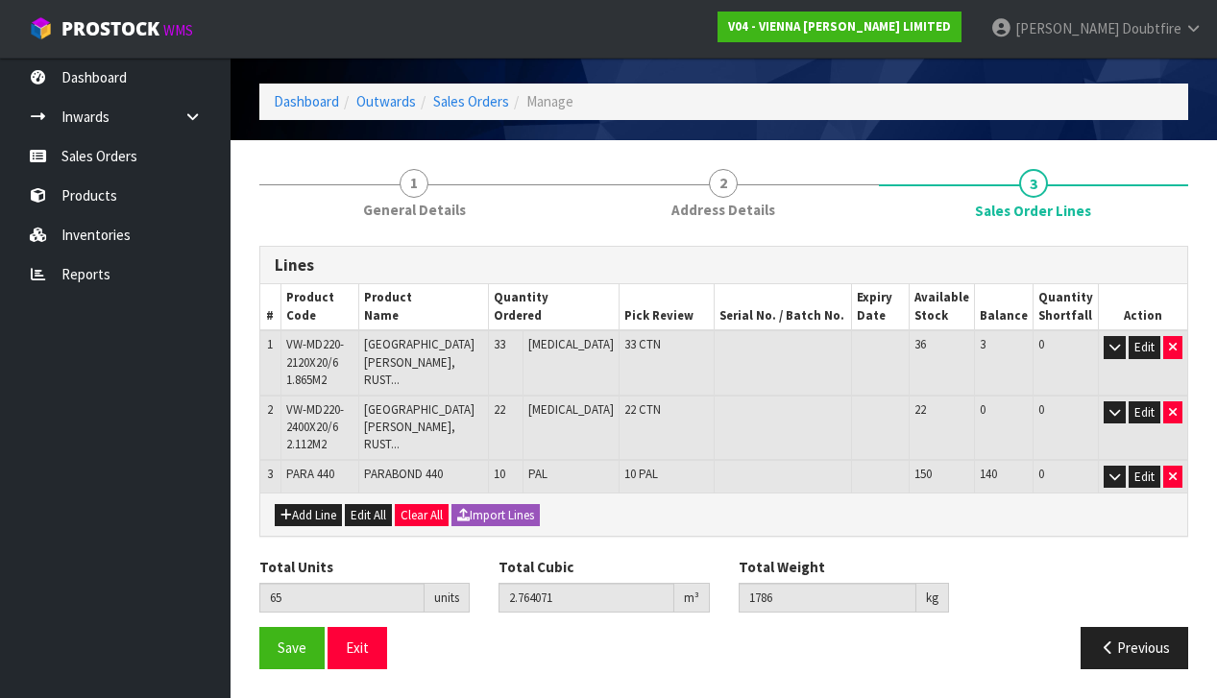
scroll to position [50, 0]
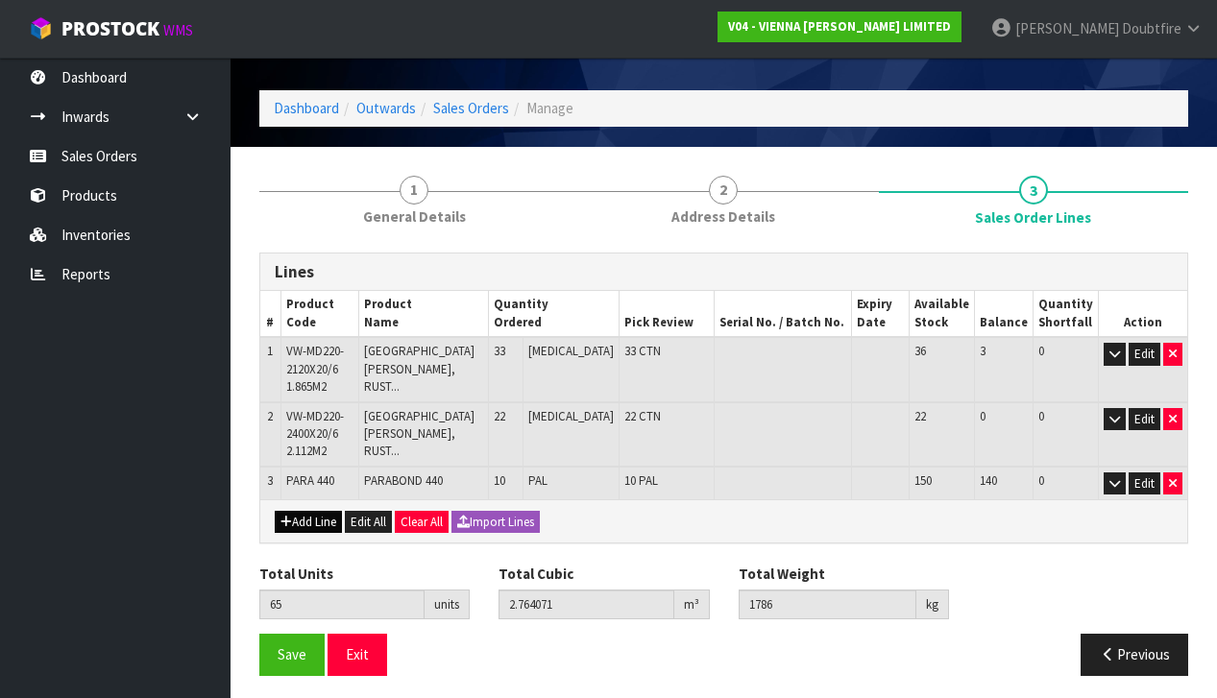
click at [313, 516] on button "Add Line" at bounding box center [308, 522] width 67 height 23
type input "0"
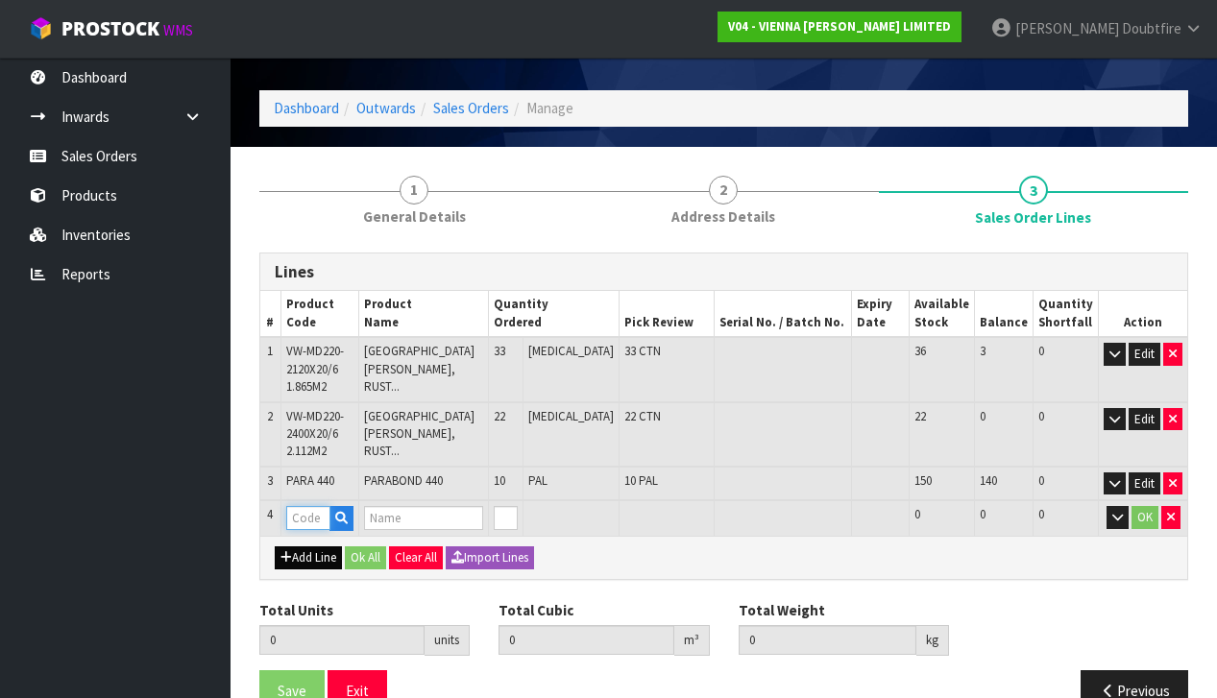
click at [313, 516] on input "text" at bounding box center [308, 518] width 44 height 24
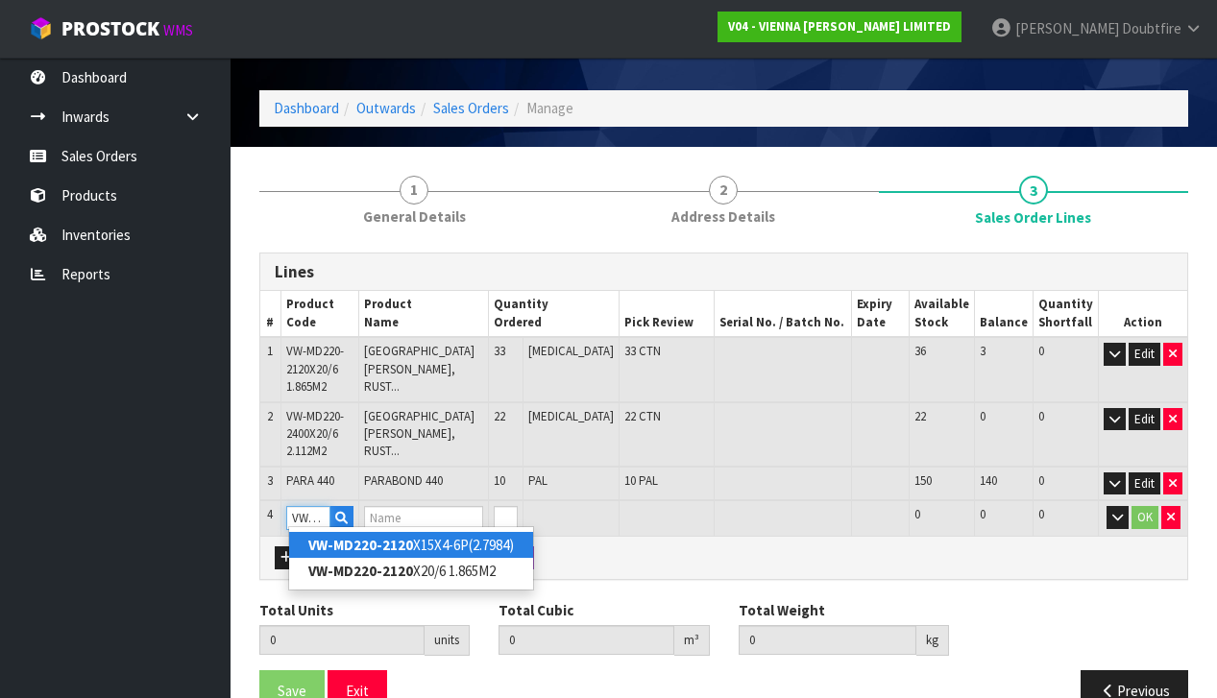
type input "VW-MD220-2120"
click at [437, 545] on link "VW-MD220-2120 X15X4-6P(2.7984)" at bounding box center [411, 545] width 244 height 26
type input "VW-MD220-2120X15X4-6P(2.7984)"
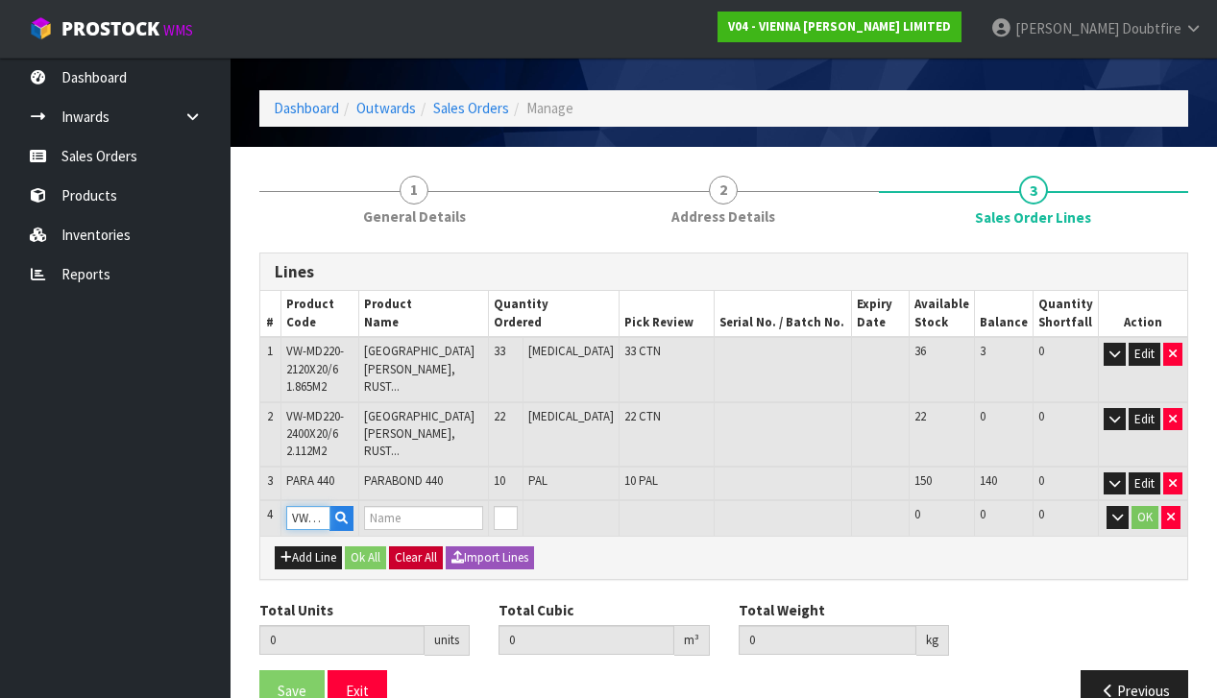
type input "65"
type input "2.764071"
type input "1786"
type input "[GEOGRAPHIC_DATA][PERSON_NAME], RUSTIC GRADE, EXTRA ML, BRUSH BEVEL"
type input "0"
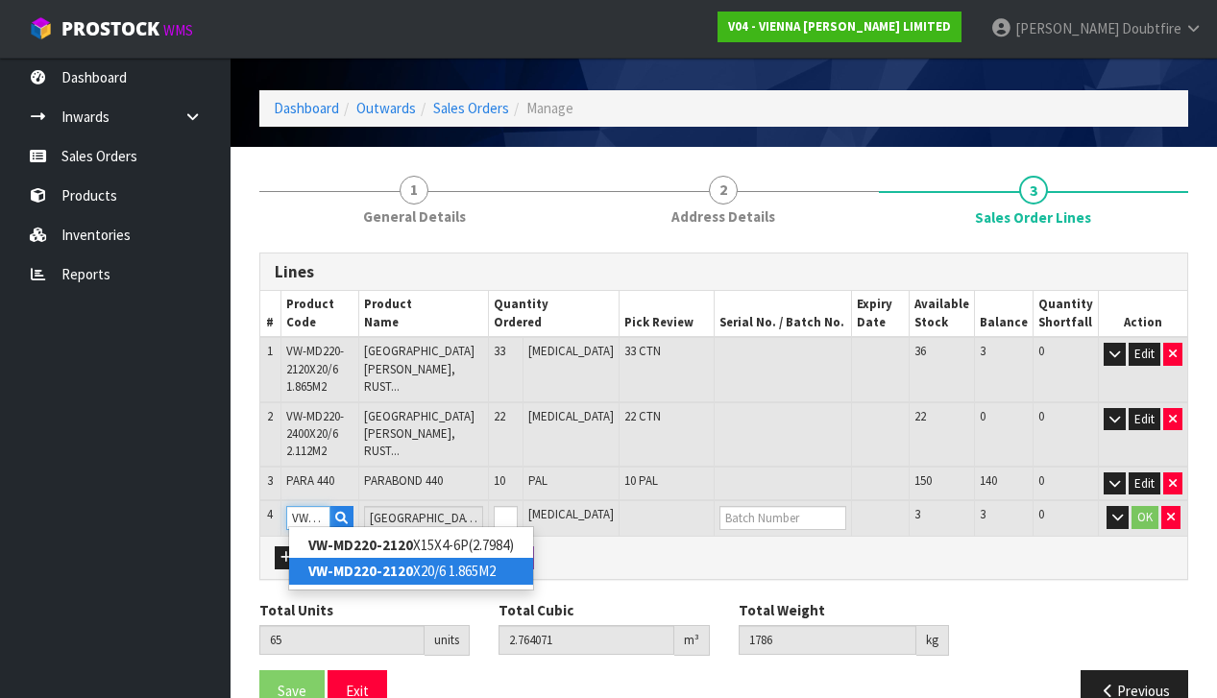
type input "VW-MD220-2120"
type input "0"
click at [398, 585] on ul "VW-MD220-2120 X15X4-6P(2.7984) VW-MD220-2120 X20/6 1.865M2" at bounding box center [411, 558] width 246 height 64
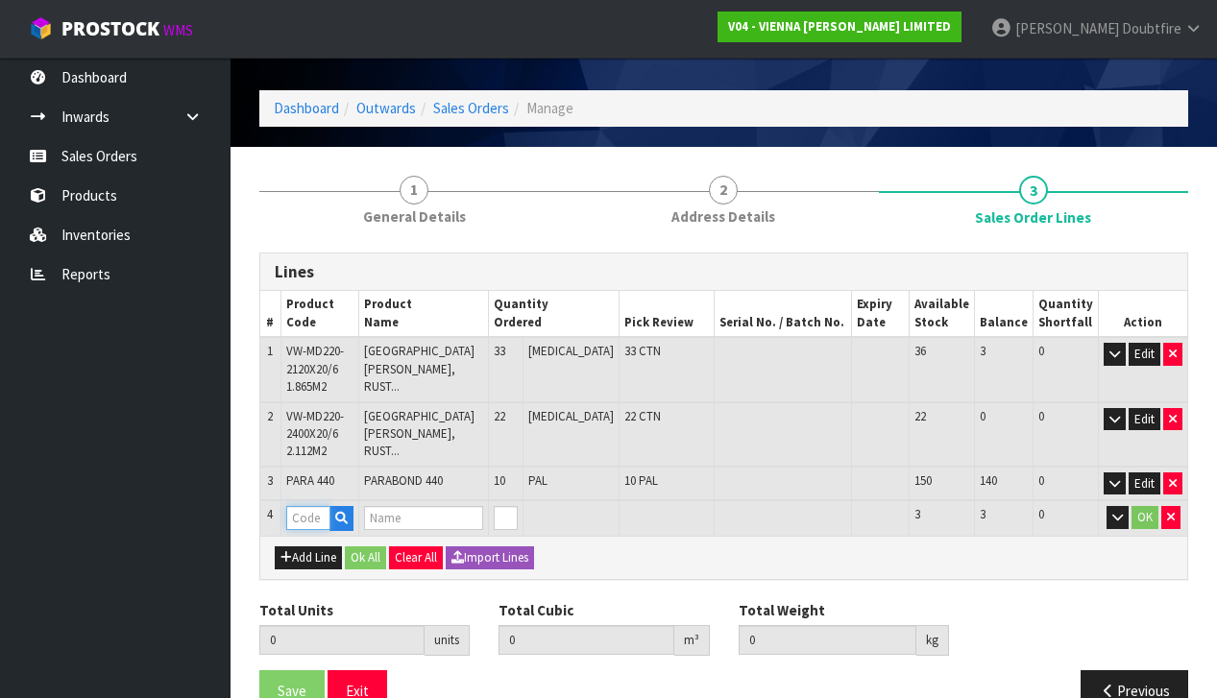
click at [316, 515] on input "text" at bounding box center [308, 518] width 44 height 24
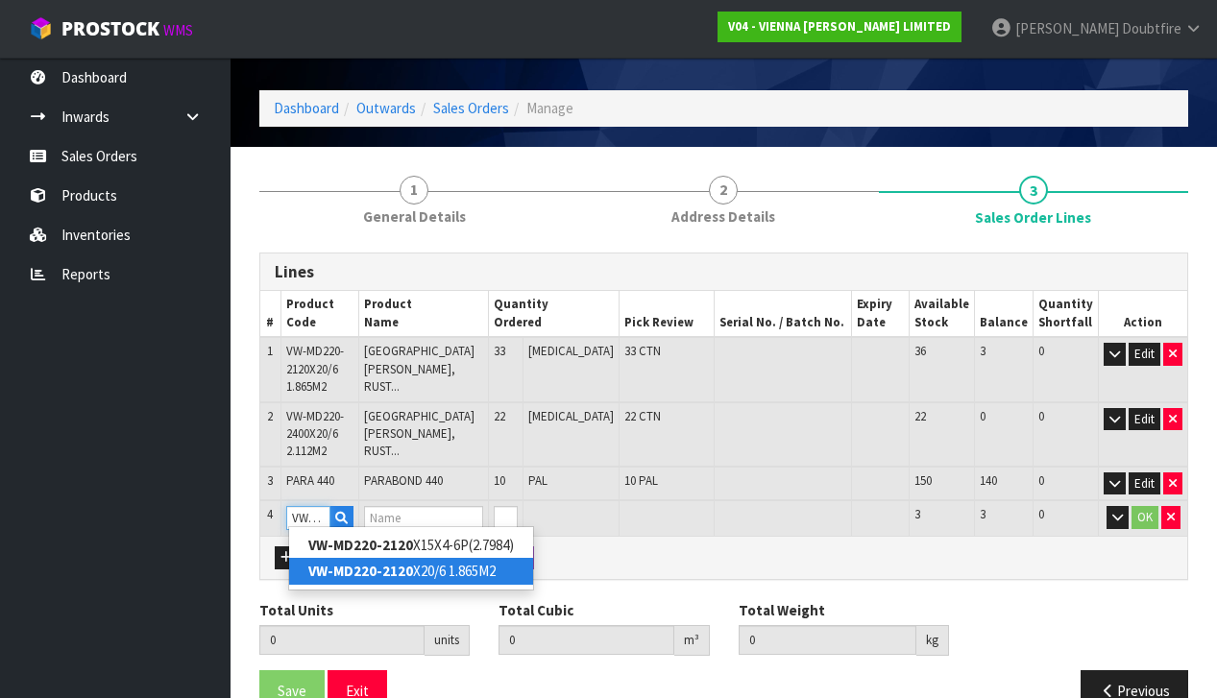
type input "VW-MD220-2120"
click at [362, 571] on strong "VW-MD220-2120" at bounding box center [360, 571] width 105 height 18
type input "VW-MD220-2120X20/6 1.865M2"
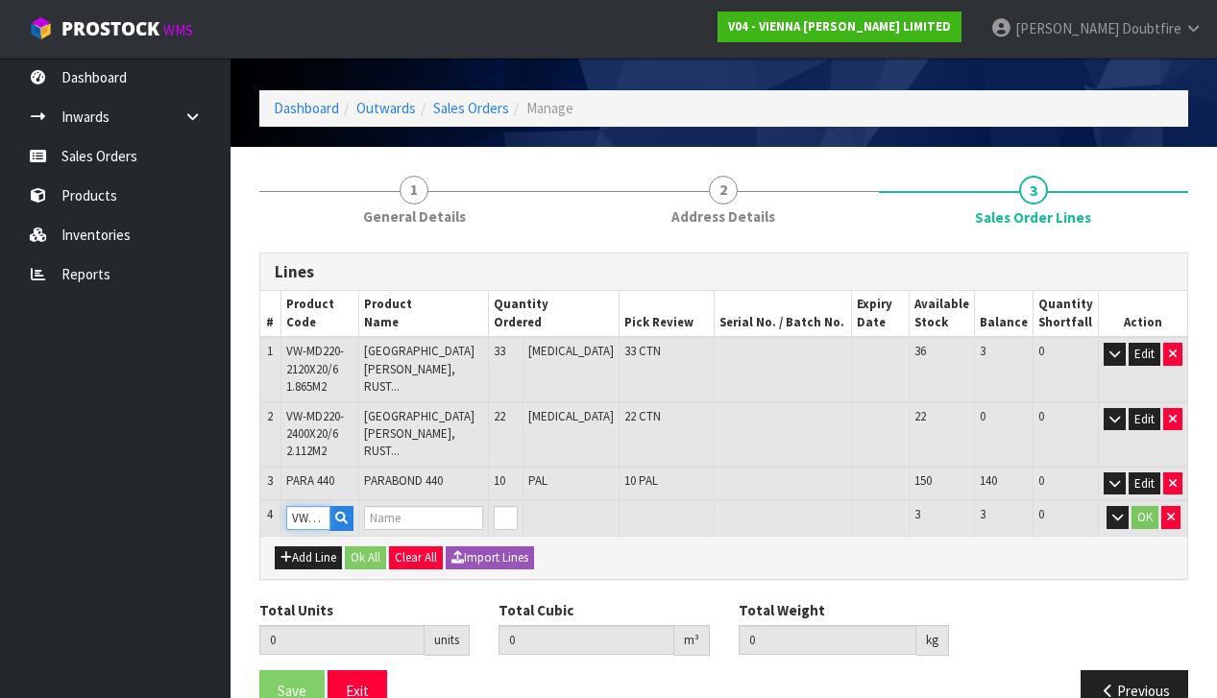
type input "65"
type input "2.764071"
type input "1786"
type input "[GEOGRAPHIC_DATA][PERSON_NAME], RUSTIC GRADE, EXTRA ML, BRUSH BEVEL"
type input "1"
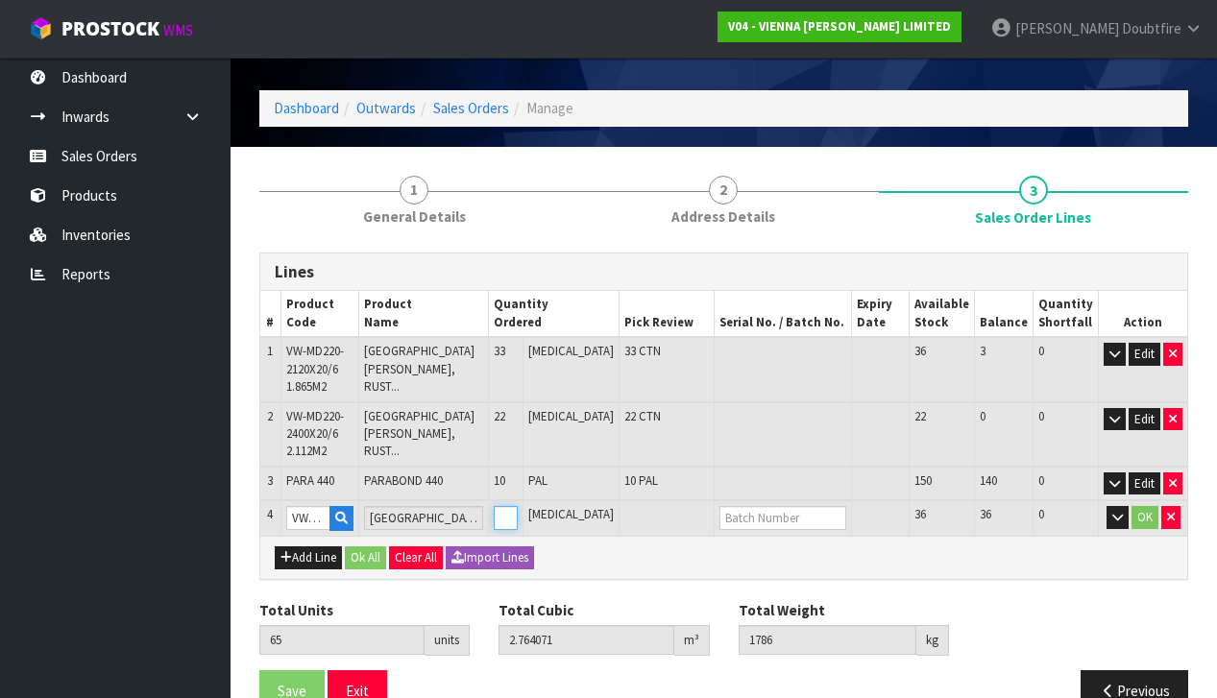
type input "66"
type input "2.808162"
type input "1814"
click at [518, 508] on input "1" at bounding box center [506, 518] width 24 height 24
type input "2"
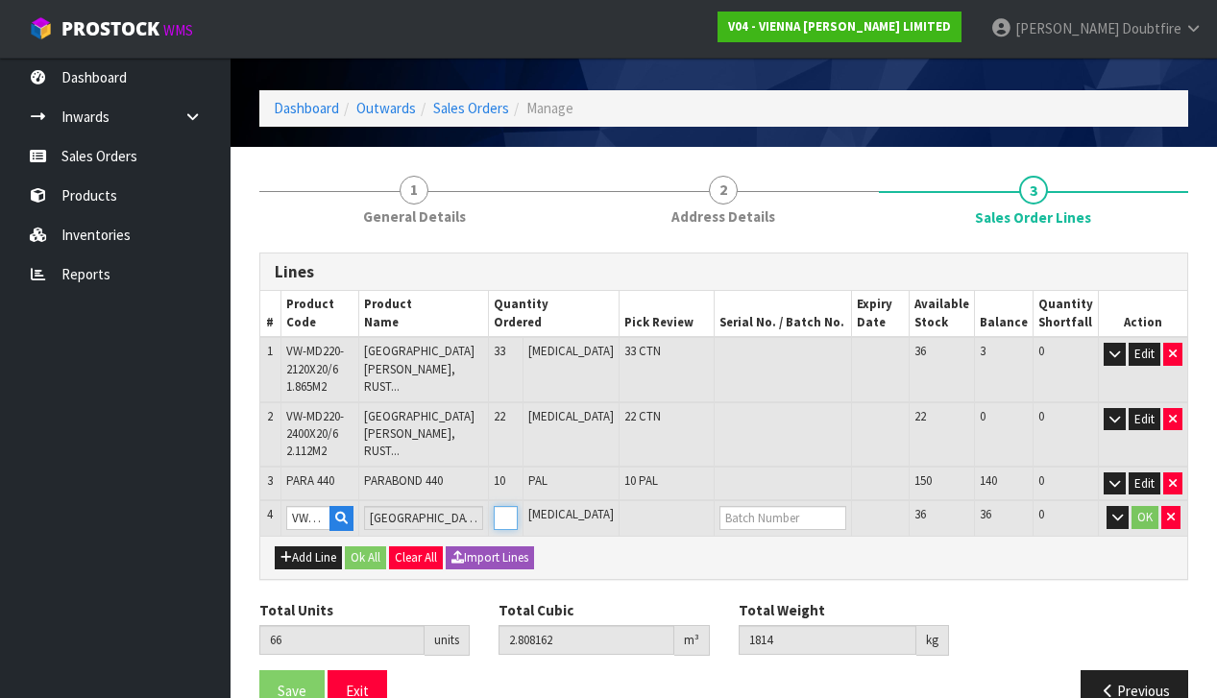
type input "67"
type input "2.852253"
type input "1842"
click at [518, 508] on input "2" at bounding box center [506, 518] width 24 height 24
type input "3"
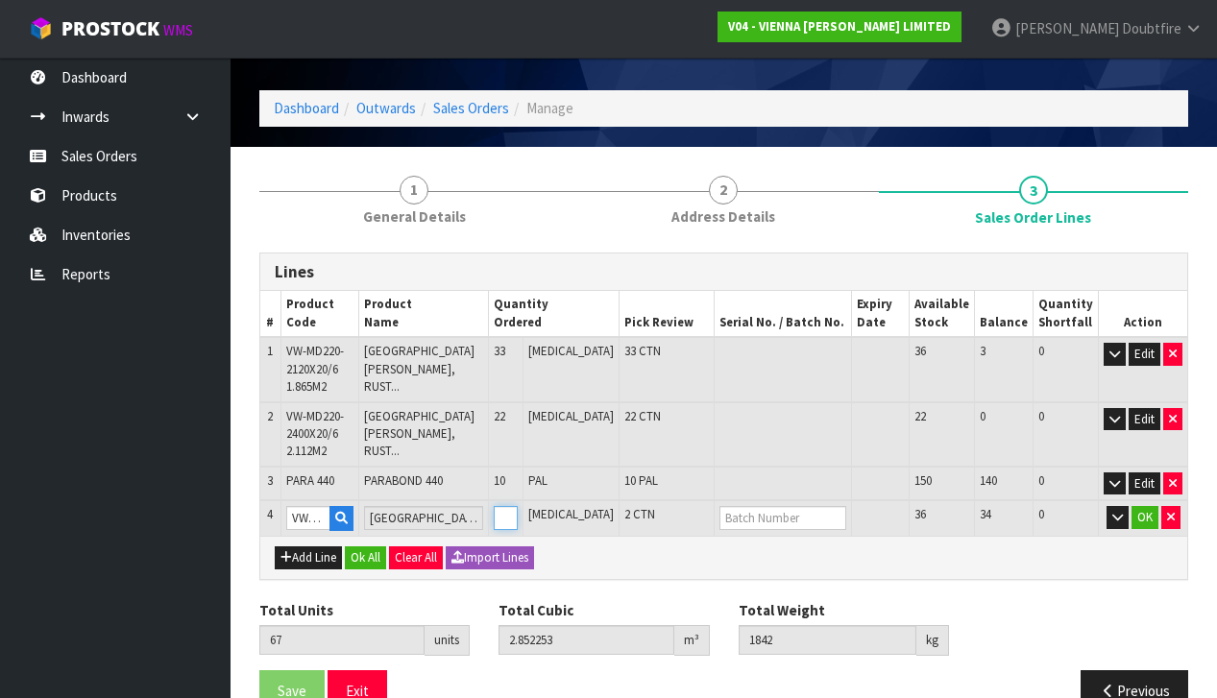
type input "68"
type input "2.896344"
type input "1870"
click at [518, 508] on input "3" at bounding box center [506, 518] width 24 height 24
click at [1147, 516] on button "OK" at bounding box center [1144, 517] width 27 height 23
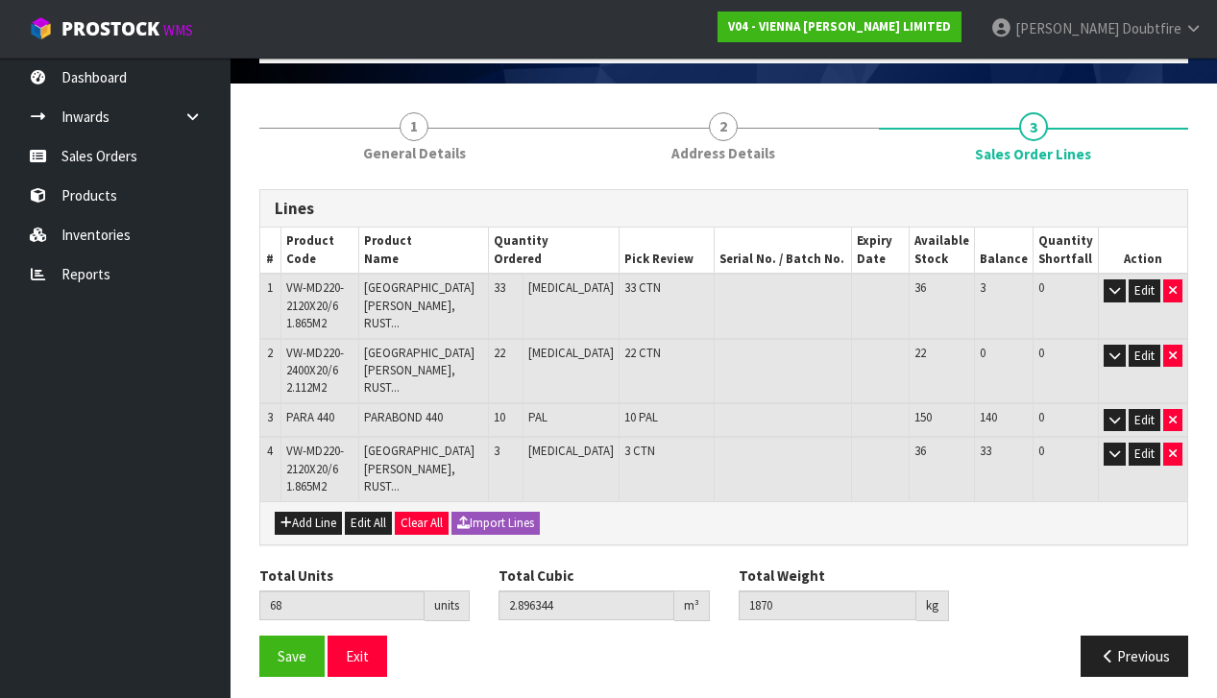
scroll to position [112, 0]
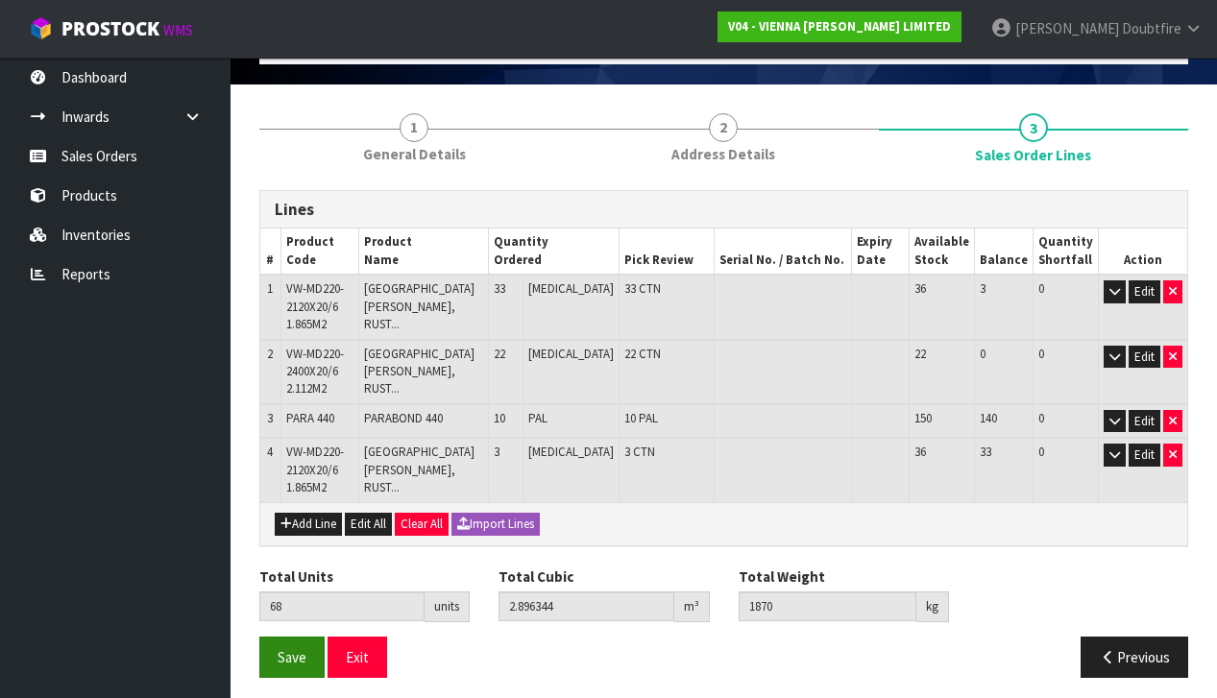
click at [285, 654] on span "Save" at bounding box center [291, 657] width 29 height 18
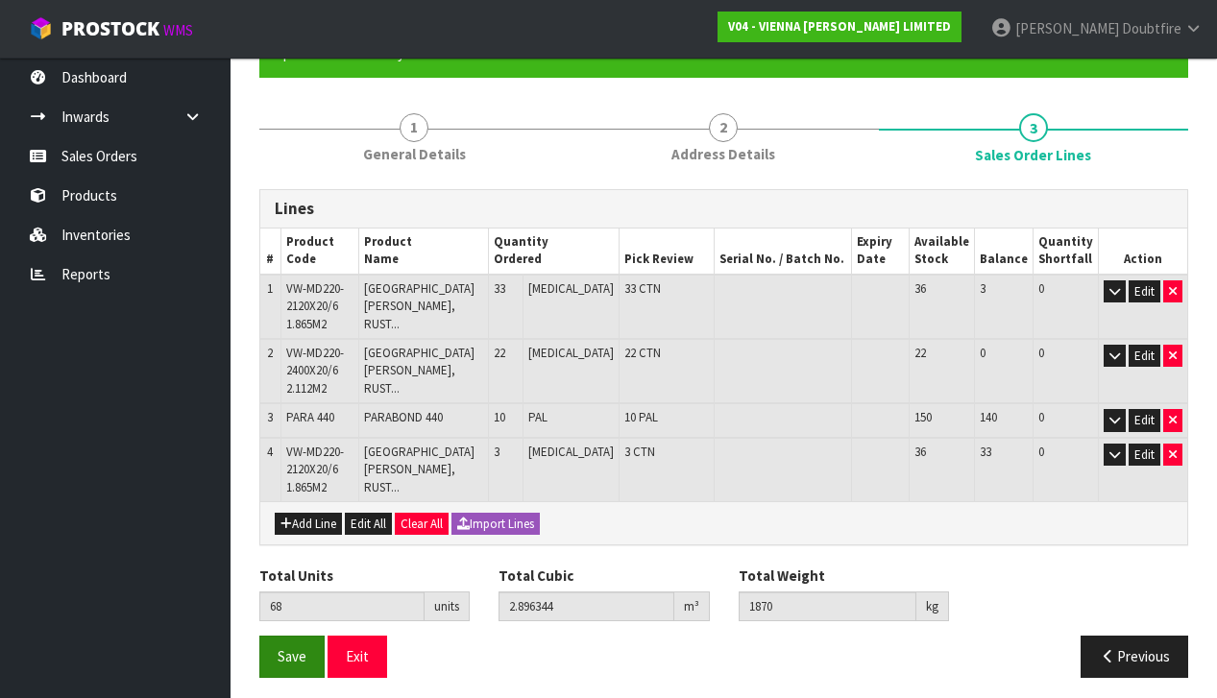
scroll to position [181, 0]
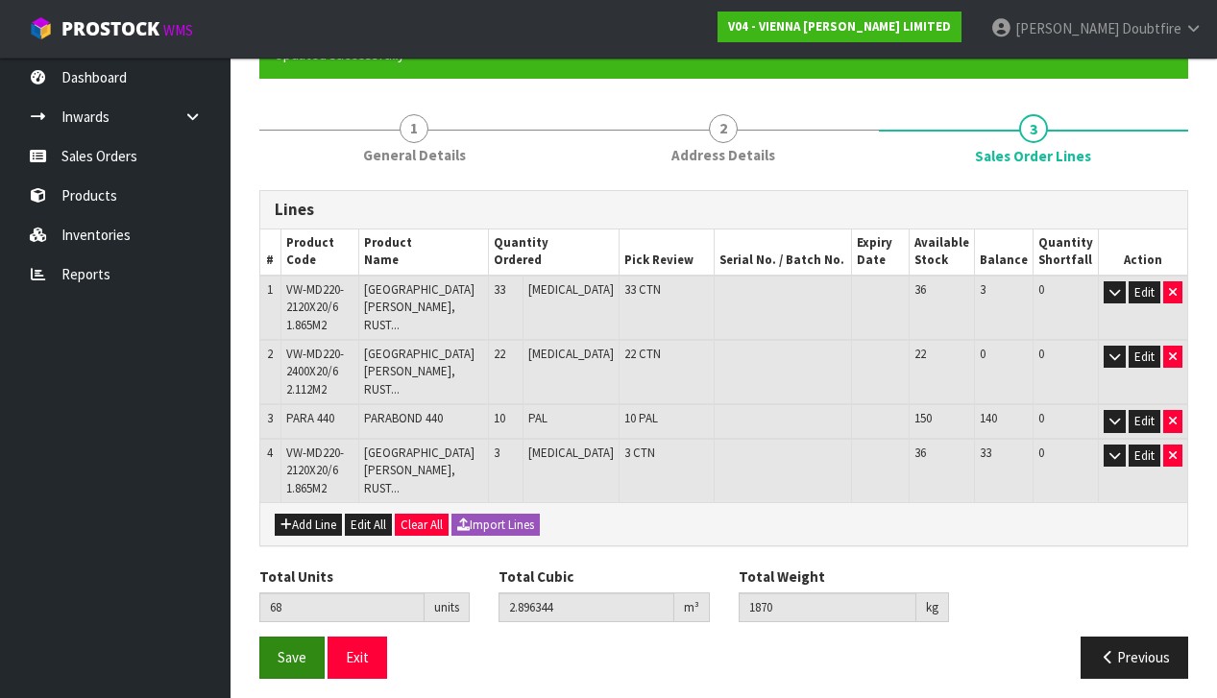
click at [299, 658] on button "Save" at bounding box center [291, 657] width 65 height 41
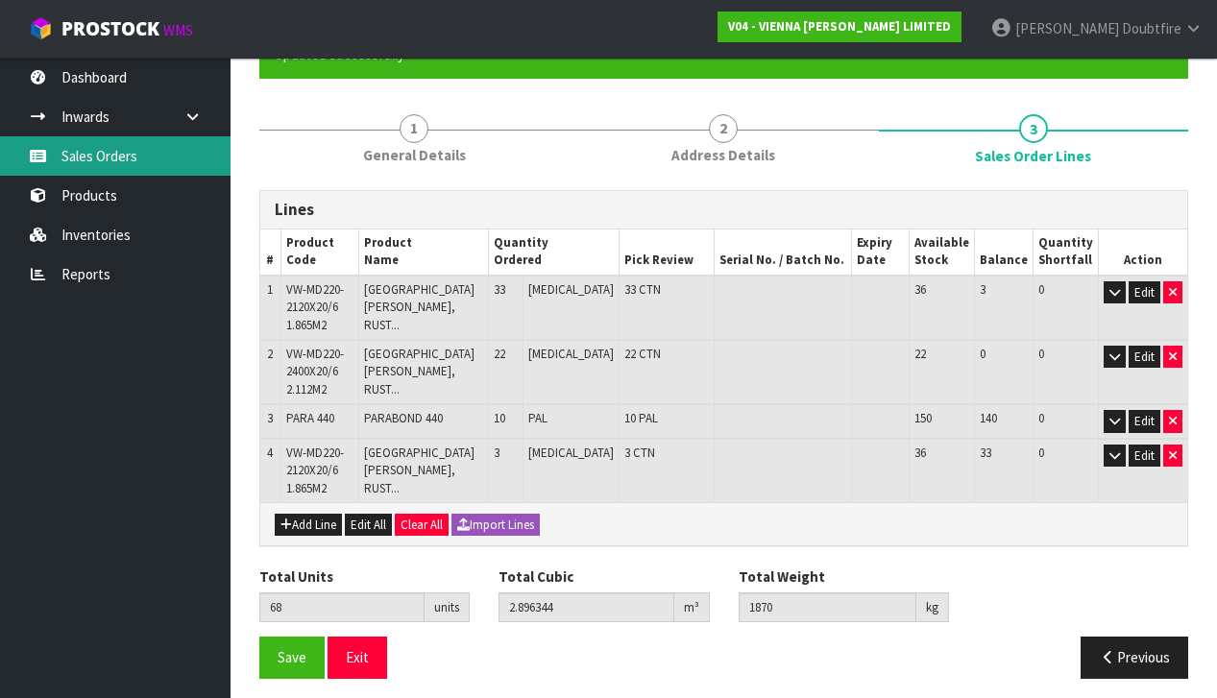
click at [100, 153] on link "Sales Orders" at bounding box center [115, 155] width 230 height 39
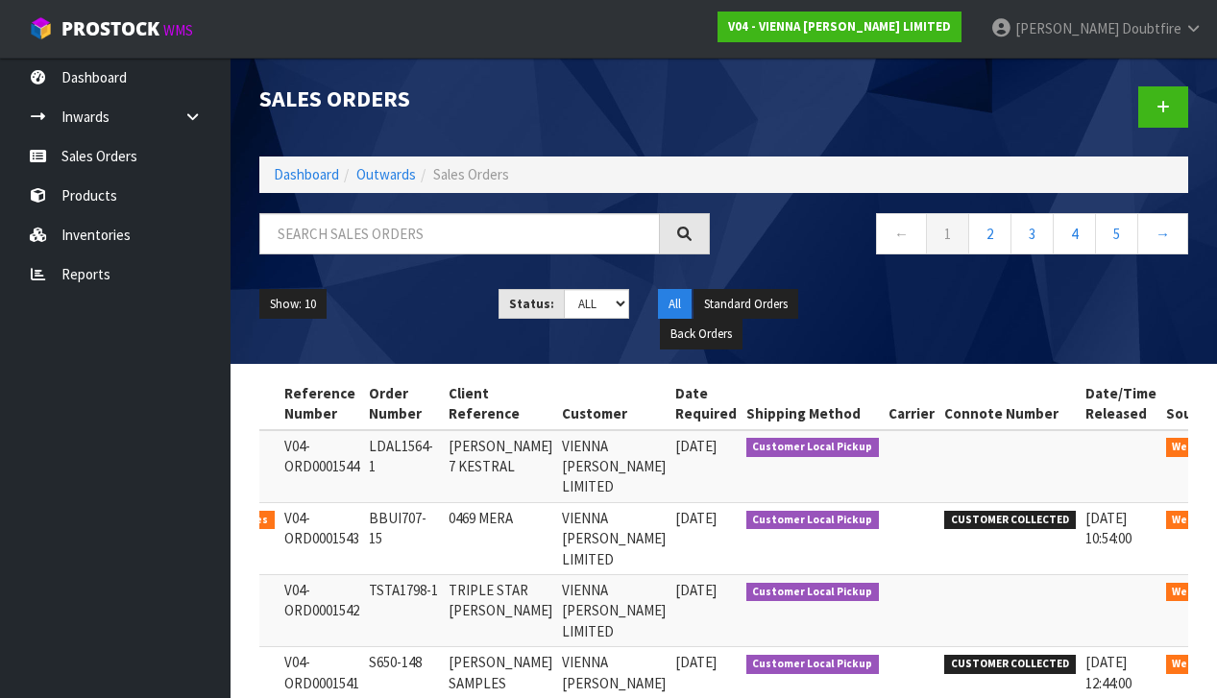
scroll to position [0, 112]
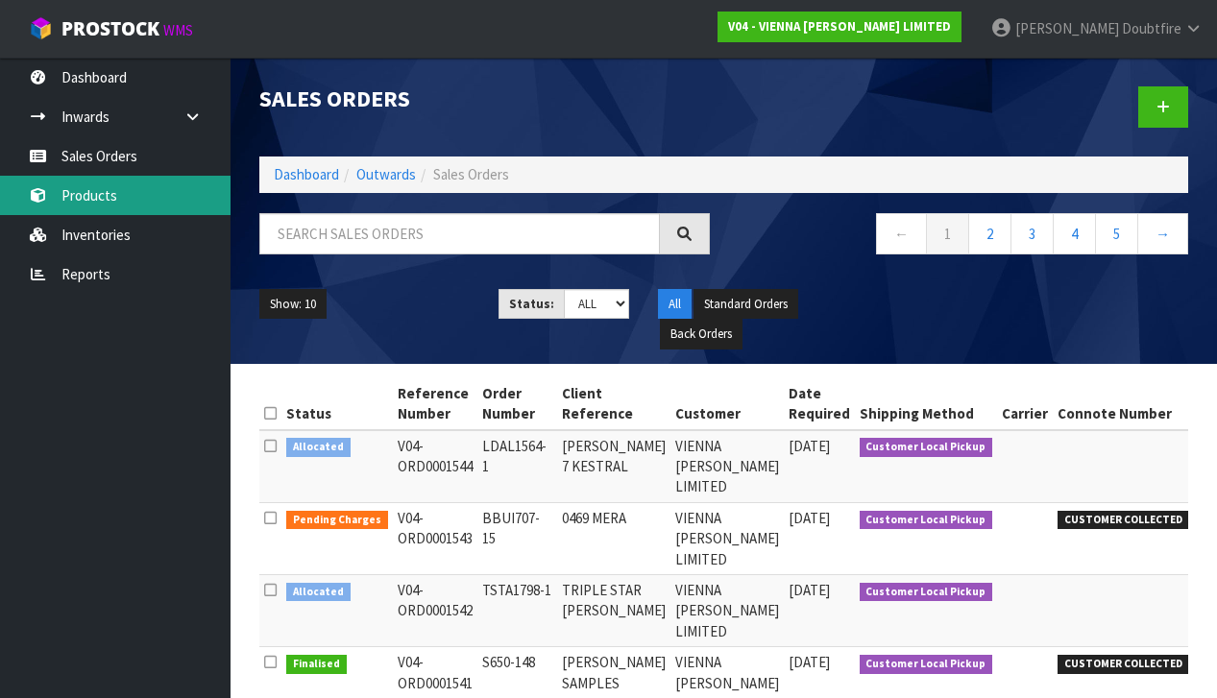
click at [90, 204] on link "Products" at bounding box center [115, 195] width 230 height 39
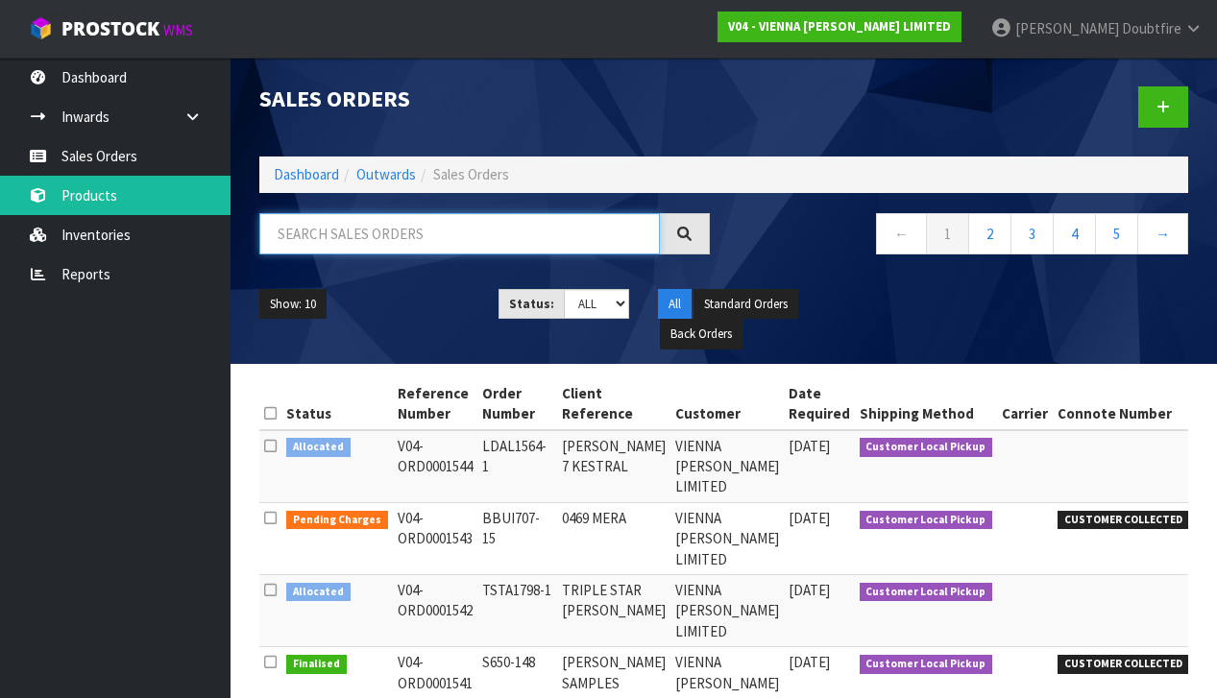
click at [303, 240] on input "text" at bounding box center [459, 233] width 400 height 41
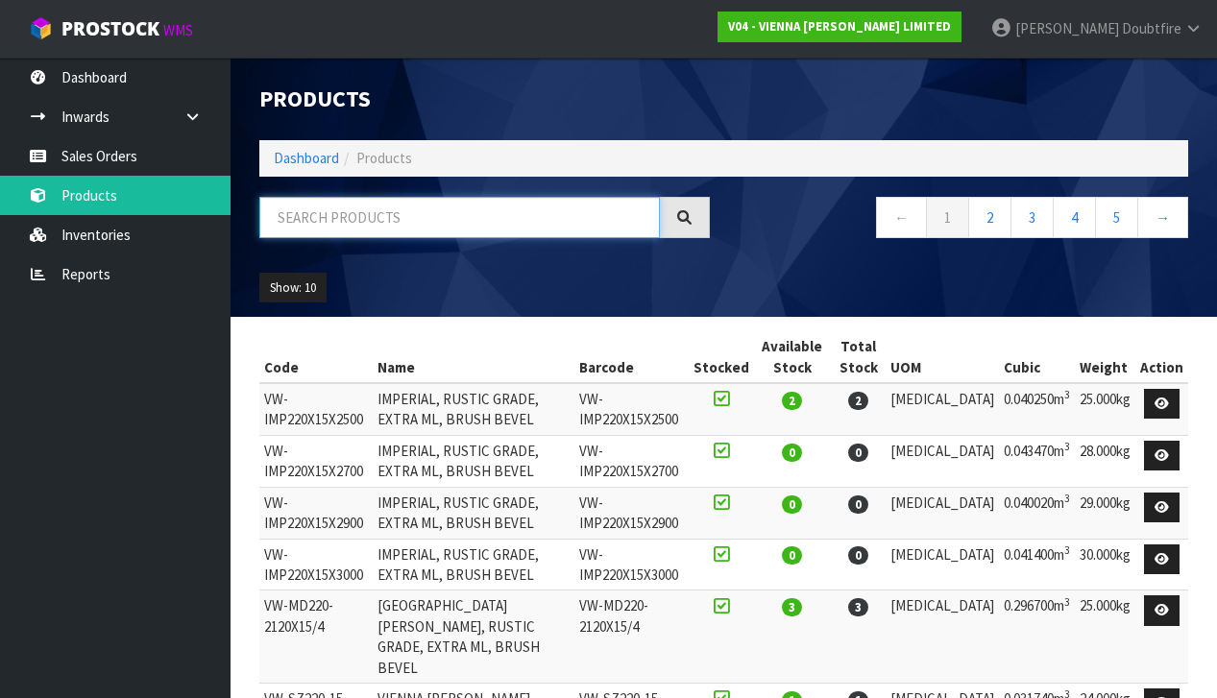
click at [322, 229] on input "text" at bounding box center [459, 217] width 400 height 41
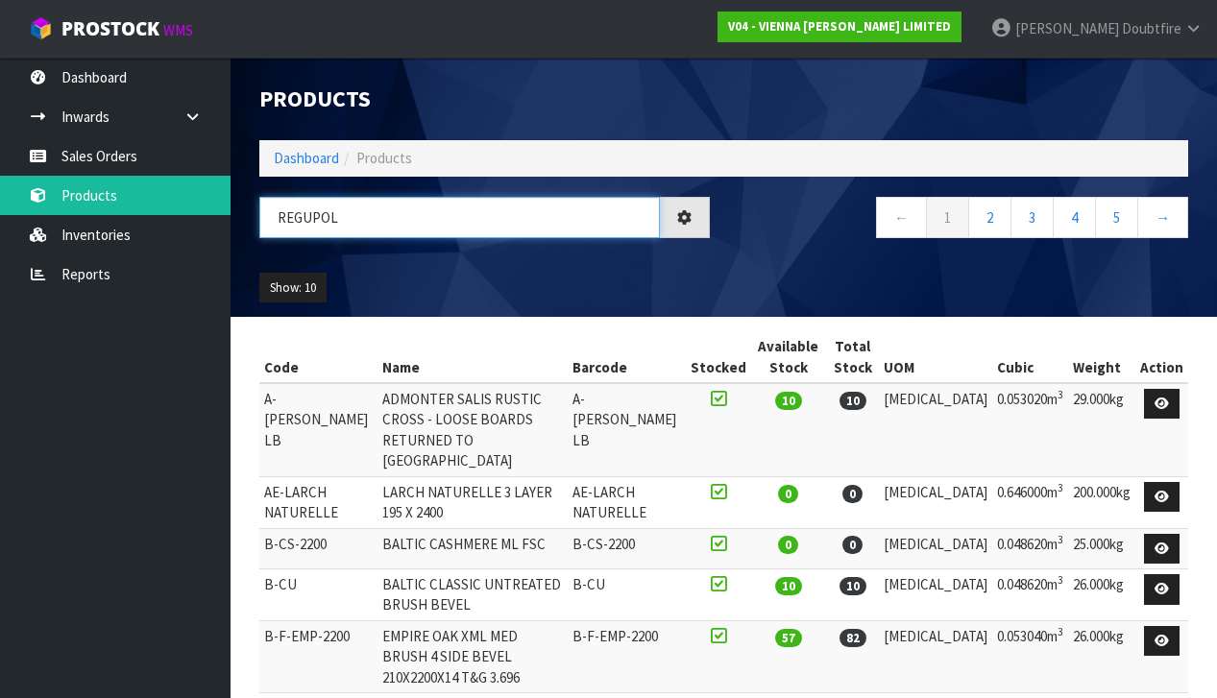
type input "REGUPOL"
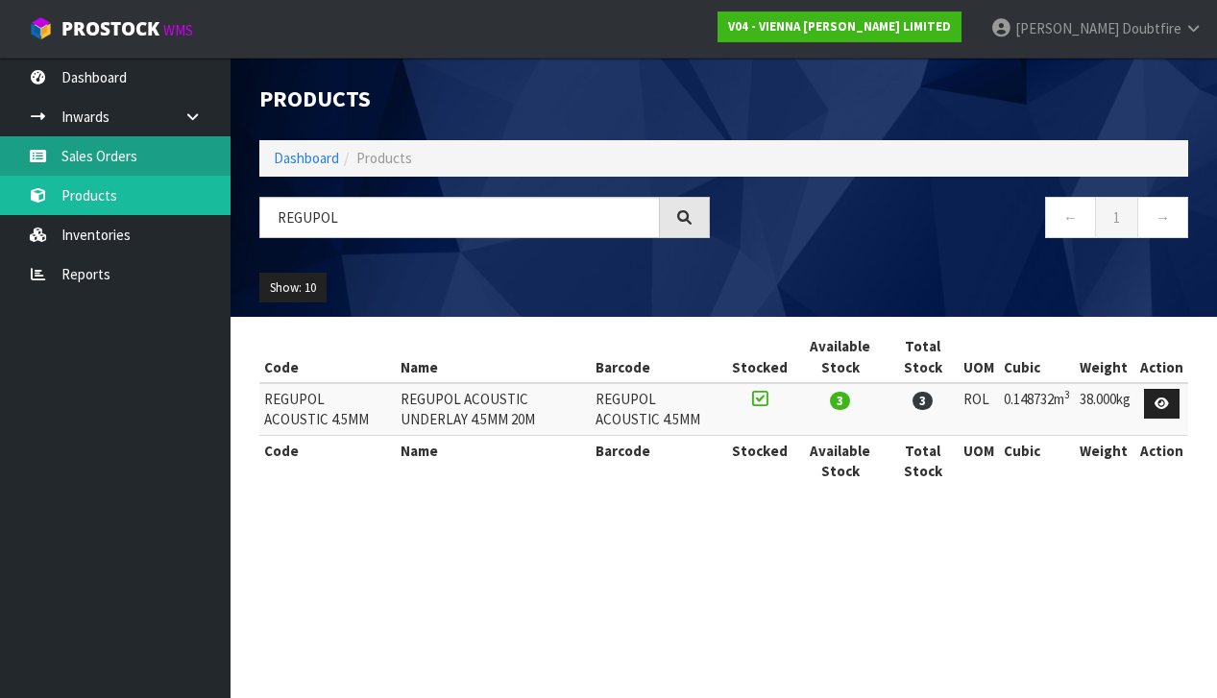
click at [103, 159] on link "Sales Orders" at bounding box center [115, 155] width 230 height 39
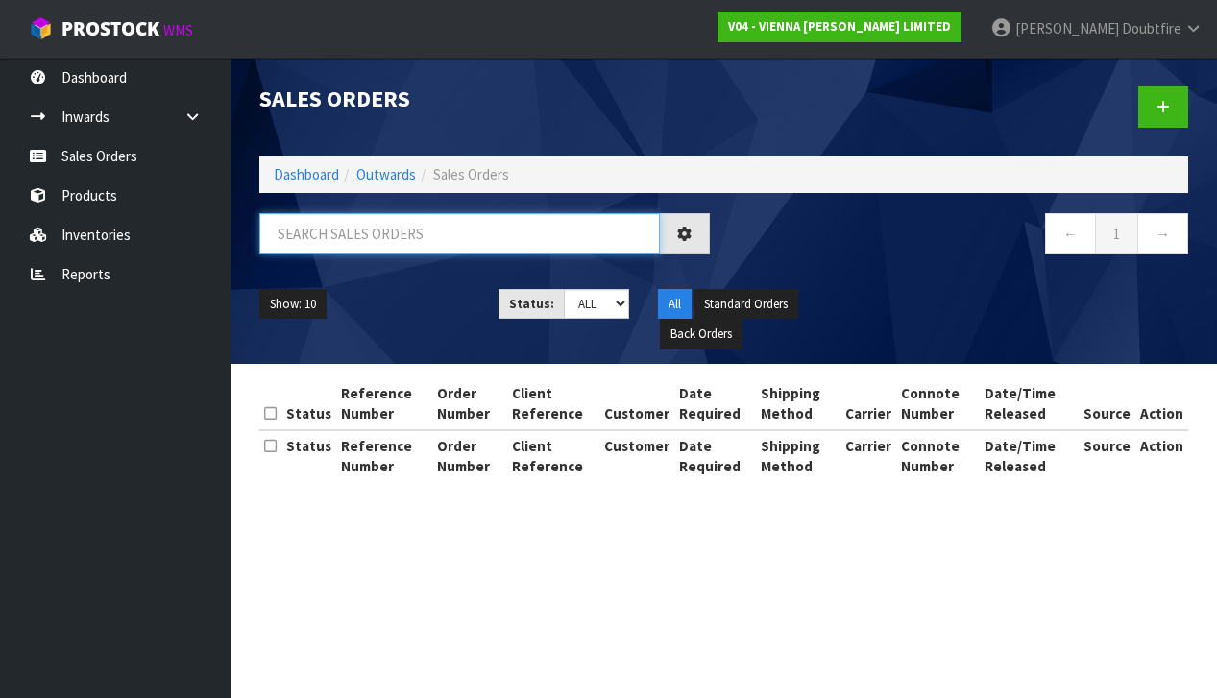
click at [327, 232] on input "text" at bounding box center [459, 233] width 400 height 41
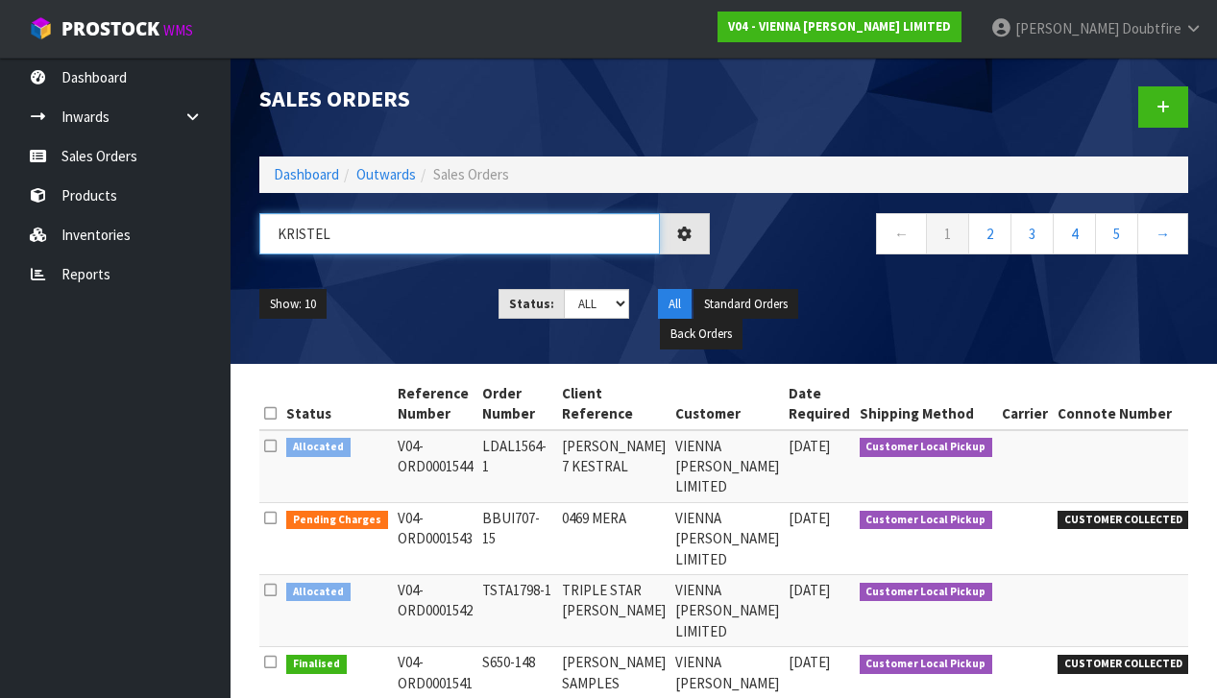
type input "KRISTEL"
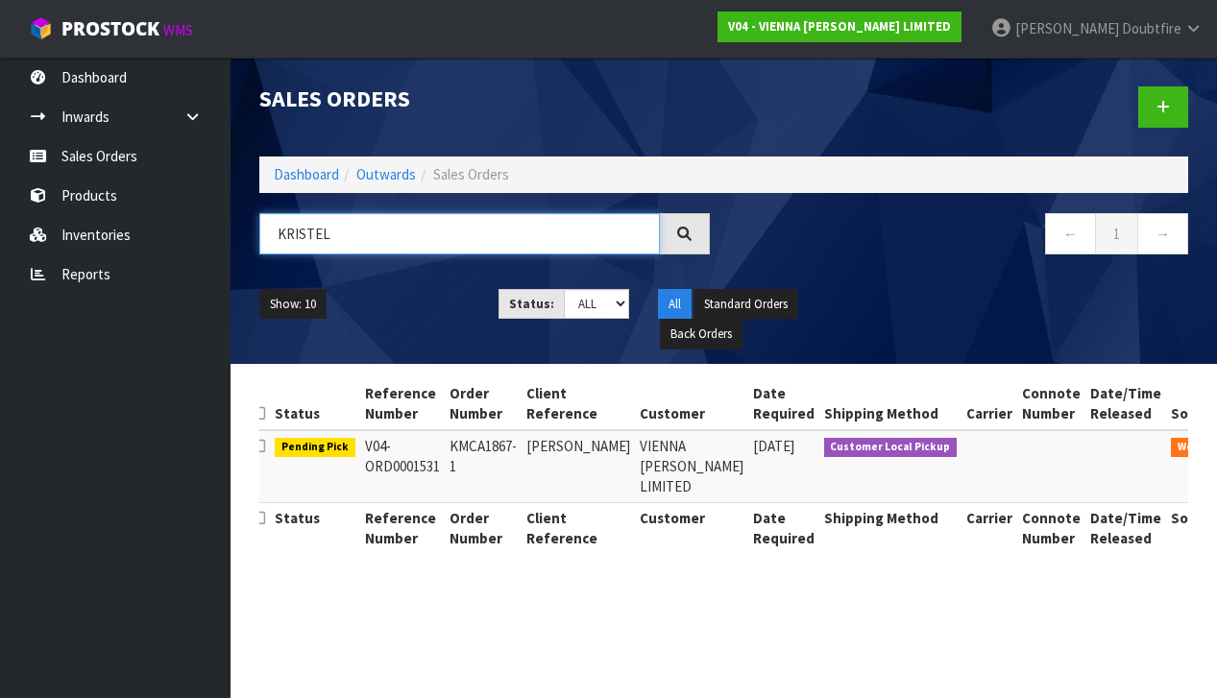
scroll to position [0, 11]
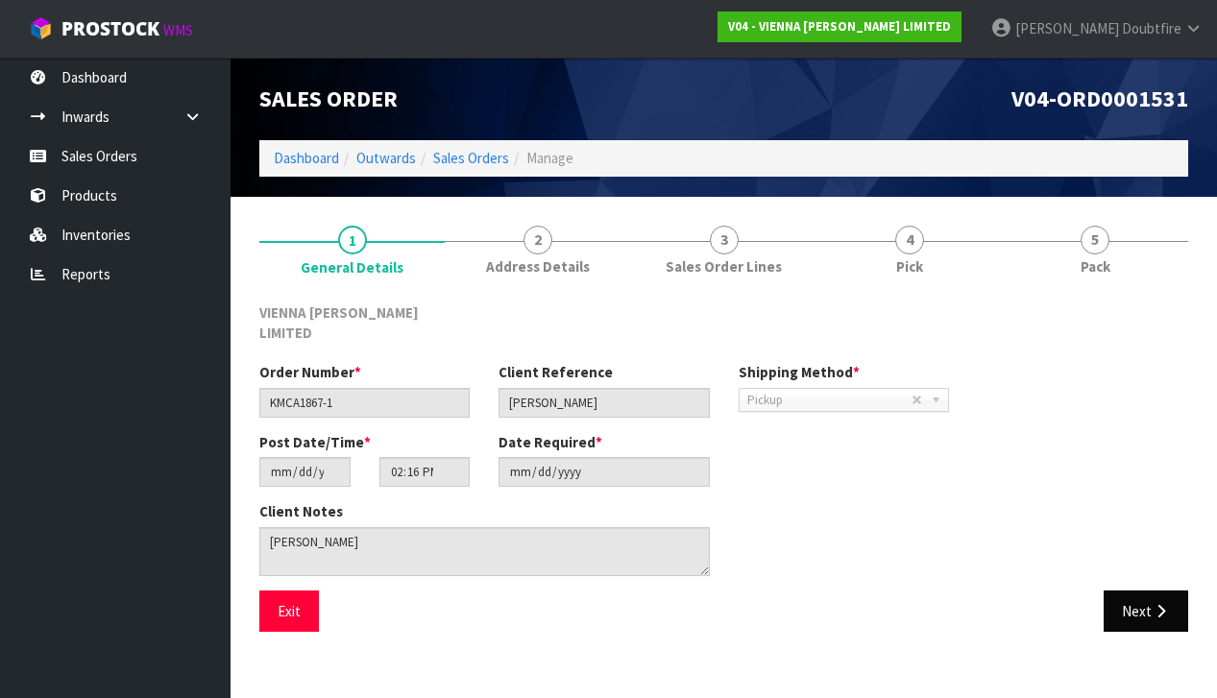
click at [1171, 591] on button "Next" at bounding box center [1145, 611] width 84 height 41
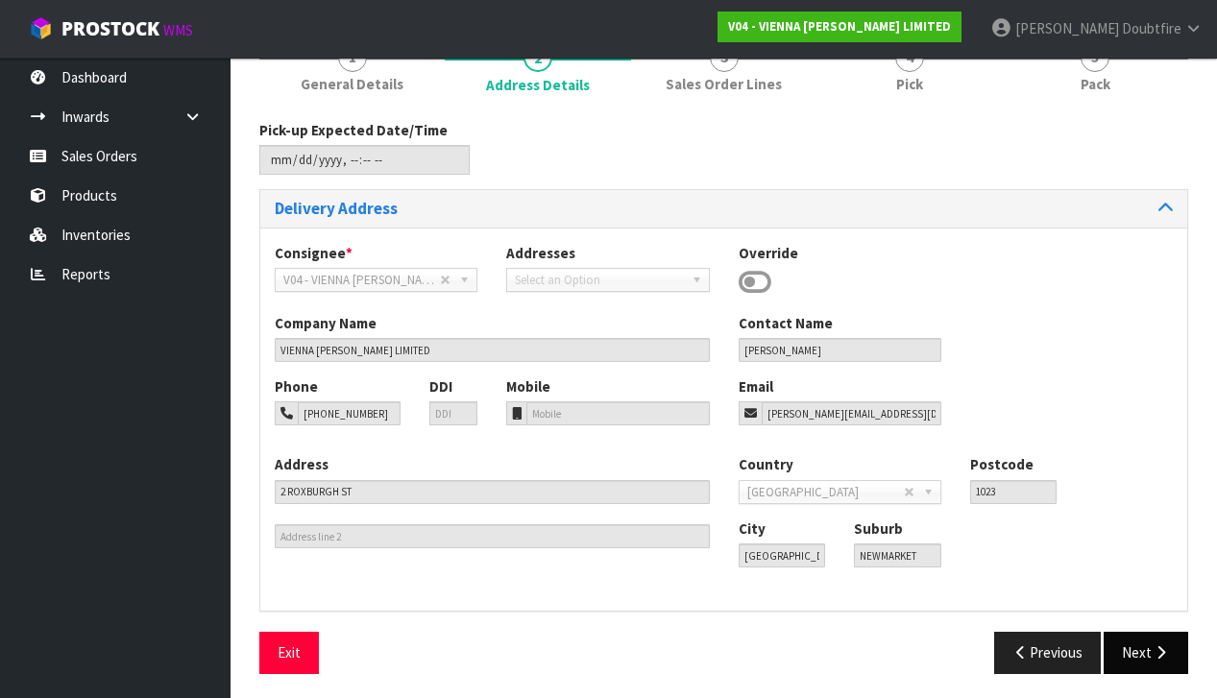
scroll to position [181, 0]
click at [1137, 657] on button "Next" at bounding box center [1145, 653] width 84 height 41
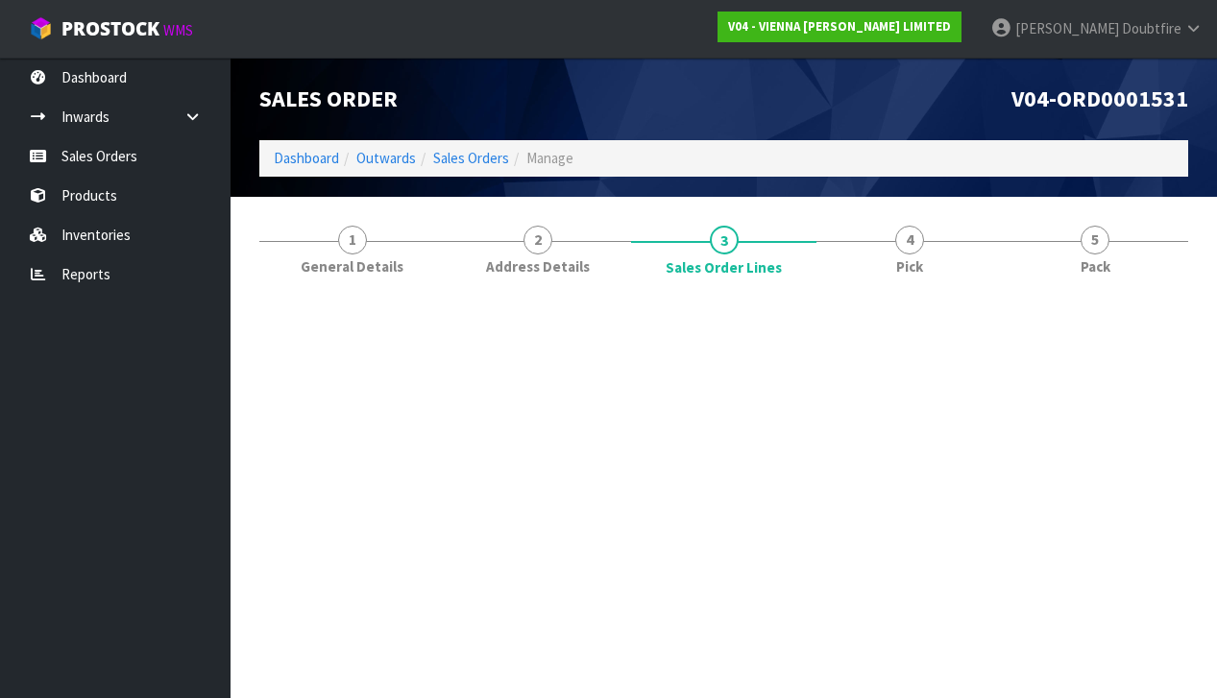
scroll to position [0, 0]
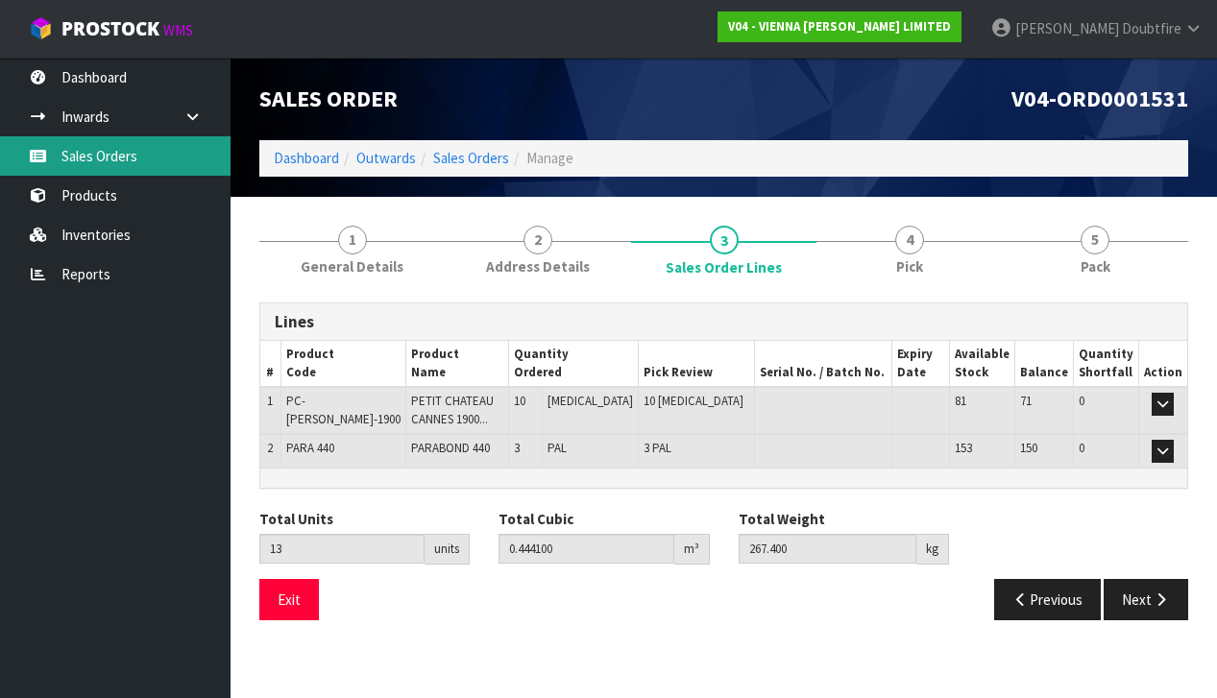
click at [88, 163] on link "Sales Orders" at bounding box center [115, 155] width 230 height 39
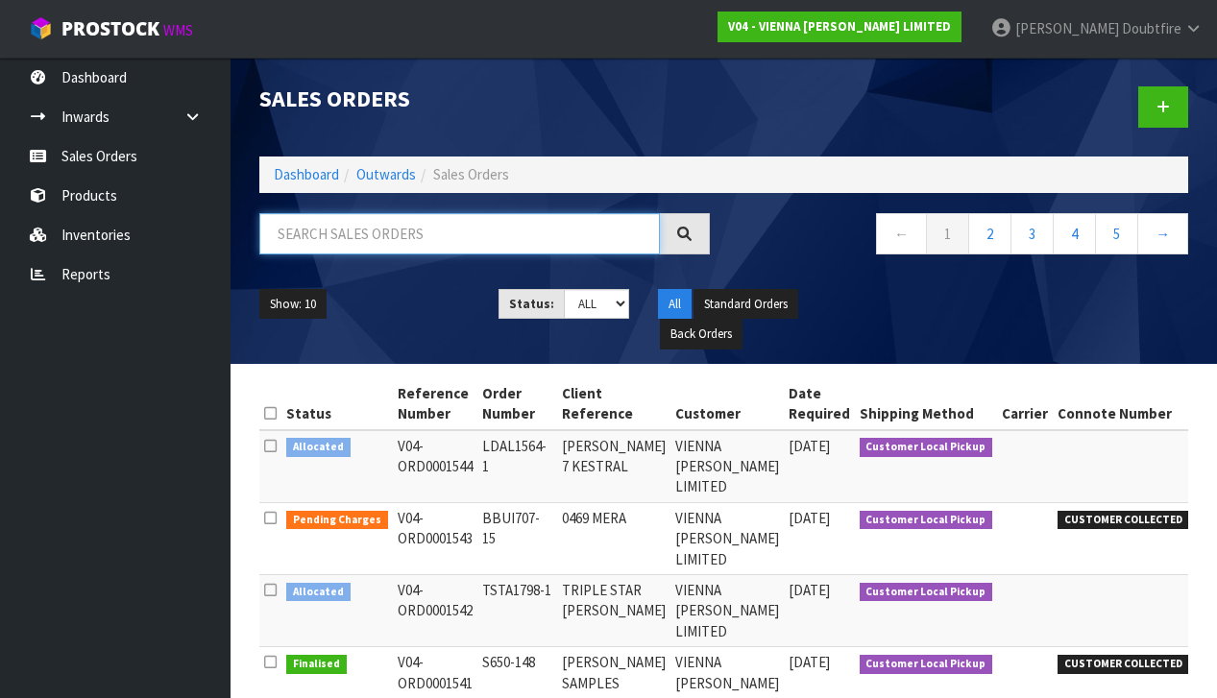
click at [306, 236] on input "text" at bounding box center [459, 233] width 400 height 41
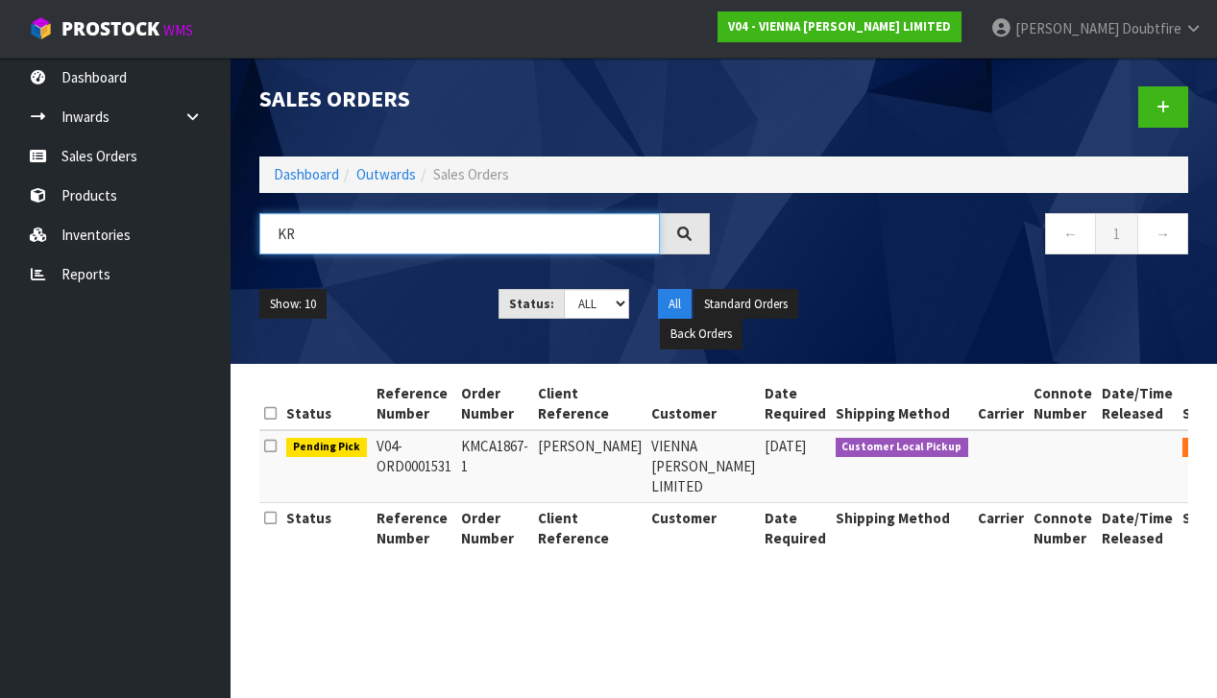
type input "K"
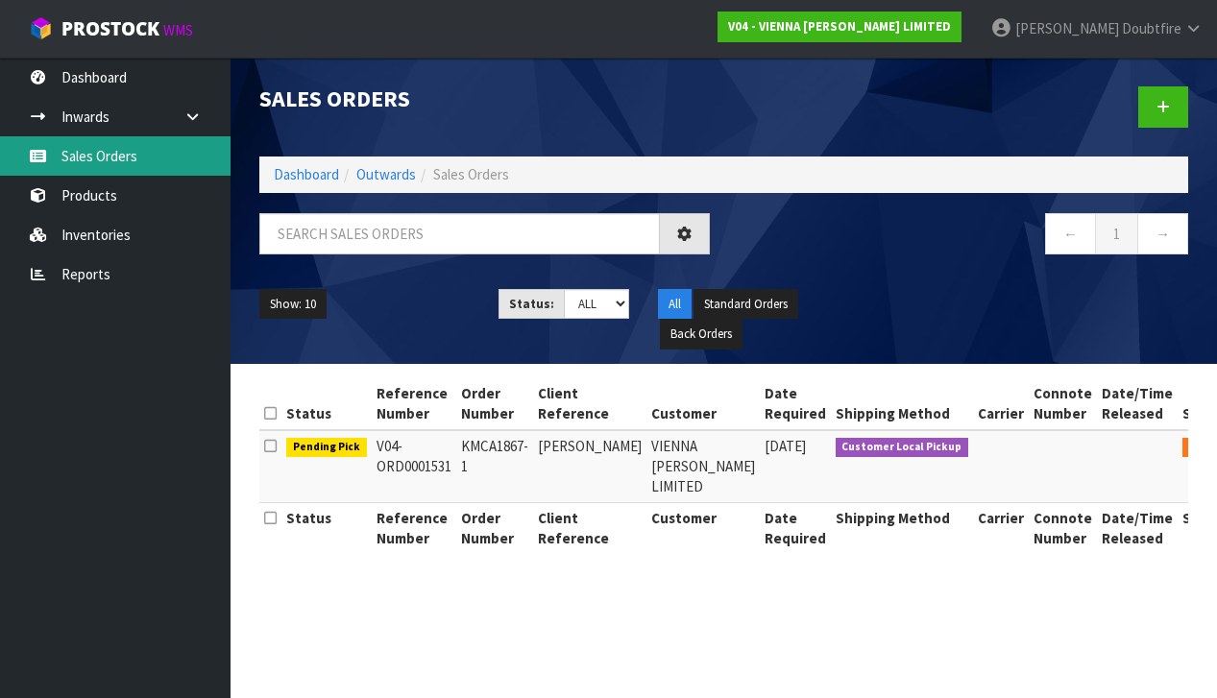
click at [98, 157] on link "Sales Orders" at bounding box center [115, 155] width 230 height 39
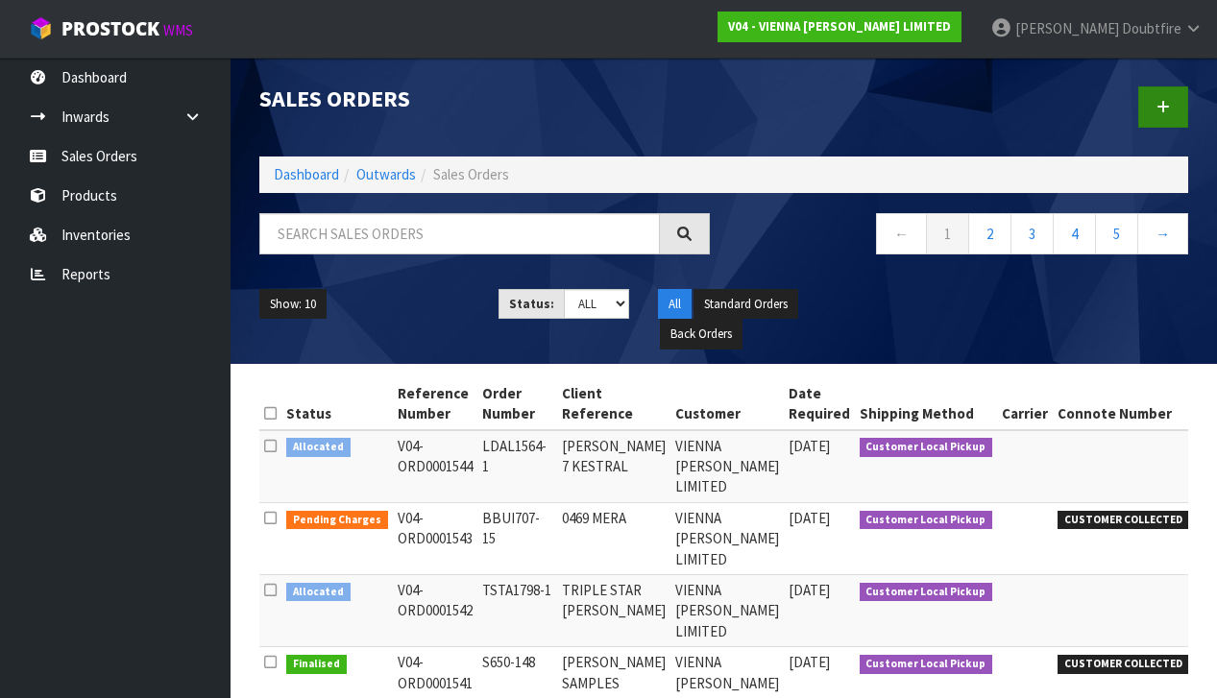
click at [1169, 110] on icon at bounding box center [1162, 107] width 13 height 14
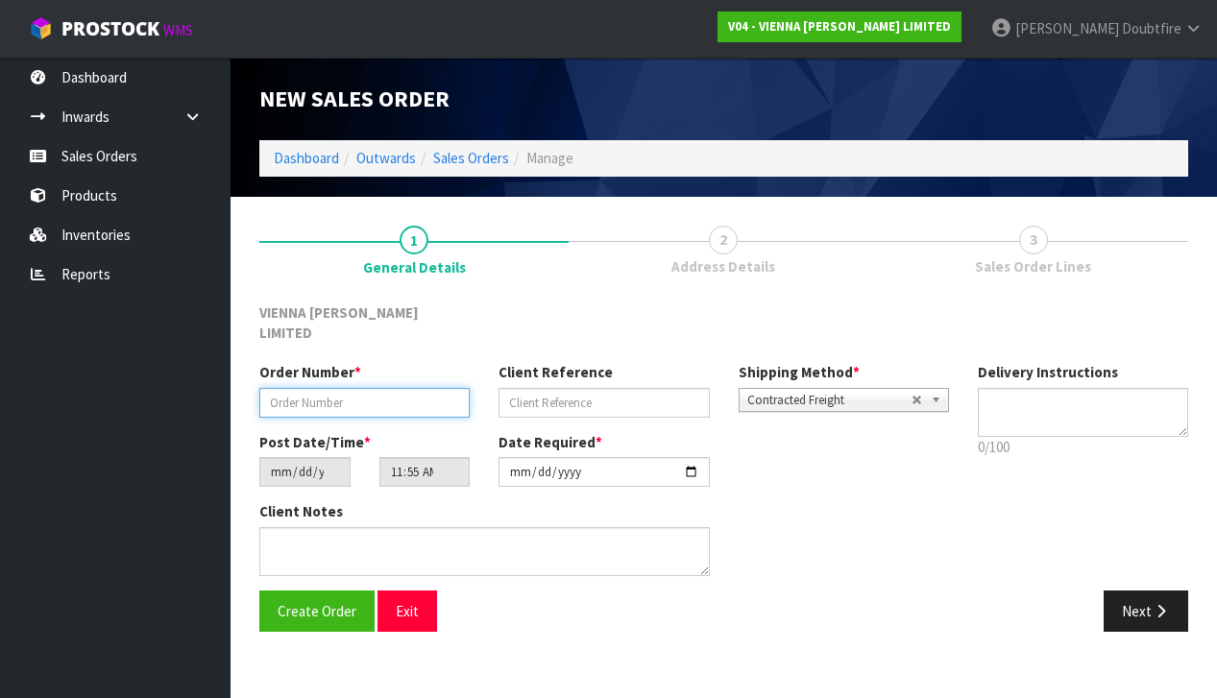
click at [334, 390] on input "text" at bounding box center [364, 403] width 210 height 30
paste input "KMCA1867-1"
type input "KMCA1867-1+UNDERLAY"
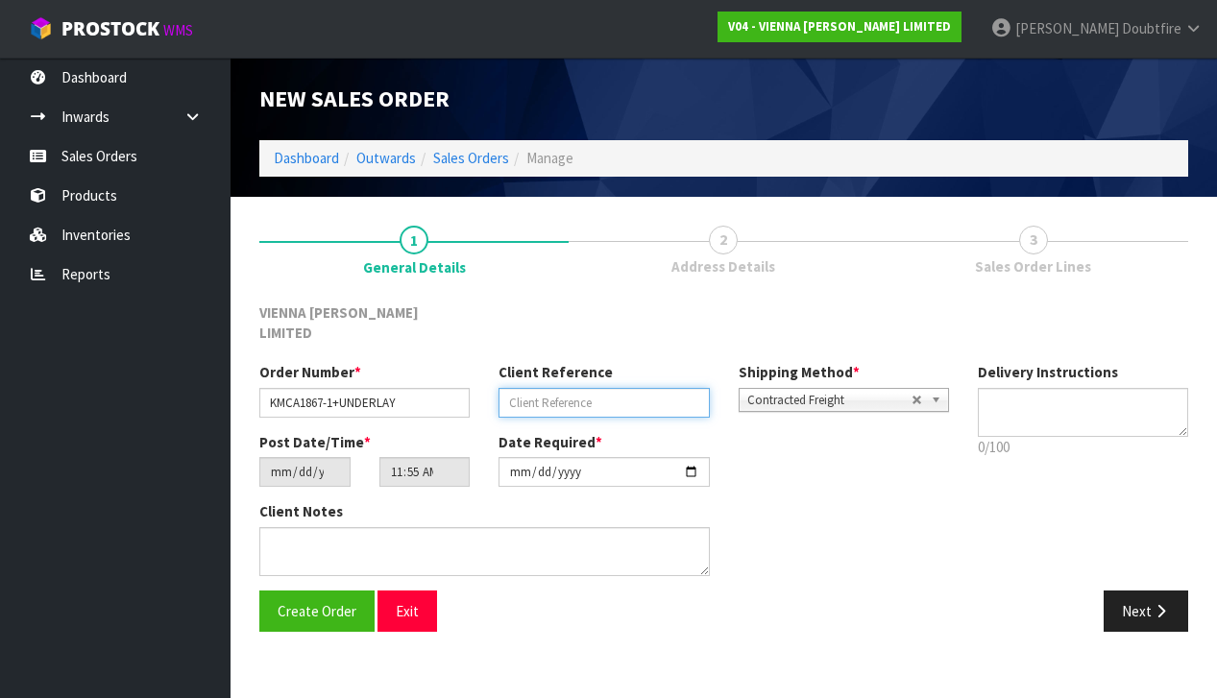
click at [538, 388] on input "text" at bounding box center [603, 403] width 210 height 30
type input "REGUPOL UNDERLAY"
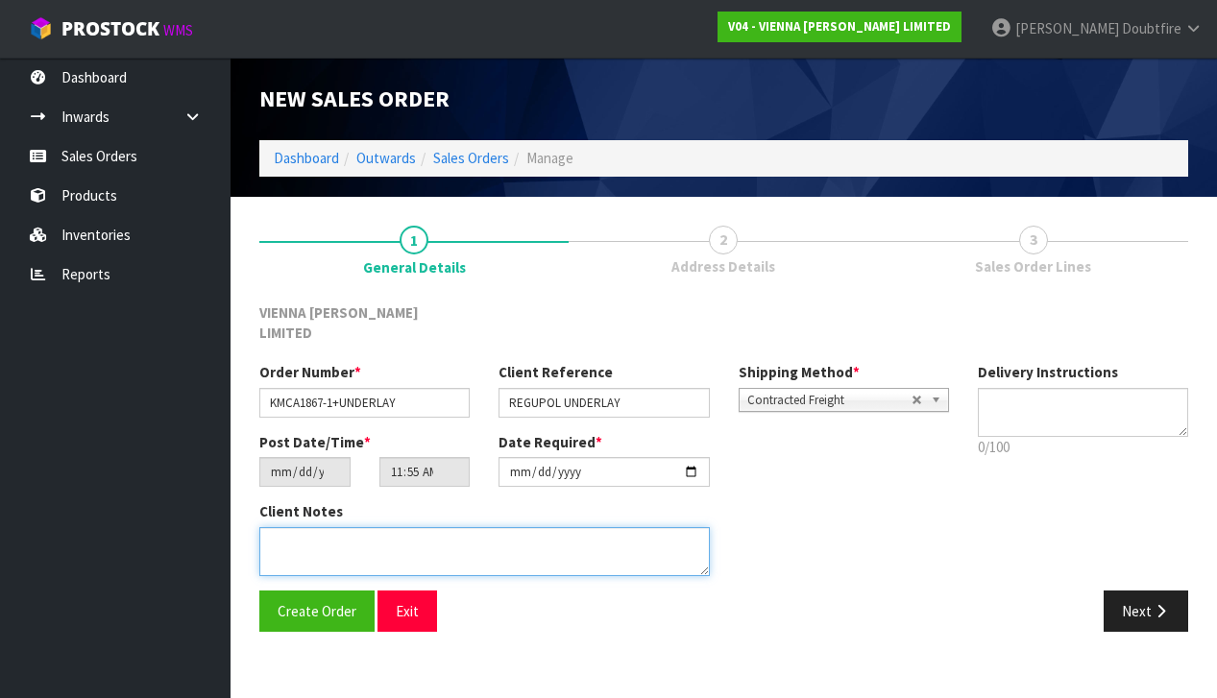
click at [311, 527] on textarea at bounding box center [484, 551] width 450 height 49
type textarea "REGUPOL UNDERLAY"
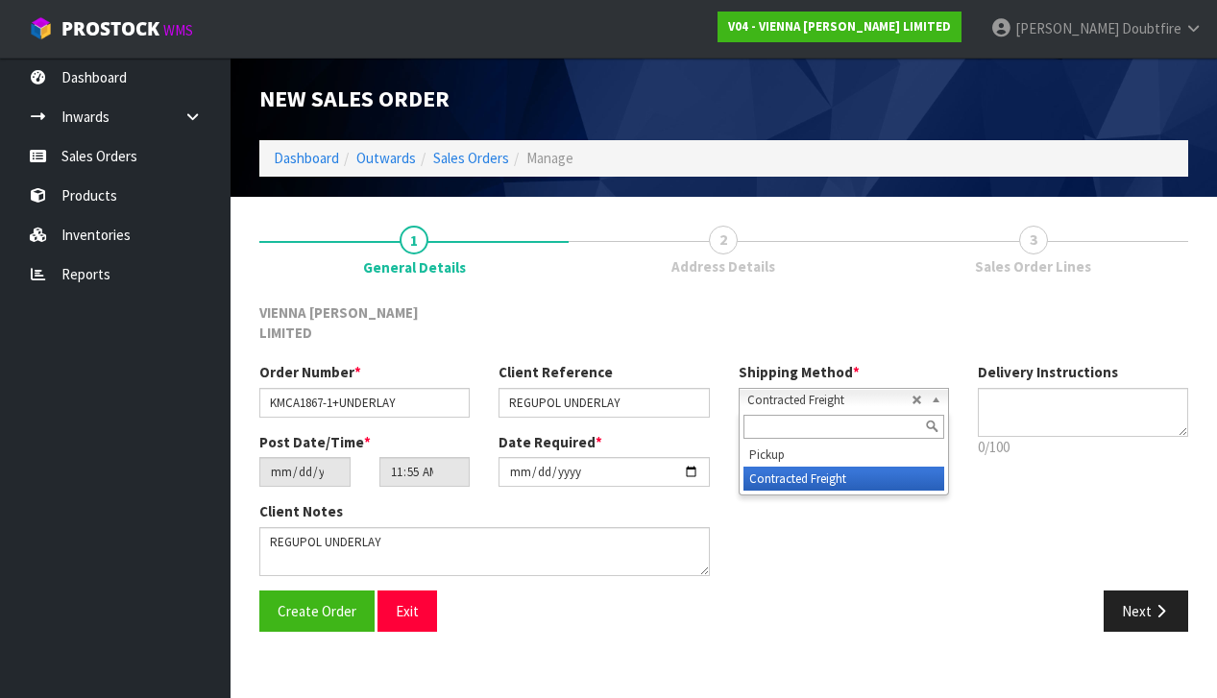
click at [803, 389] on span "Contracted Freight" at bounding box center [829, 400] width 164 height 23
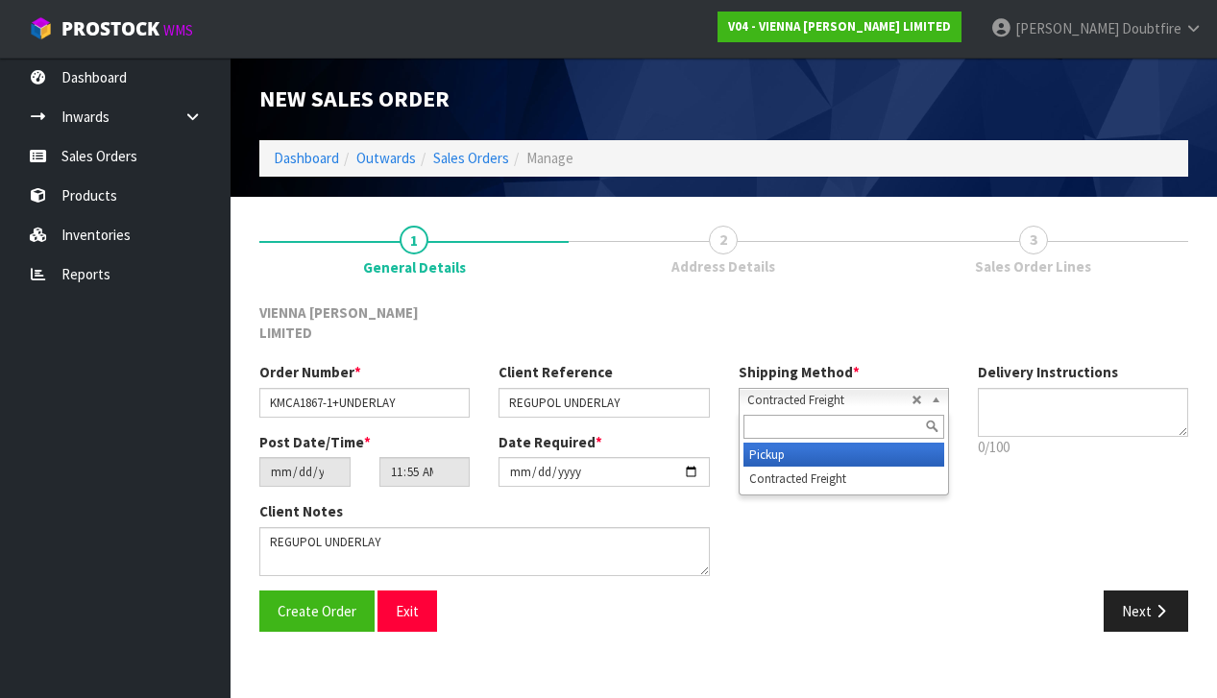
click at [796, 443] on li "Pickup" at bounding box center [843, 455] width 201 height 24
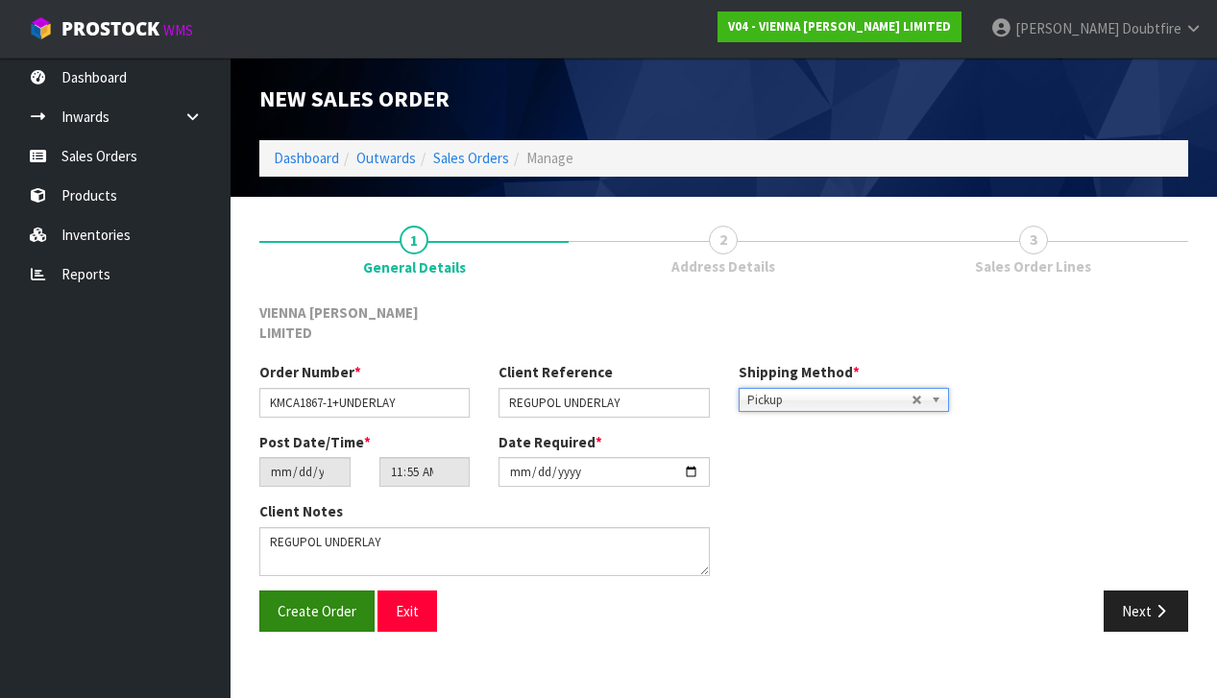
click at [300, 596] on button "Create Order" at bounding box center [316, 611] width 115 height 41
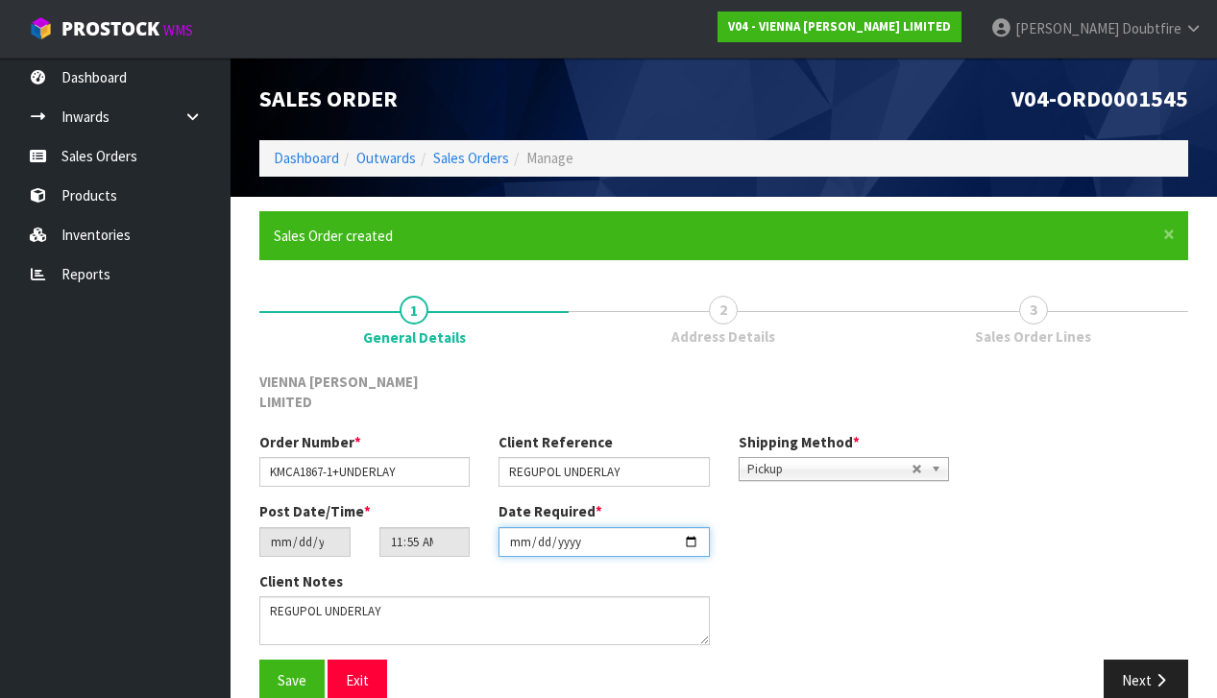
click at [518, 531] on input "[DATE]" at bounding box center [603, 542] width 210 height 30
type input "2025-10-15"
click at [937, 587] on div "Client Notes" at bounding box center [604, 615] width 718 height 88
click at [299, 671] on span "Save" at bounding box center [291, 680] width 29 height 18
click at [1169, 662] on button "Next" at bounding box center [1145, 680] width 84 height 41
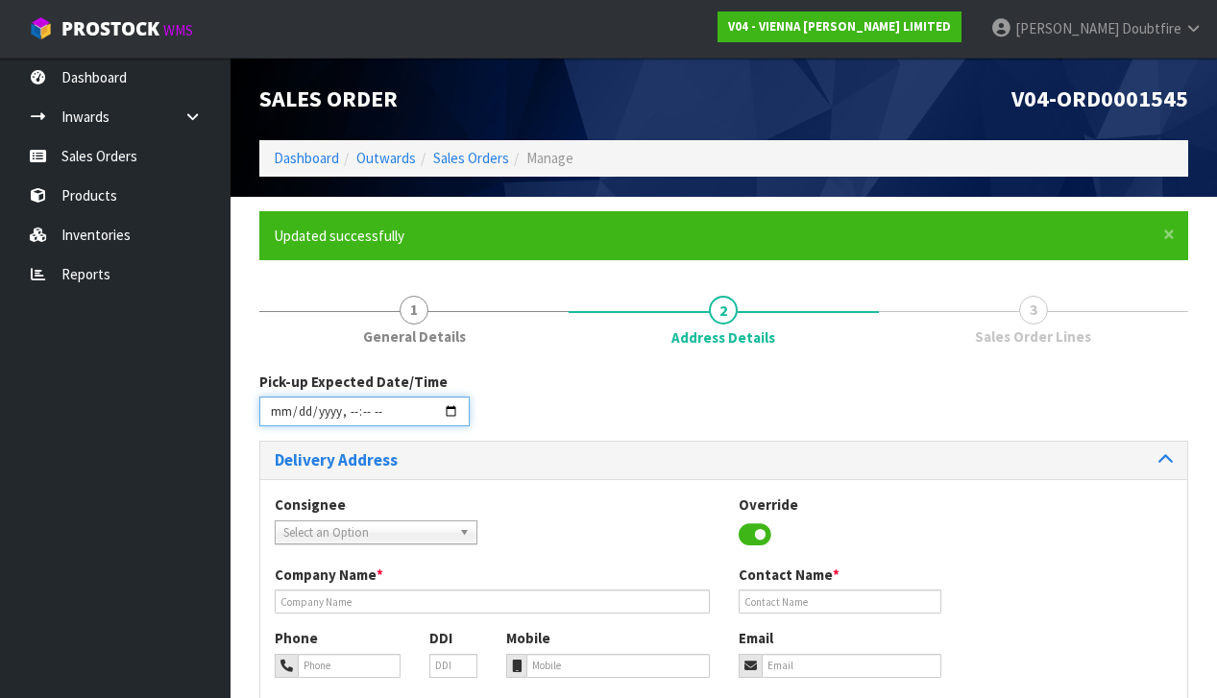
click at [277, 420] on input "datetime-local" at bounding box center [364, 412] width 210 height 30
type input "2025-10-15T11:57"
click at [627, 423] on div "Pick-up Expected Date/Time" at bounding box center [723, 406] width 957 height 69
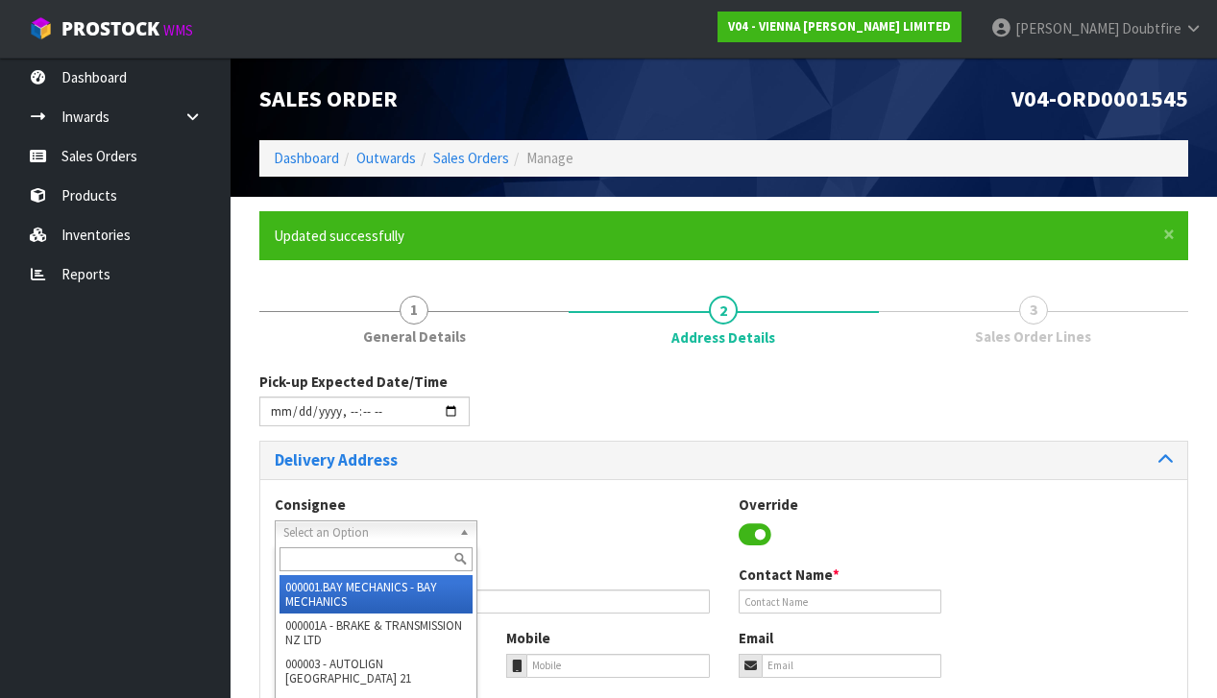
click at [316, 525] on span "Select an Option" at bounding box center [367, 532] width 168 height 23
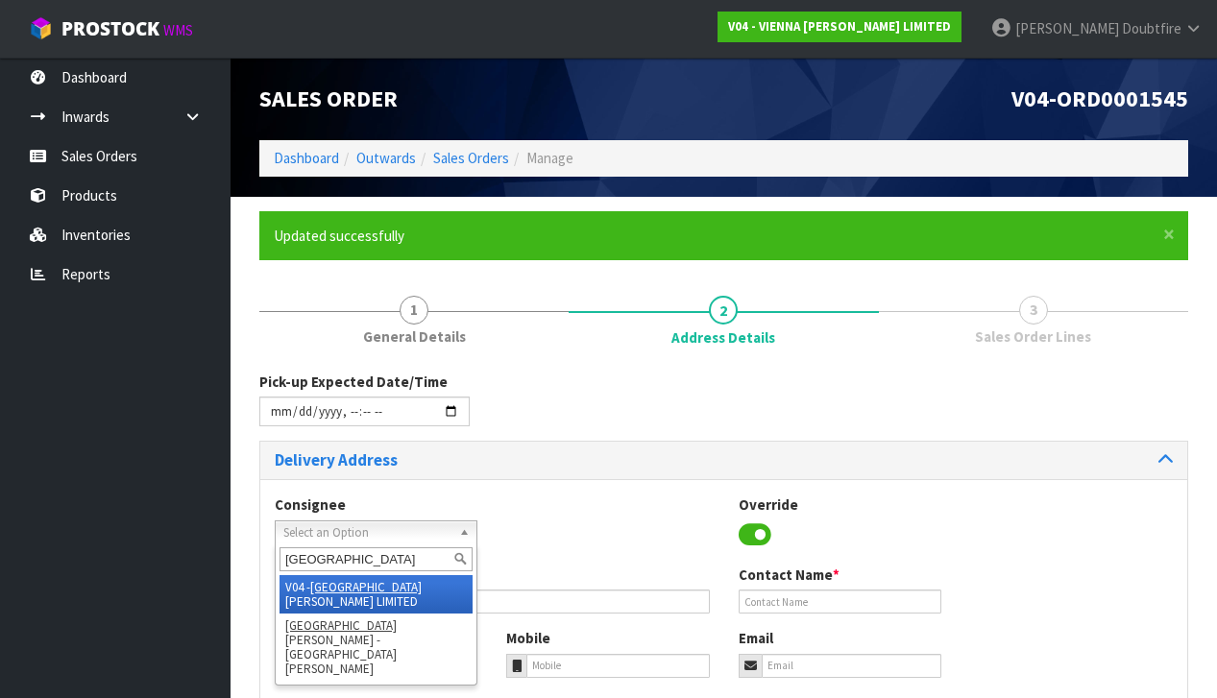
type input "[GEOGRAPHIC_DATA]"
click at [406, 579] on li "V04 - VIENNA [PERSON_NAME] LIMITED" at bounding box center [375, 594] width 193 height 38
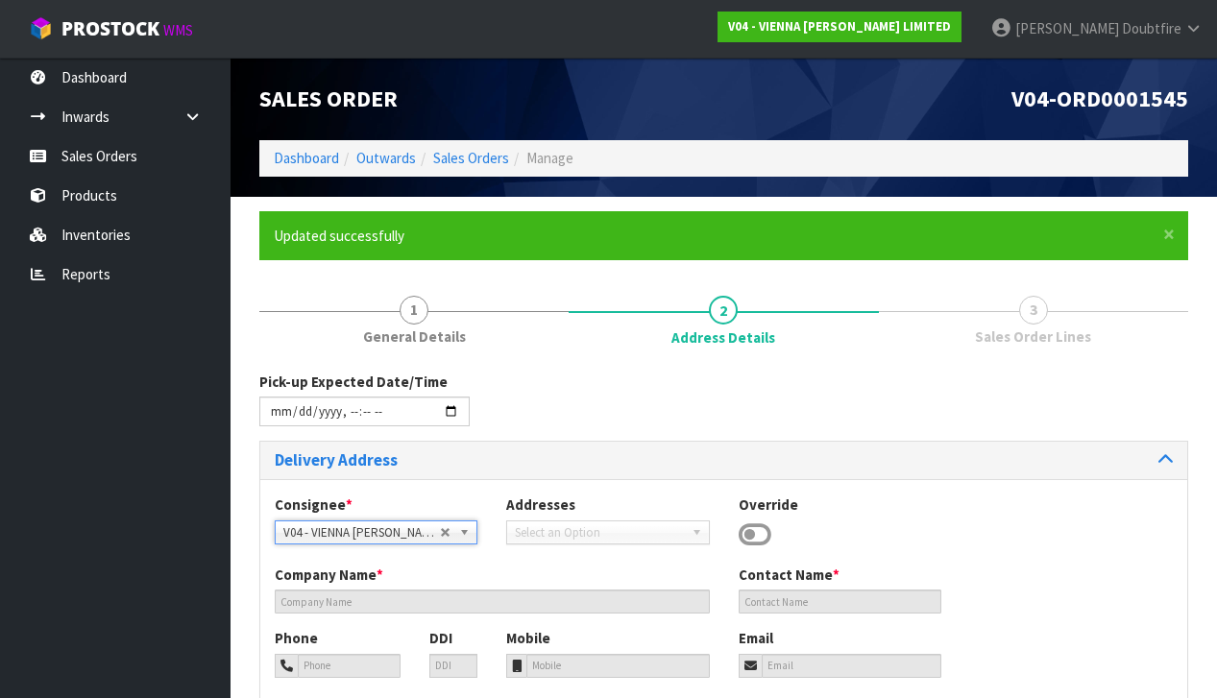
type input "VIENNA [PERSON_NAME] LIMITED"
type input "[PERSON_NAME]"
type input "[PHONE_NUMBER]"
type input "[PERSON_NAME][EMAIL_ADDRESS][DOMAIN_NAME]"
type input "2 ROXBURGH ST"
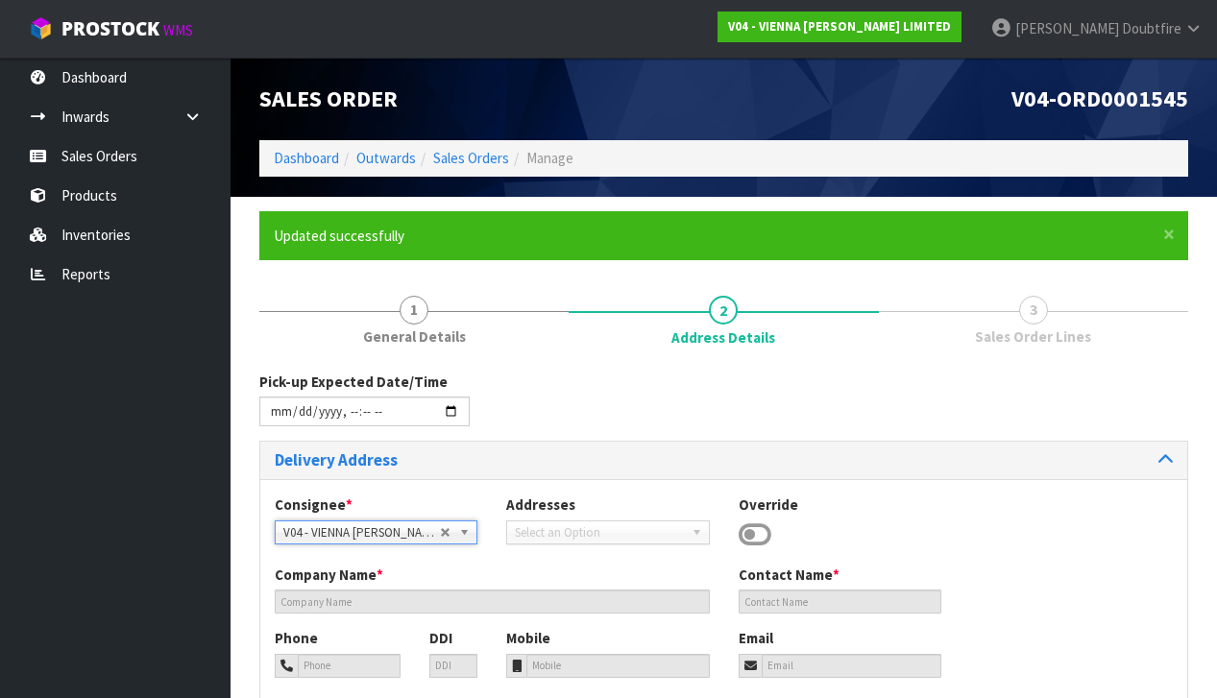
type input "1023"
type input "[GEOGRAPHIC_DATA]"
type input "NEWMARKET"
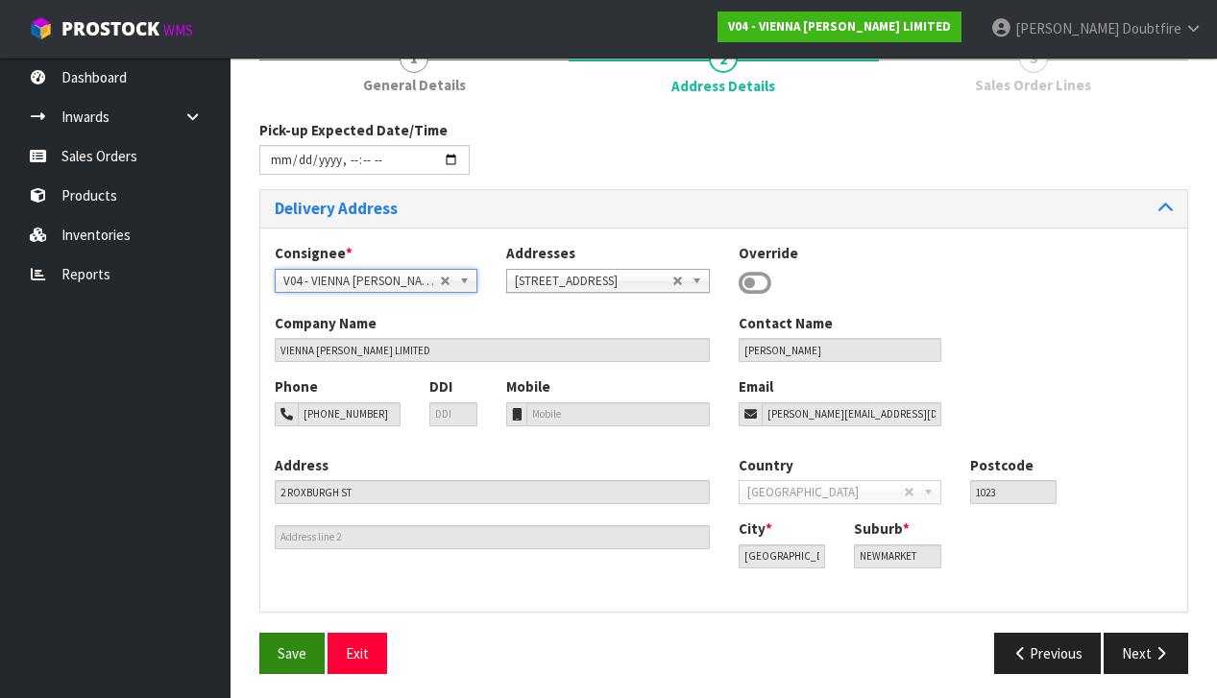
scroll to position [251, 0]
click at [292, 639] on button "Save" at bounding box center [291, 654] width 65 height 41
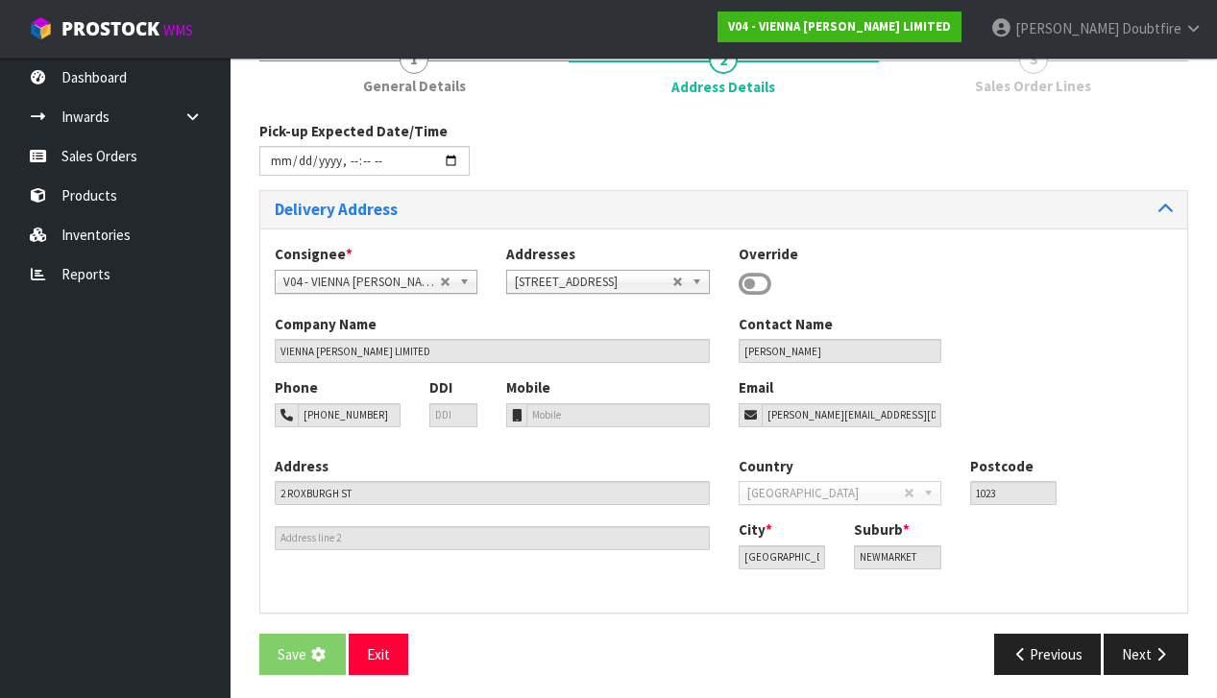
scroll to position [0, 0]
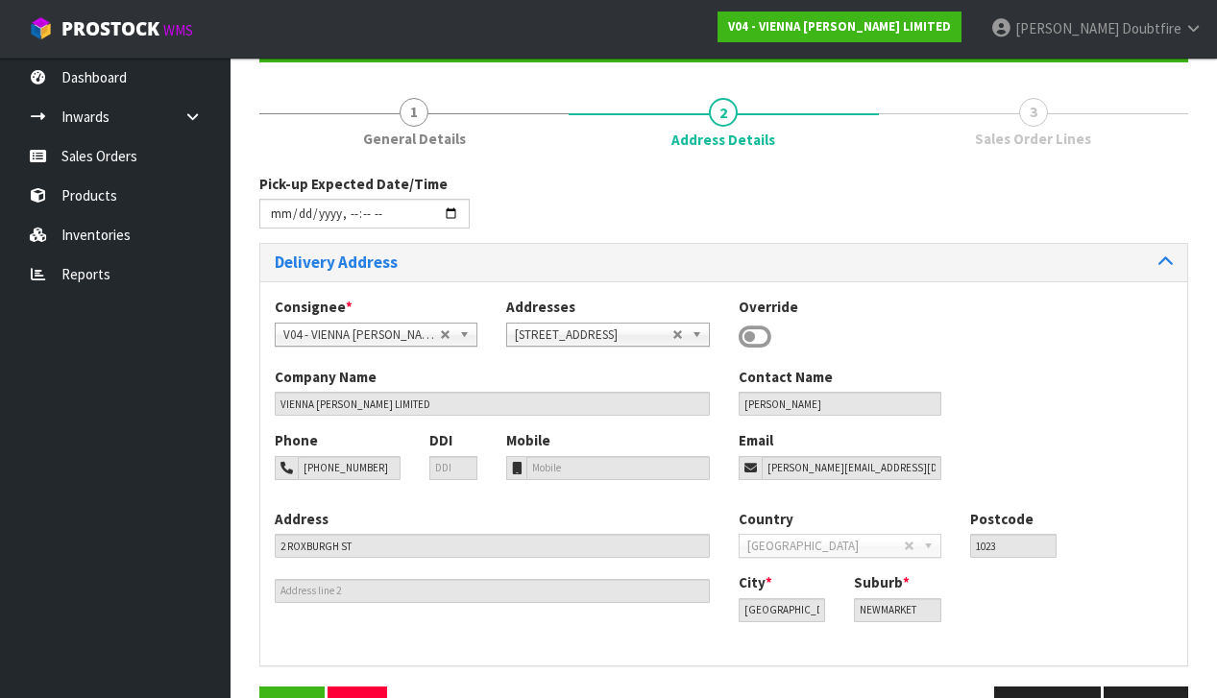
type input "2025-10-15T11:57"
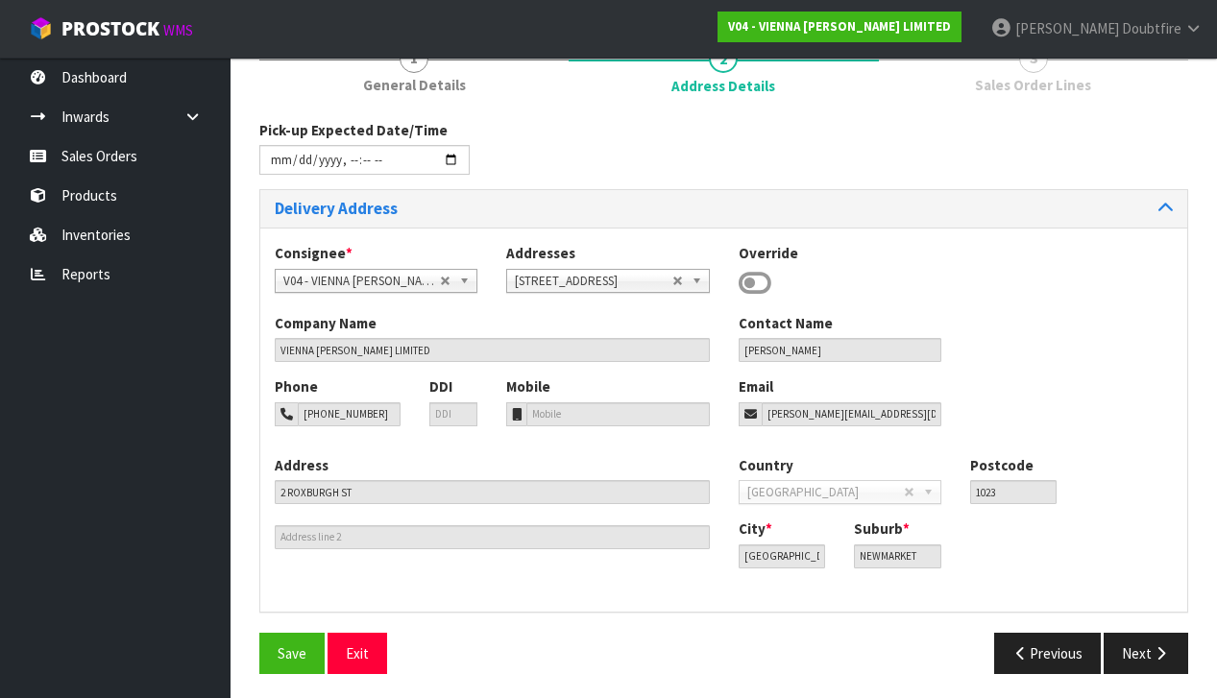
scroll to position [251, 0]
click at [1164, 652] on icon "button" at bounding box center [1160, 654] width 18 height 14
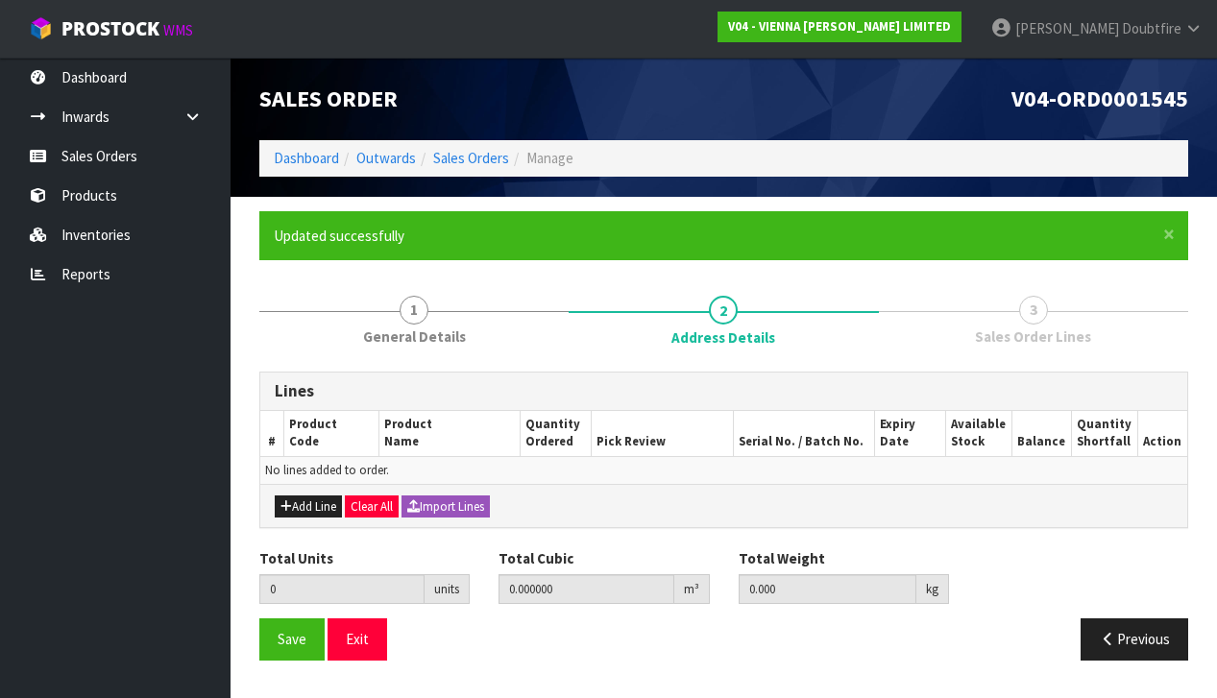
scroll to position [0, 0]
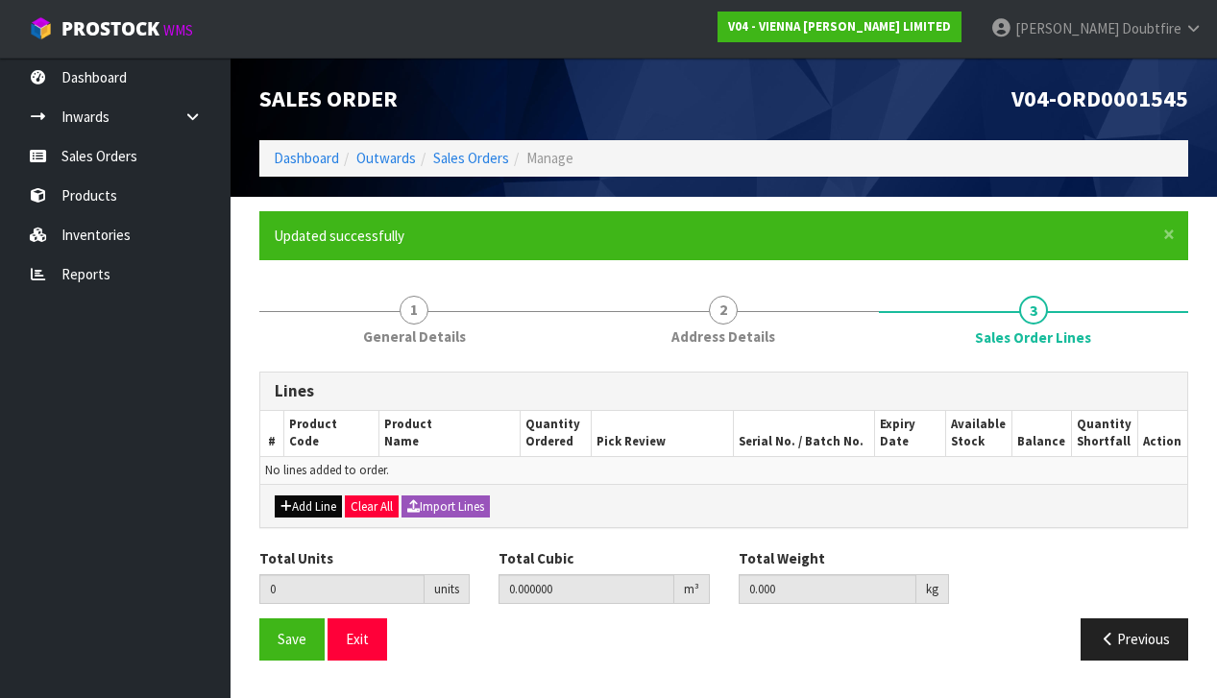
click at [304, 506] on button "Add Line" at bounding box center [308, 506] width 67 height 23
type input "0"
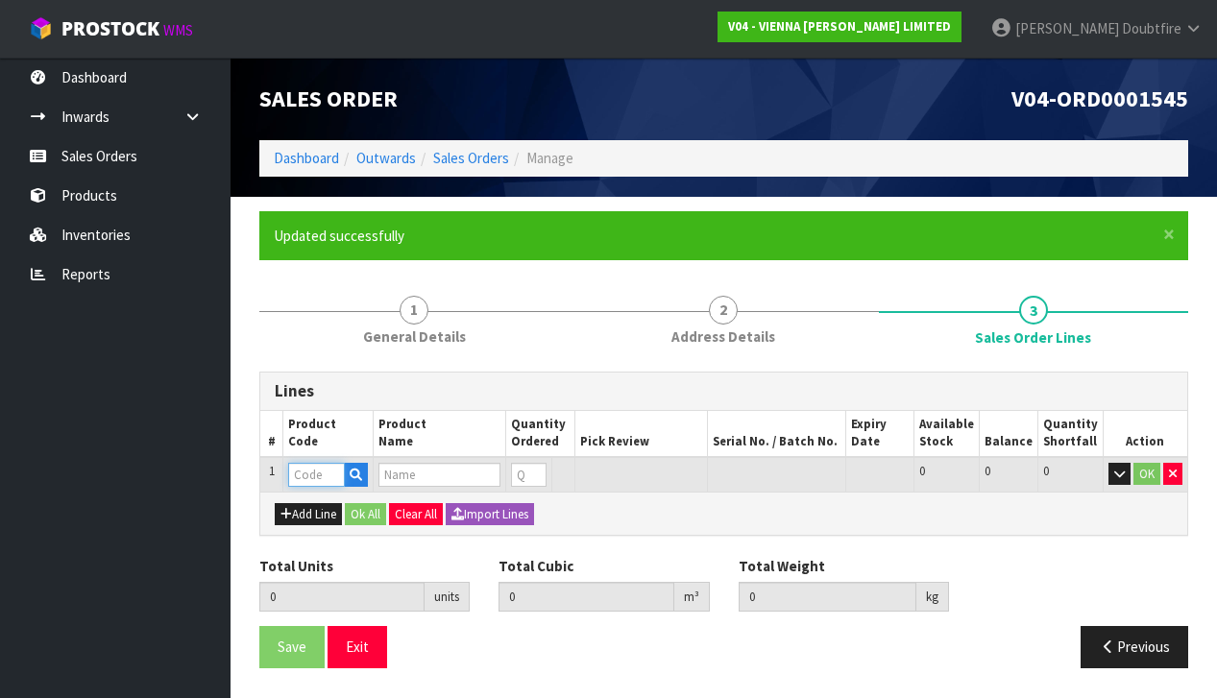
click at [308, 471] on input "text" at bounding box center [316, 475] width 57 height 24
type input "REG"
click at [347, 505] on link "REG UPOL ACOUSTIC 4.5MM" at bounding box center [393, 504] width 207 height 26
type input "REGUPOL ACOUSTIC 4.5MM"
type input "0.000000"
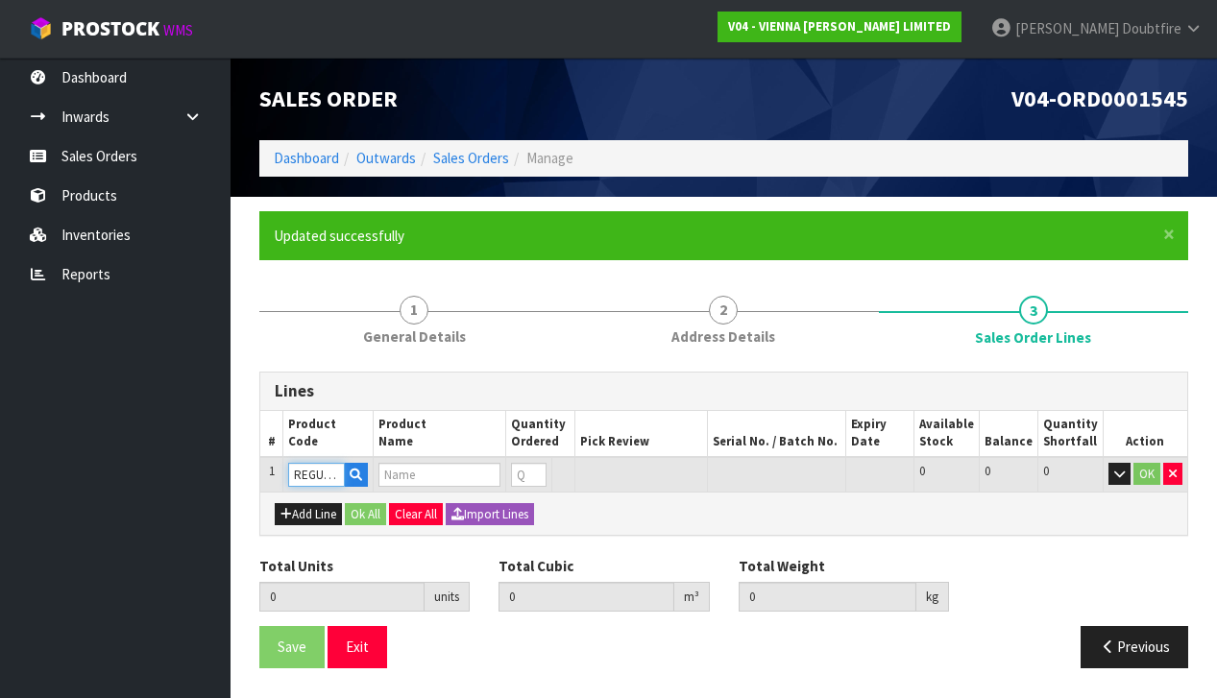
type input "0.000"
type input "REGUPOL ACOUSTIC UNDERLAY 4.5MM 20M"
type input "1"
type input "0.148732"
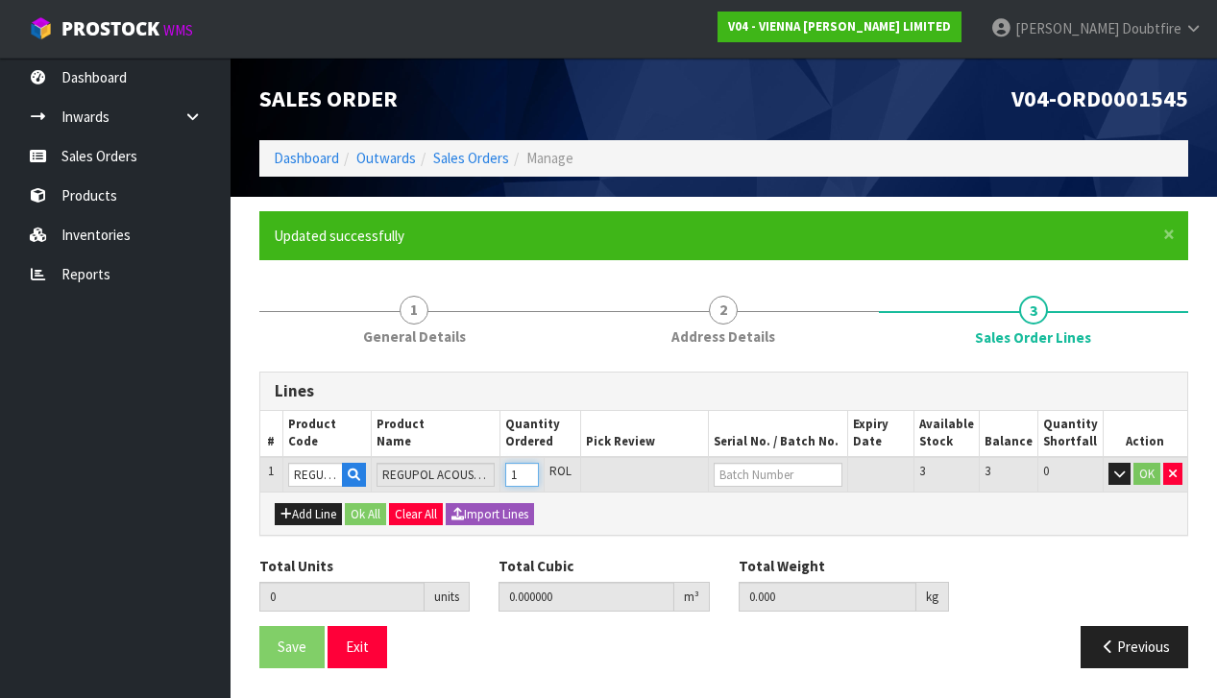
type input "38"
click at [539, 467] on input "1" at bounding box center [522, 475] width 34 height 24
click at [1144, 470] on button "OK" at bounding box center [1146, 474] width 27 height 23
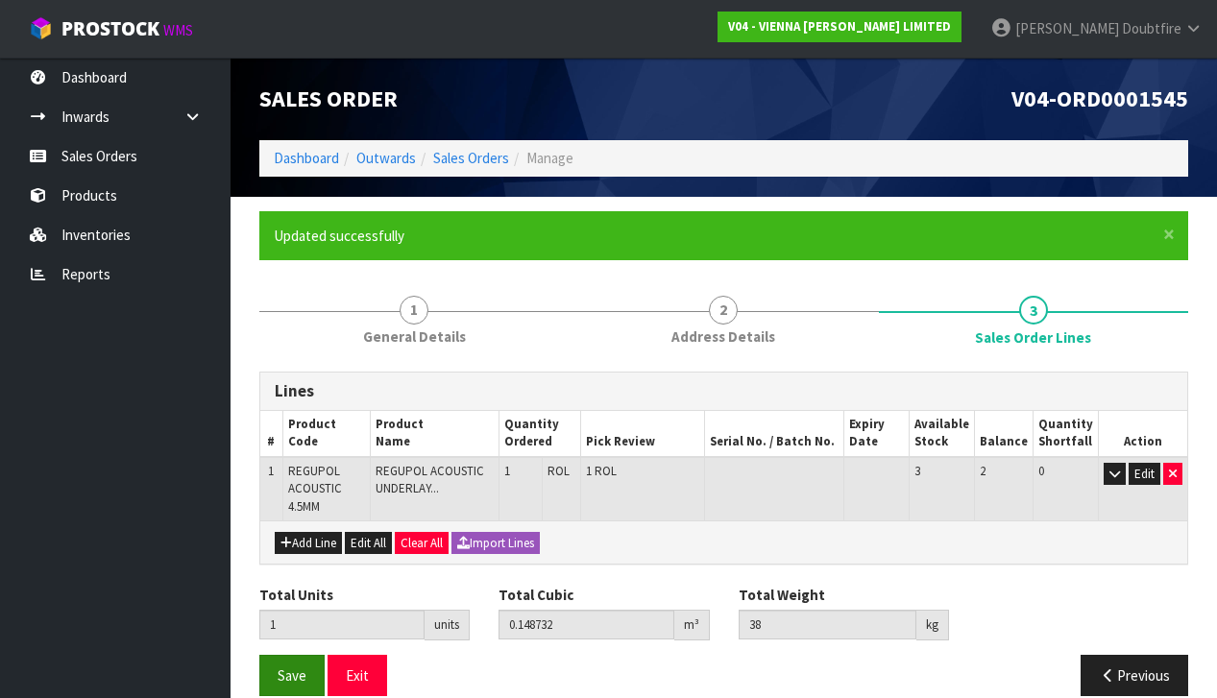
click at [294, 674] on span "Save" at bounding box center [291, 675] width 29 height 18
click at [279, 676] on span "Save" at bounding box center [291, 675] width 29 height 18
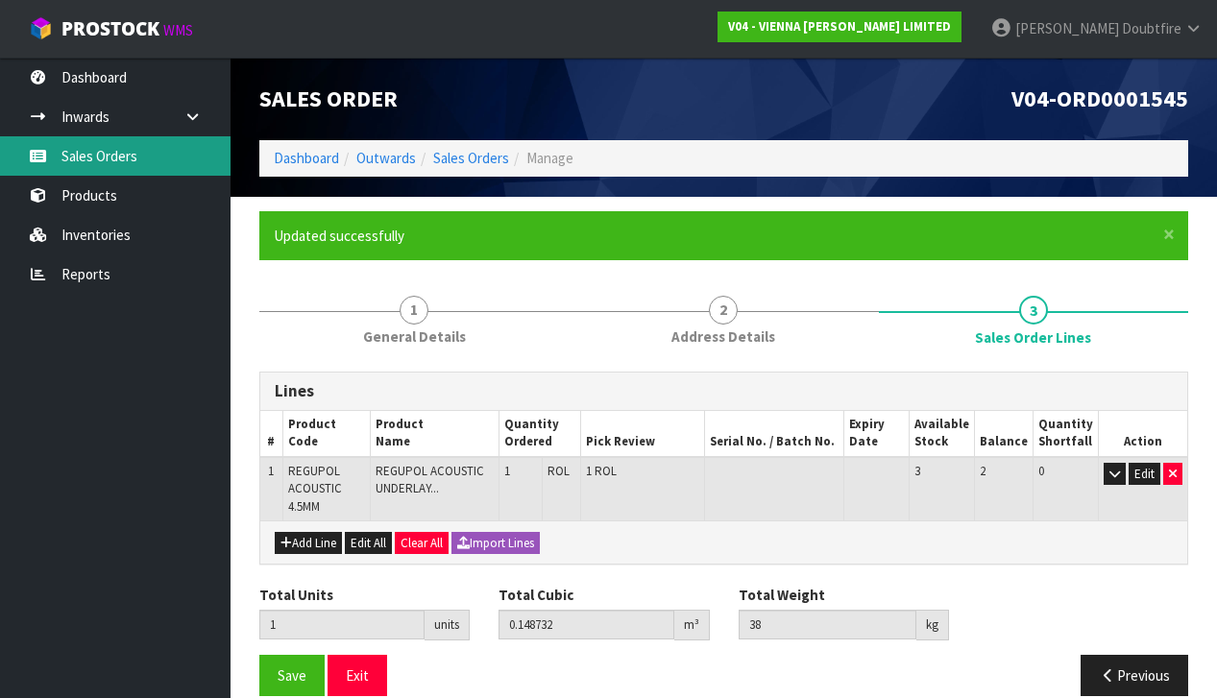
click at [96, 165] on link "Sales Orders" at bounding box center [115, 155] width 230 height 39
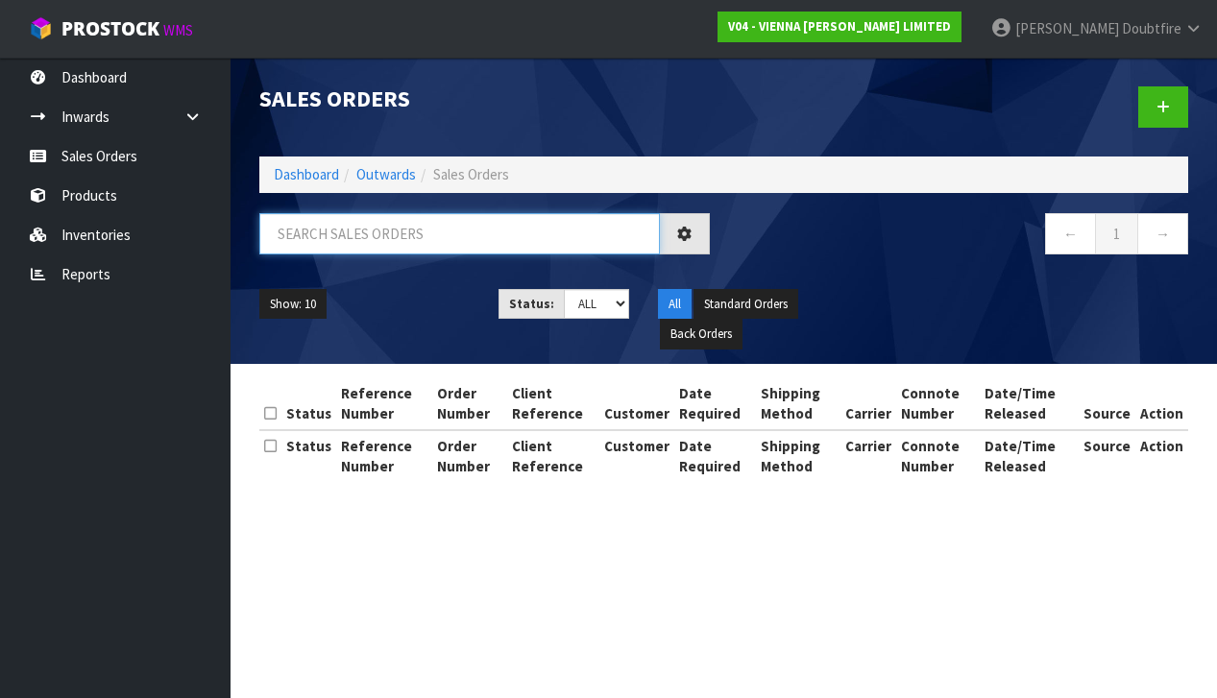
click at [335, 233] on input "text" at bounding box center [459, 233] width 400 height 41
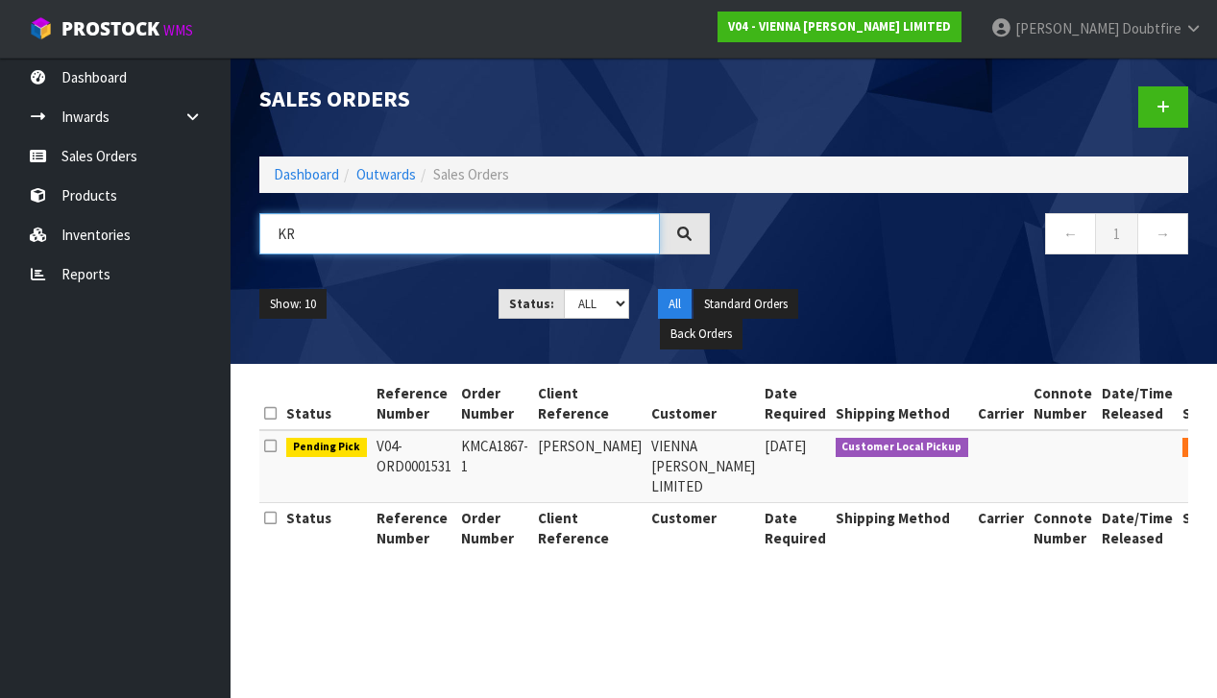
type input "K"
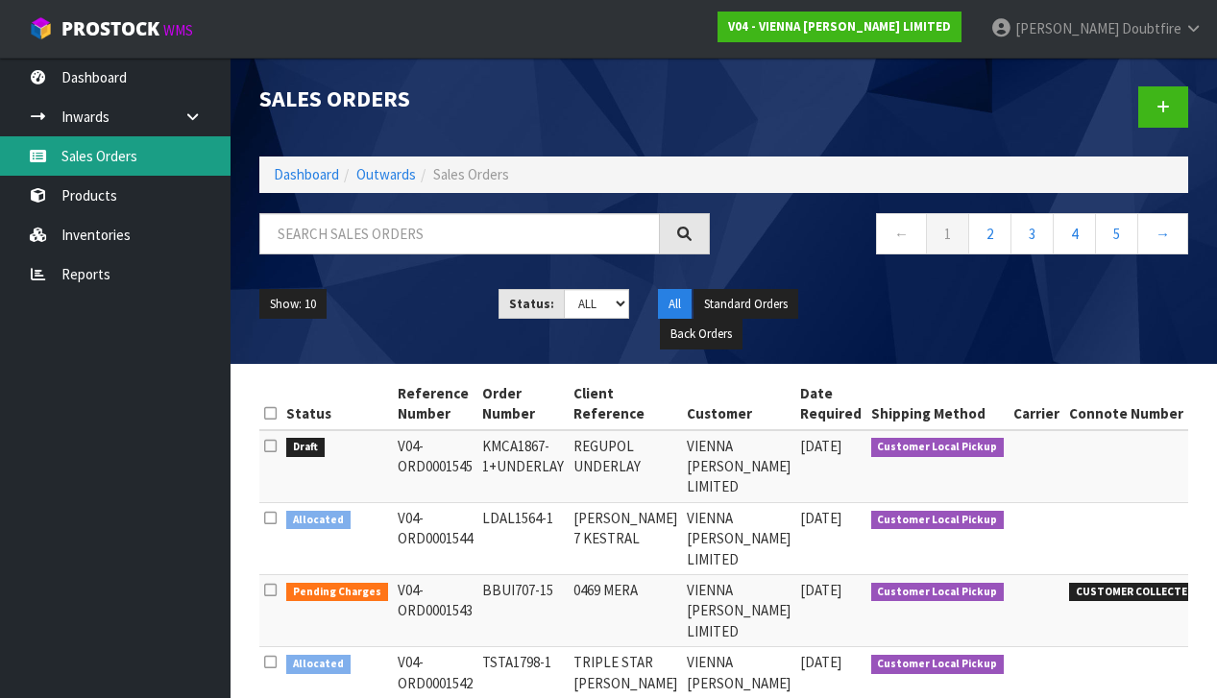
click at [94, 161] on link "Sales Orders" at bounding box center [115, 155] width 230 height 39
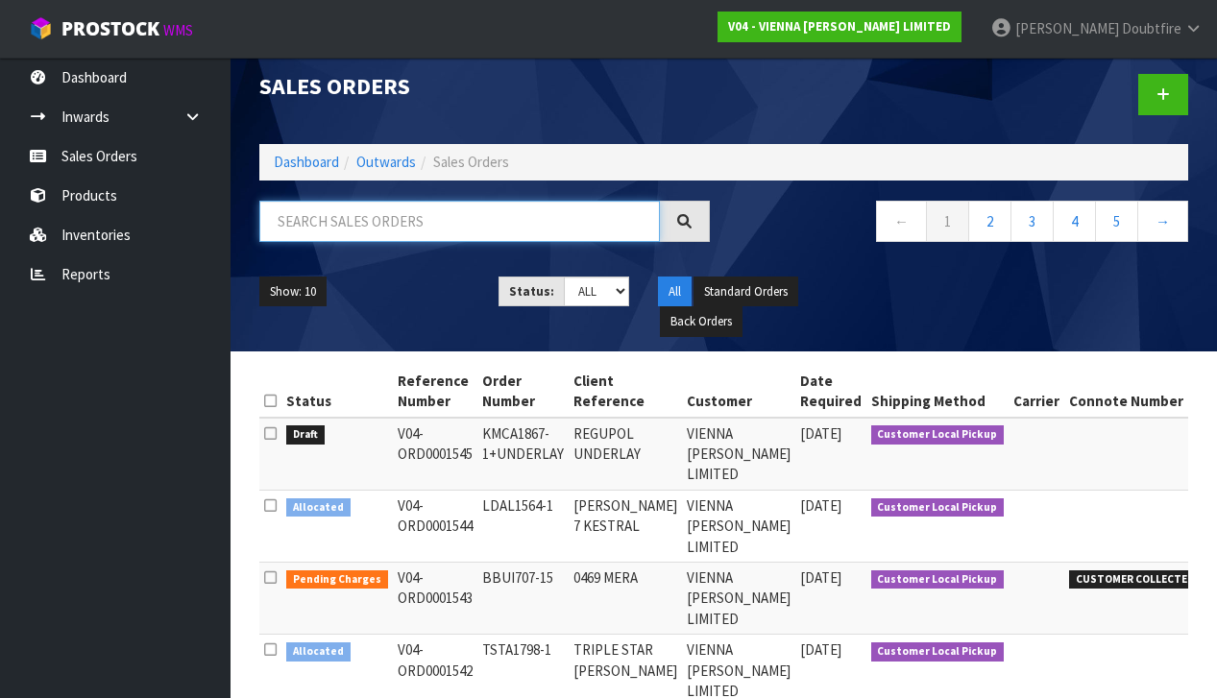
click at [334, 225] on input "text" at bounding box center [459, 221] width 400 height 41
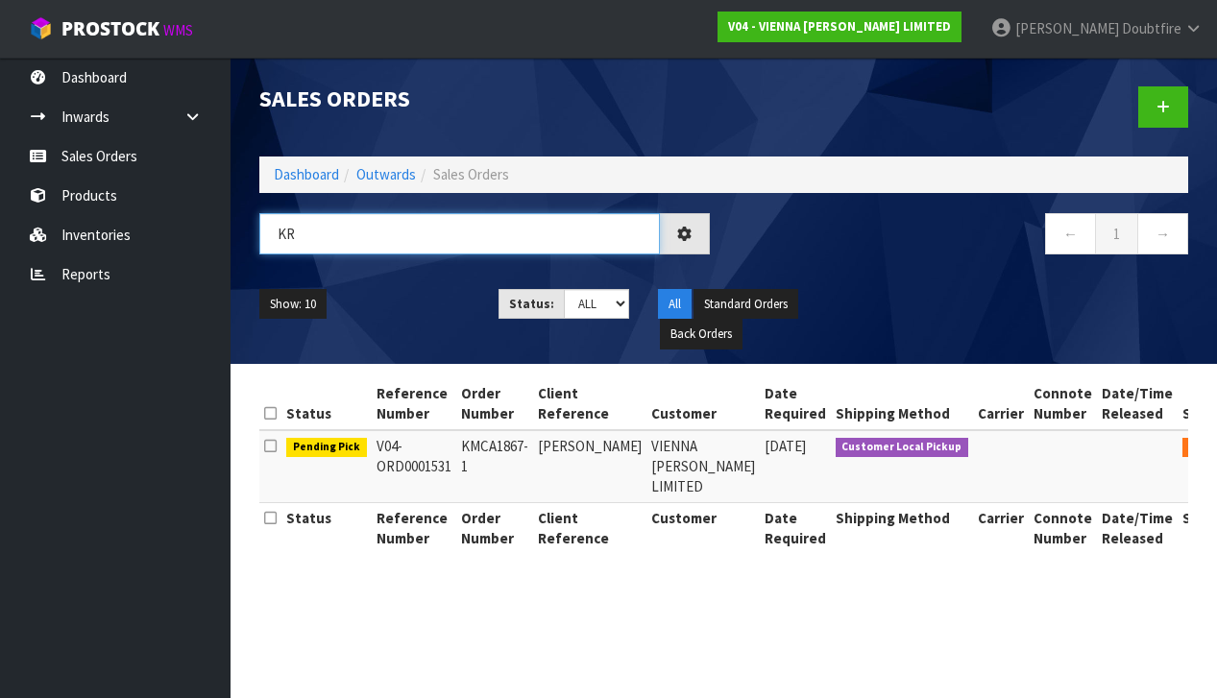
type input "K"
type input "M"
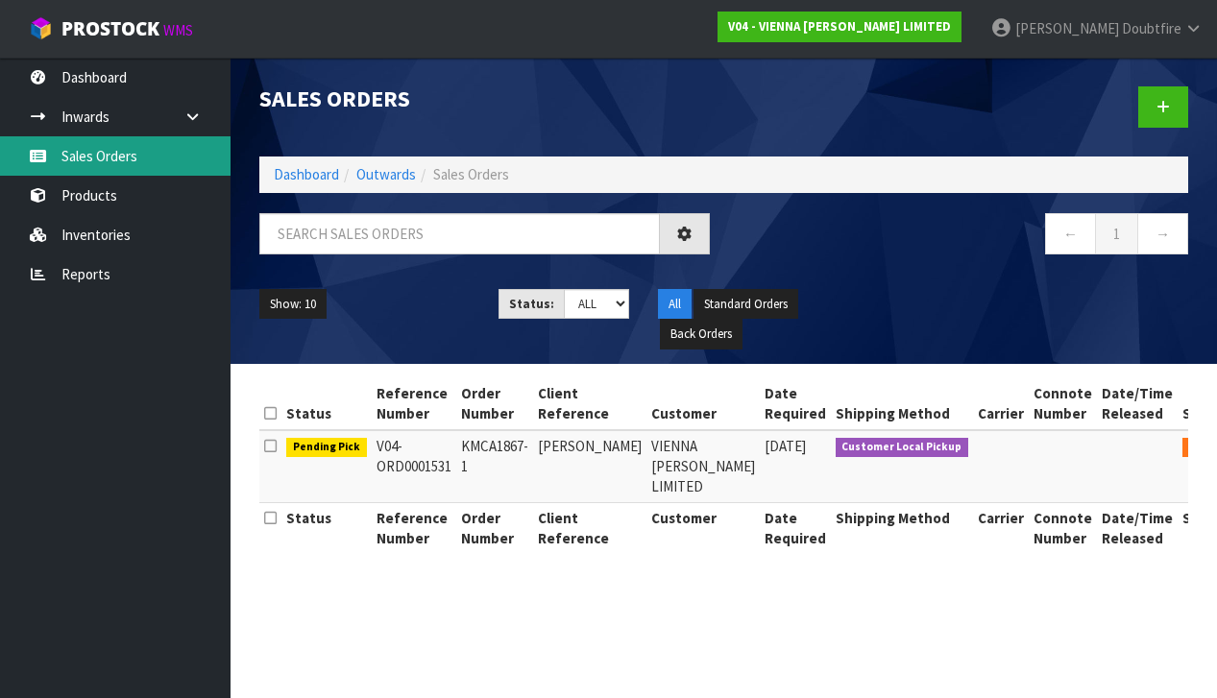
click at [94, 159] on link "Sales Orders" at bounding box center [115, 155] width 230 height 39
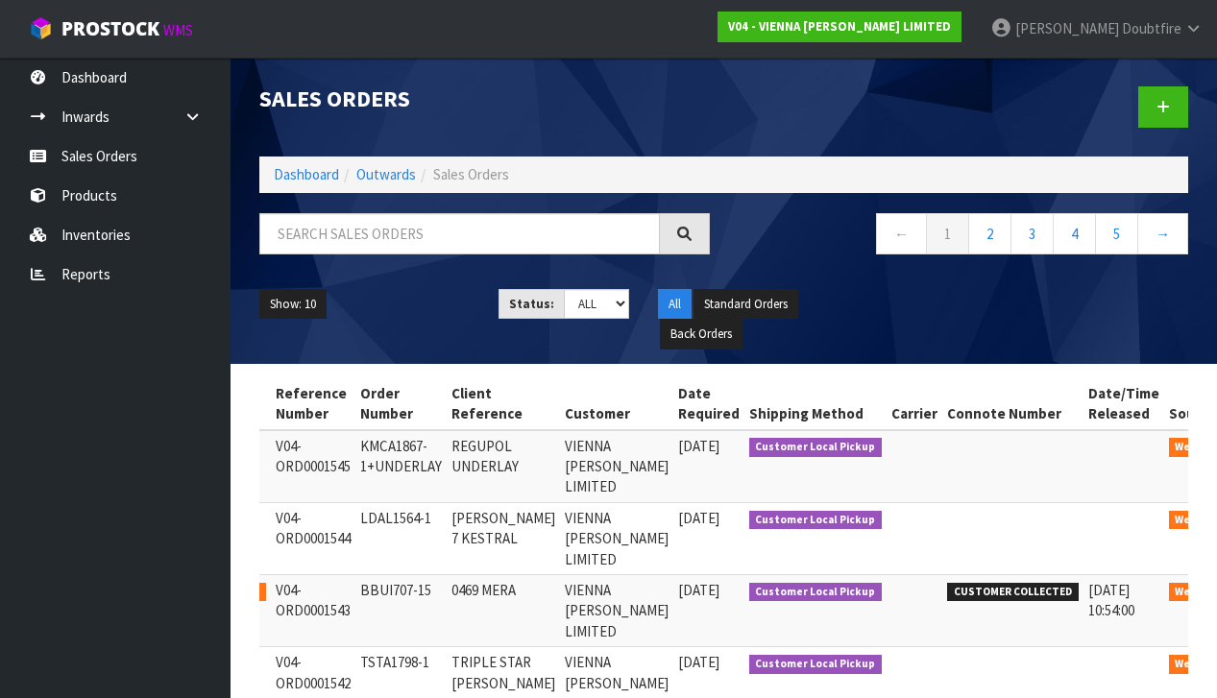
scroll to position [0, 121]
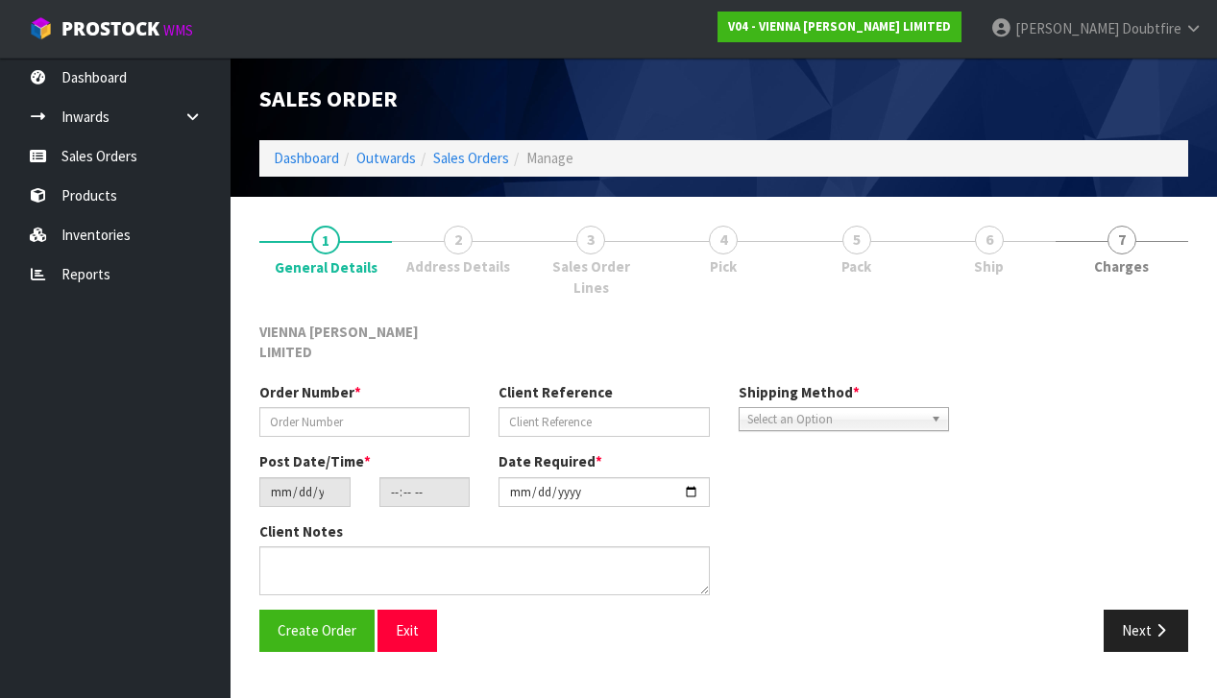
type input "KMCA1867-1+UNDERLAY"
type input "REGUPOL UNDERLAY"
type input "[DATE]"
type input "11:55:00.000"
type input "2025-10-15"
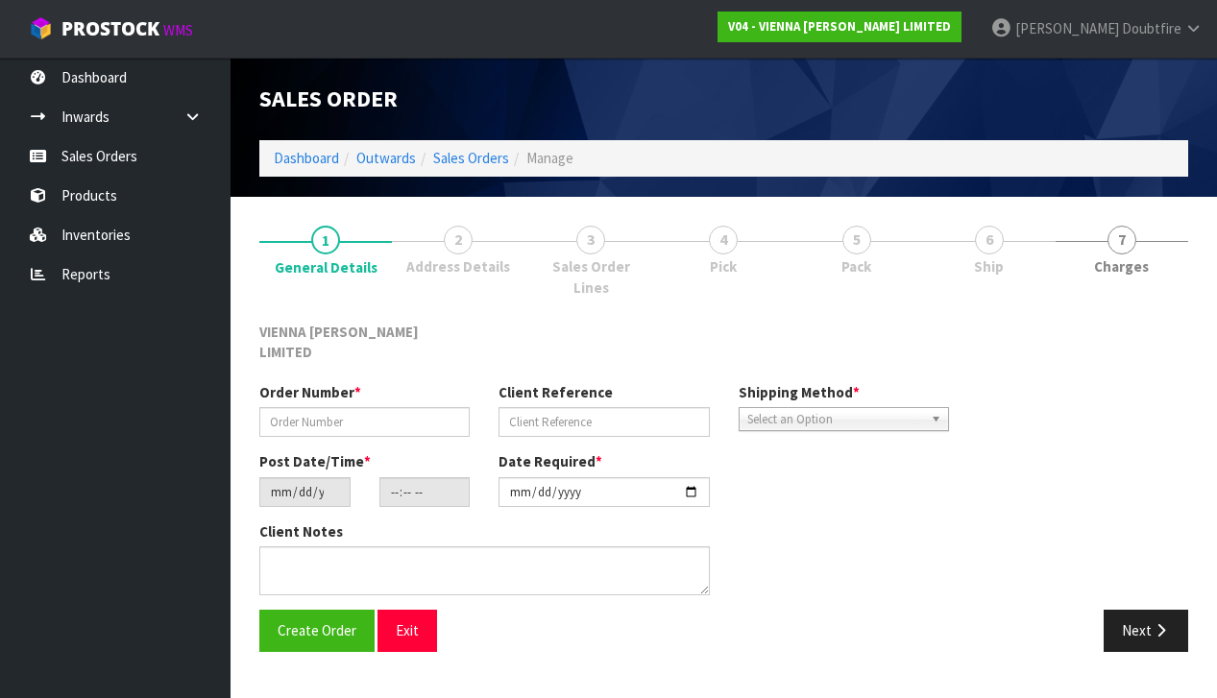
type textarea "REGUPOL UNDERLAY"
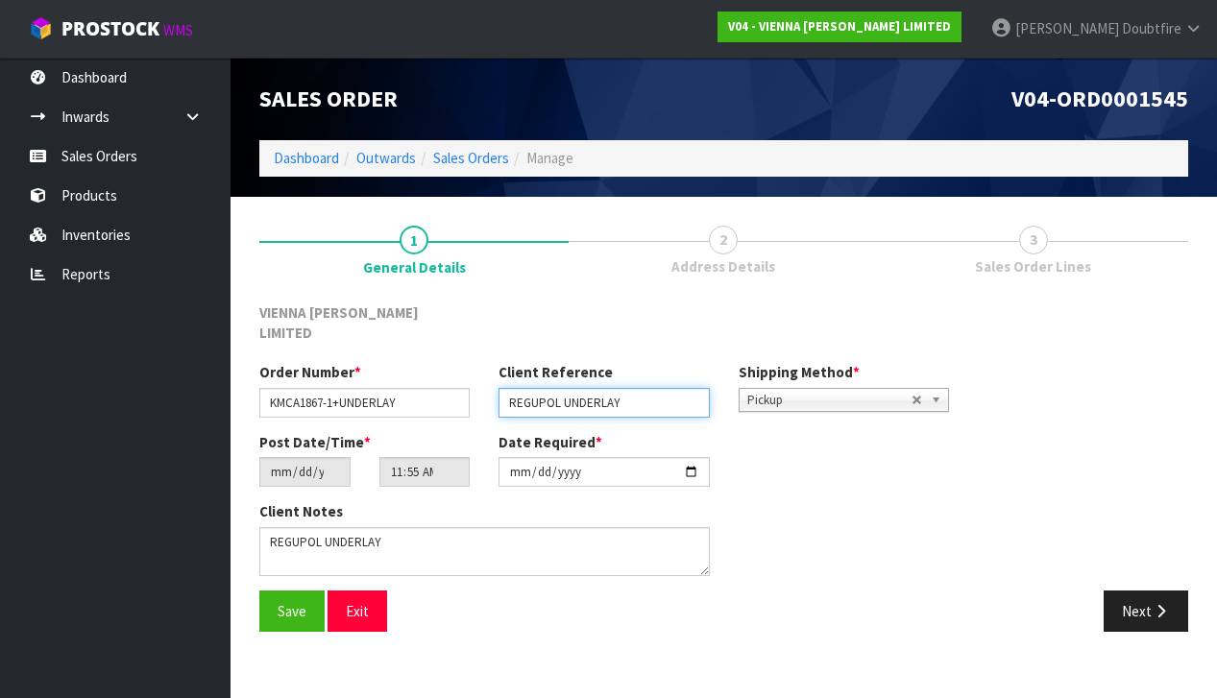
click at [509, 388] on input "REGUPOL UNDERLAY" at bounding box center [603, 403] width 210 height 30
type input "KRISTEL UNDERLAY"
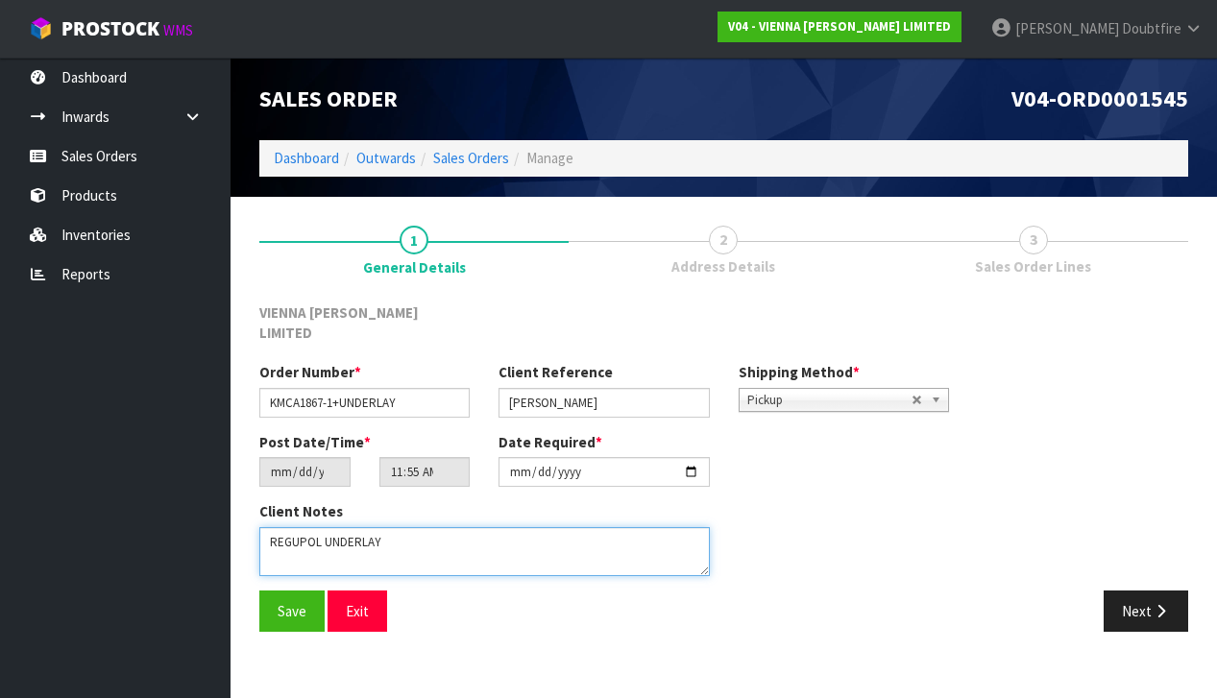
click at [272, 527] on textarea at bounding box center [484, 551] width 450 height 49
type textarea "KRISTEL MCALPINE REGUPOL UNDERLAY"
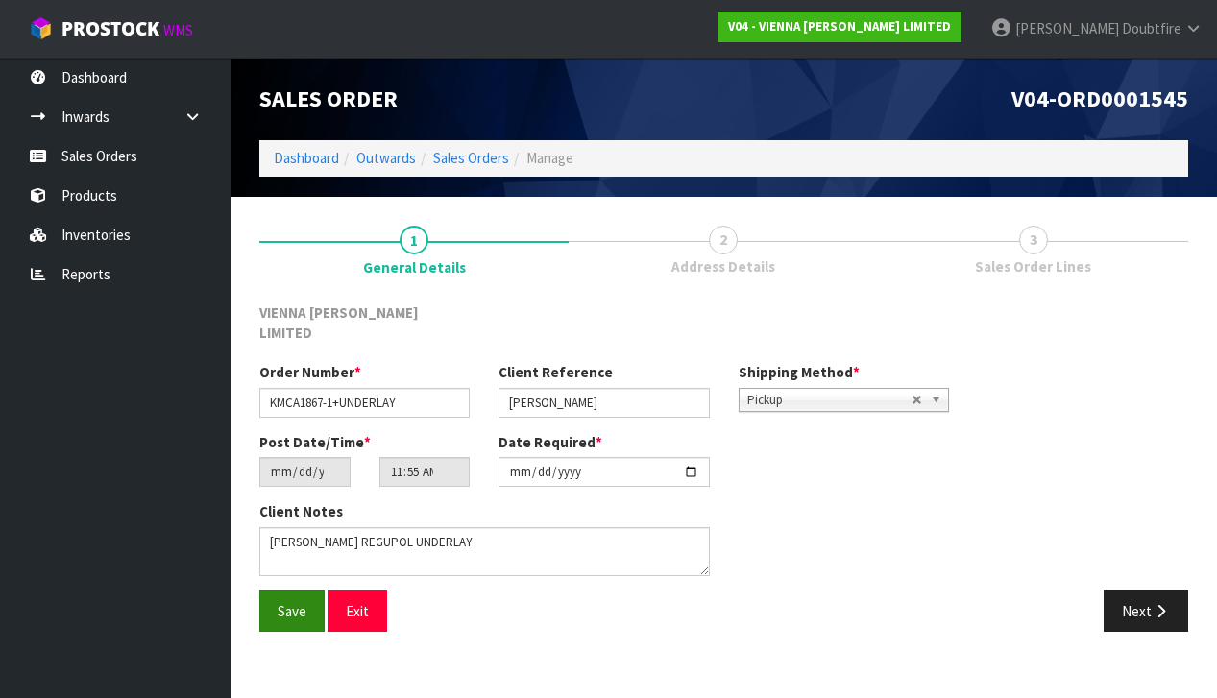
click at [285, 602] on span "Save" at bounding box center [291, 611] width 29 height 18
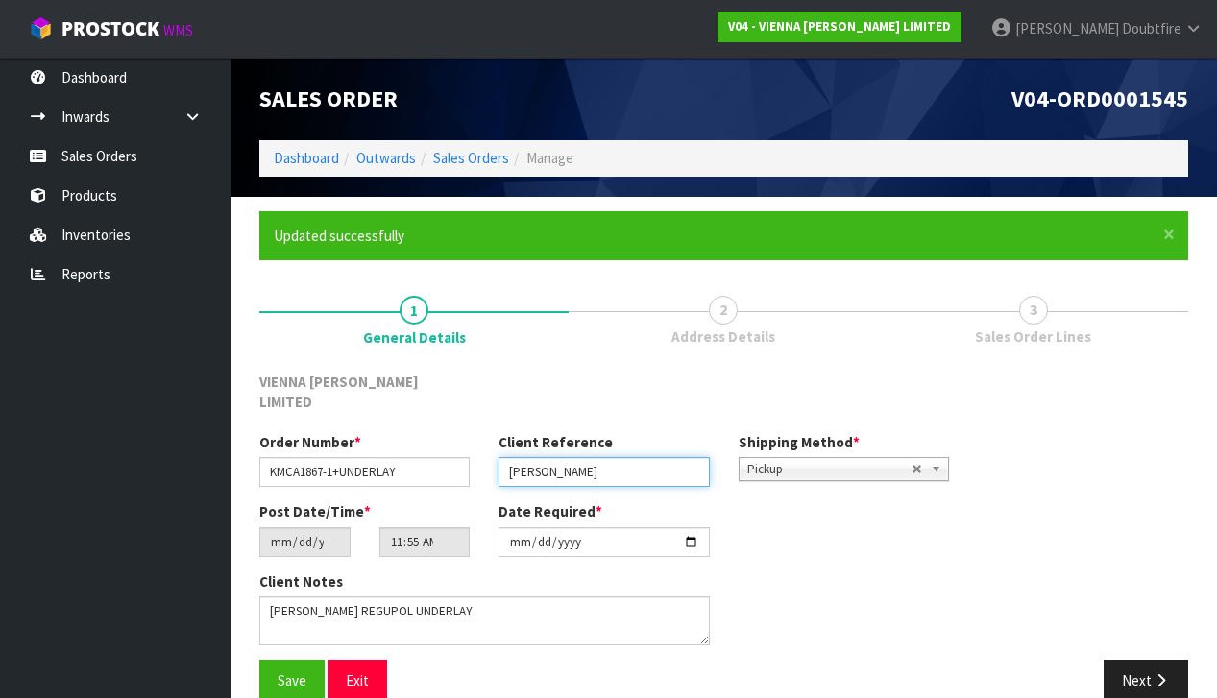
click at [557, 457] on input "KRISTEL UNDERLAY" at bounding box center [603, 472] width 210 height 30
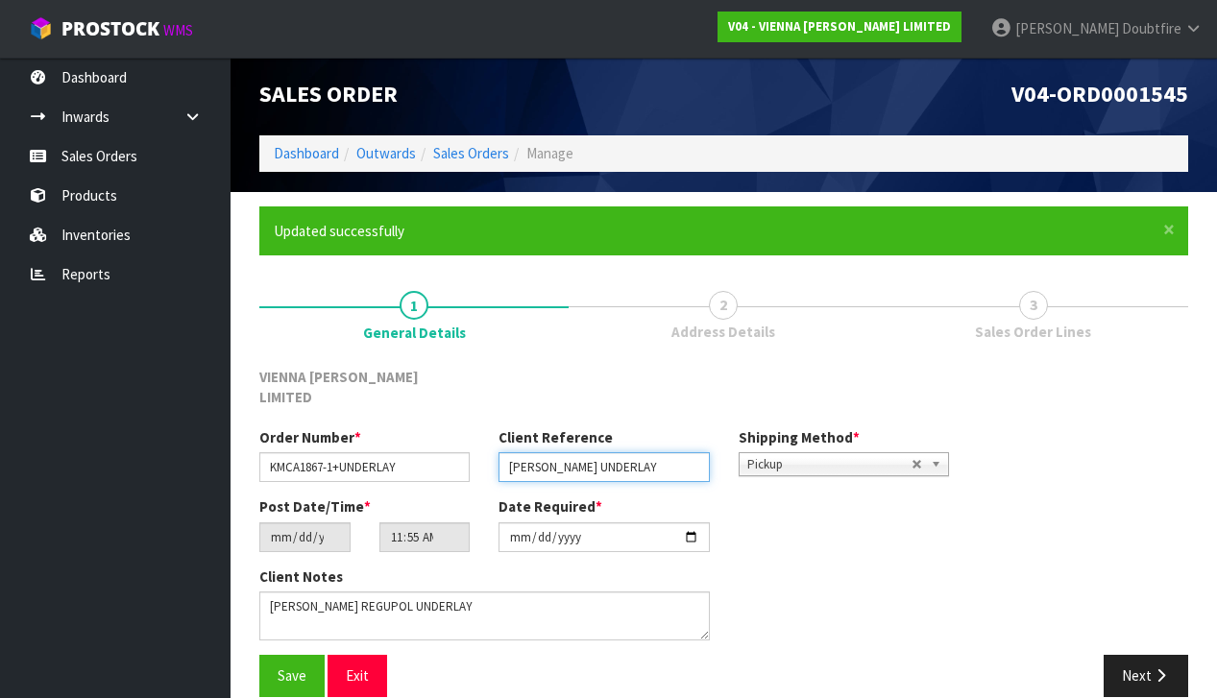
scroll to position [7, 0]
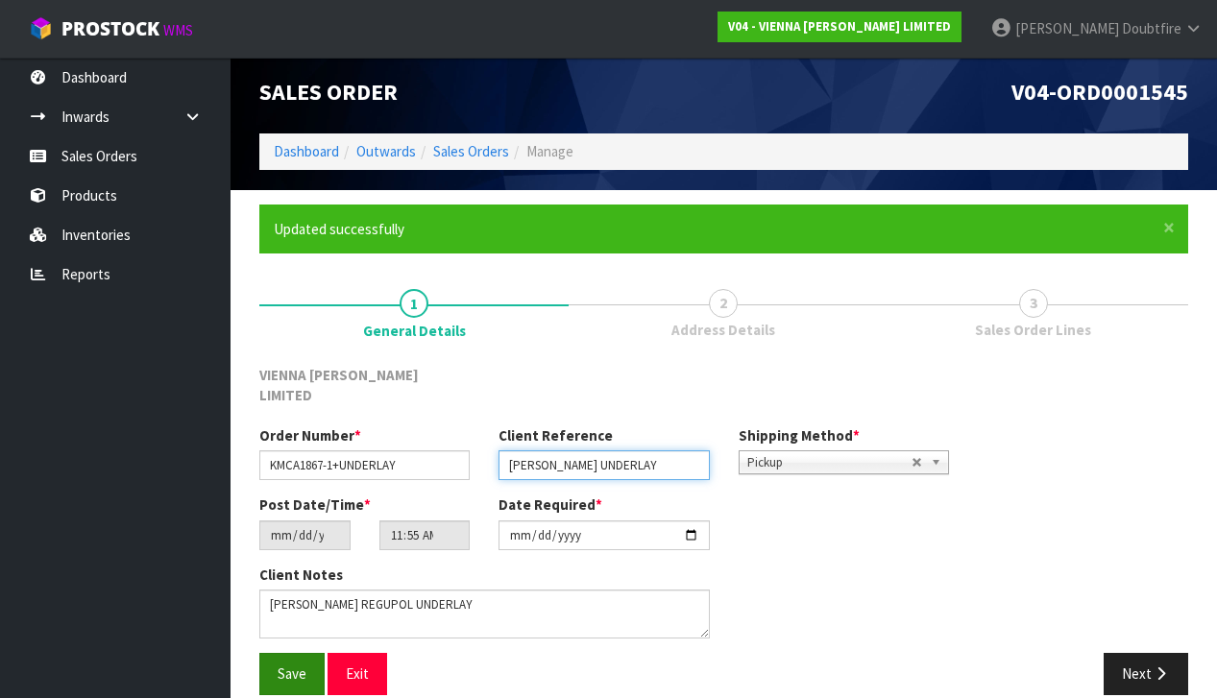
type input "KRISTEL MCALPINE UNDERLAY"
click at [300, 664] on span "Save" at bounding box center [291, 673] width 29 height 18
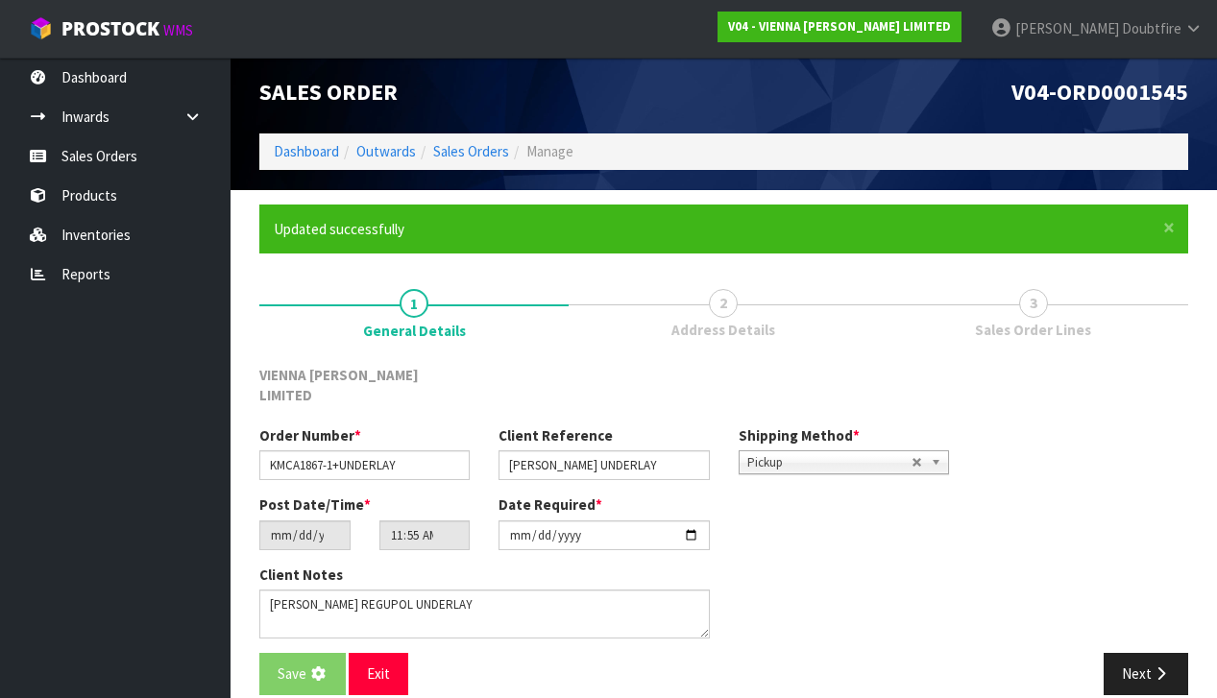
scroll to position [0, 0]
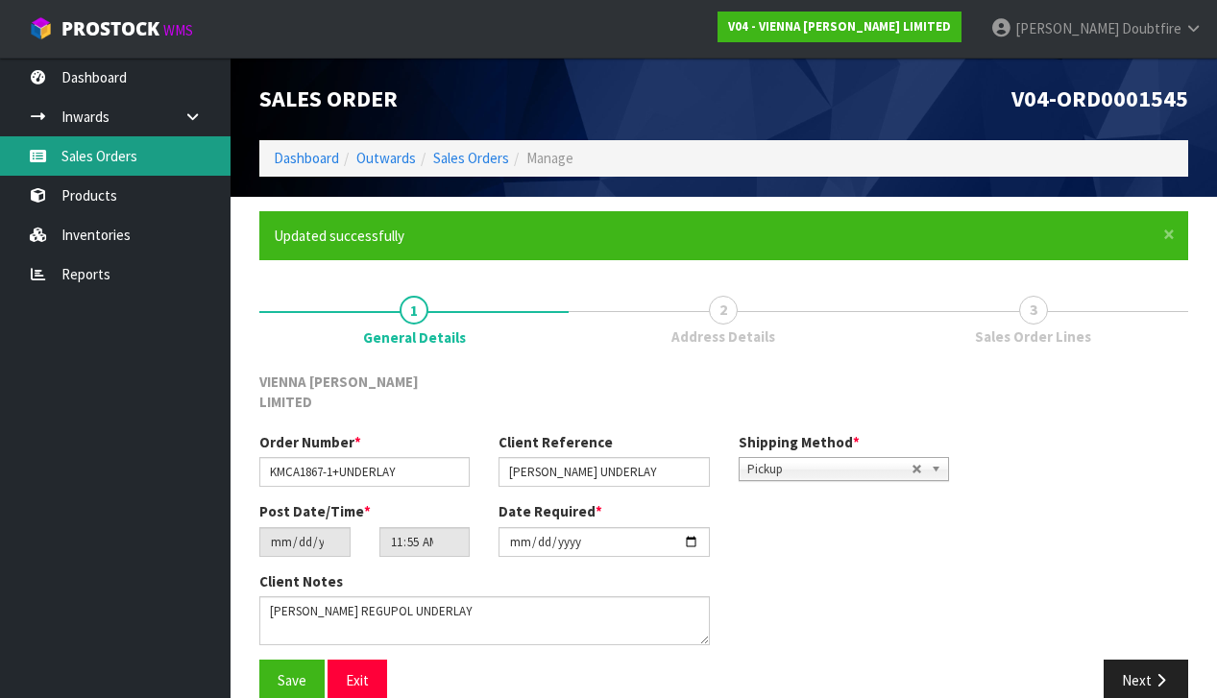
click at [83, 157] on link "Sales Orders" at bounding box center [115, 155] width 230 height 39
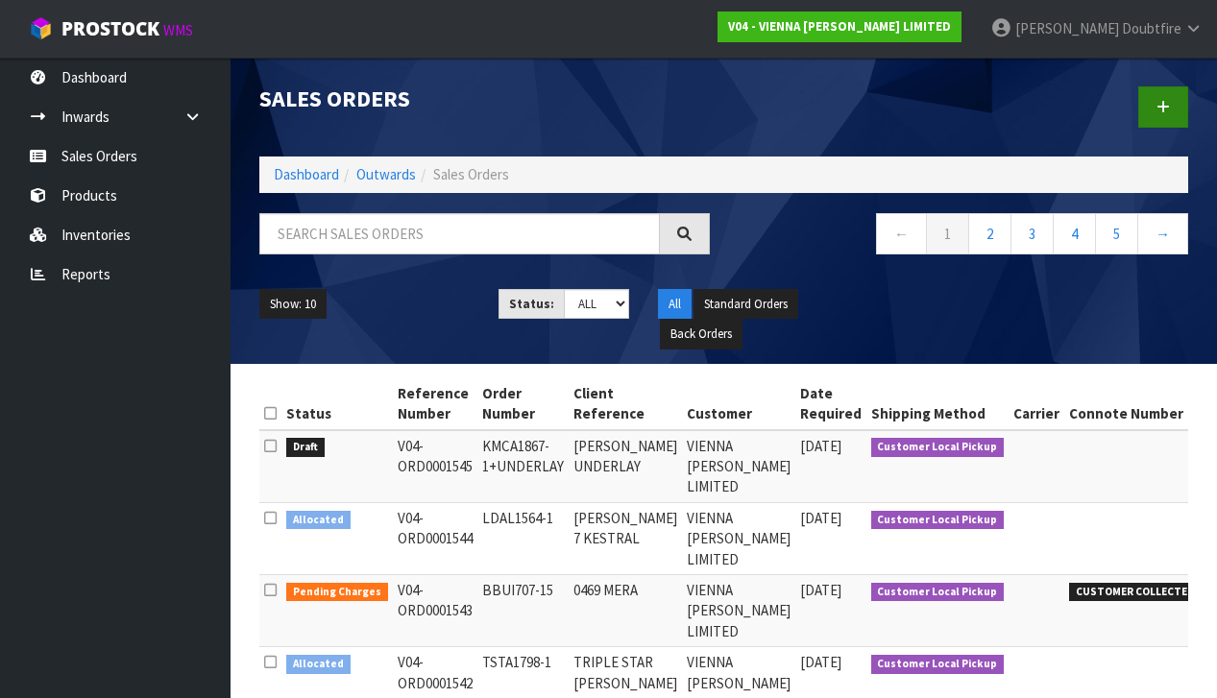
click at [1176, 114] on link at bounding box center [1163, 106] width 50 height 41
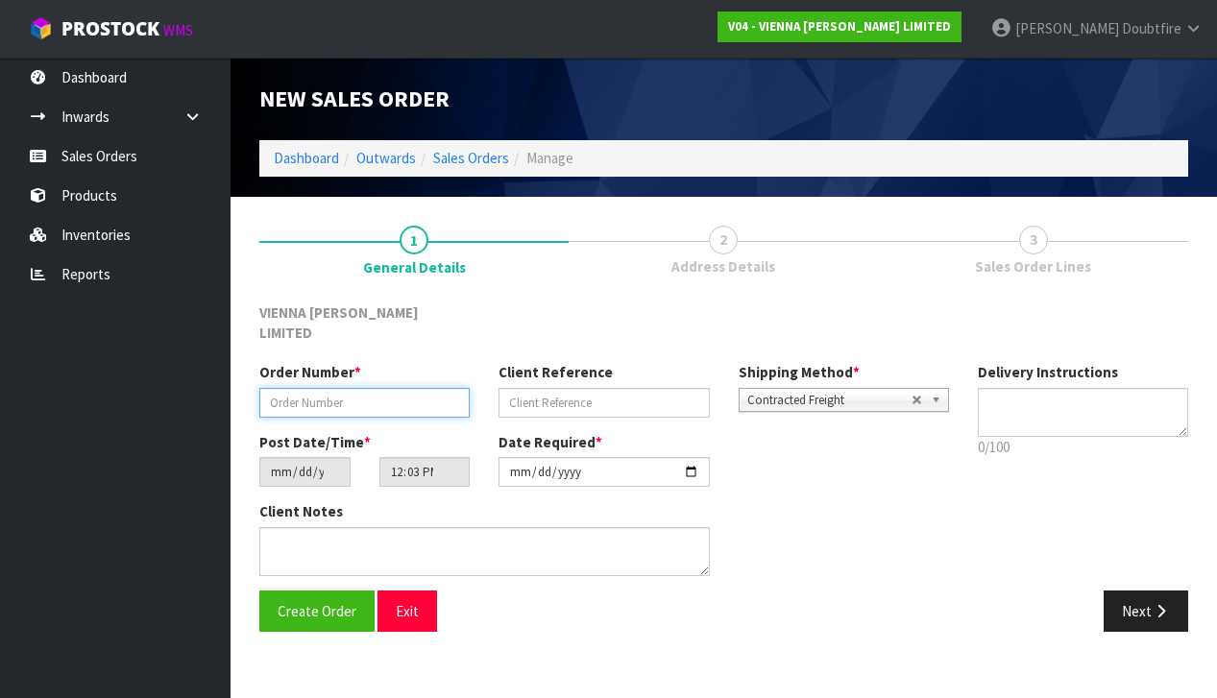
paste input "FWHY1852-1"
type input "FWHY1852-1"
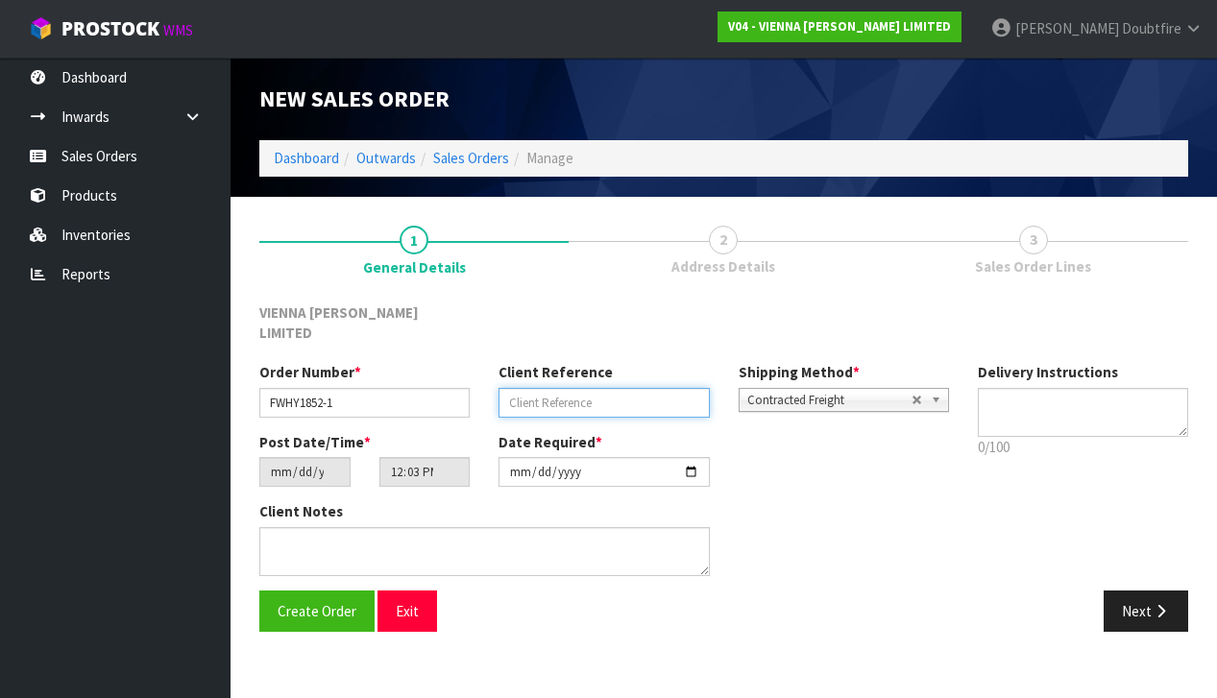
click at [560, 388] on input "text" at bounding box center [603, 403] width 210 height 30
type input "FIONA WHYTE"
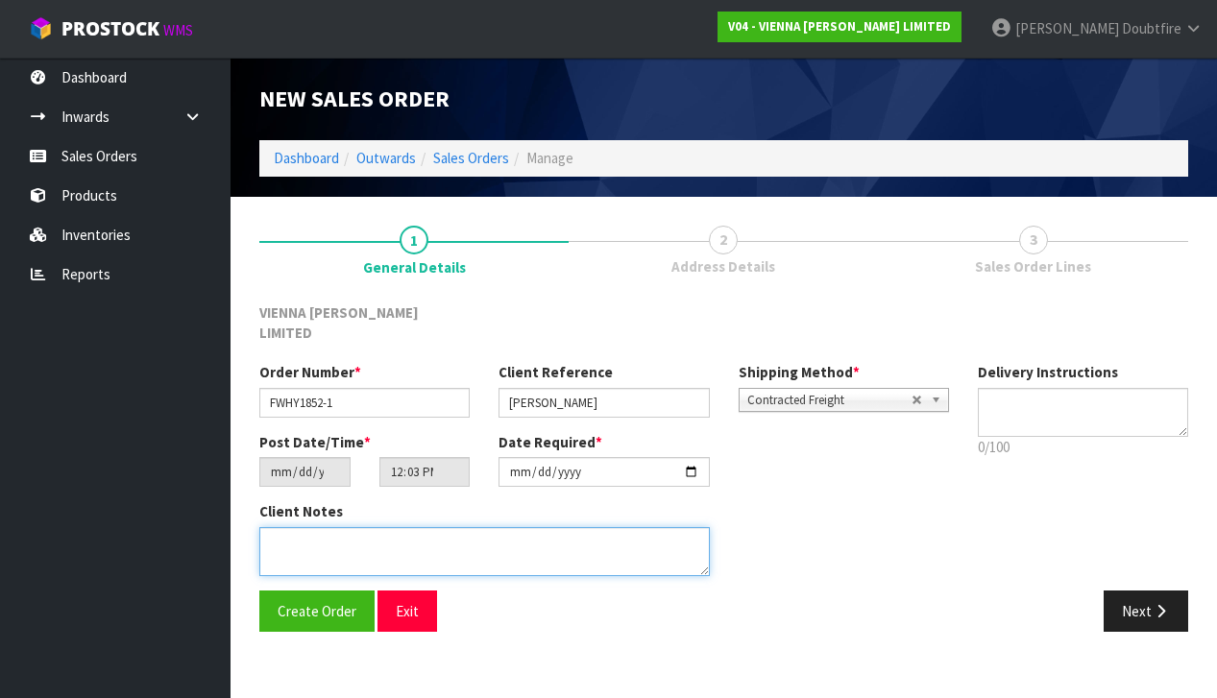
click at [322, 527] on textarea at bounding box center [484, 551] width 450 height 49
type textarea "FIONA WHYTE"
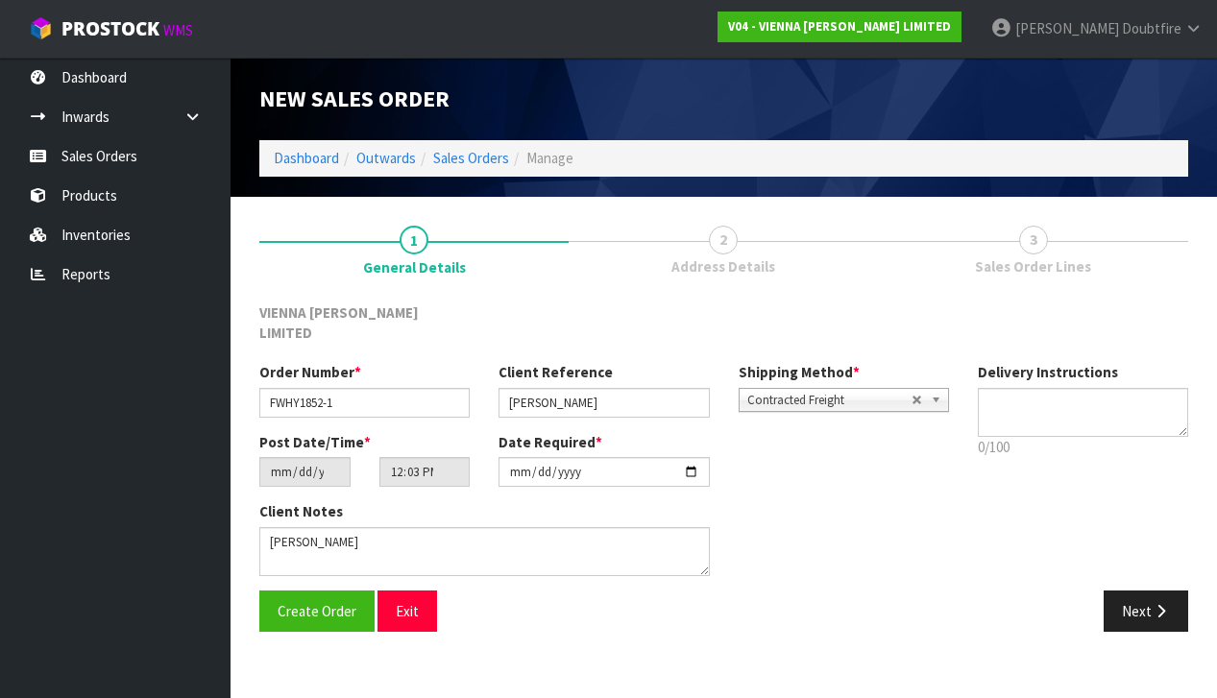
click at [764, 389] on span "Contracted Freight" at bounding box center [829, 400] width 164 height 23
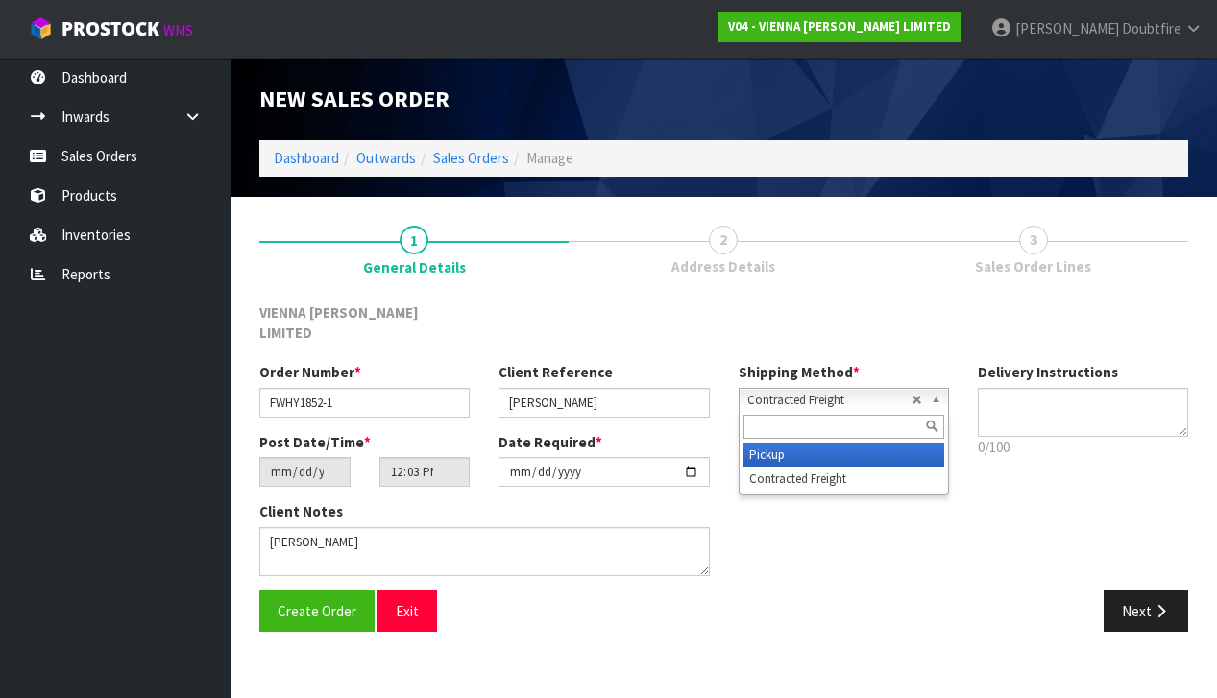
click at [765, 443] on li "Pickup" at bounding box center [843, 455] width 201 height 24
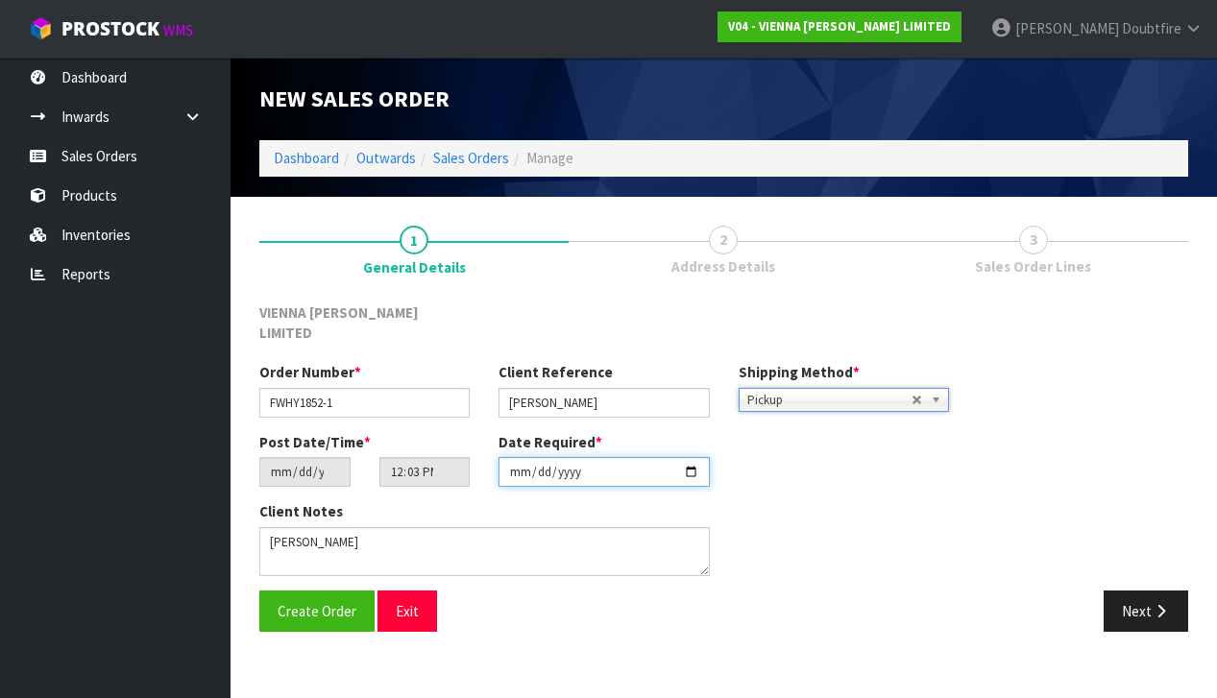
click at [518, 462] on input "[DATE]" at bounding box center [603, 472] width 210 height 30
click at [560, 457] on input "[DATE]" at bounding box center [603, 472] width 210 height 30
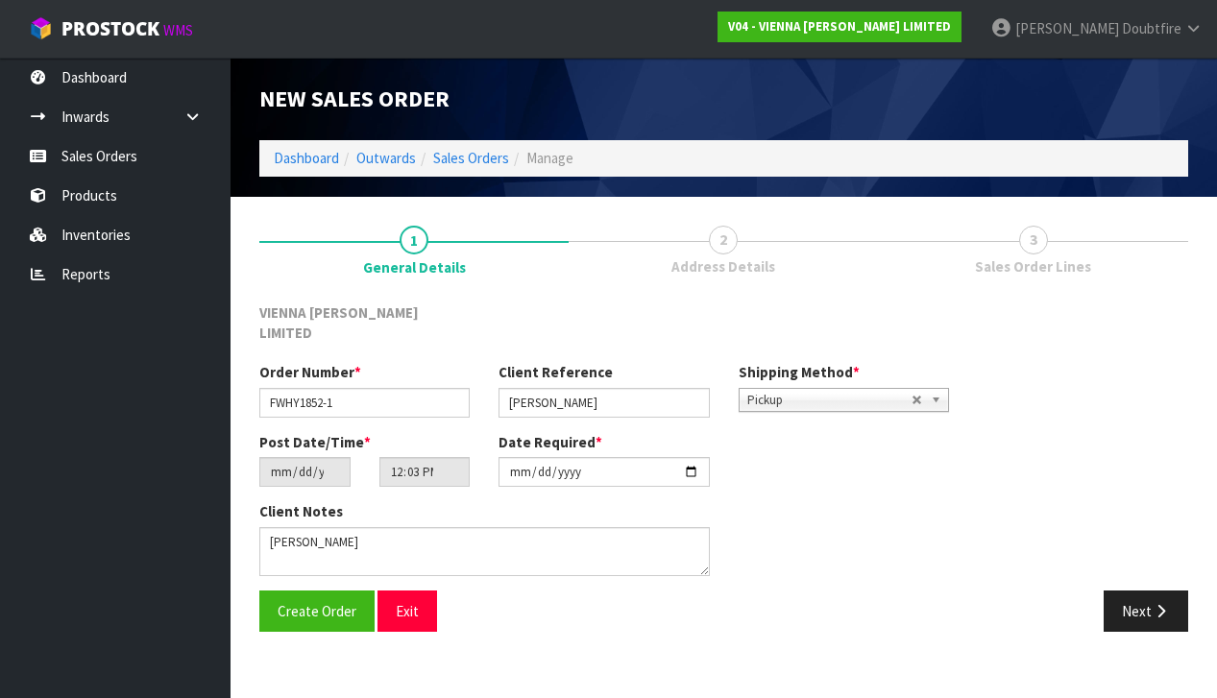
click at [473, 620] on div "Create Order Exit Next" at bounding box center [723, 619] width 957 height 56
click at [509, 459] on input "2025-10-21" at bounding box center [603, 472] width 210 height 30
type input "2025-10-22"
click at [464, 633] on section "1 General Details 2 Address Details 3 Sales Order Lines VIENNA WOODS LIMITED Or…" at bounding box center [723, 429] width 986 height 464
click at [296, 598] on button "Create Order" at bounding box center [316, 611] width 115 height 41
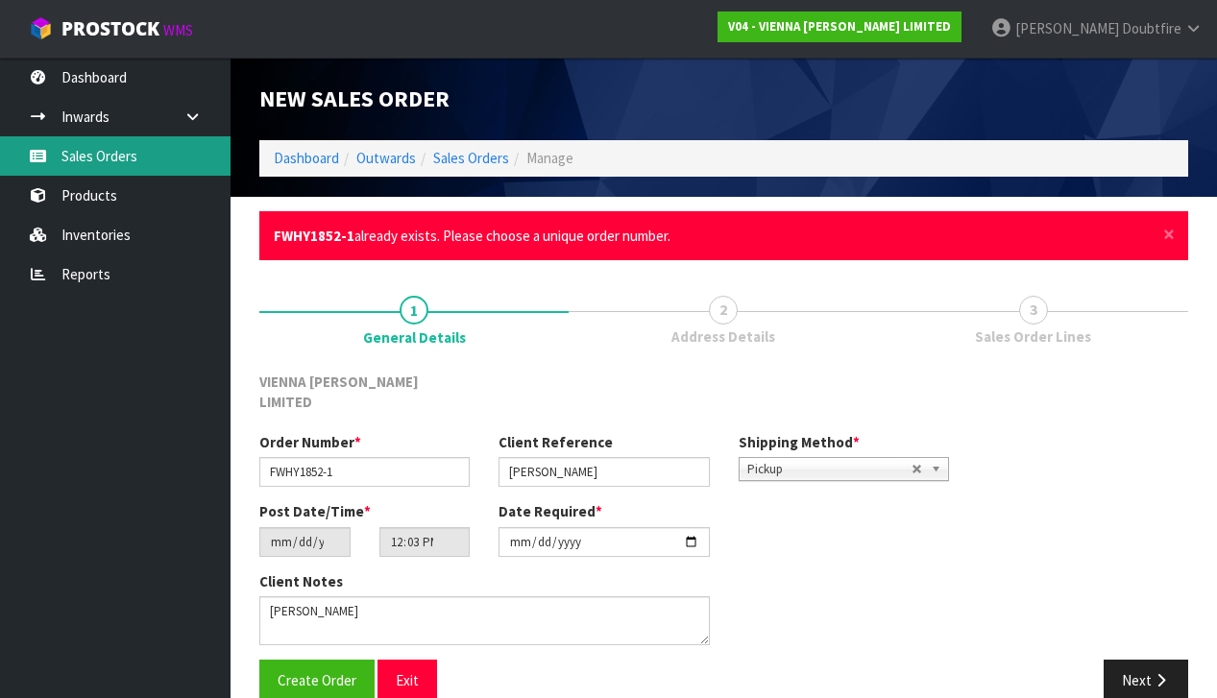
click at [95, 160] on link "Sales Orders" at bounding box center [115, 155] width 230 height 39
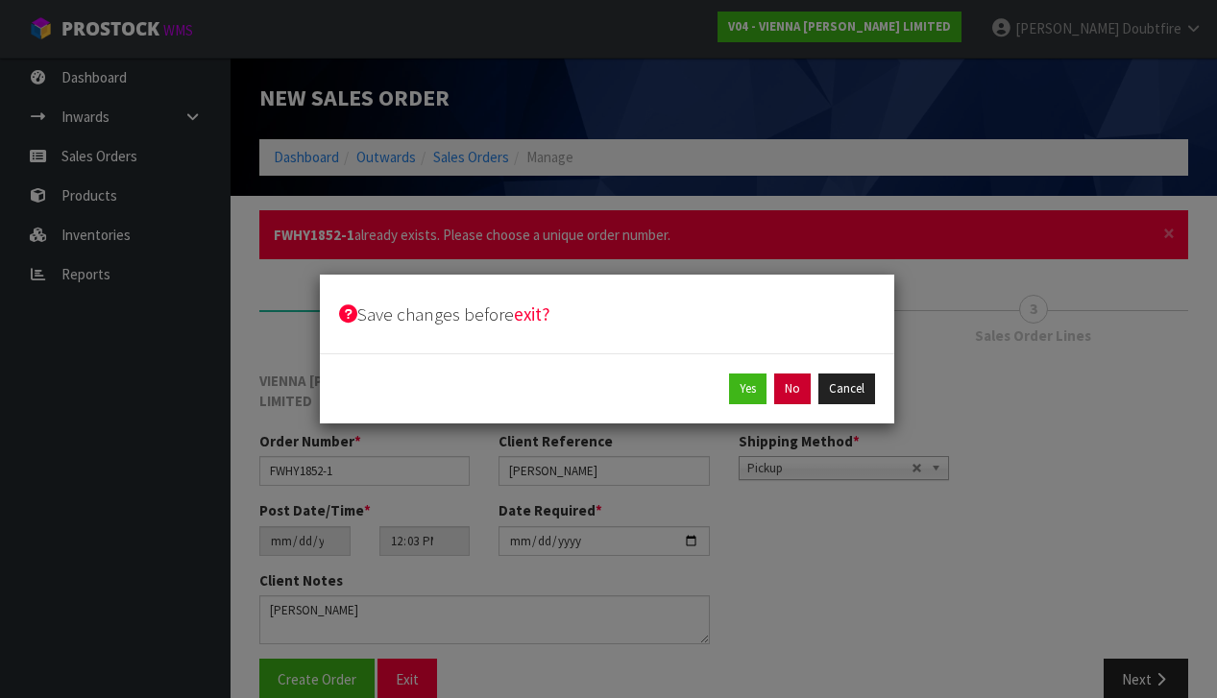
click at [803, 391] on button "No" at bounding box center [792, 389] width 36 height 31
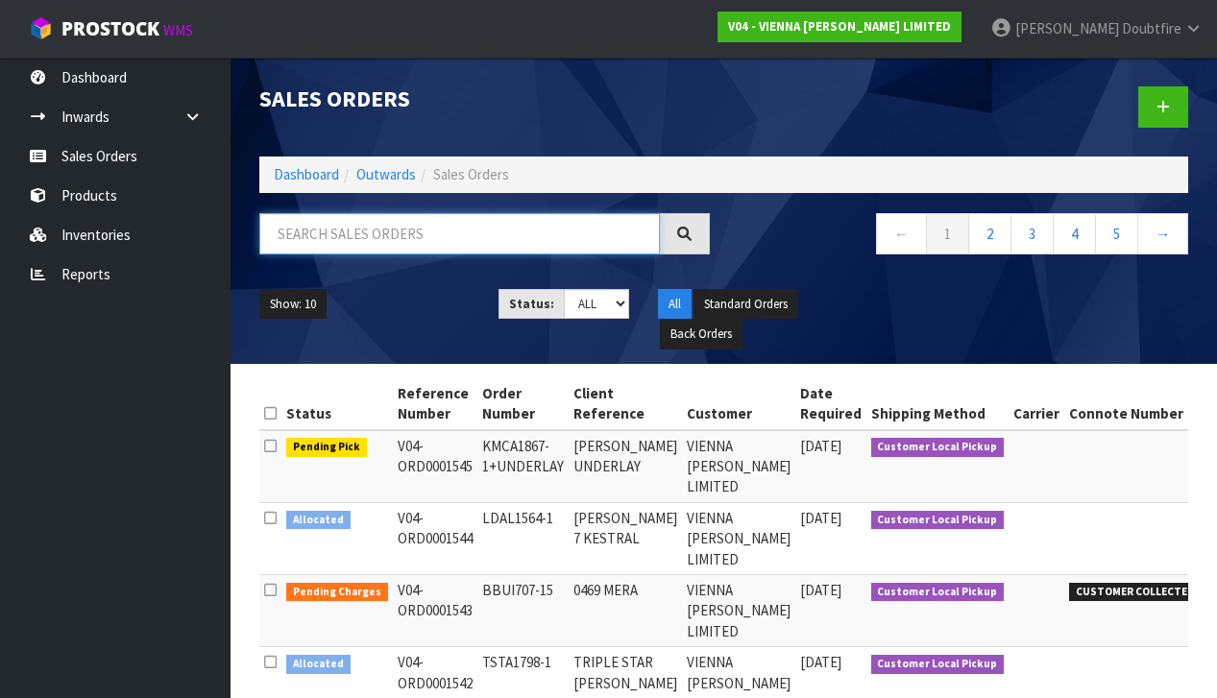
click at [342, 236] on input "text" at bounding box center [459, 233] width 400 height 41
type input "FIONA WHYTE"
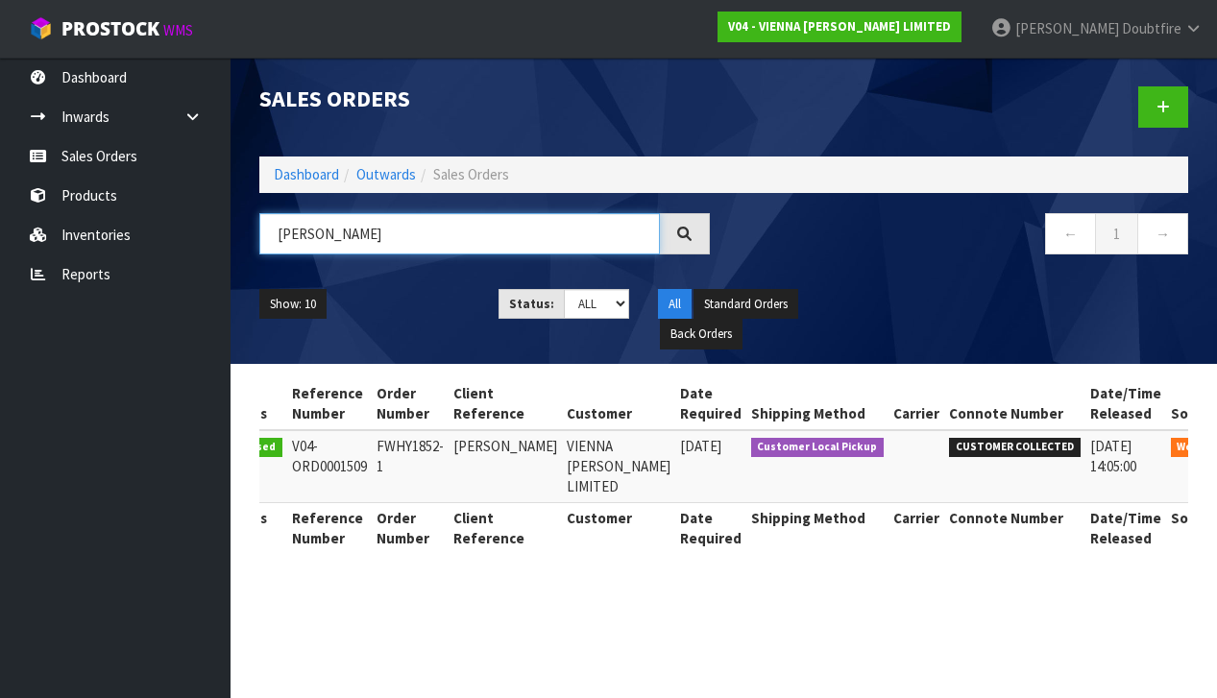
scroll to position [0, 63]
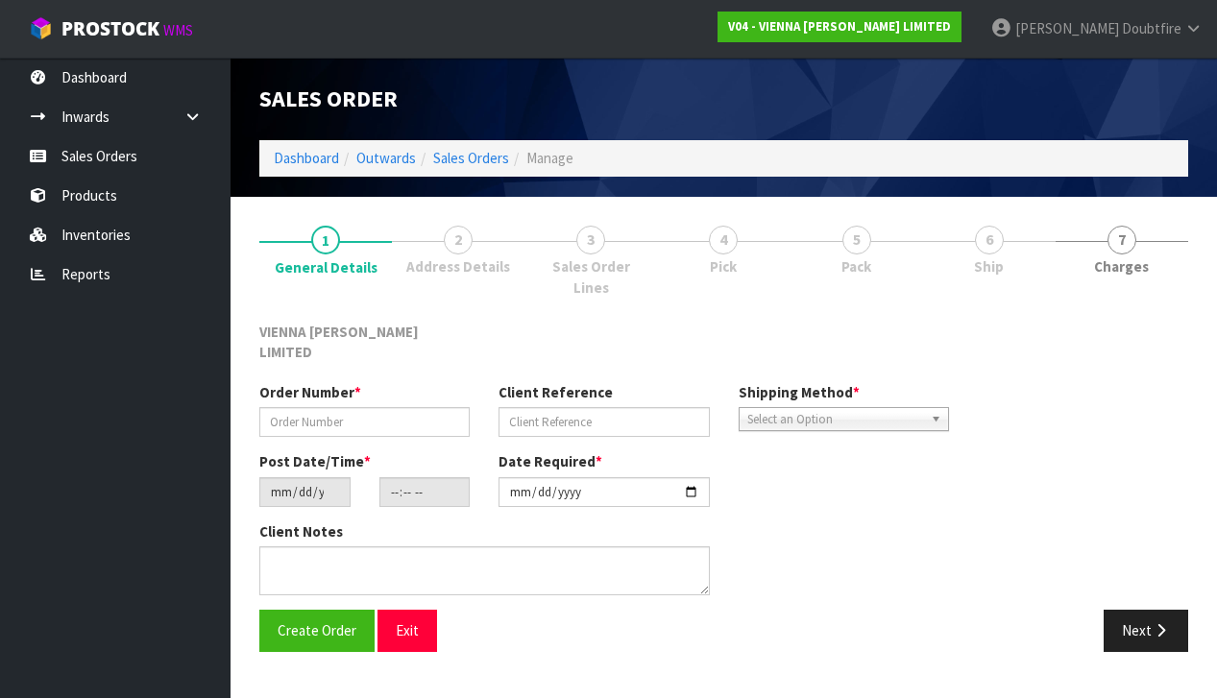
type input "FWHY1852-1"
type input "FIONA WHYTE"
type input "2025-09-17"
type input "10:54:00.000"
type input "2025-09-24"
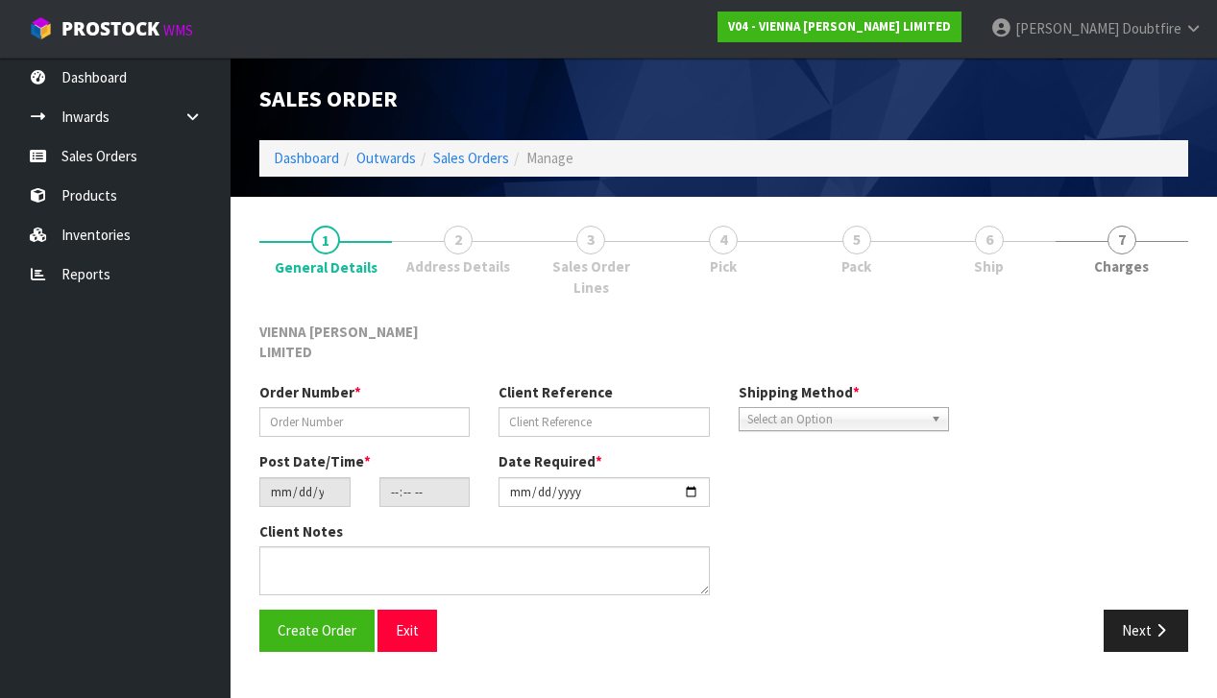
type textarea "FIONA WHYTE"
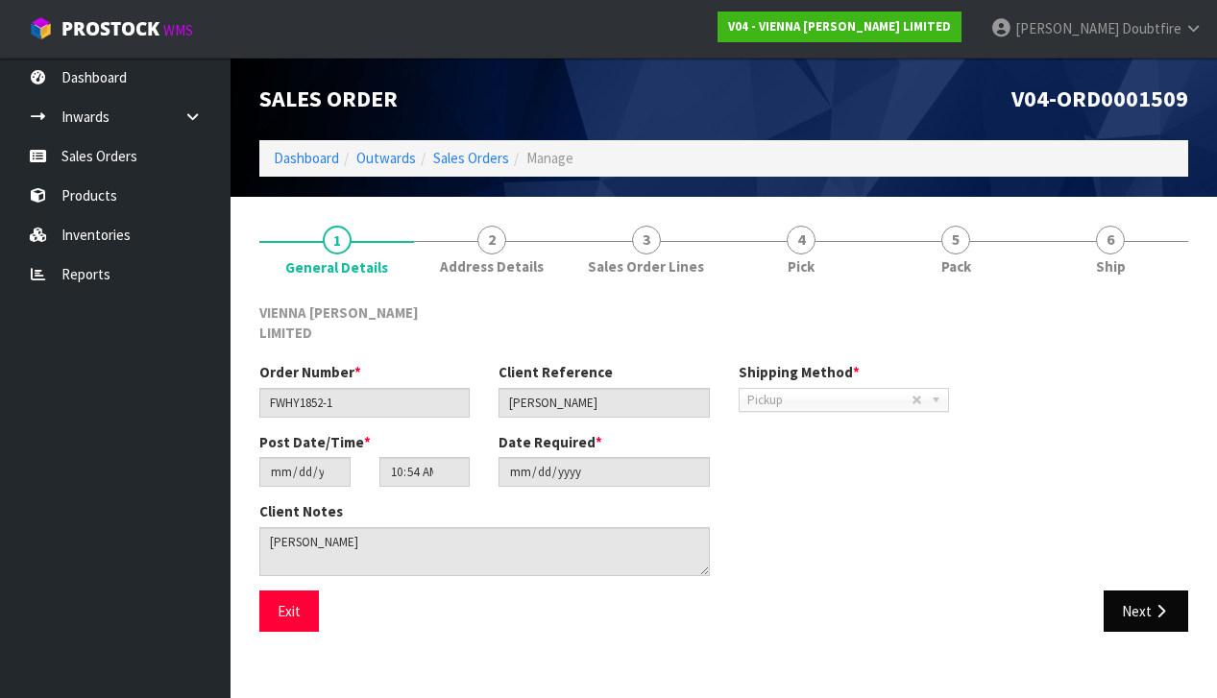
click at [1153, 591] on button "Next" at bounding box center [1145, 611] width 84 height 41
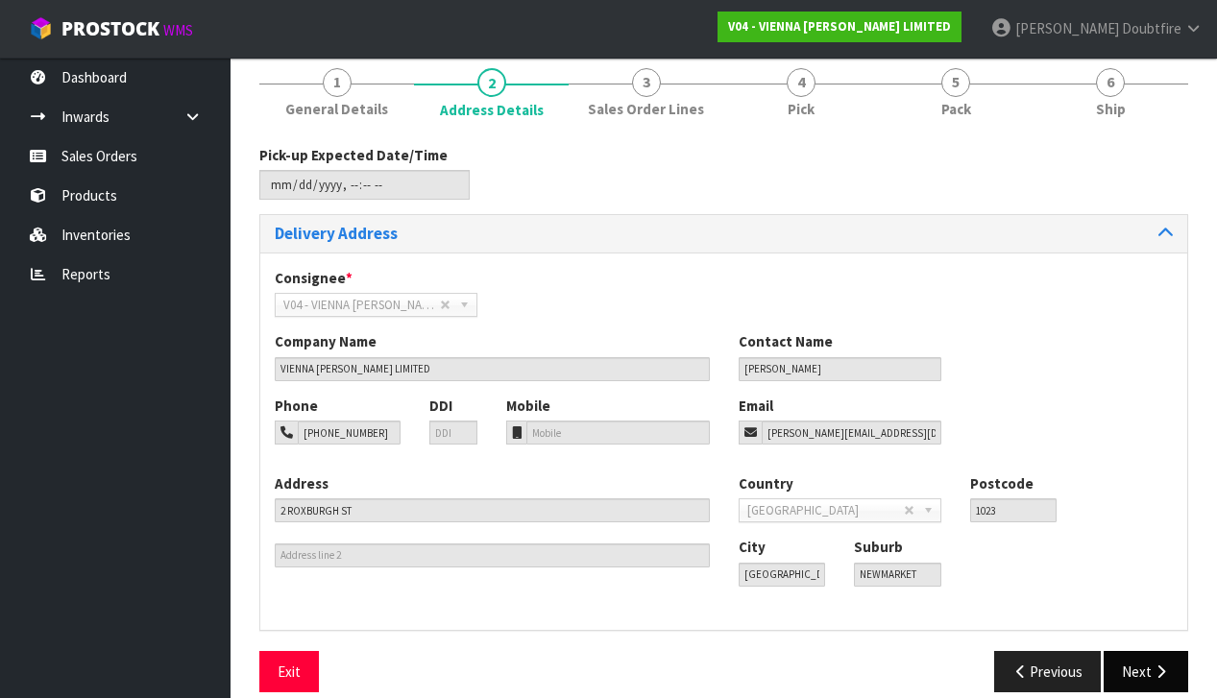
scroll to position [156, 0]
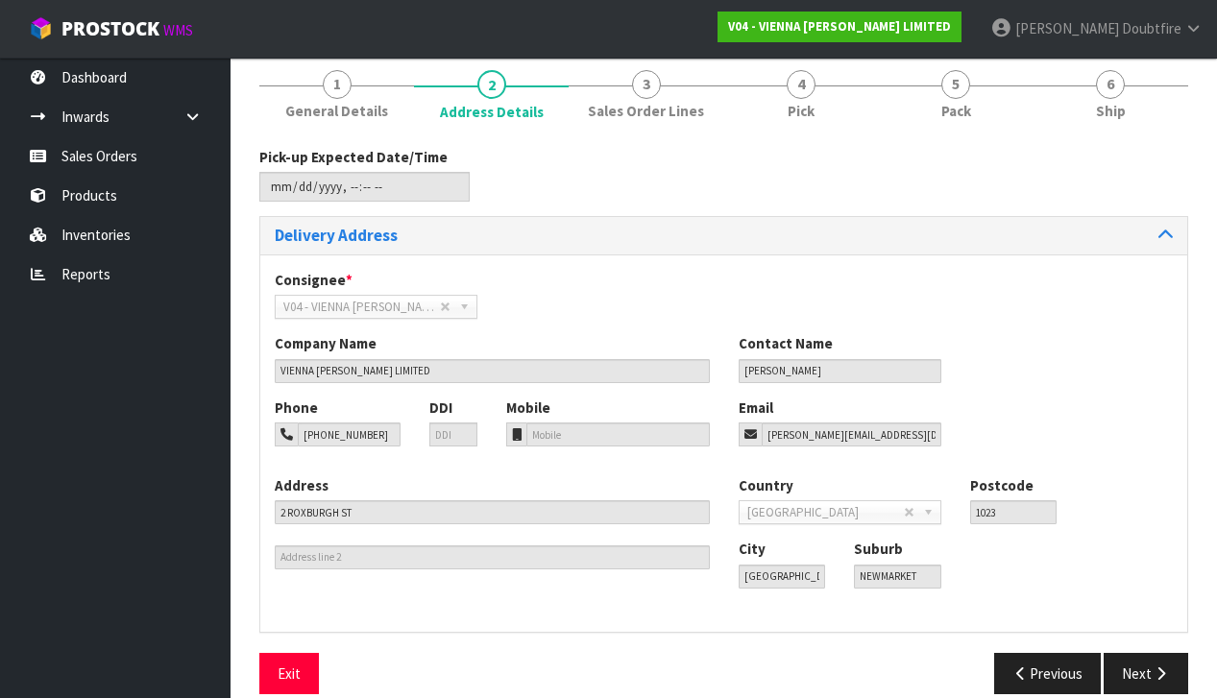
drag, startPoint x: 1133, startPoint y: 659, endPoint x: 1121, endPoint y: 656, distance: 12.8
click at [1133, 659] on button "Next" at bounding box center [1145, 673] width 84 height 41
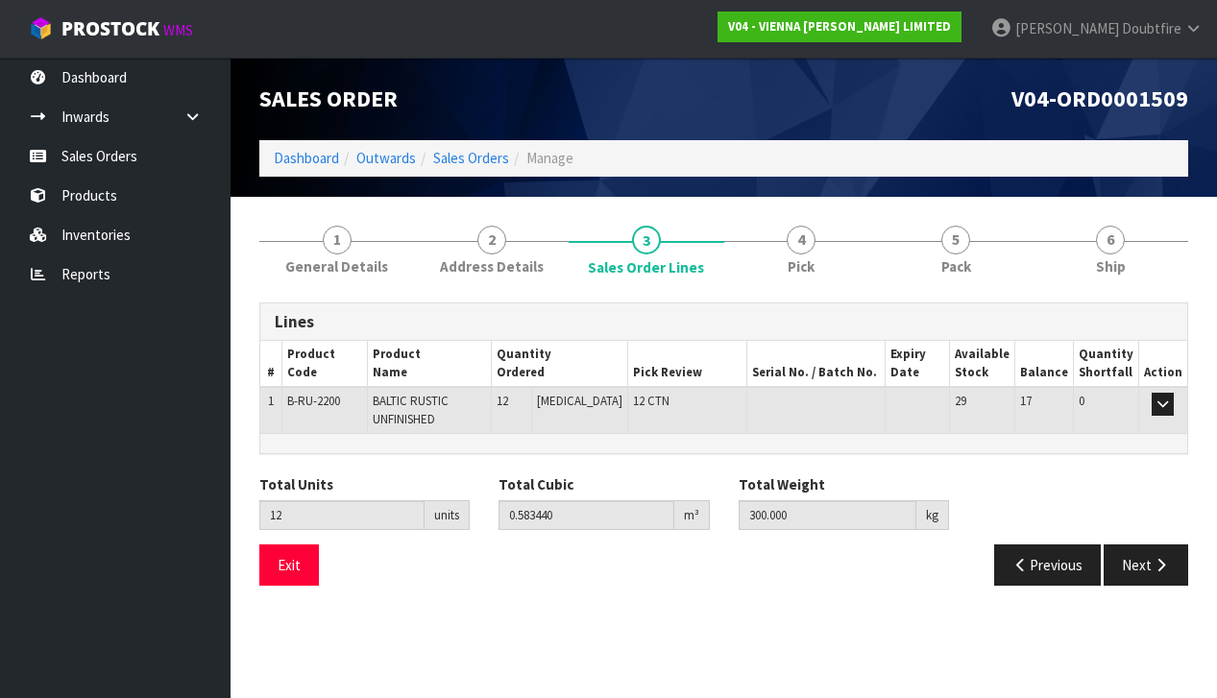
scroll to position [0, 0]
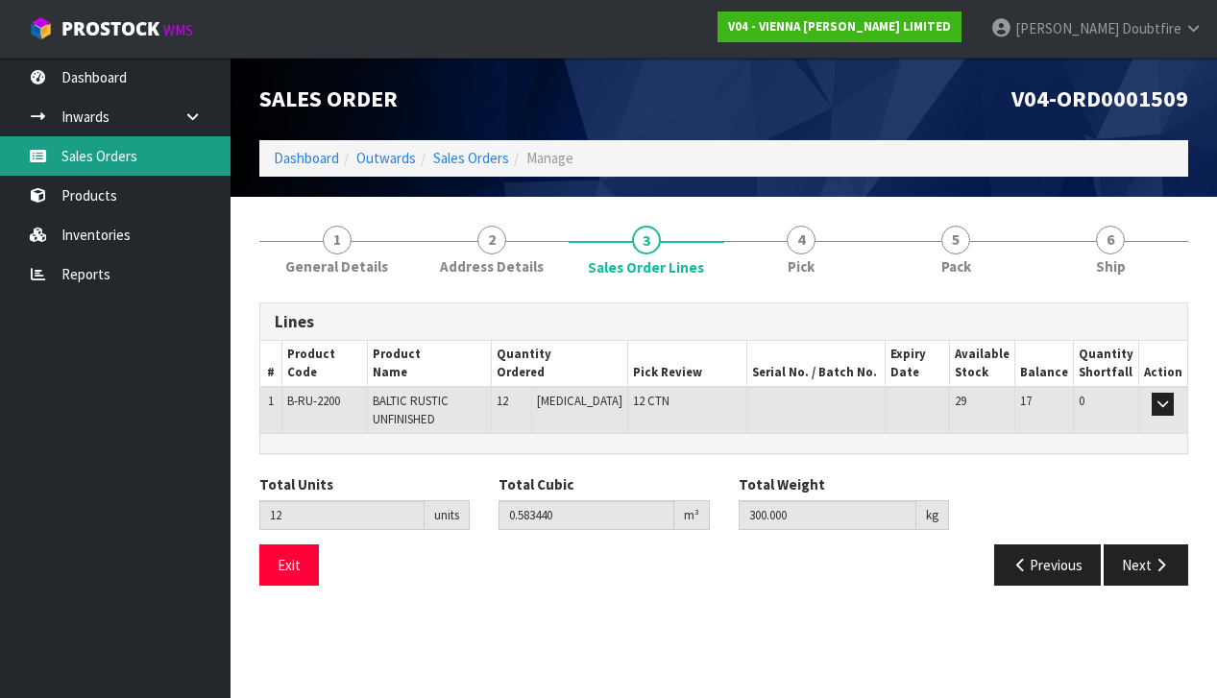
click at [83, 156] on link "Sales Orders" at bounding box center [115, 155] width 230 height 39
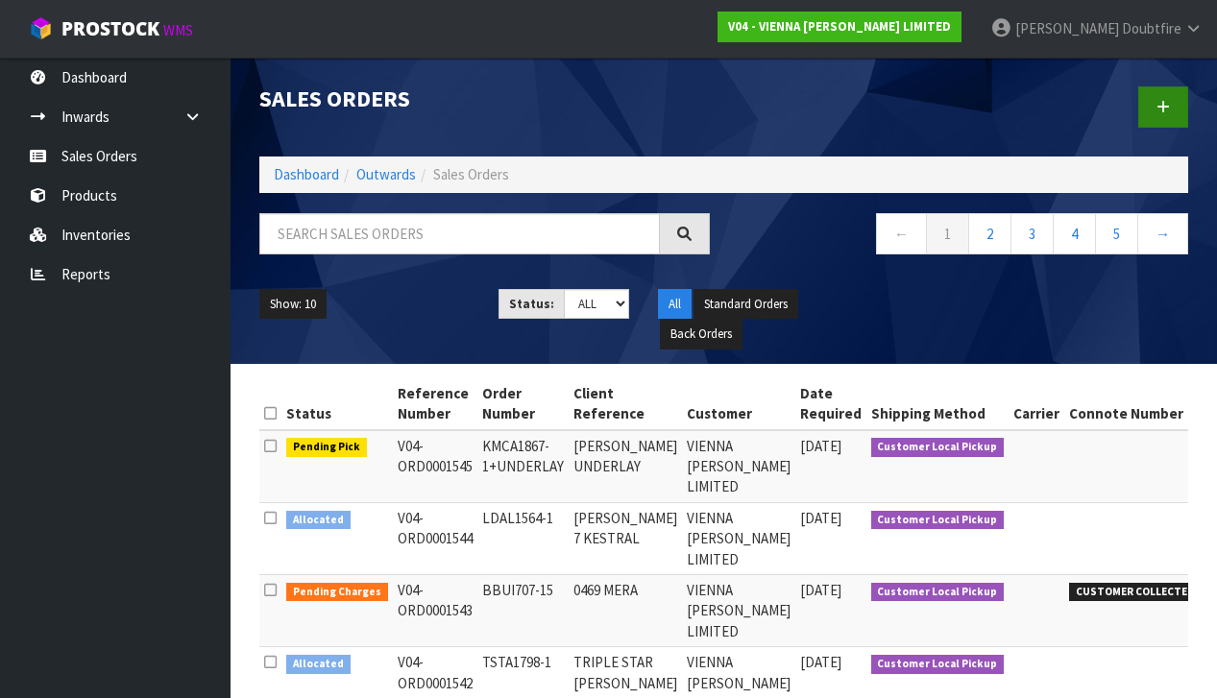
click at [1162, 109] on icon at bounding box center [1162, 107] width 13 height 14
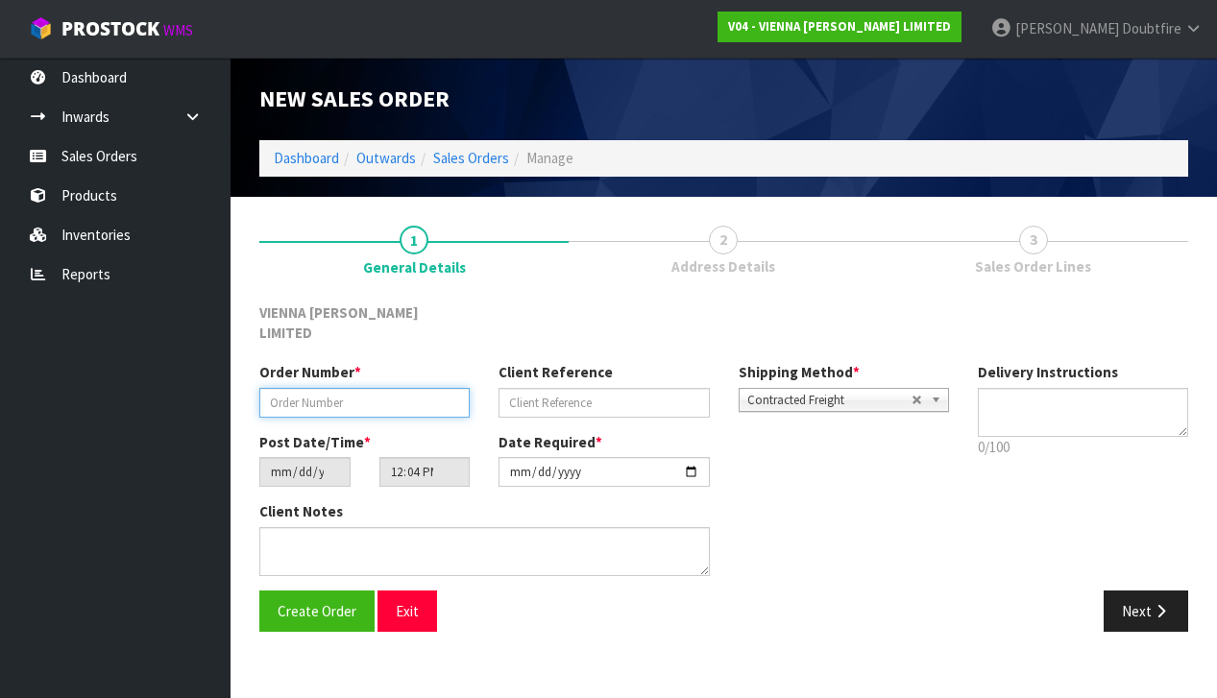
paste input "FWHY1852-1"
type input "FWHY1852-1+1"
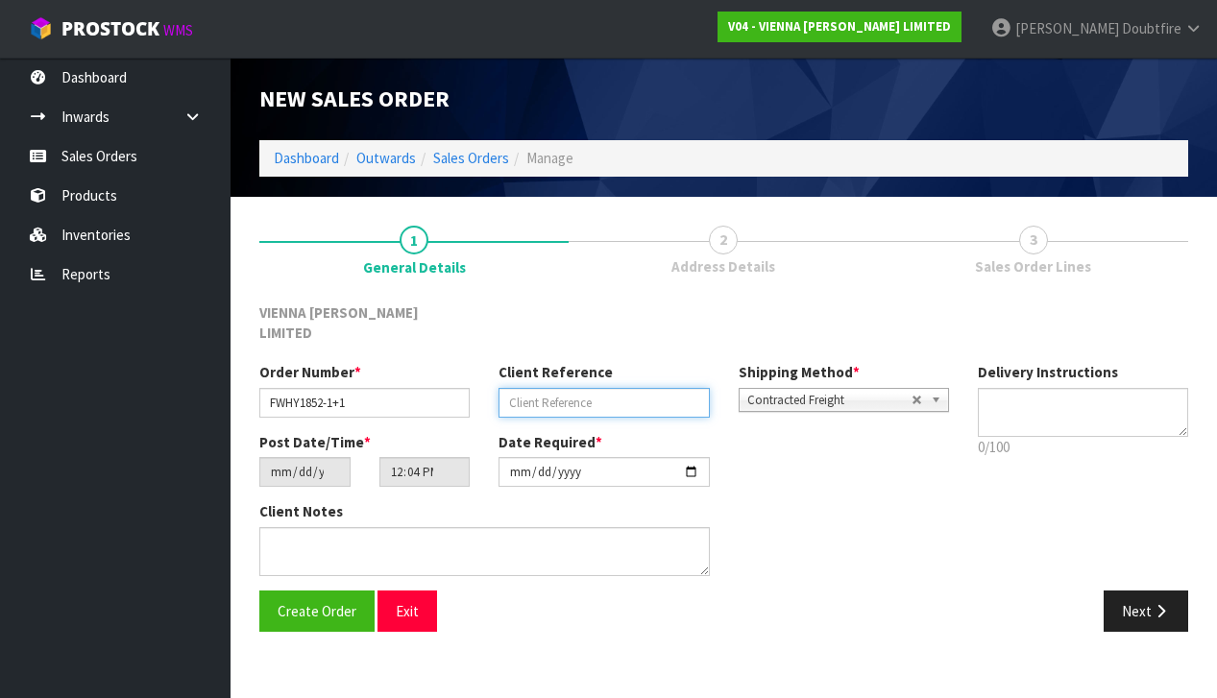
click at [570, 388] on input "text" at bounding box center [603, 403] width 210 height 30
type input "FIONA WHYTE UNDERLAY"
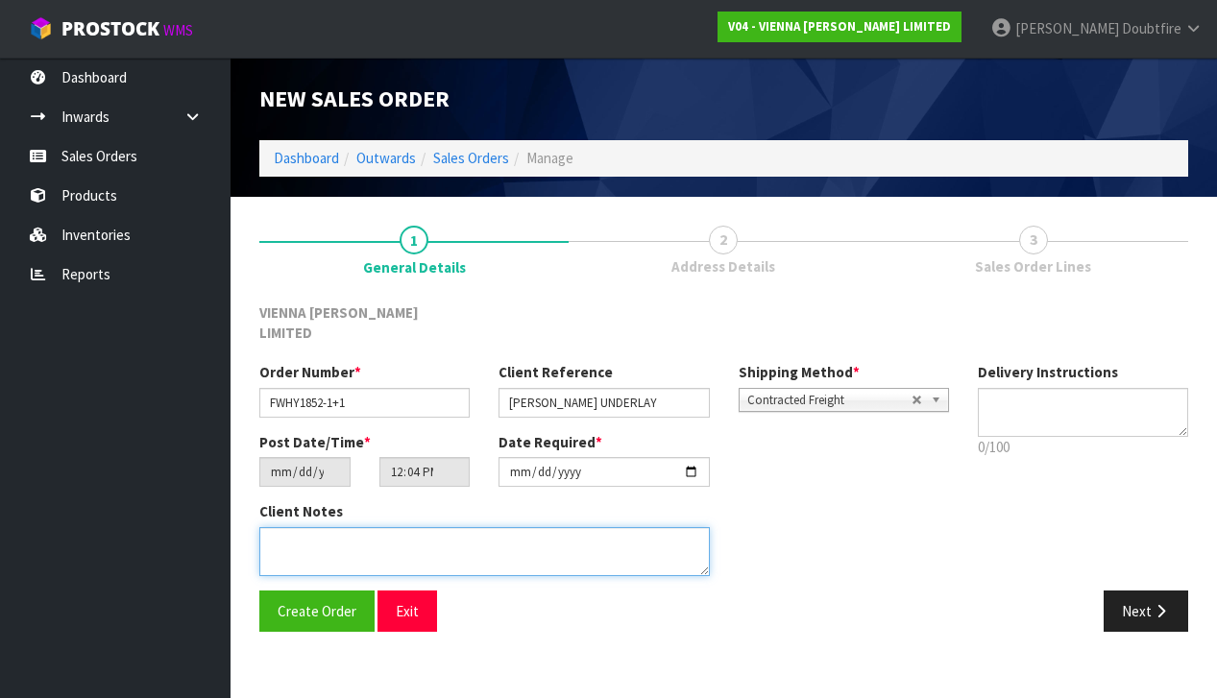
click at [351, 527] on textarea at bounding box center [484, 551] width 450 height 49
type textarea "FIONA WHYTE UNDERLAY"
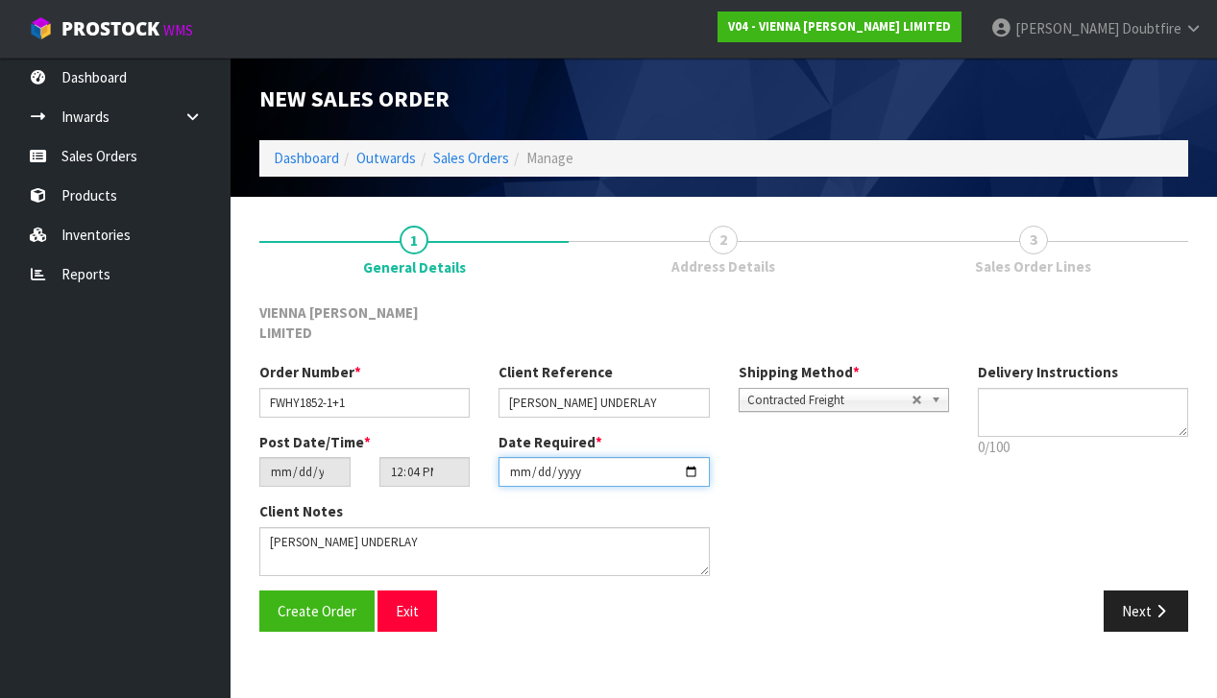
click at [538, 462] on input "[DATE]" at bounding box center [603, 472] width 210 height 30
type input "2025-10-22"
click at [469, 615] on div "Create Order Exit Next" at bounding box center [723, 619] width 957 height 56
click at [783, 389] on span "Contracted Freight" at bounding box center [829, 400] width 164 height 23
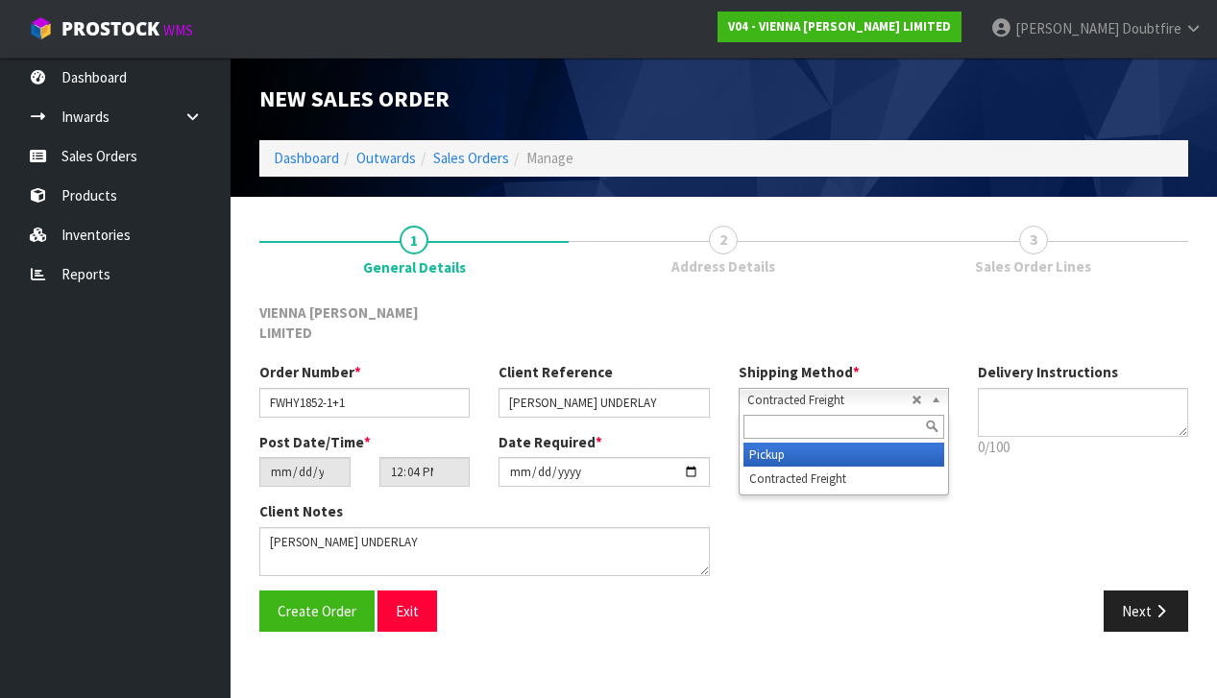
click at [759, 443] on li "Pickup" at bounding box center [843, 455] width 201 height 24
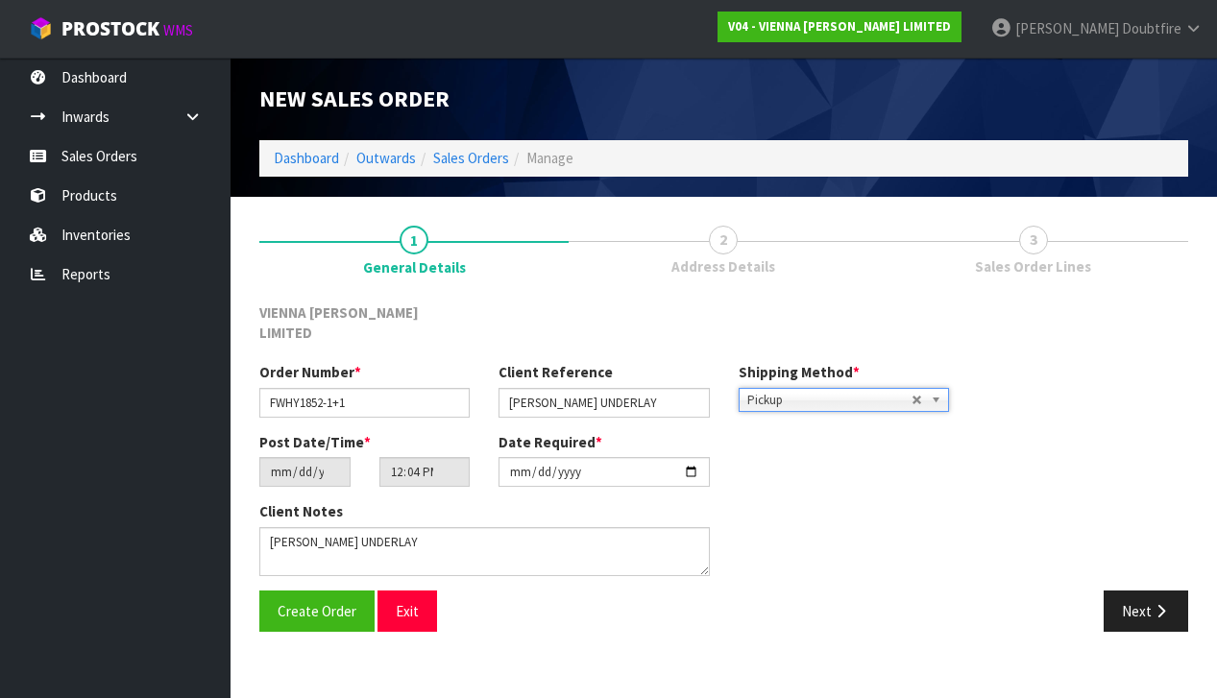
click at [299, 631] on section "1 General Details 2 Address Details 3 Sales Order Lines VIENNA WOODS LIMITED Or…" at bounding box center [723, 429] width 986 height 464
click at [302, 602] on span "Create Order" at bounding box center [316, 611] width 79 height 18
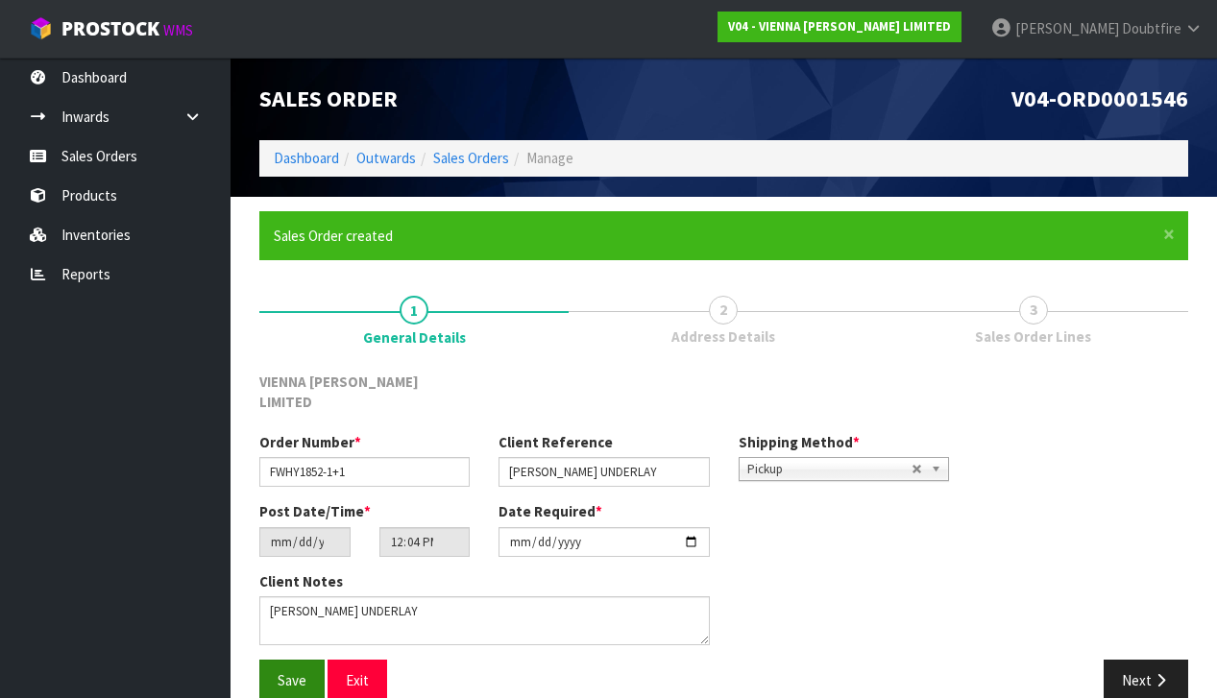
click at [308, 660] on button "Save" at bounding box center [291, 680] width 65 height 41
click at [1141, 660] on button "Next" at bounding box center [1145, 680] width 84 height 41
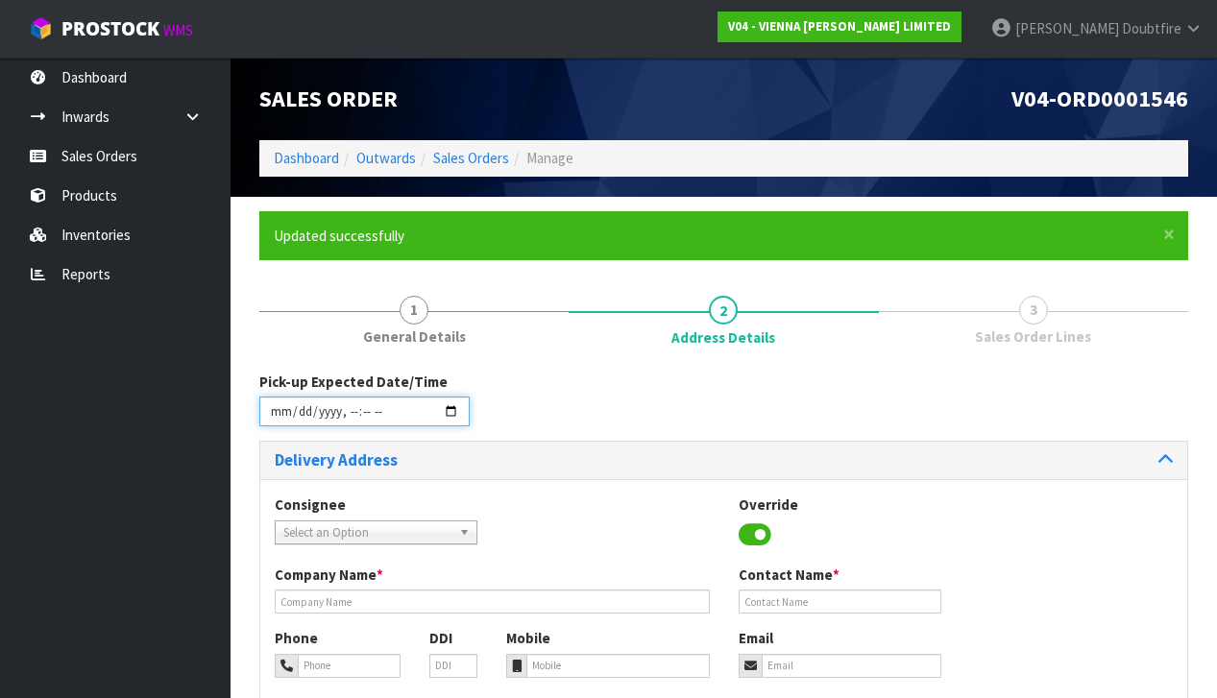
click at [280, 422] on input "datetime-local" at bounding box center [364, 412] width 210 height 30
type input "2025-10-22T12:05"
click at [620, 489] on div "Consignee 000001.BAY MECHANICS - BAY MECHANICS 000001A - BRAKE & TRANSMISSION N…" at bounding box center [723, 671] width 927 height 384
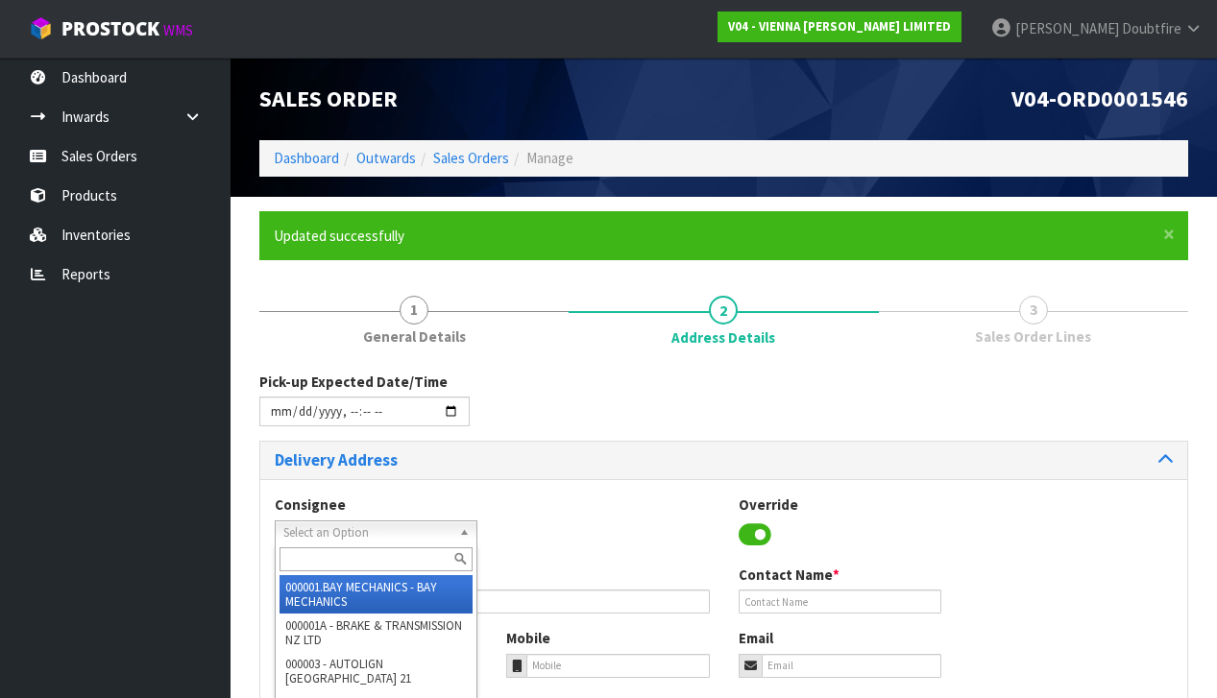
click at [294, 534] on span "Select an Option" at bounding box center [367, 532] width 168 height 23
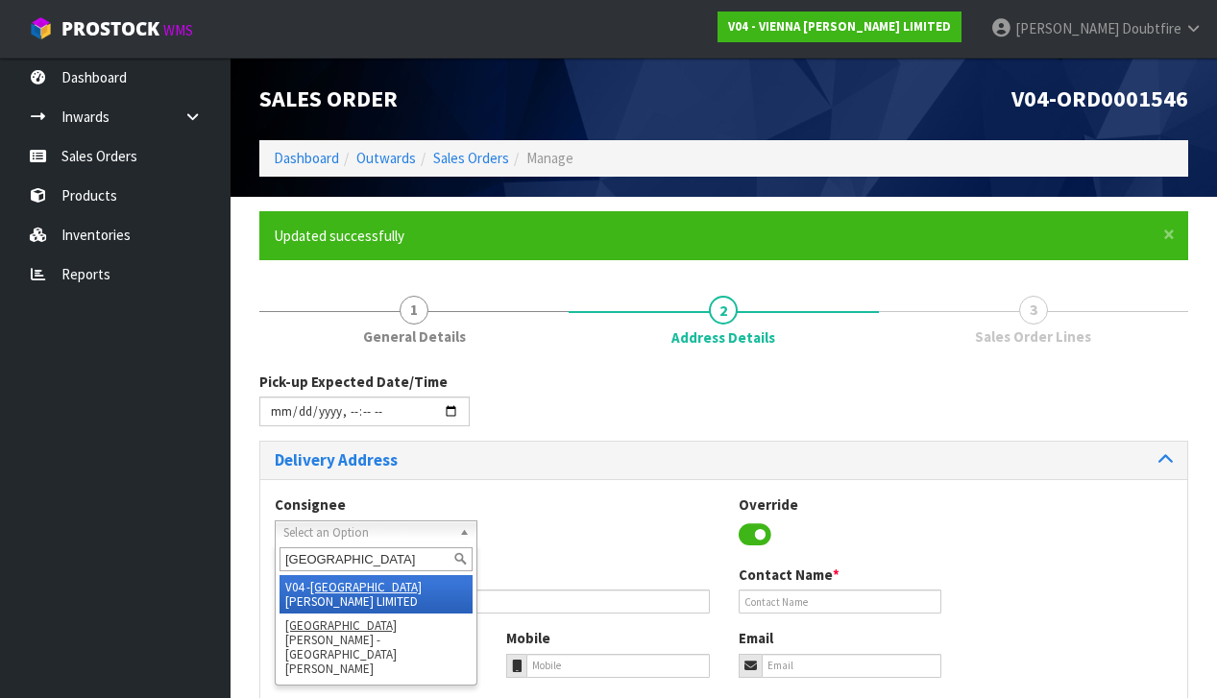
type input "[GEOGRAPHIC_DATA]"
click at [411, 584] on li "V04 - VIENNA [PERSON_NAME] LIMITED" at bounding box center [375, 594] width 193 height 38
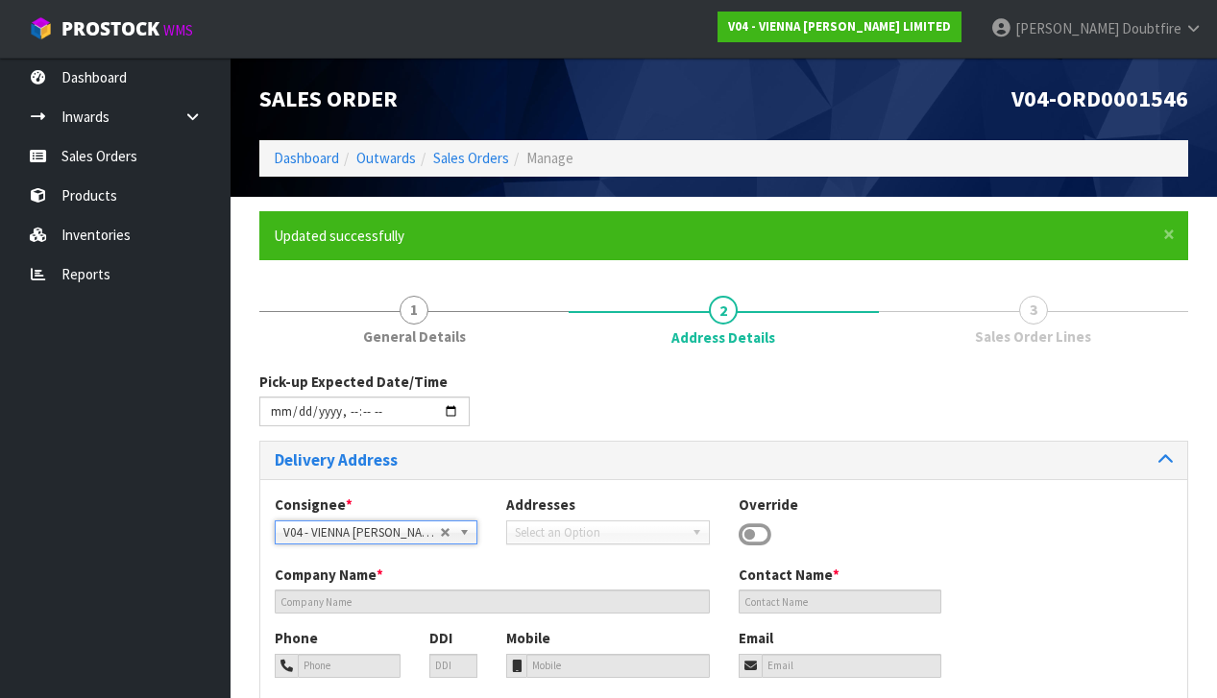
type input "VIENNA [PERSON_NAME] LIMITED"
type input "[PERSON_NAME]"
type input "[PHONE_NUMBER]"
type input "[PERSON_NAME][EMAIL_ADDRESS][DOMAIN_NAME]"
type input "2 ROXBURGH ST"
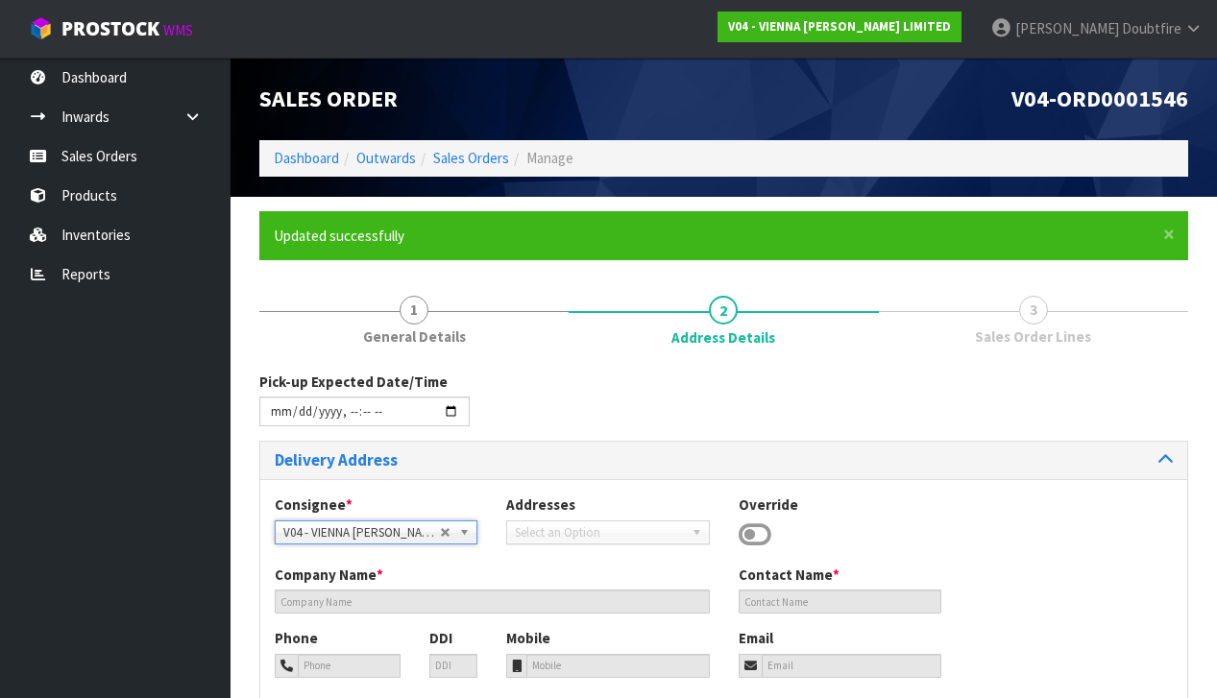
type input "1023"
type input "[GEOGRAPHIC_DATA]"
type input "NEWMARKET"
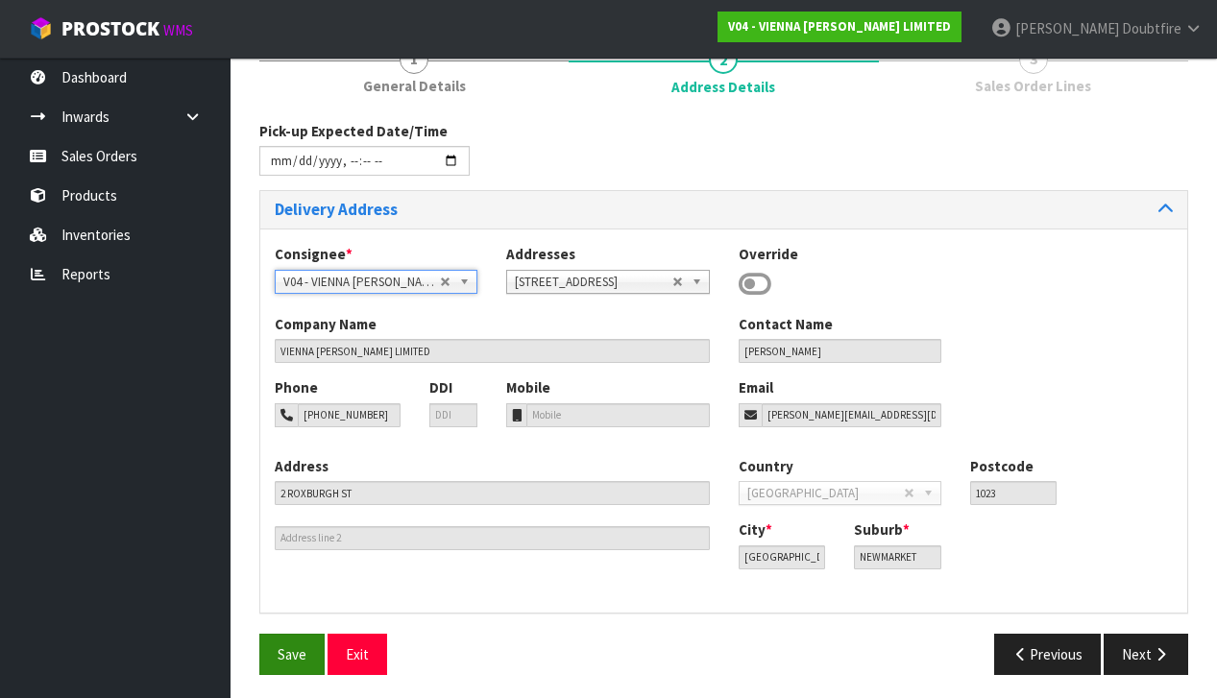
click at [295, 634] on button "Save" at bounding box center [291, 654] width 65 height 41
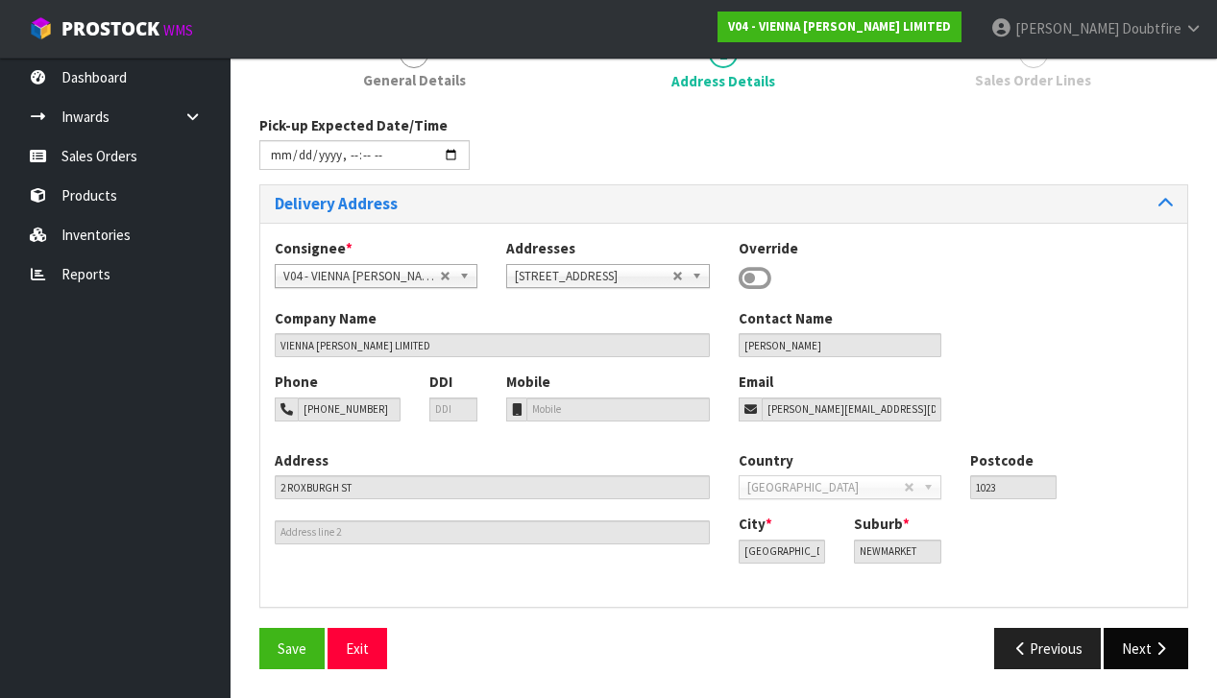
type input "2025-10-22T12:05"
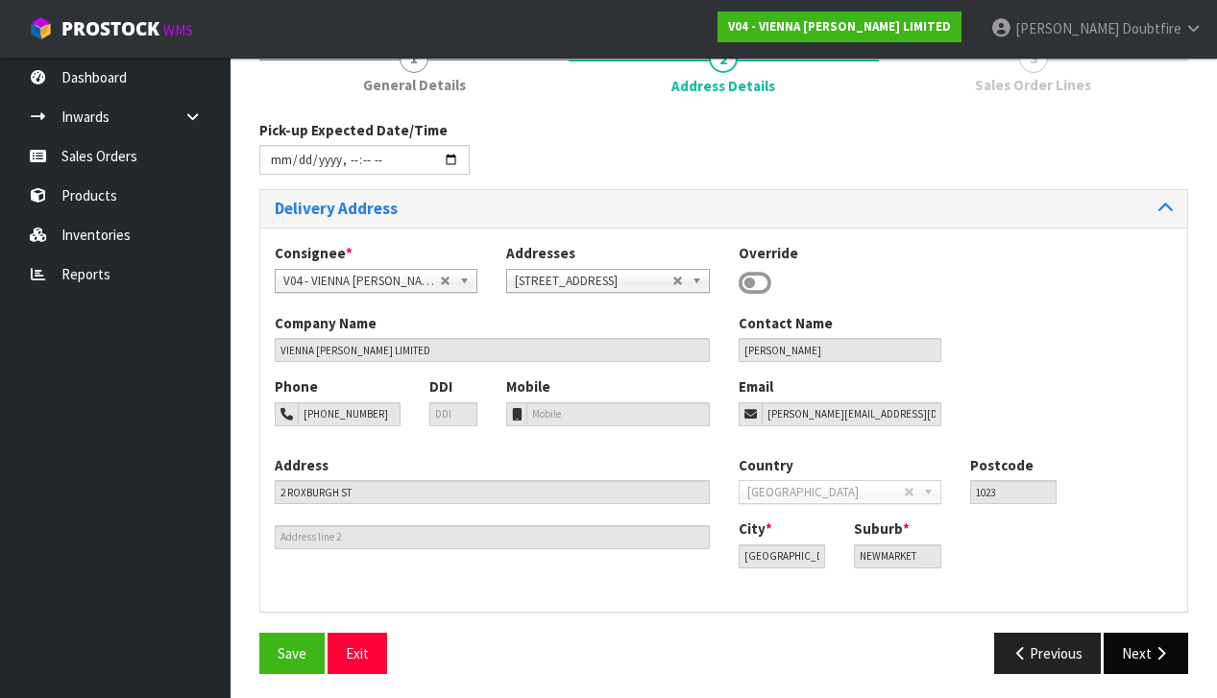
drag, startPoint x: 1141, startPoint y: 651, endPoint x: 1118, endPoint y: 643, distance: 24.3
click at [1141, 651] on button "Next" at bounding box center [1145, 653] width 84 height 41
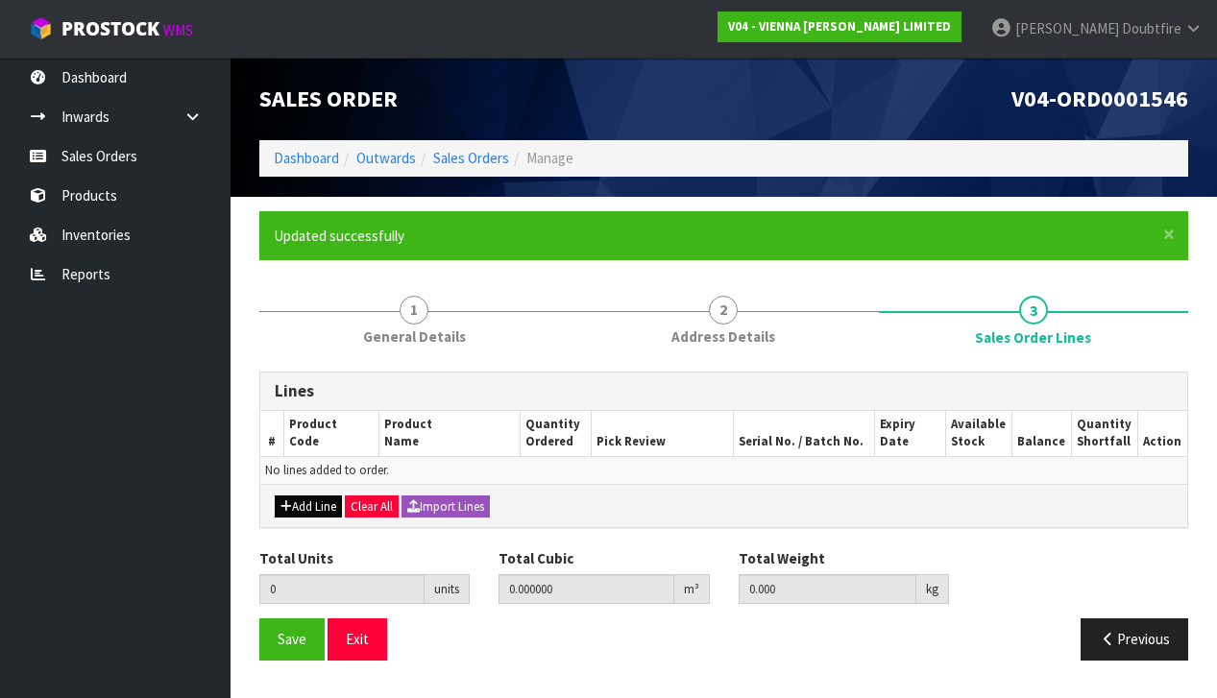
click at [296, 502] on button "Add Line" at bounding box center [308, 506] width 67 height 23
type input "0"
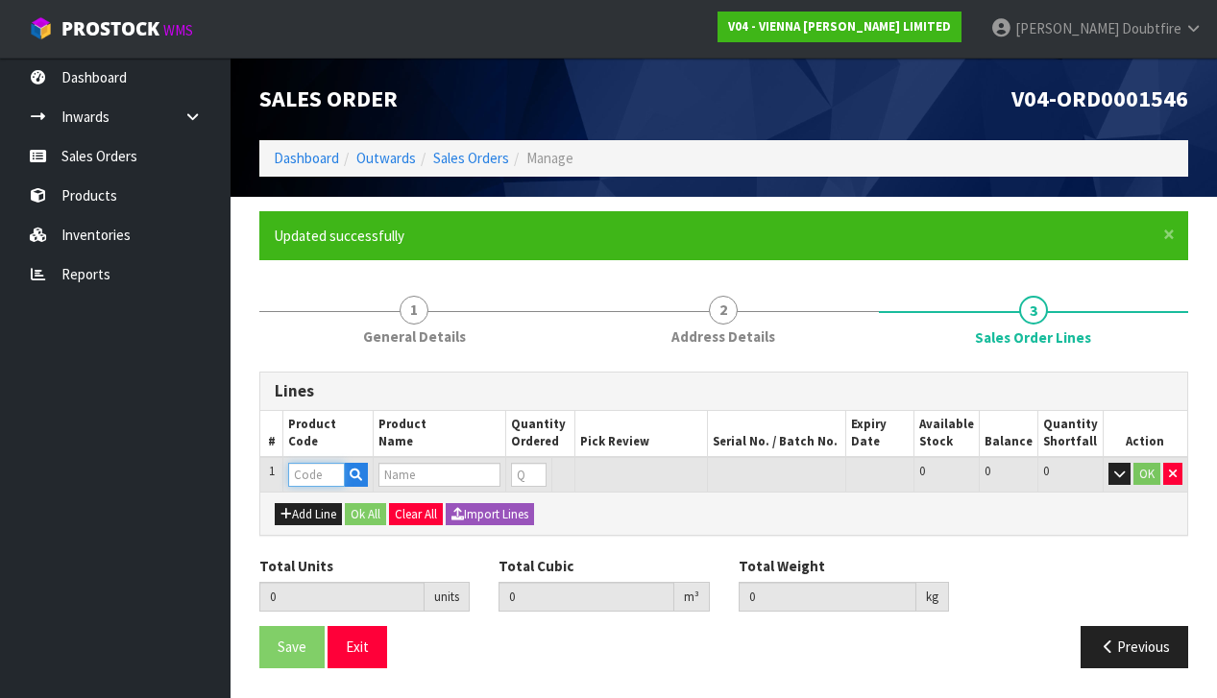
click at [303, 476] on input "text" at bounding box center [316, 475] width 57 height 24
type input "PARA"
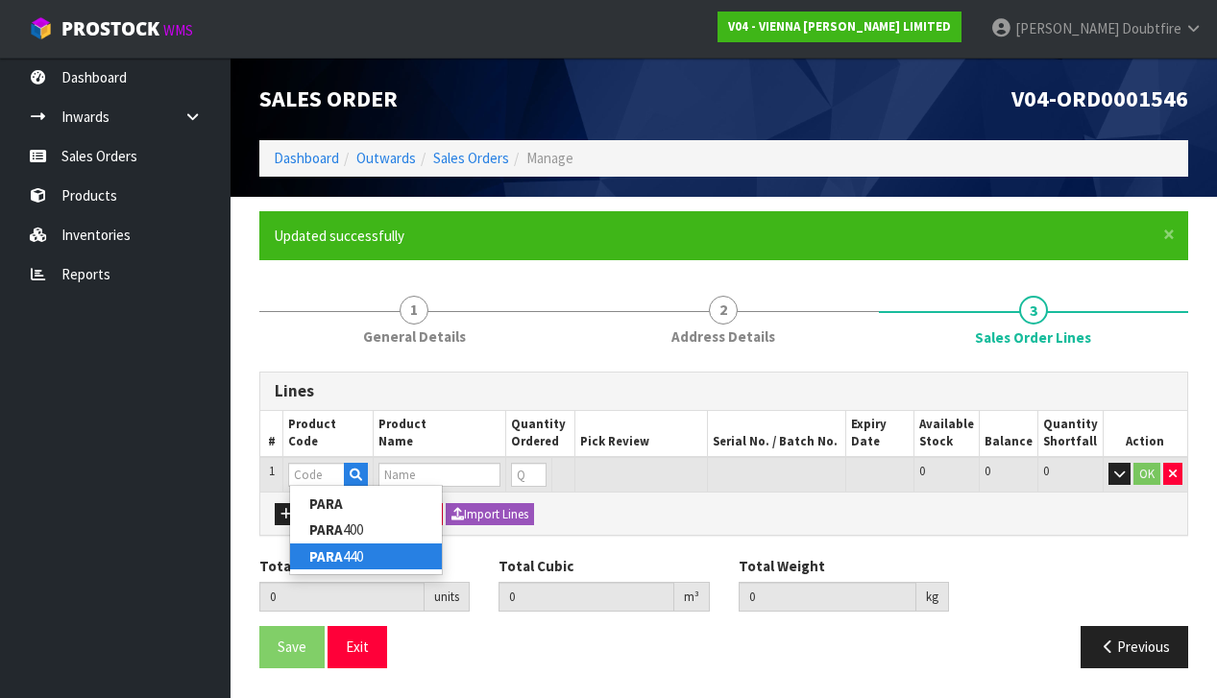
click at [360, 551] on link "PARA 440" at bounding box center [366, 556] width 152 height 26
type input "PARA 440"
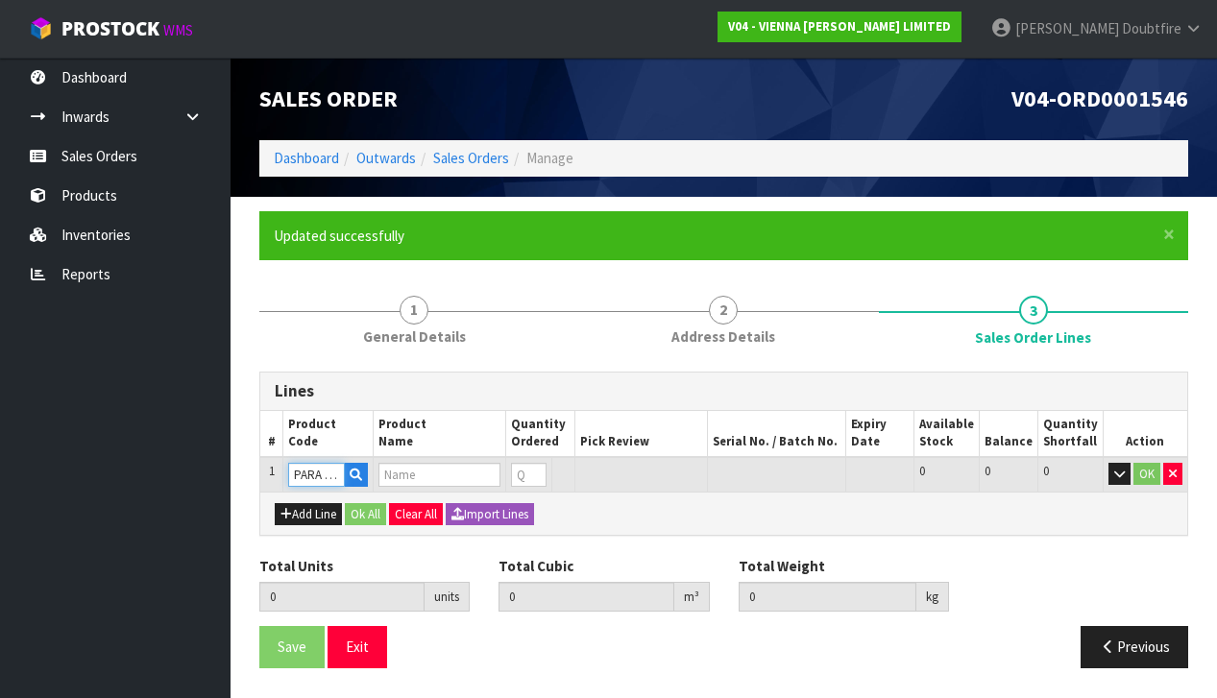
type input "0.000000"
type input "0.000"
type input "PARABOND 440"
type input "1"
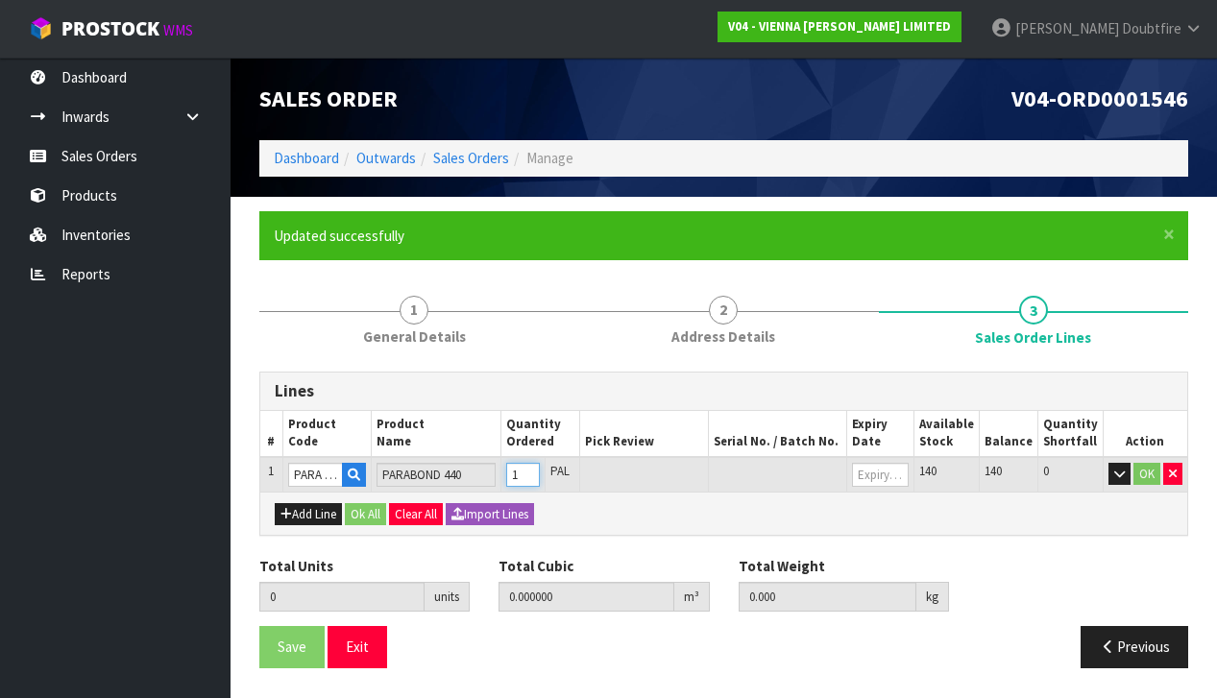
type input "0.0207"
type input "15.8"
click at [539, 467] on input "1" at bounding box center [523, 475] width 34 height 24
type input "2"
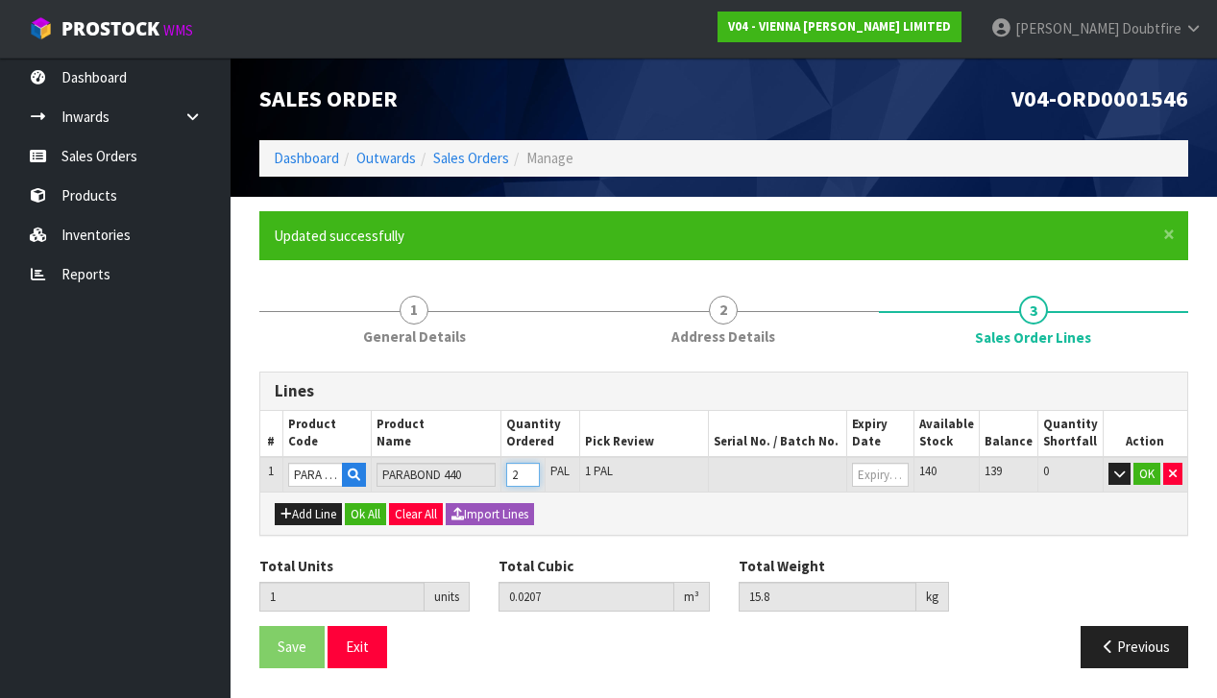
type input "0.0414"
type input "31.6"
click at [538, 467] on input "2" at bounding box center [523, 475] width 34 height 24
type input "3"
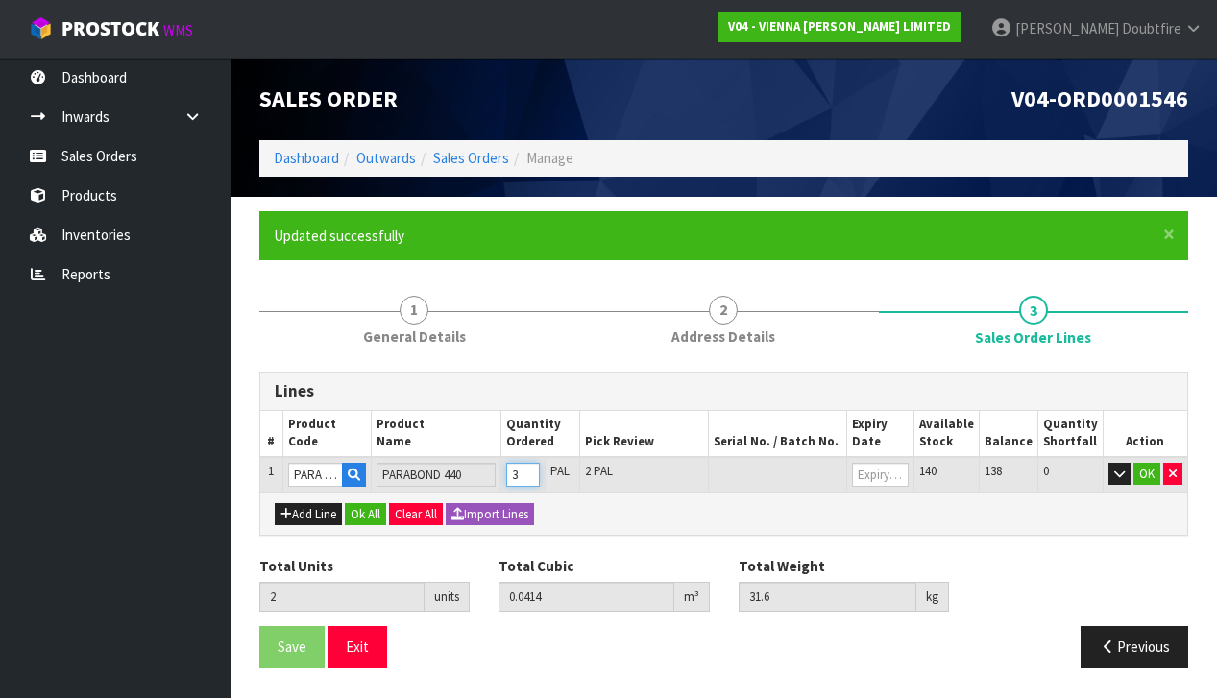
type input "0.0621"
type input "47.4"
click at [538, 467] on input "3" at bounding box center [523, 475] width 34 height 24
type input "4"
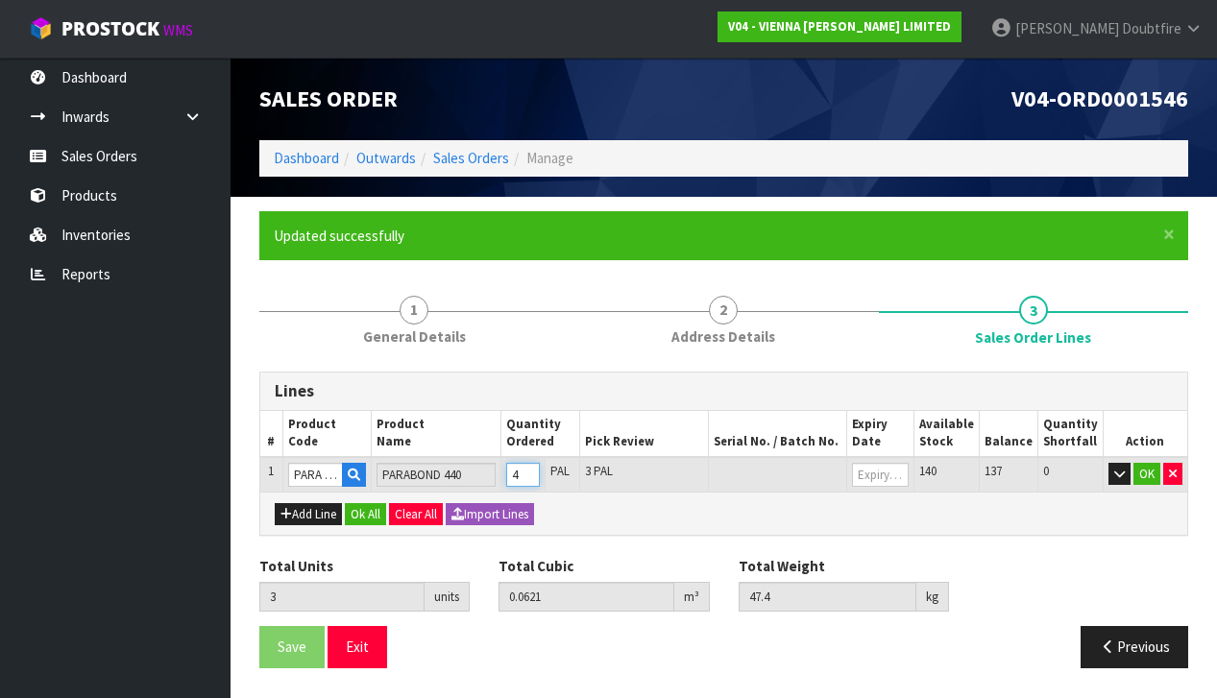
type input "0.0828"
type input "63.2"
click at [538, 467] on input "4" at bounding box center [523, 475] width 34 height 24
type input "5"
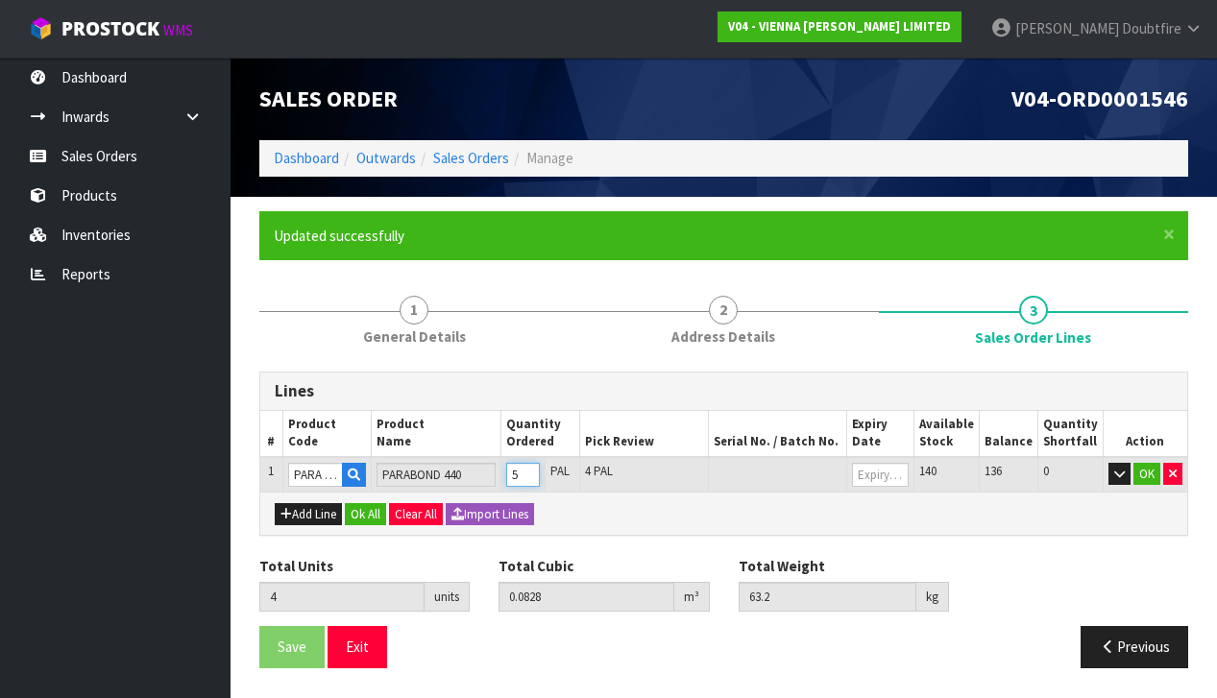
type input "0.1035"
type input "79"
click at [538, 467] on input "5" at bounding box center [523, 475] width 34 height 24
click at [1153, 470] on button "OK" at bounding box center [1146, 474] width 27 height 23
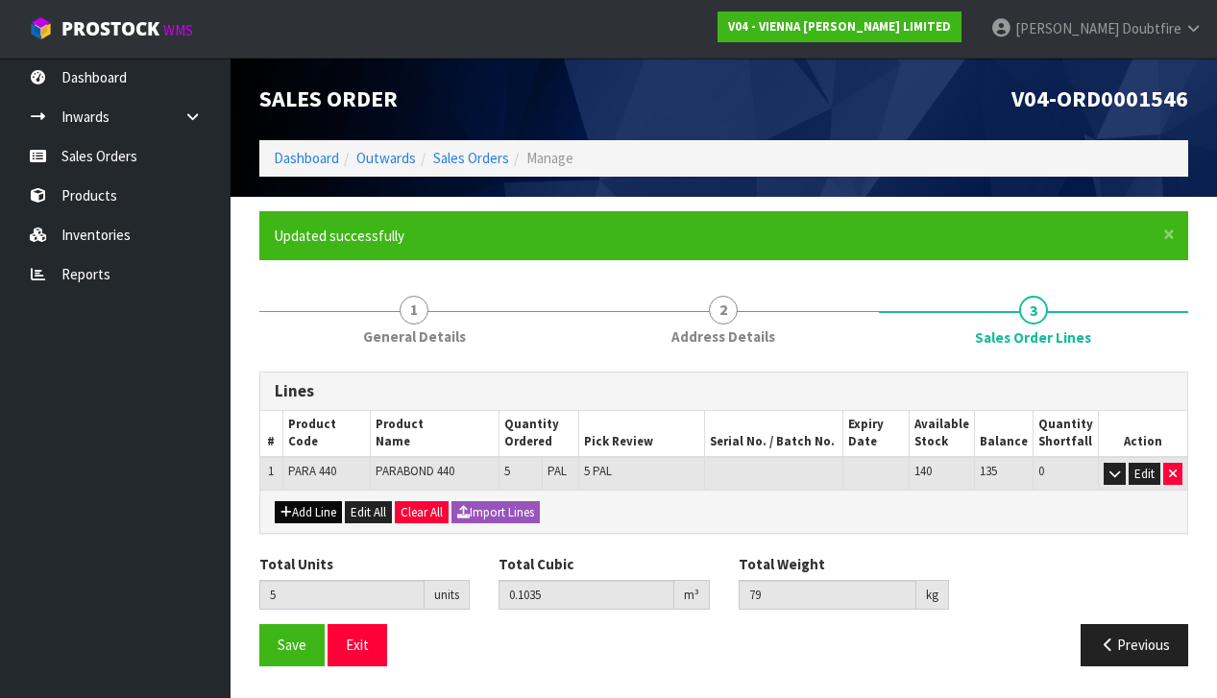
click at [313, 504] on button "Add Line" at bounding box center [308, 512] width 67 height 23
type input "0"
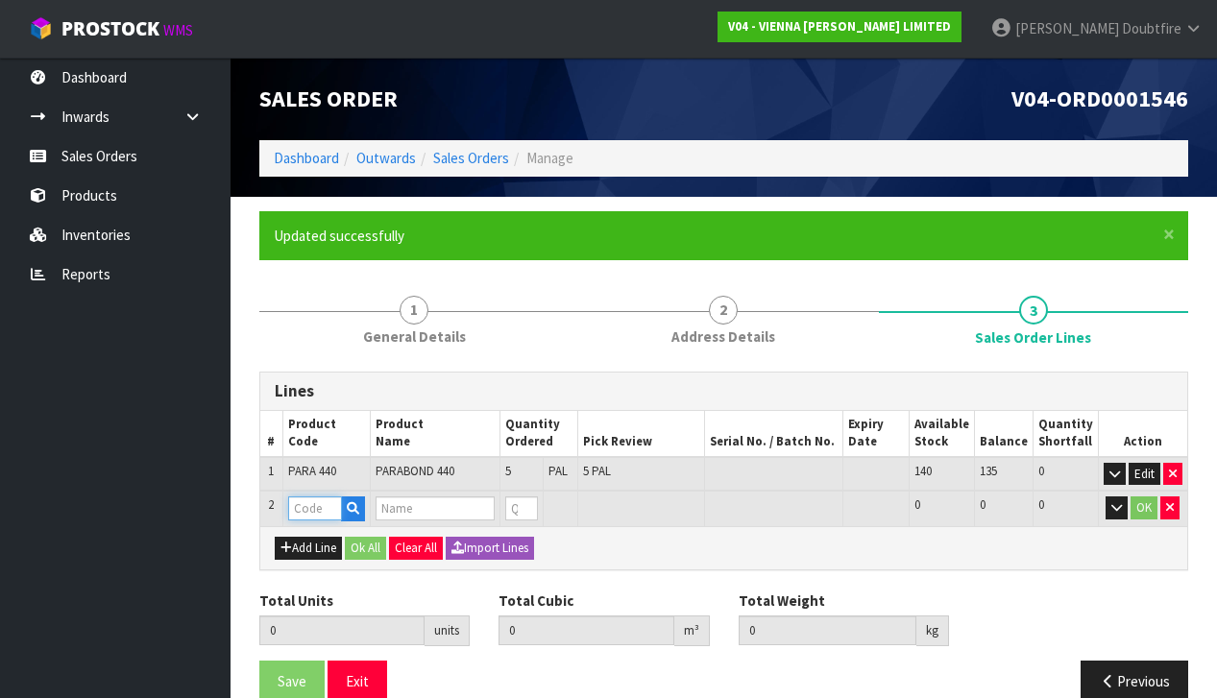
click at [307, 508] on input "text" at bounding box center [315, 508] width 54 height 24
type input "REGUPOL"
click at [367, 538] on strong "REGUPOL" at bounding box center [339, 537] width 62 height 18
type input "REGUPOL ACOUSTIC 4.5MM"
type input "5"
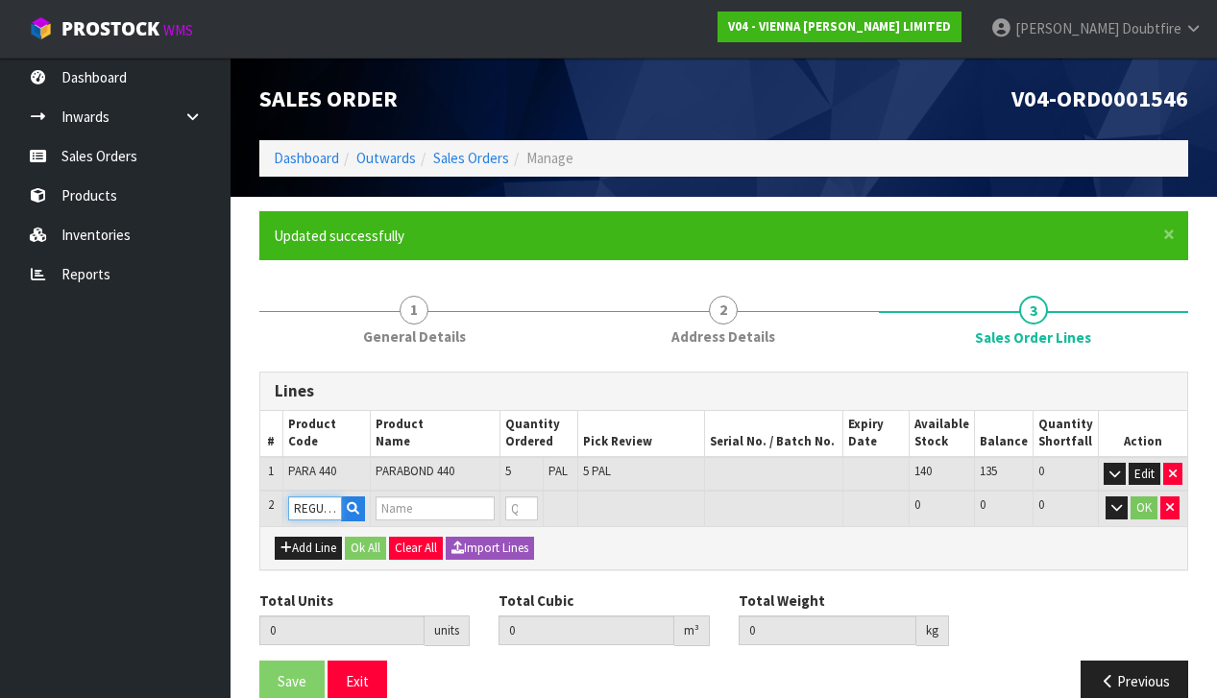
type input "0.1035"
type input "79"
type input "REGUPOL ACOUSTIC UNDERLAY 4.5MM 20M"
type input "1"
type input "6"
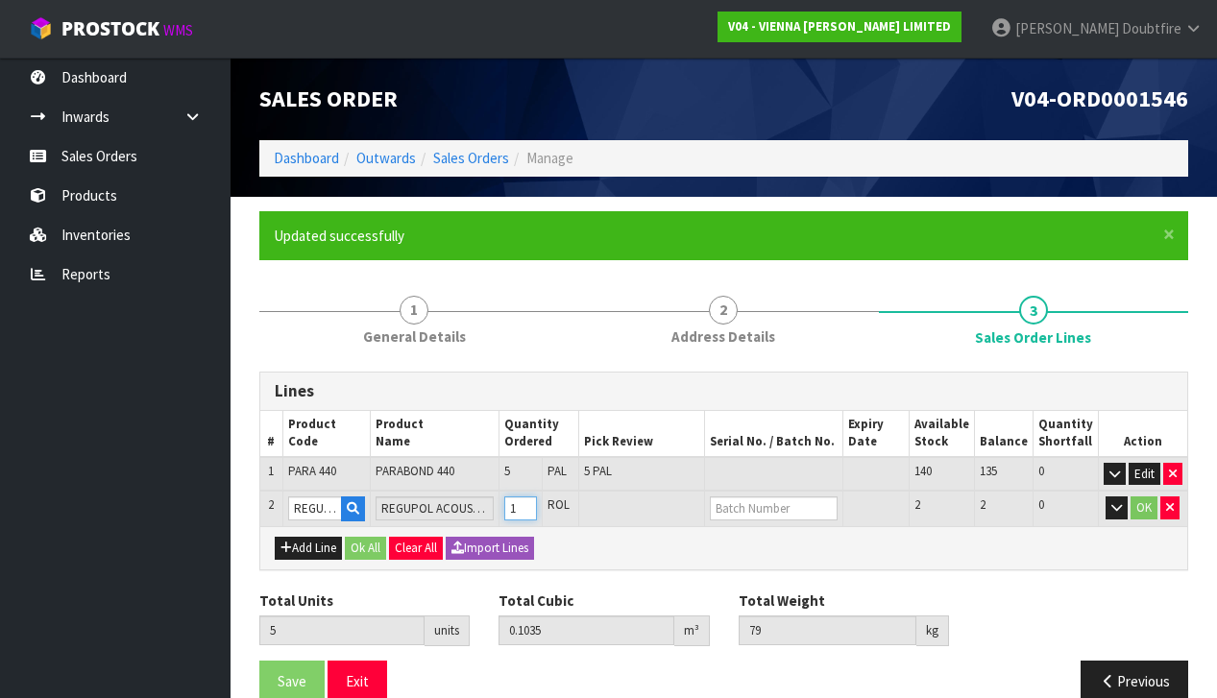
type input "0.252232"
type input "117"
click at [537, 499] on input "1" at bounding box center [521, 508] width 34 height 24
type input "2"
type input "7"
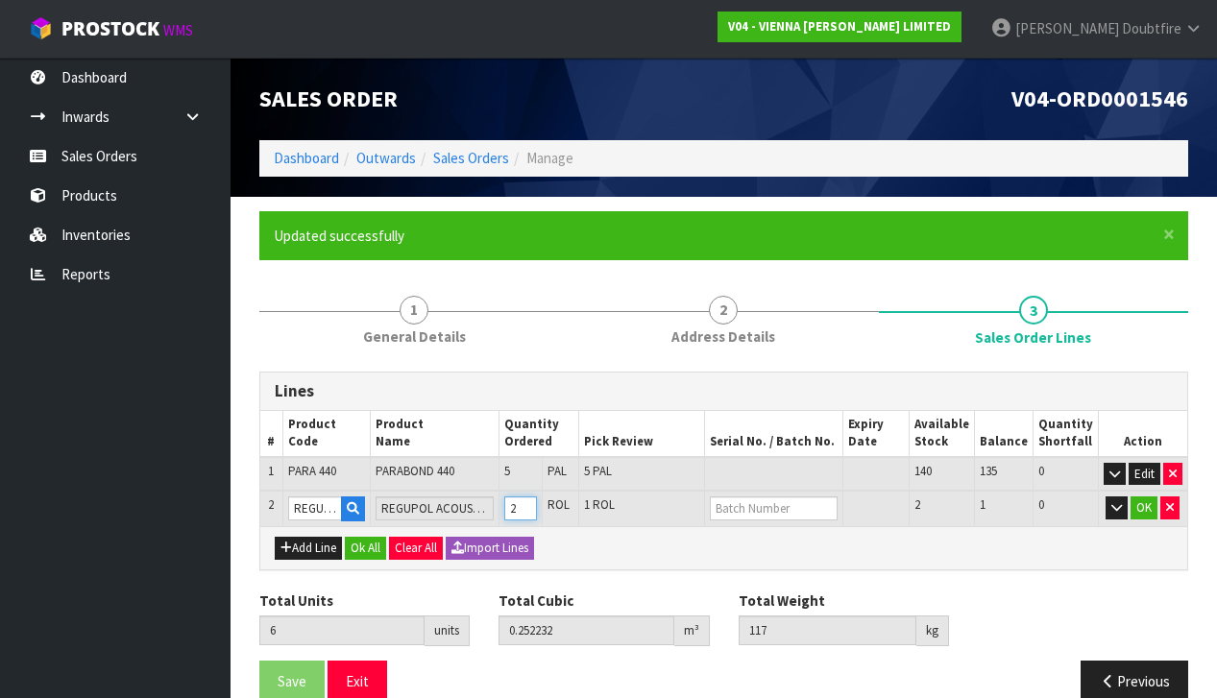
type input "0.400964"
type input "155"
click at [537, 499] on input "2" at bounding box center [521, 508] width 34 height 24
click at [1145, 502] on button "OK" at bounding box center [1143, 507] width 27 height 23
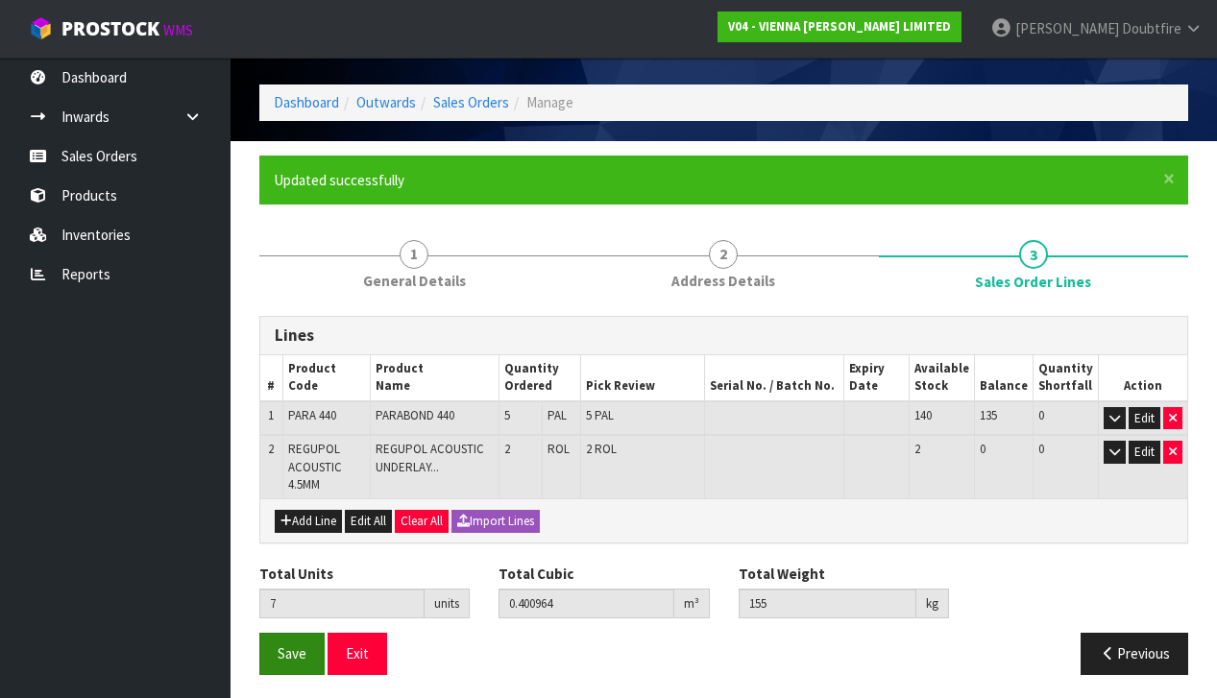
scroll to position [55, 0]
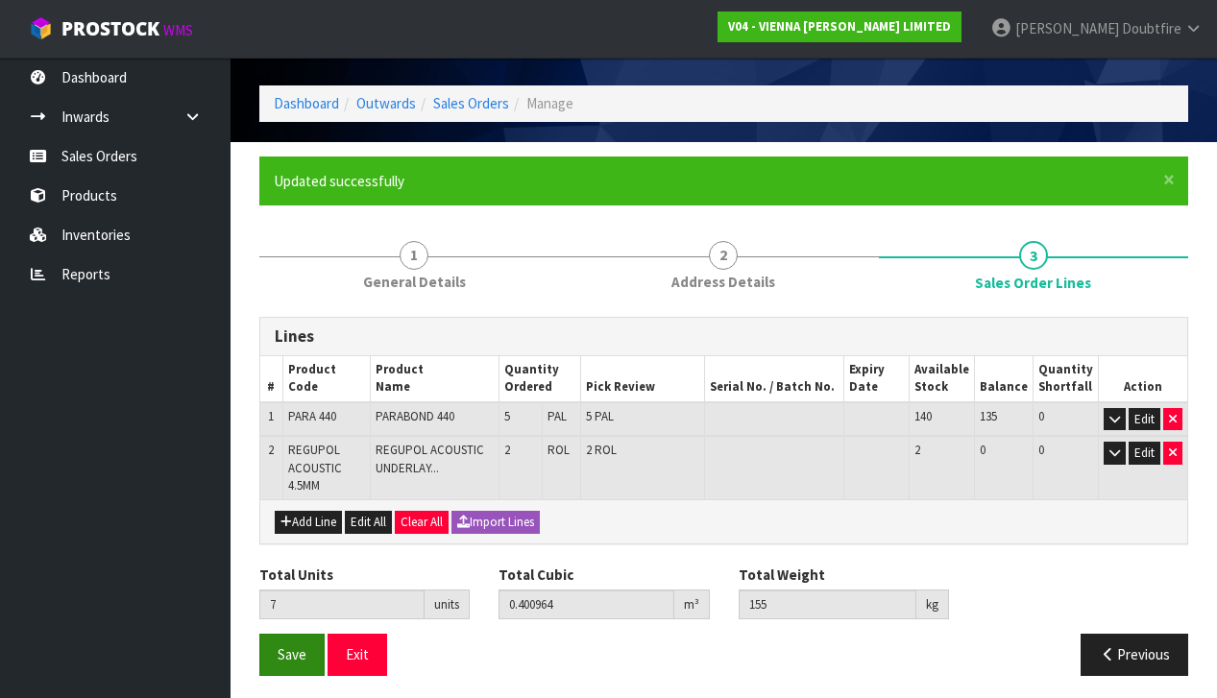
click at [289, 647] on span "Save" at bounding box center [291, 654] width 29 height 18
click at [289, 654] on span "Save" at bounding box center [291, 654] width 29 height 18
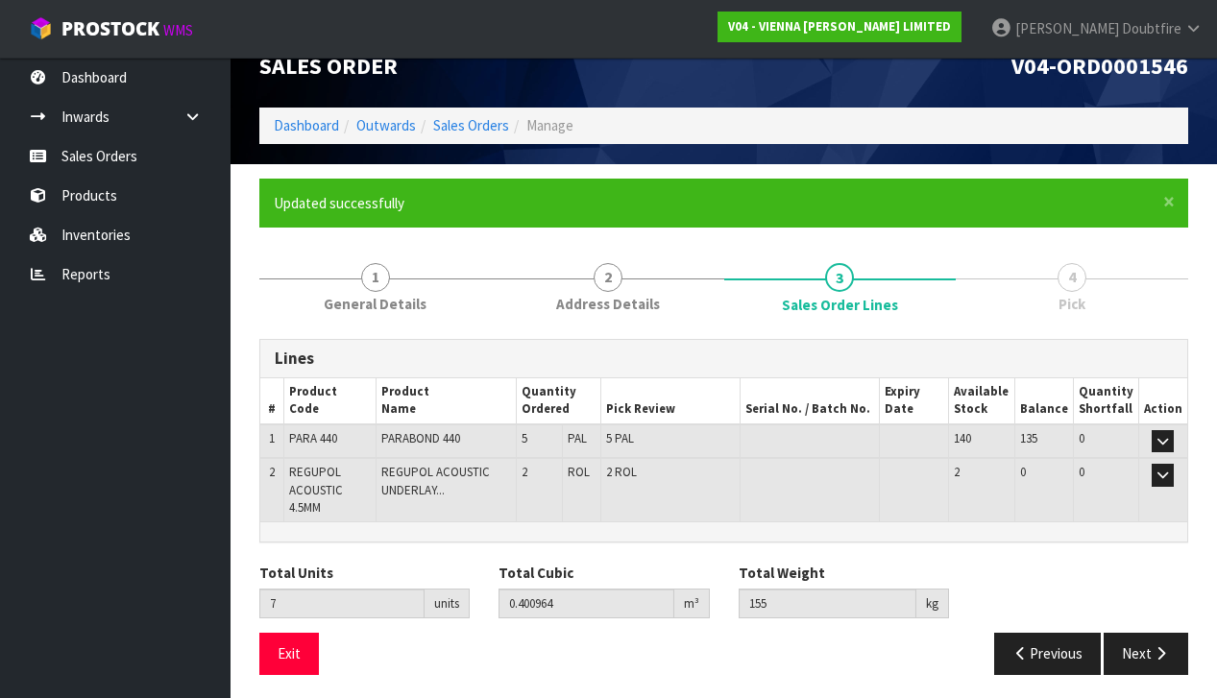
scroll to position [32, 0]
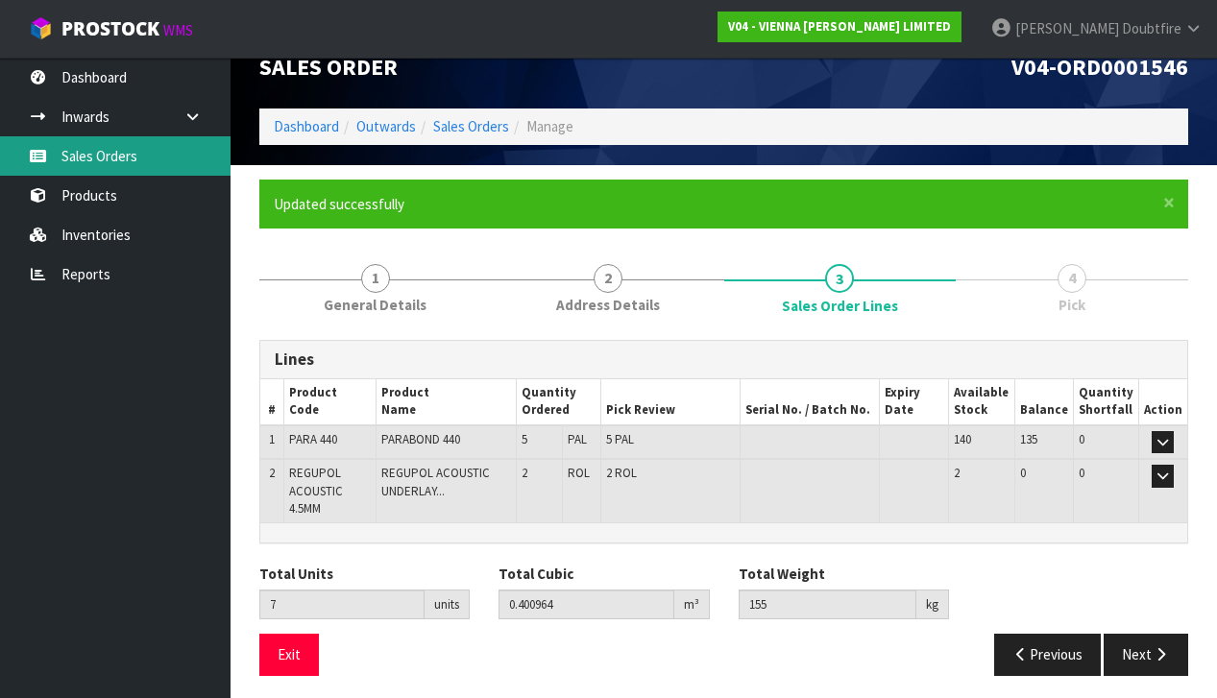
click at [85, 154] on link "Sales Orders" at bounding box center [115, 155] width 230 height 39
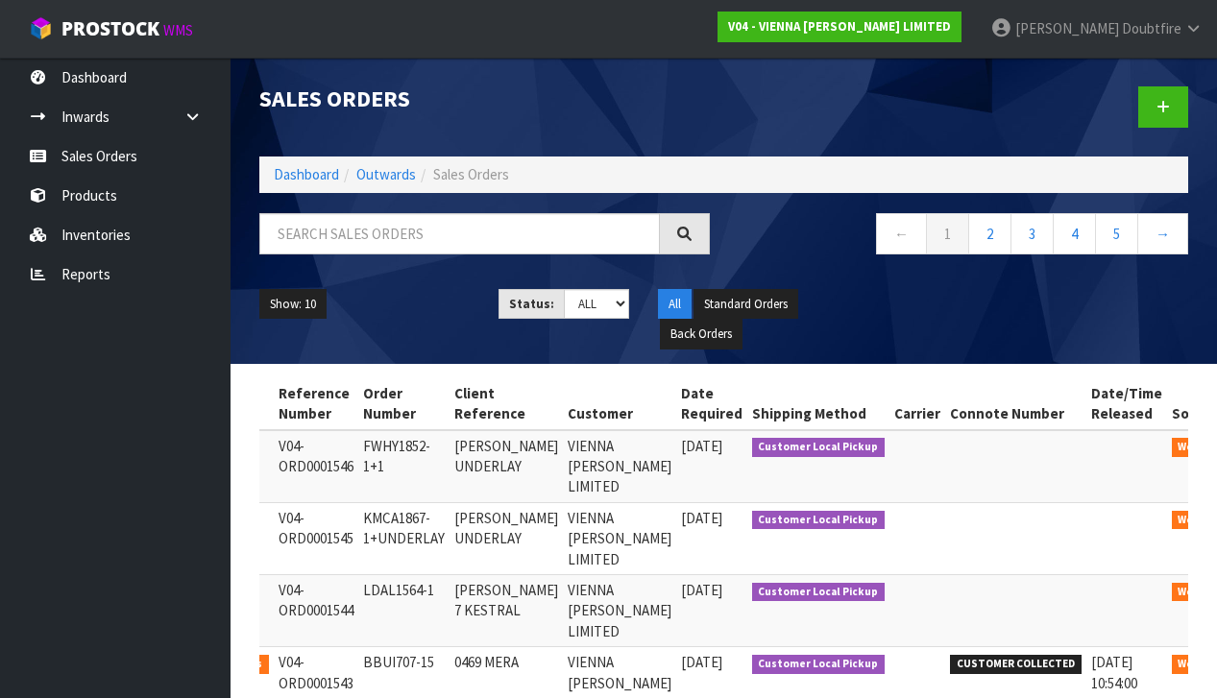
scroll to position [0, 118]
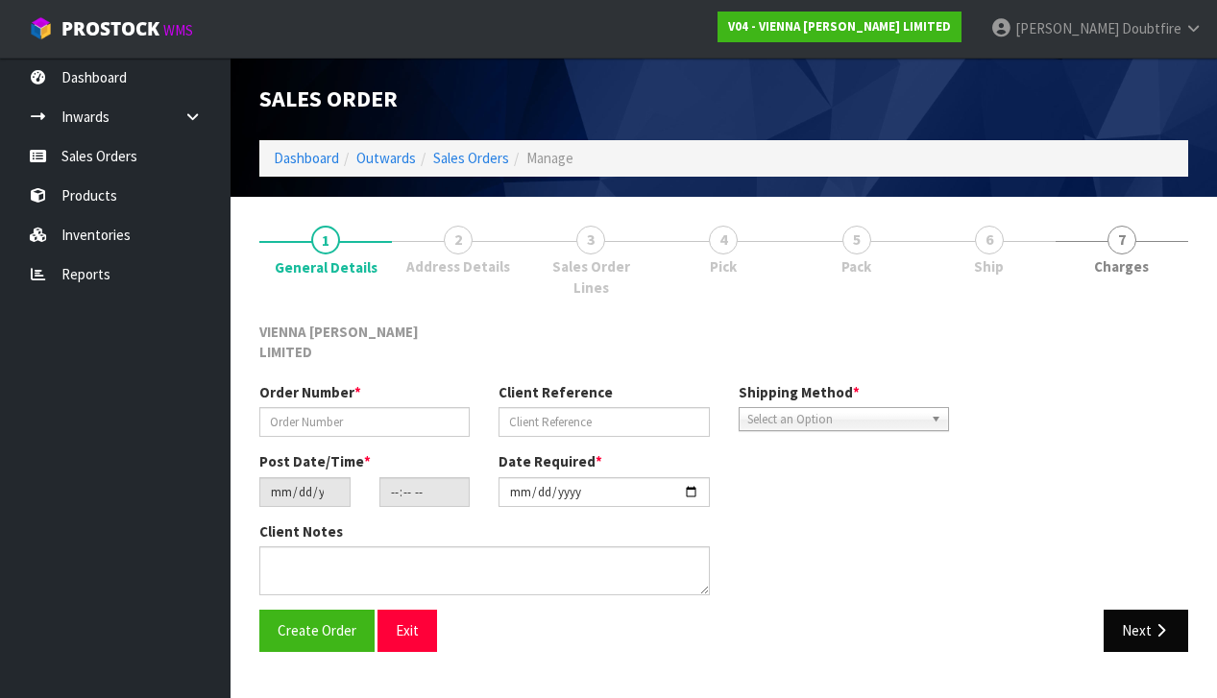
click at [1133, 610] on button "Next" at bounding box center [1145, 630] width 84 height 41
type input "KMCA1867-1+UNDERLAY"
type input "KRISTEL MCALPINE UNDERLAY"
type input "[DATE]"
type input "11:55:00.000"
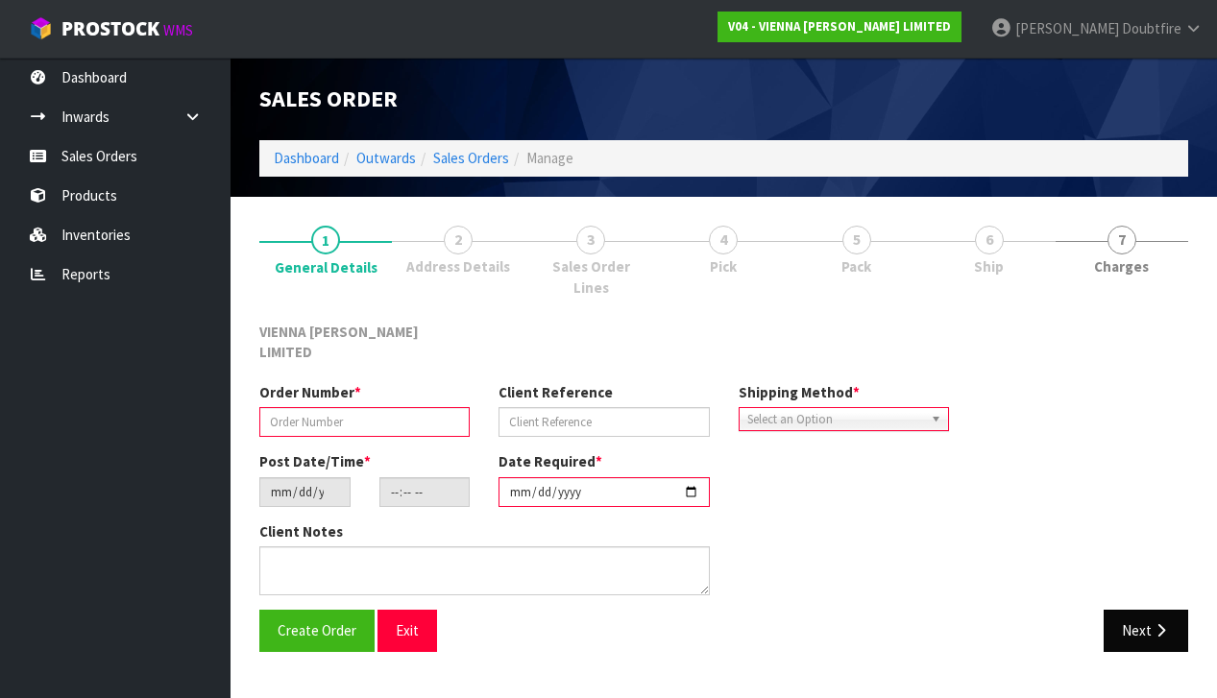
type input "2025-10-15"
type textarea "KRISTEL MCALPINE REGUPOL UNDERLAY"
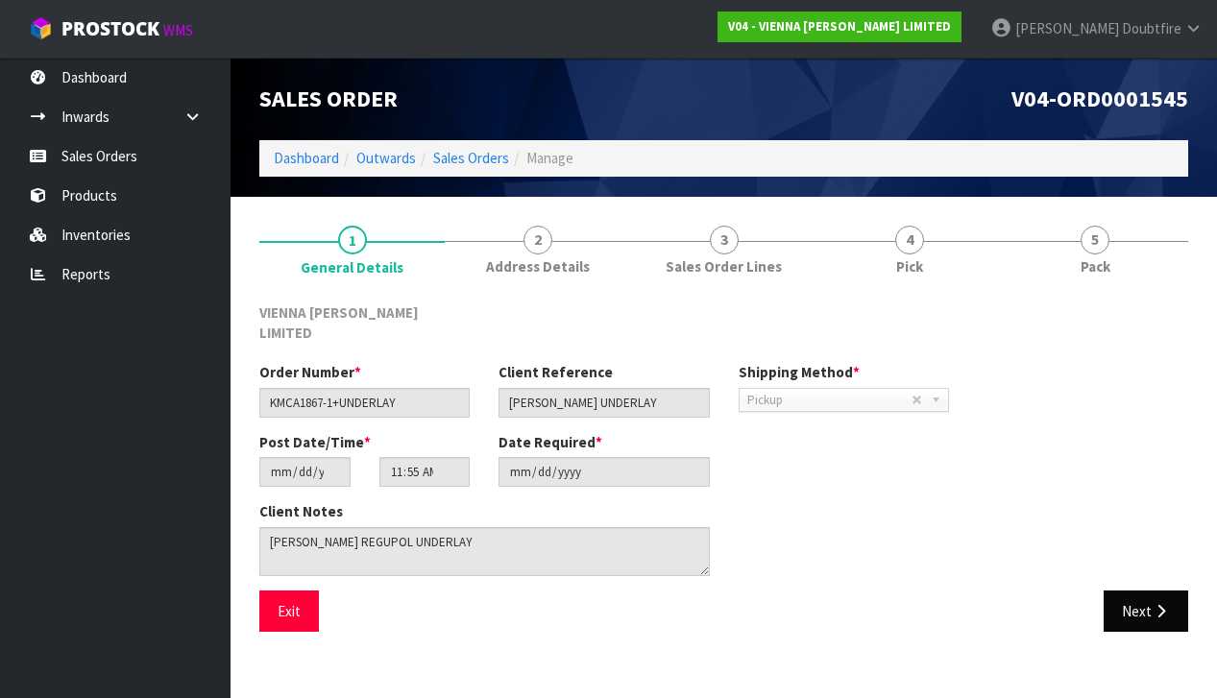
click at [1136, 595] on button "Next" at bounding box center [1145, 611] width 84 height 41
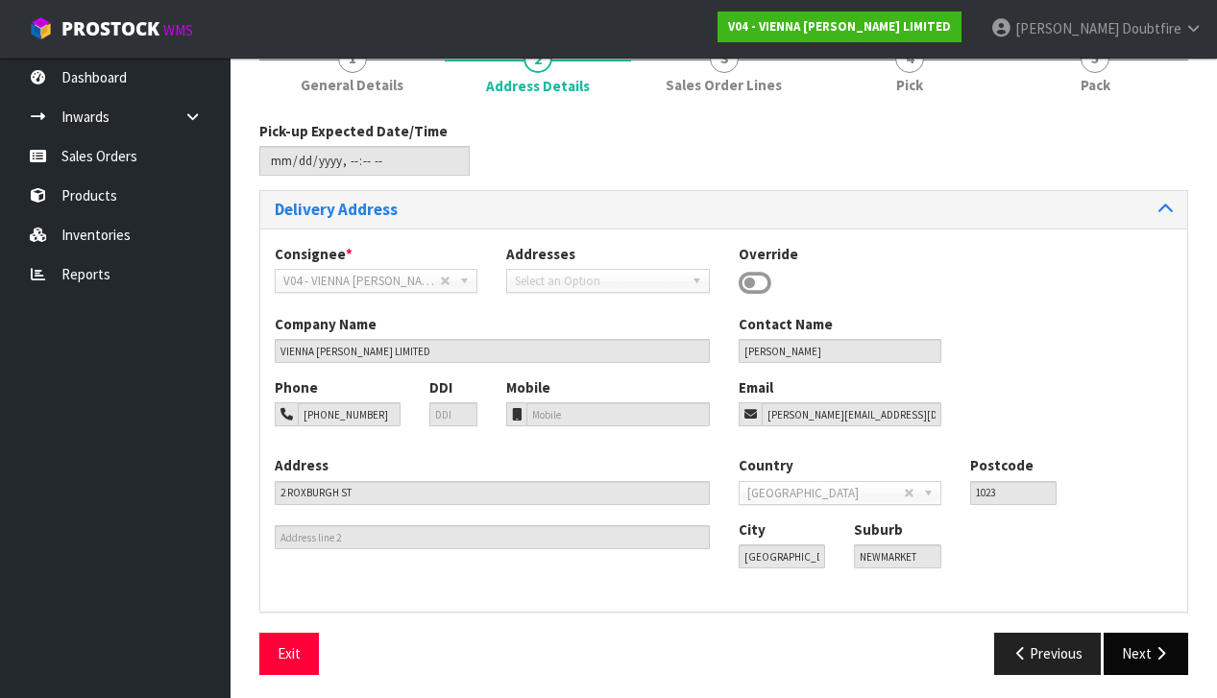
scroll to position [181, 0]
click at [1153, 649] on icon "button" at bounding box center [1160, 654] width 18 height 14
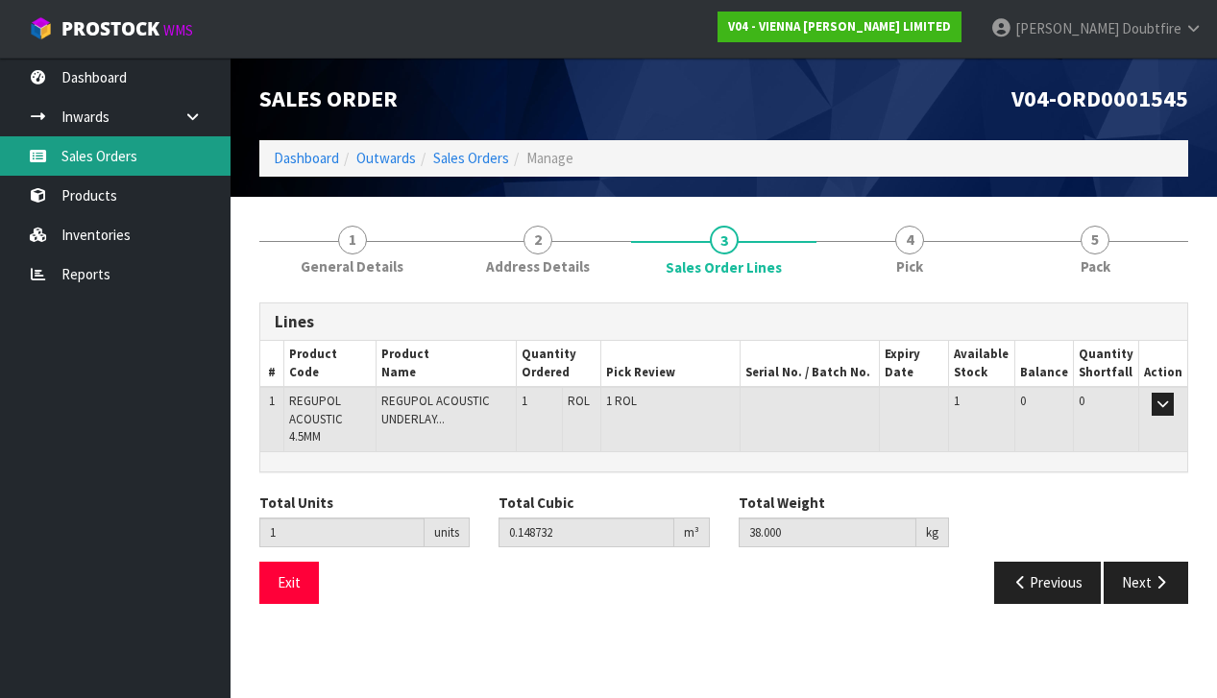
click at [77, 160] on link "Sales Orders" at bounding box center [115, 155] width 230 height 39
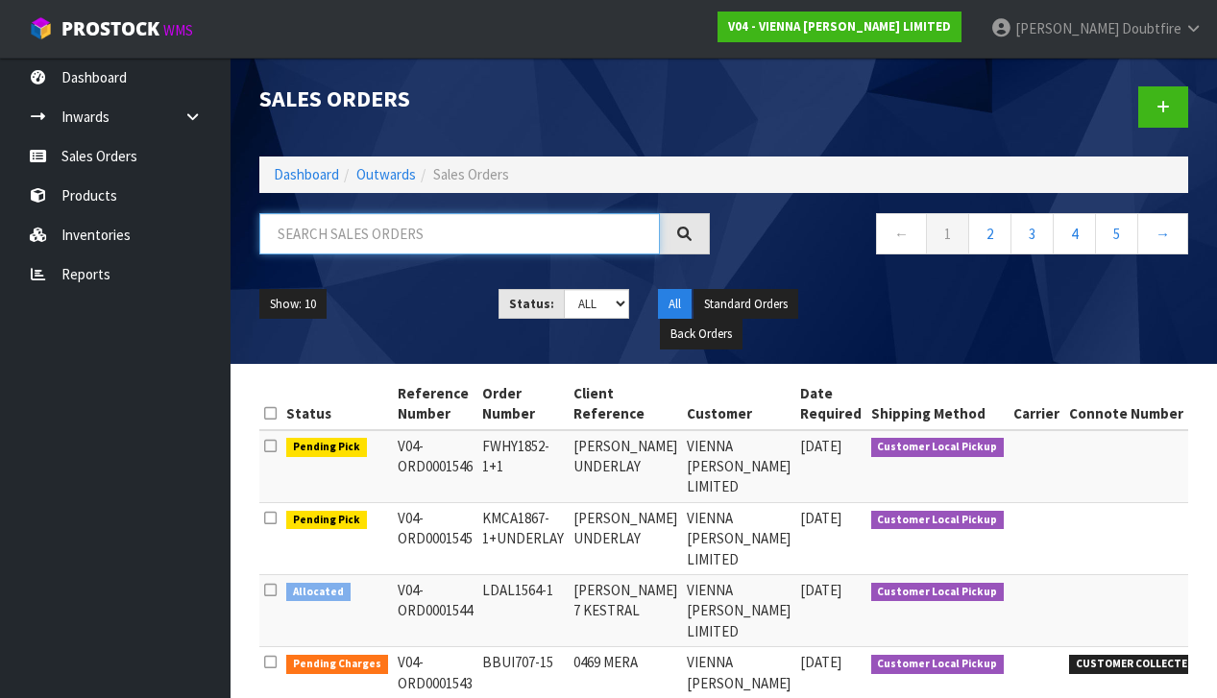
click at [309, 242] on input "text" at bounding box center [459, 233] width 400 height 41
type input "SCOTT"
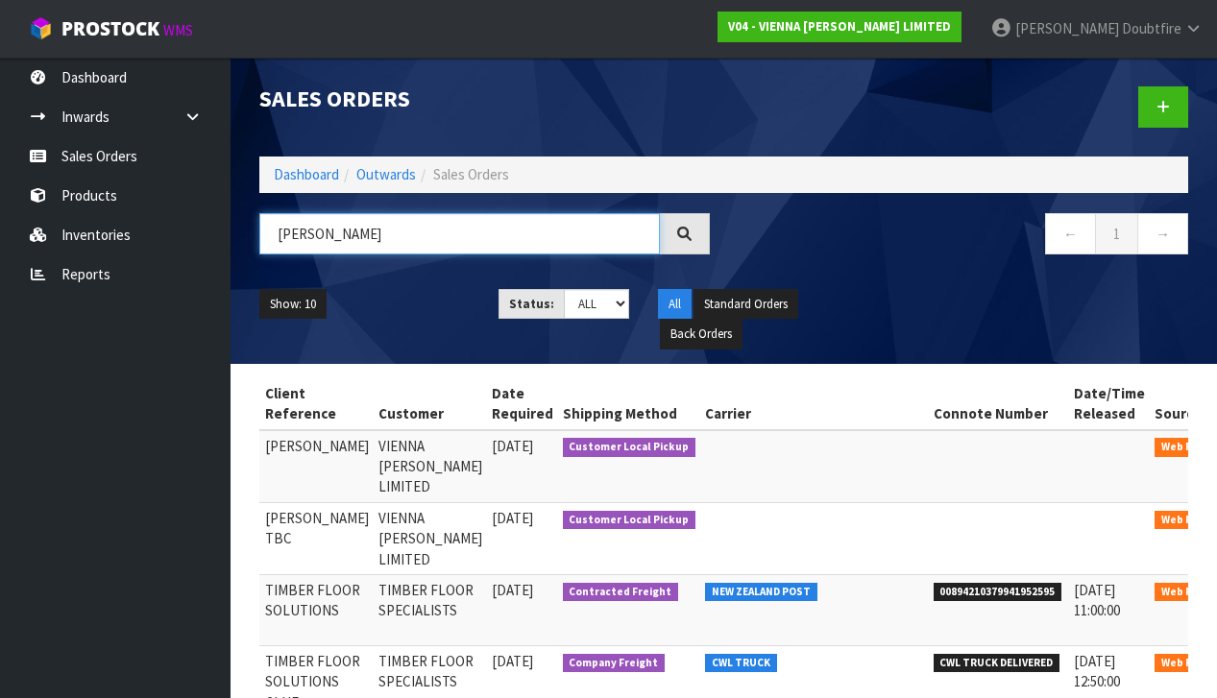
scroll to position [0, 253]
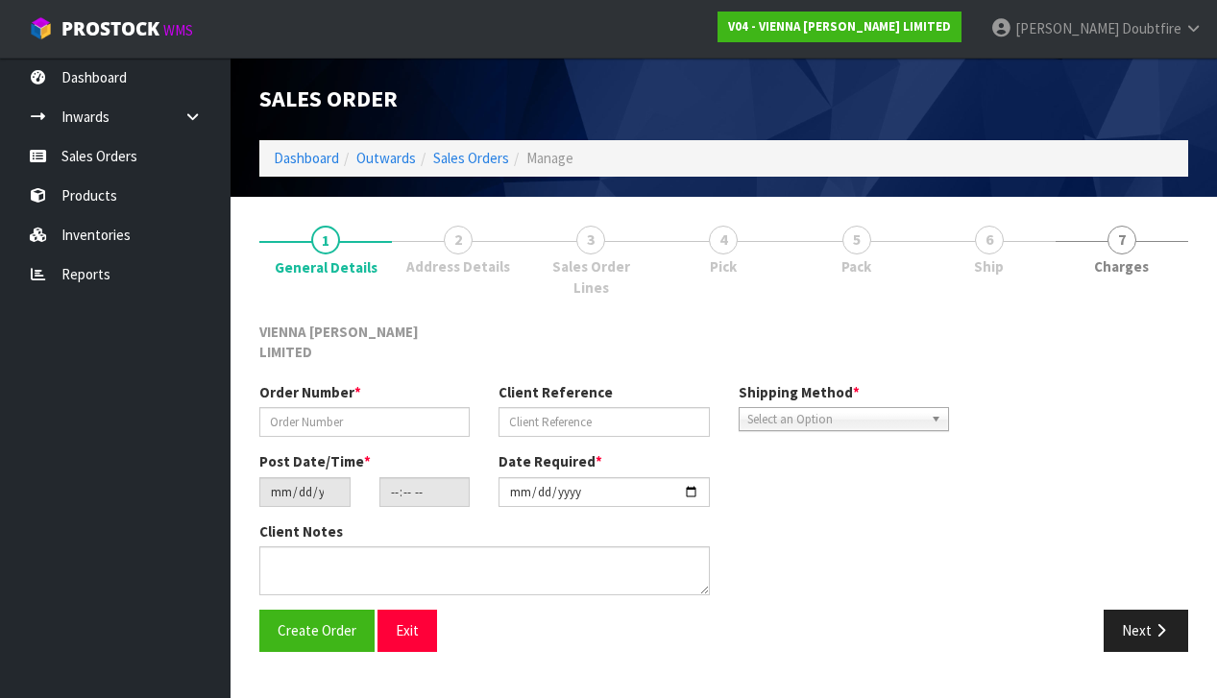
type input "SDEL1494-1"
type input "SCOTT DELACEY"
type input "2025-09-25"
type input "11:01:00.000"
type input "2025-11-04"
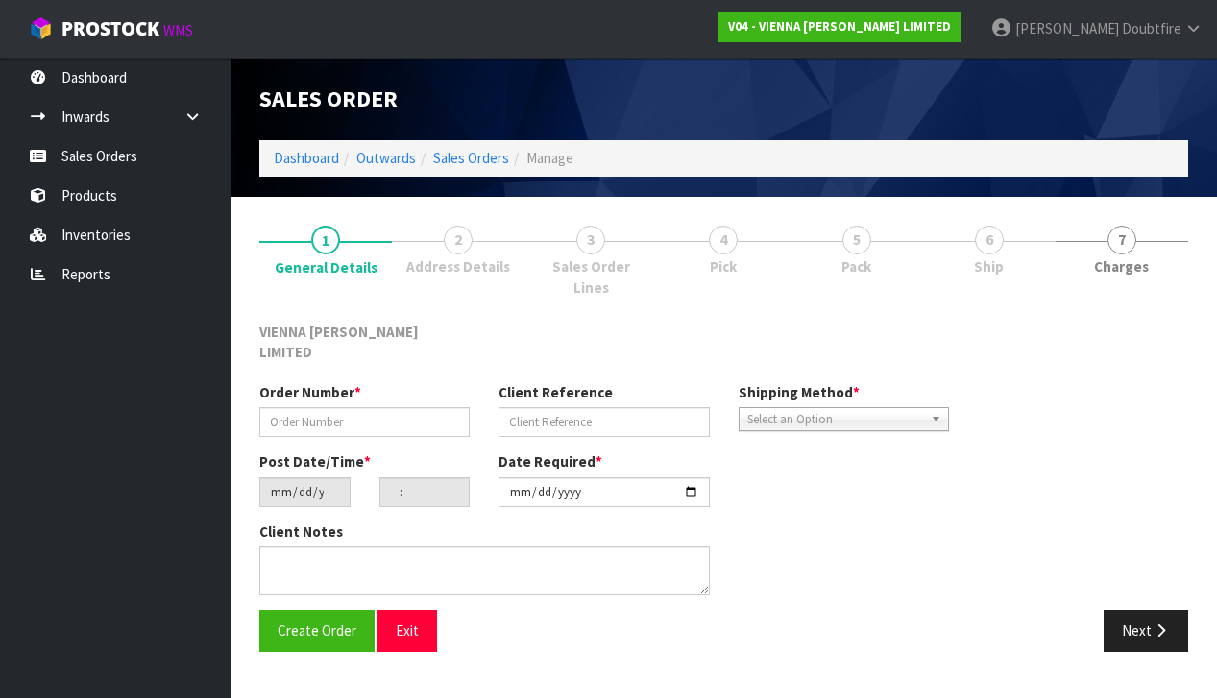
type textarea "SCOTT DELACEY"
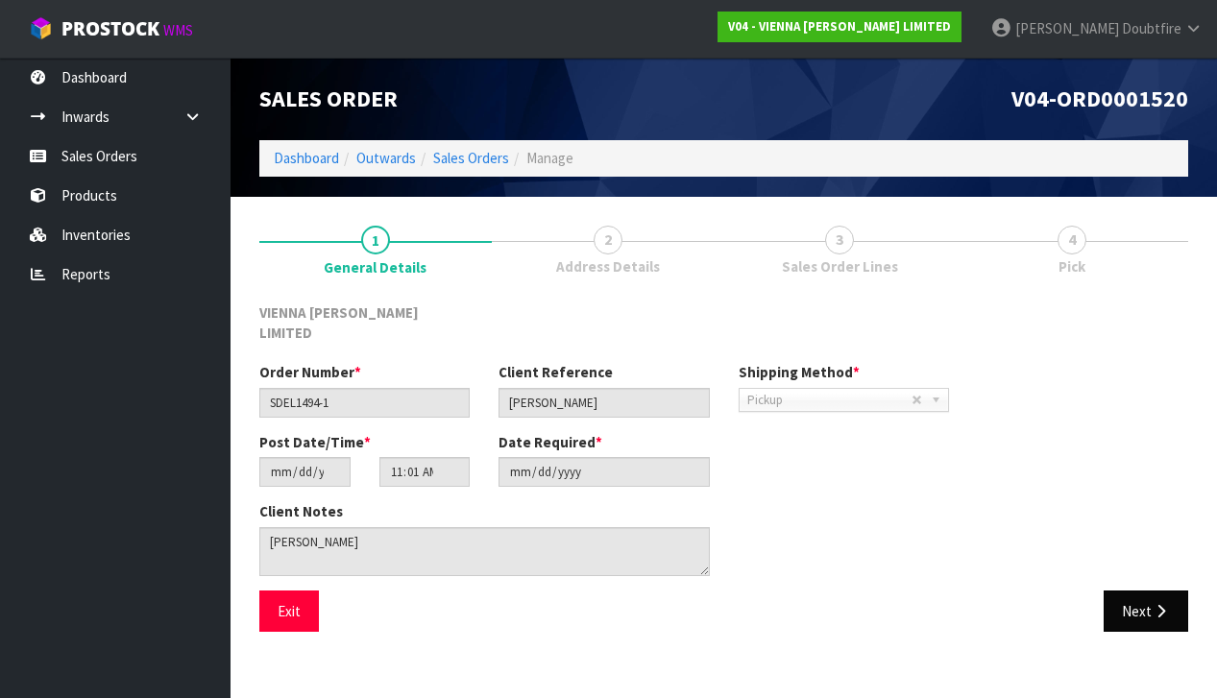
click at [1156, 604] on icon "button" at bounding box center [1160, 611] width 18 height 14
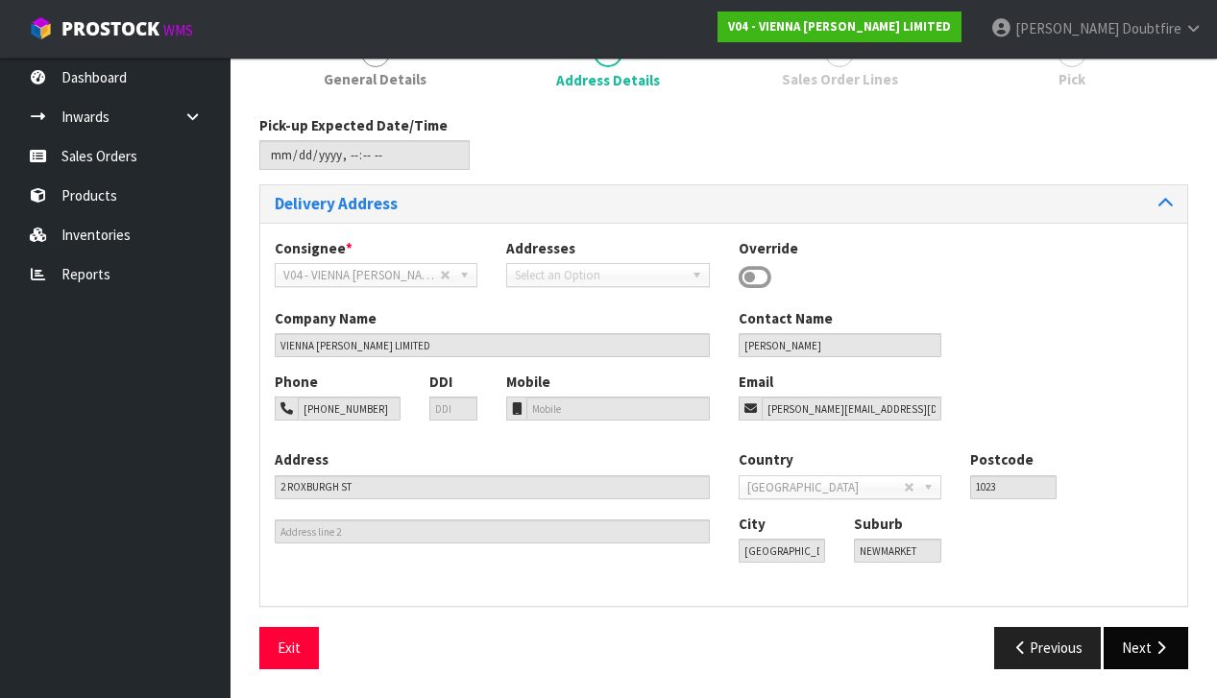
scroll to position [182, 0]
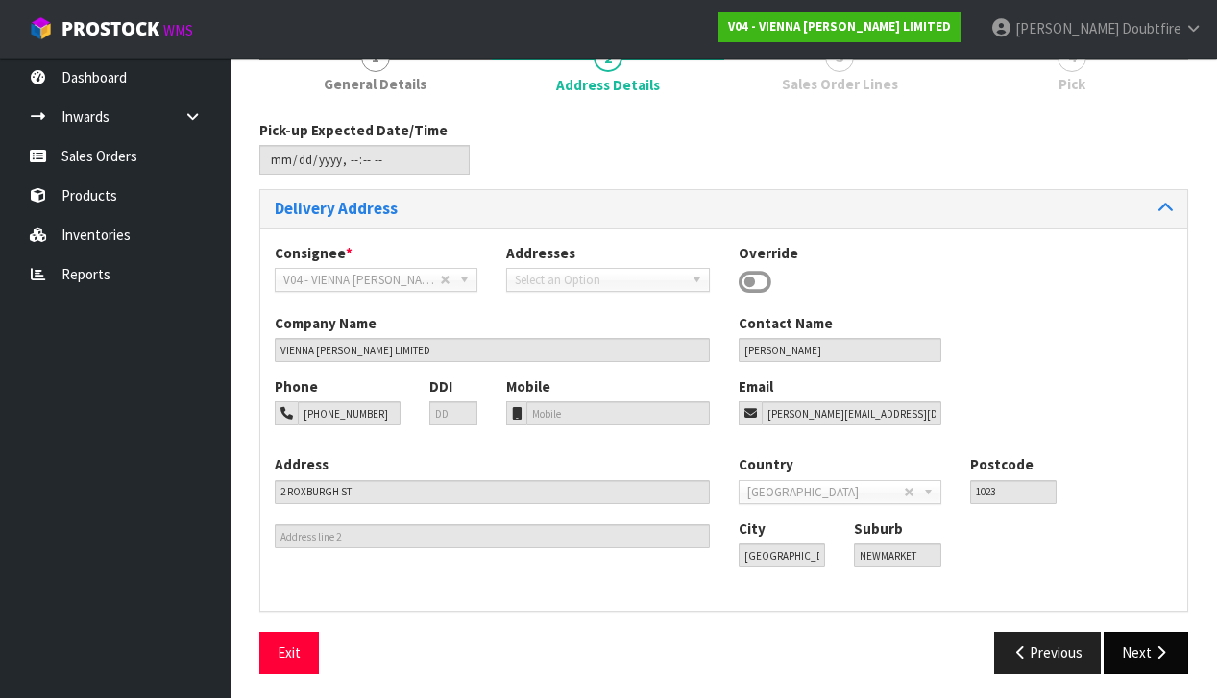
click at [1146, 634] on button "Next" at bounding box center [1145, 652] width 84 height 41
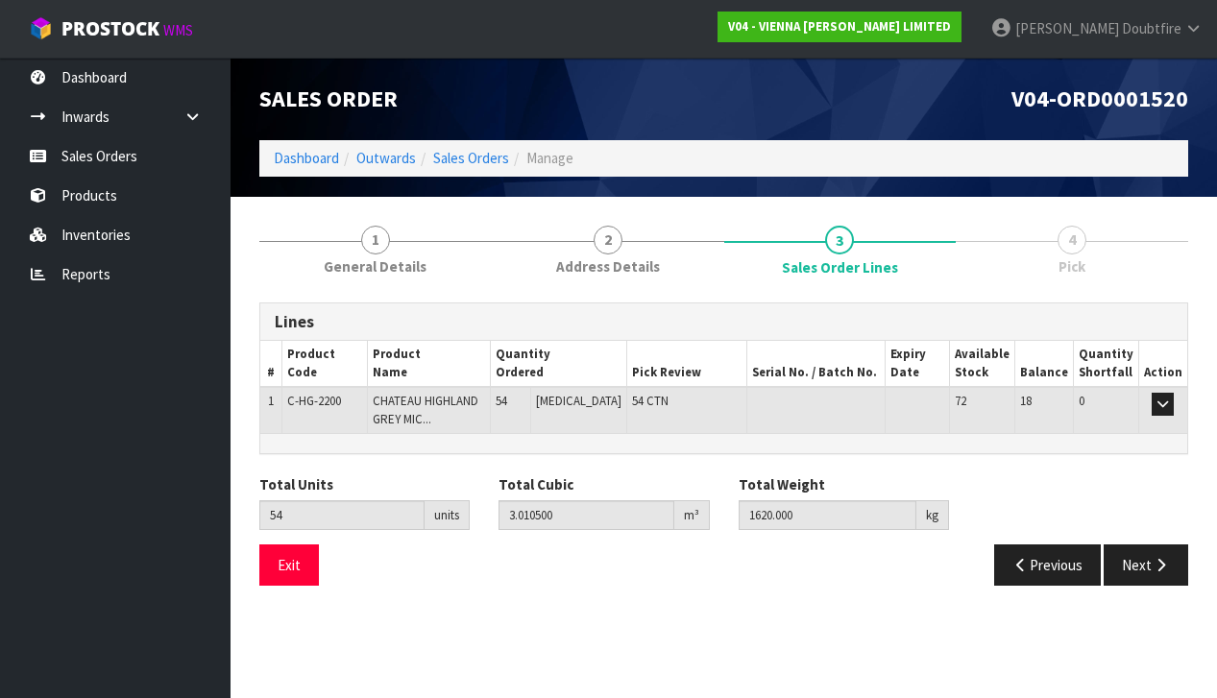
scroll to position [0, 0]
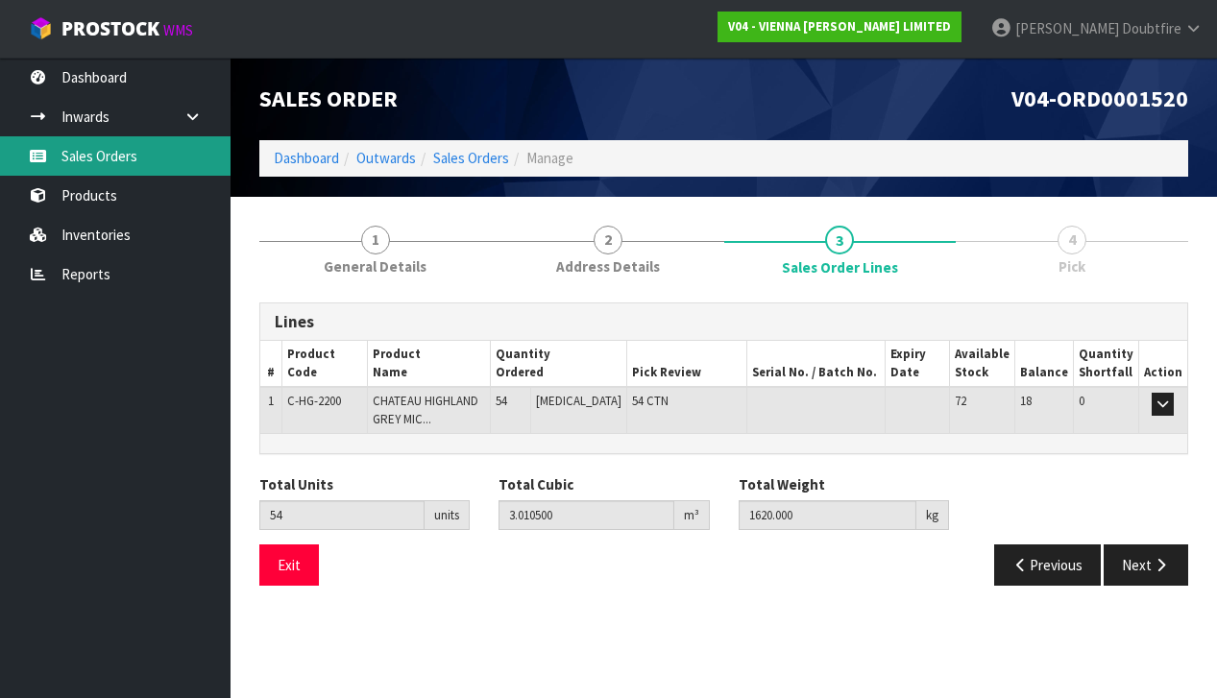
click at [93, 159] on link "Sales Orders" at bounding box center [115, 155] width 230 height 39
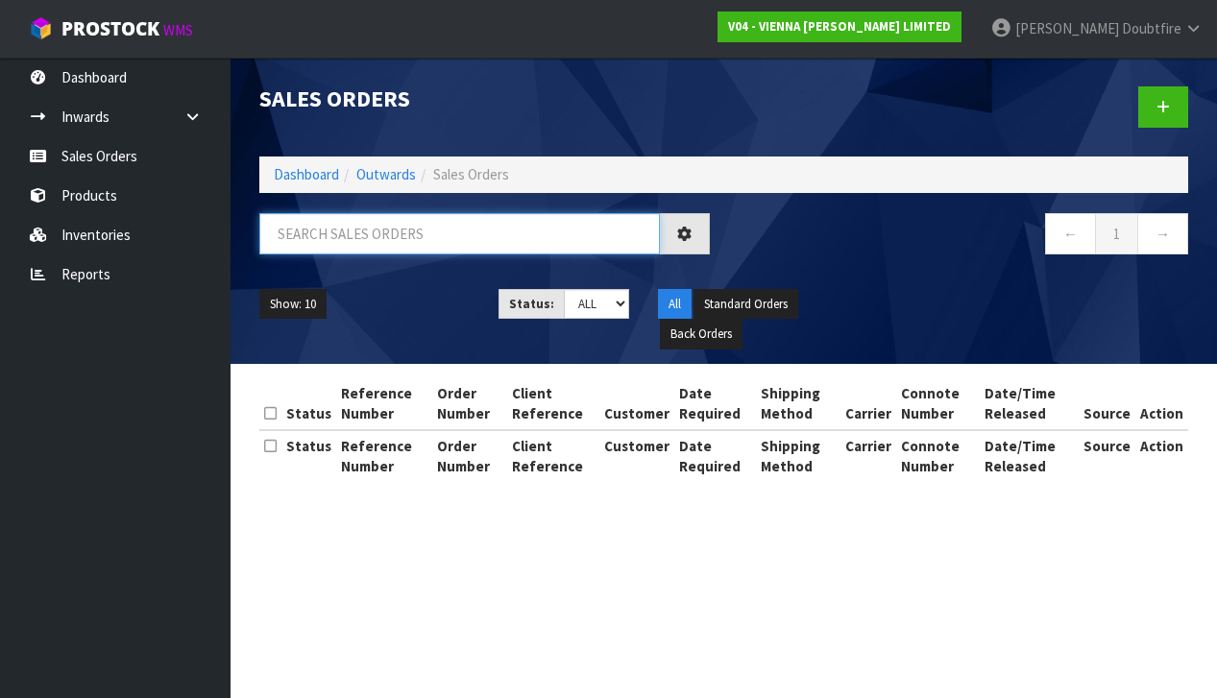
click at [347, 245] on input "text" at bounding box center [459, 233] width 400 height 41
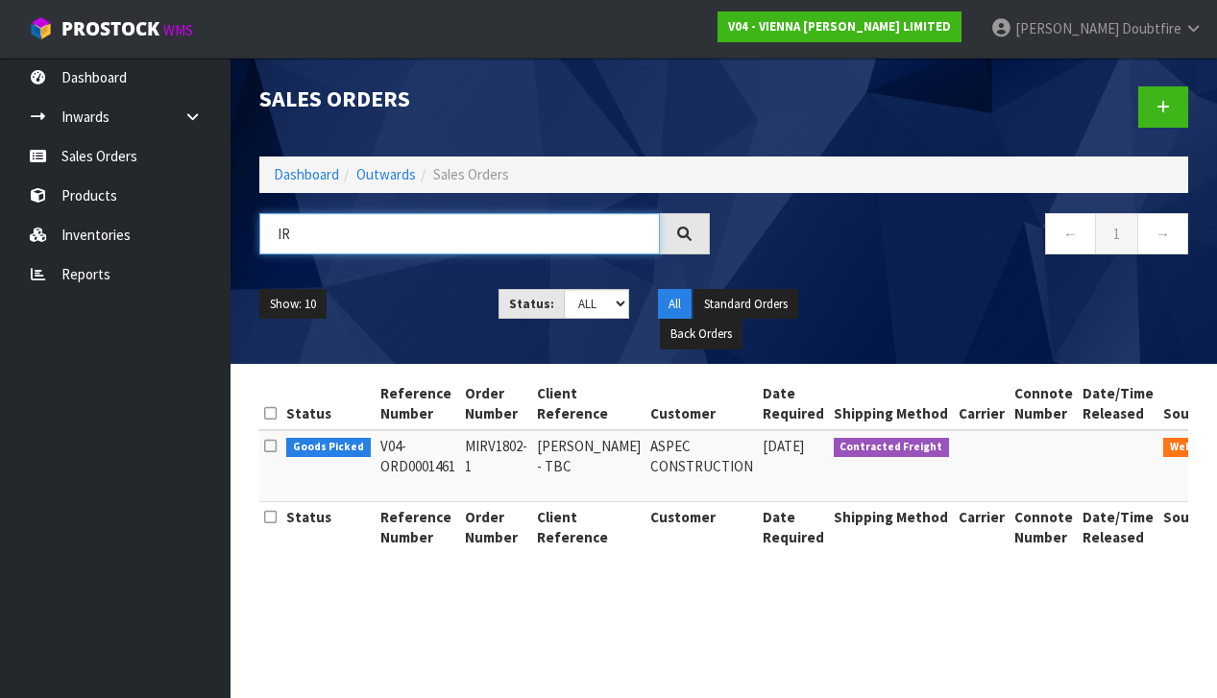
type input "I"
